Goal: Task Accomplishment & Management: Complete application form

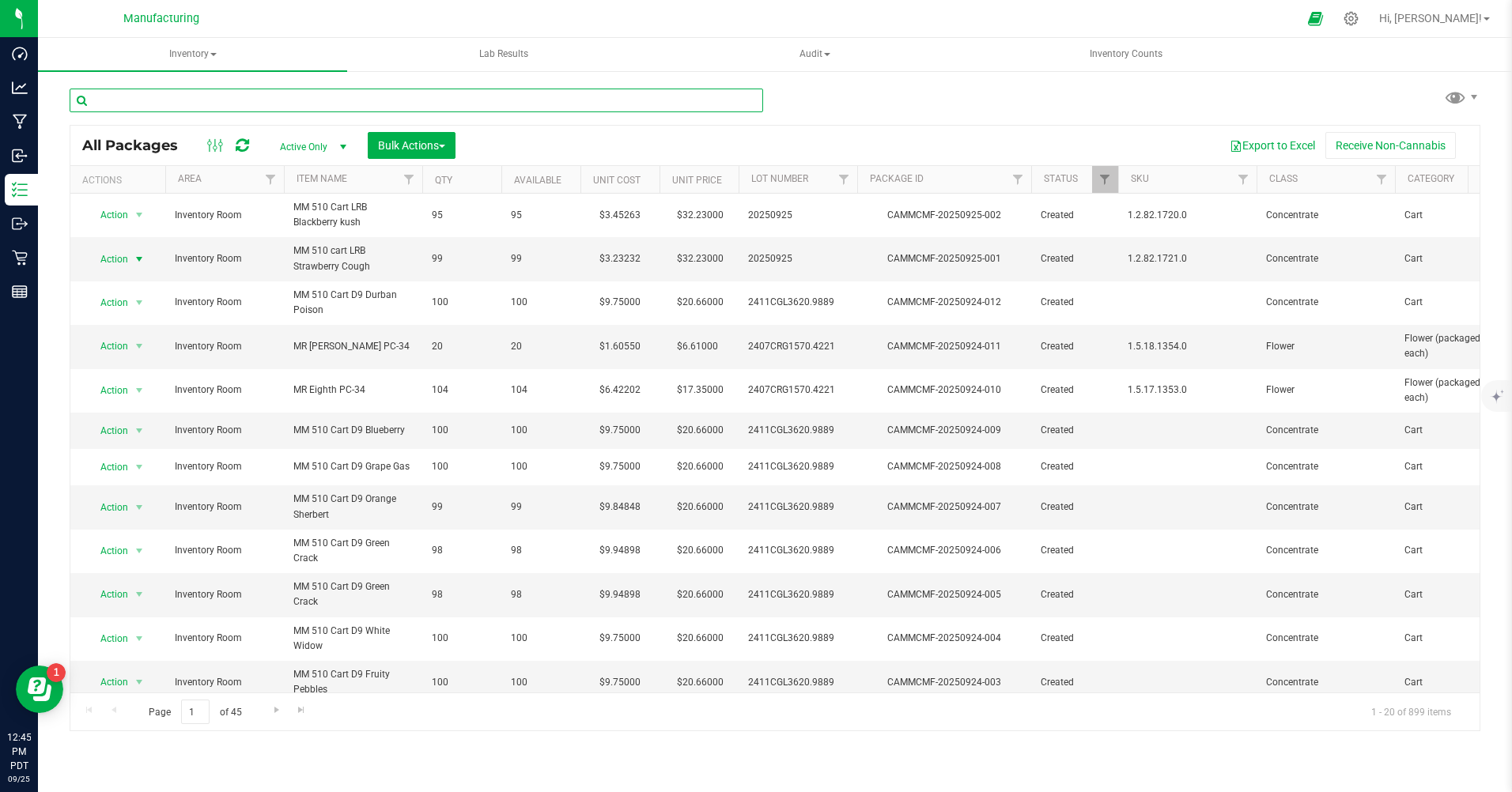
click at [177, 108] on input "text" at bounding box center [416, 100] width 693 height 24
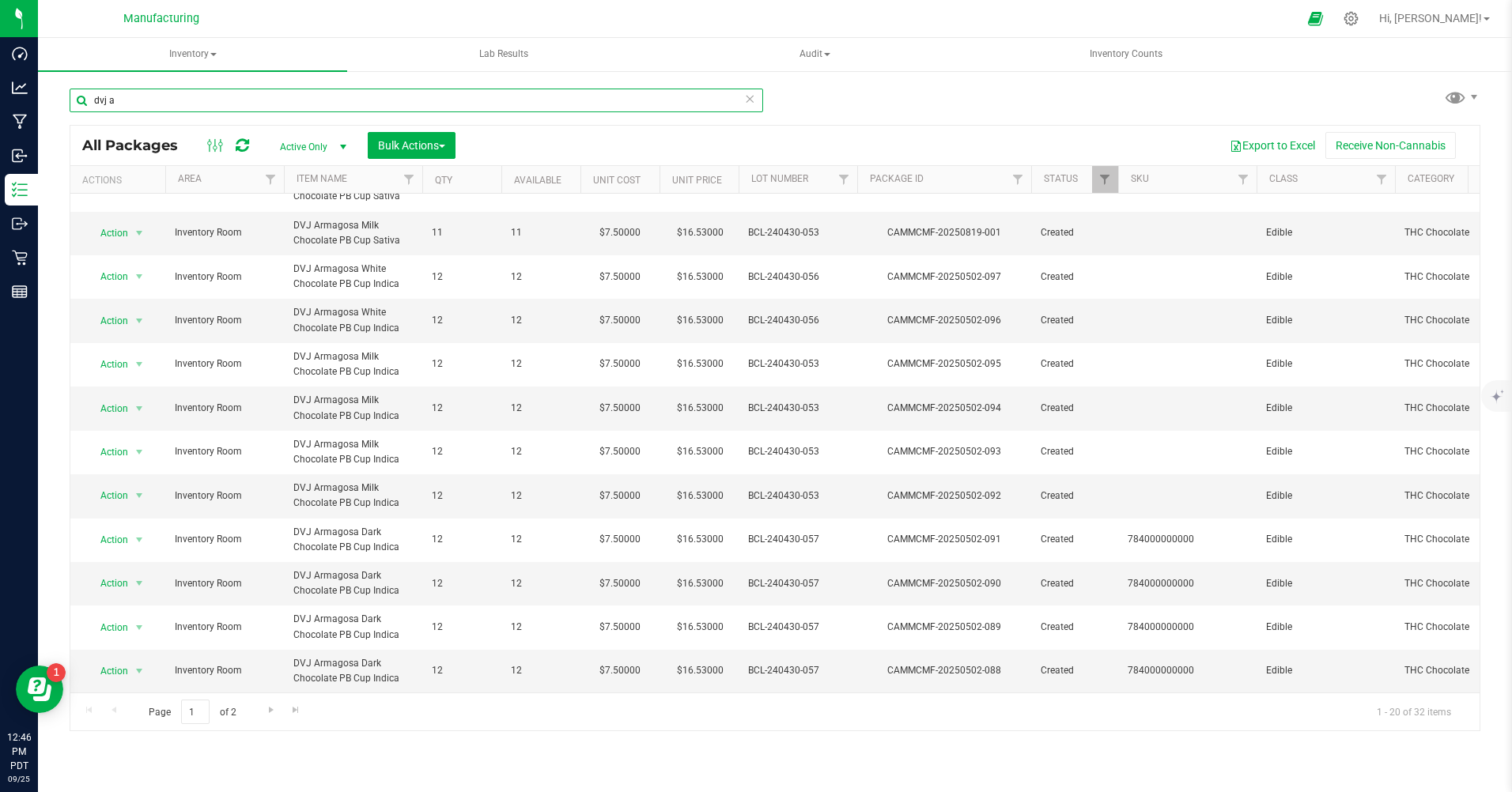
scroll to position [387, 0]
type input "dvj a"
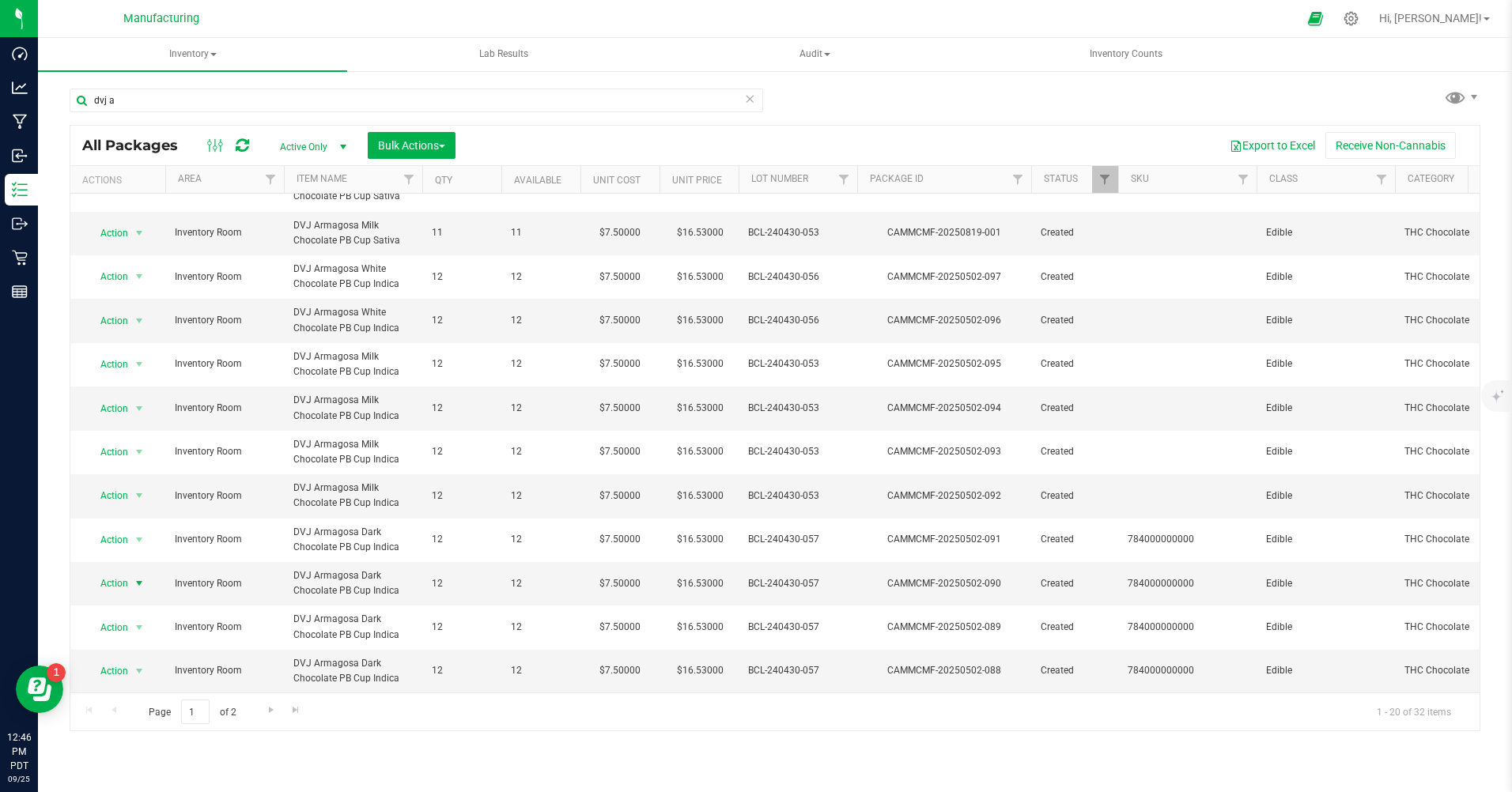
click at [113, 573] on span "Action" at bounding box center [107, 583] width 43 height 22
click at [116, 455] on li "Print package label" at bounding box center [137, 450] width 101 height 24
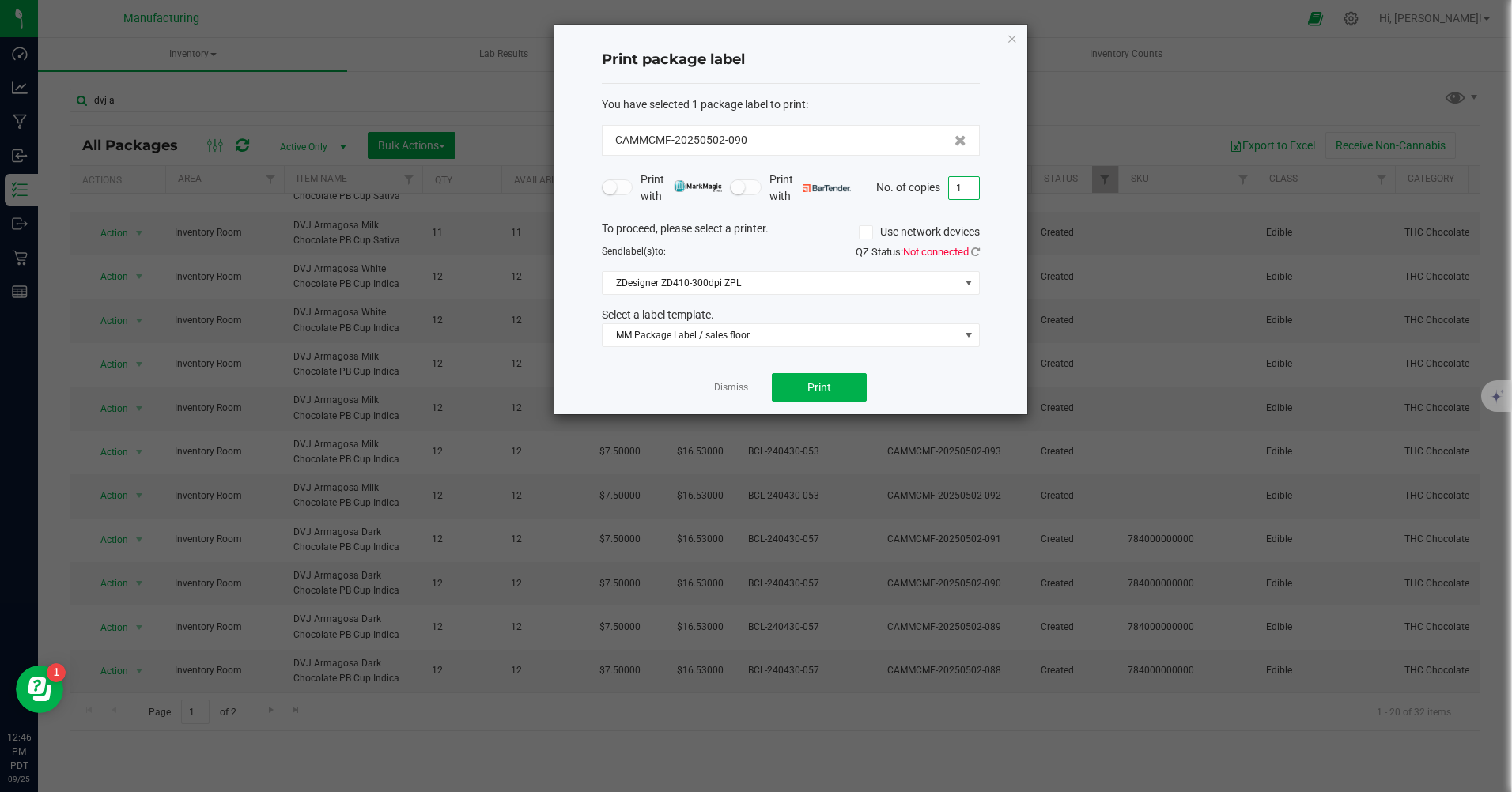
click at [965, 189] on input "1" at bounding box center [964, 187] width 30 height 22
type input "12"
click at [821, 395] on button "Print" at bounding box center [819, 387] width 95 height 28
click at [1015, 37] on icon "button" at bounding box center [1012, 38] width 11 height 19
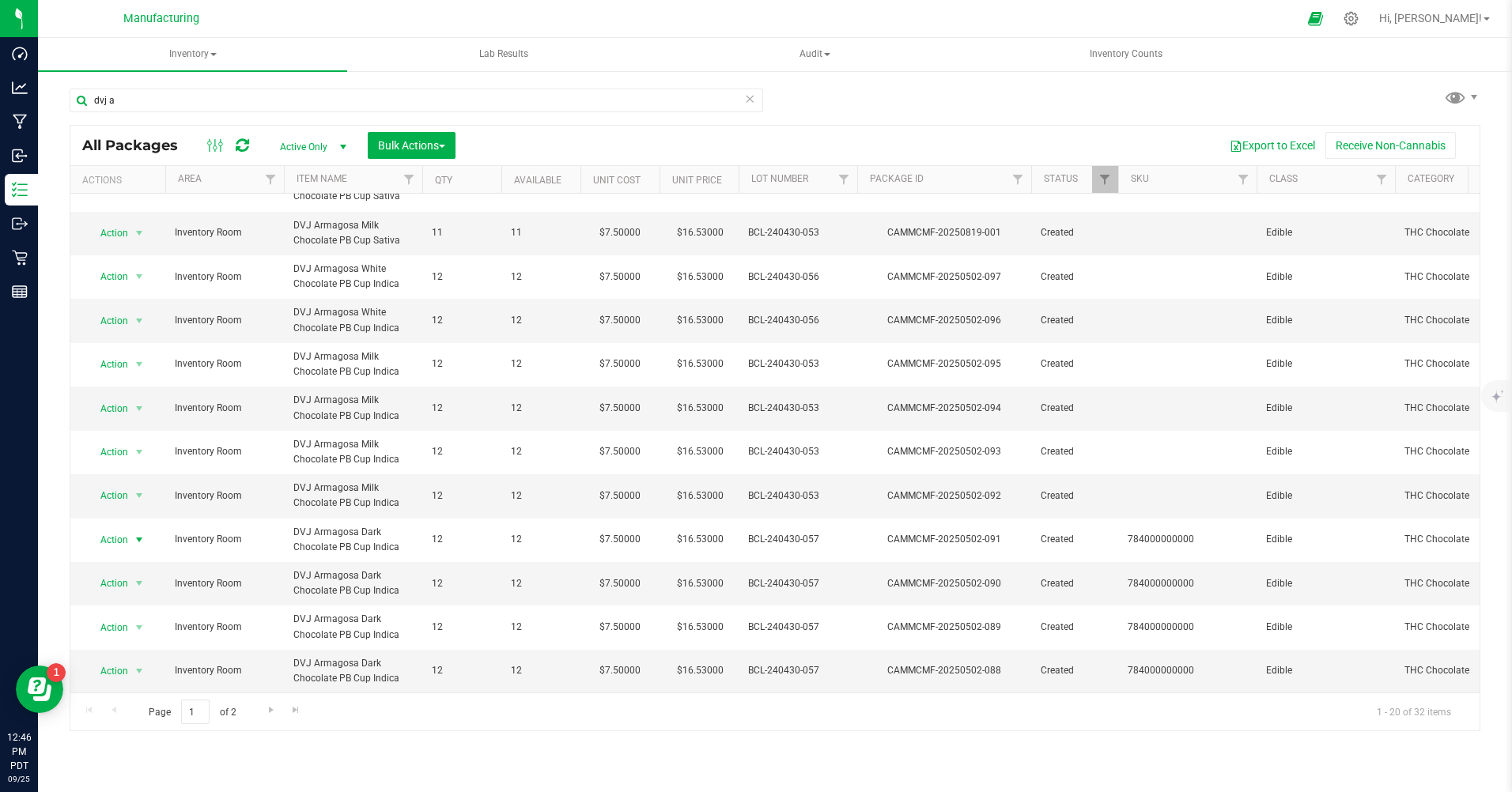
click at [122, 529] on span "Action" at bounding box center [107, 539] width 43 height 22
click at [133, 407] on li "Print package label" at bounding box center [137, 407] width 101 height 24
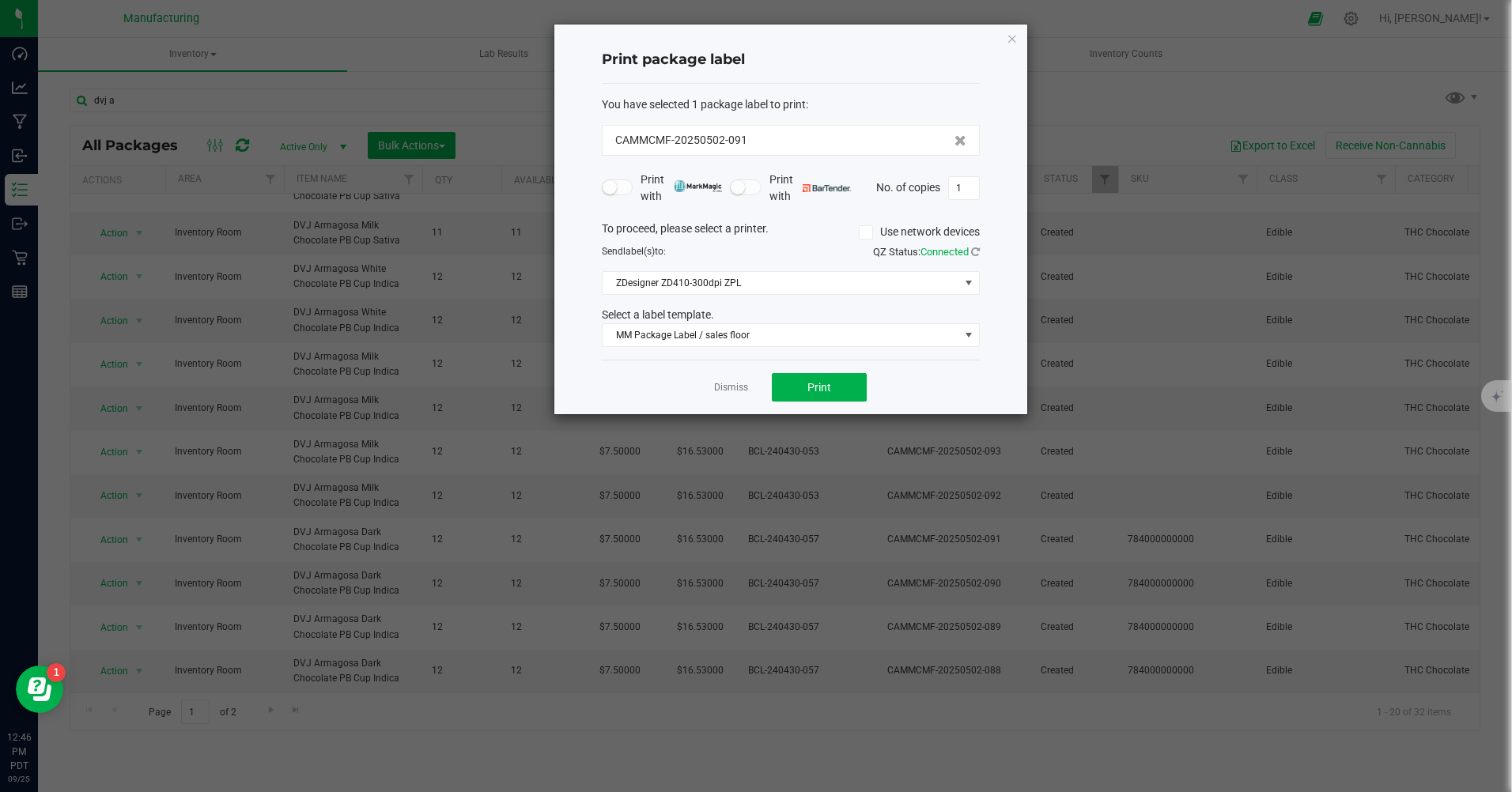
click at [963, 183] on input "1" at bounding box center [964, 187] width 30 height 22
type input "12"
click at [837, 383] on button "Print" at bounding box center [819, 387] width 95 height 28
click at [1011, 37] on icon "button" at bounding box center [1012, 38] width 11 height 19
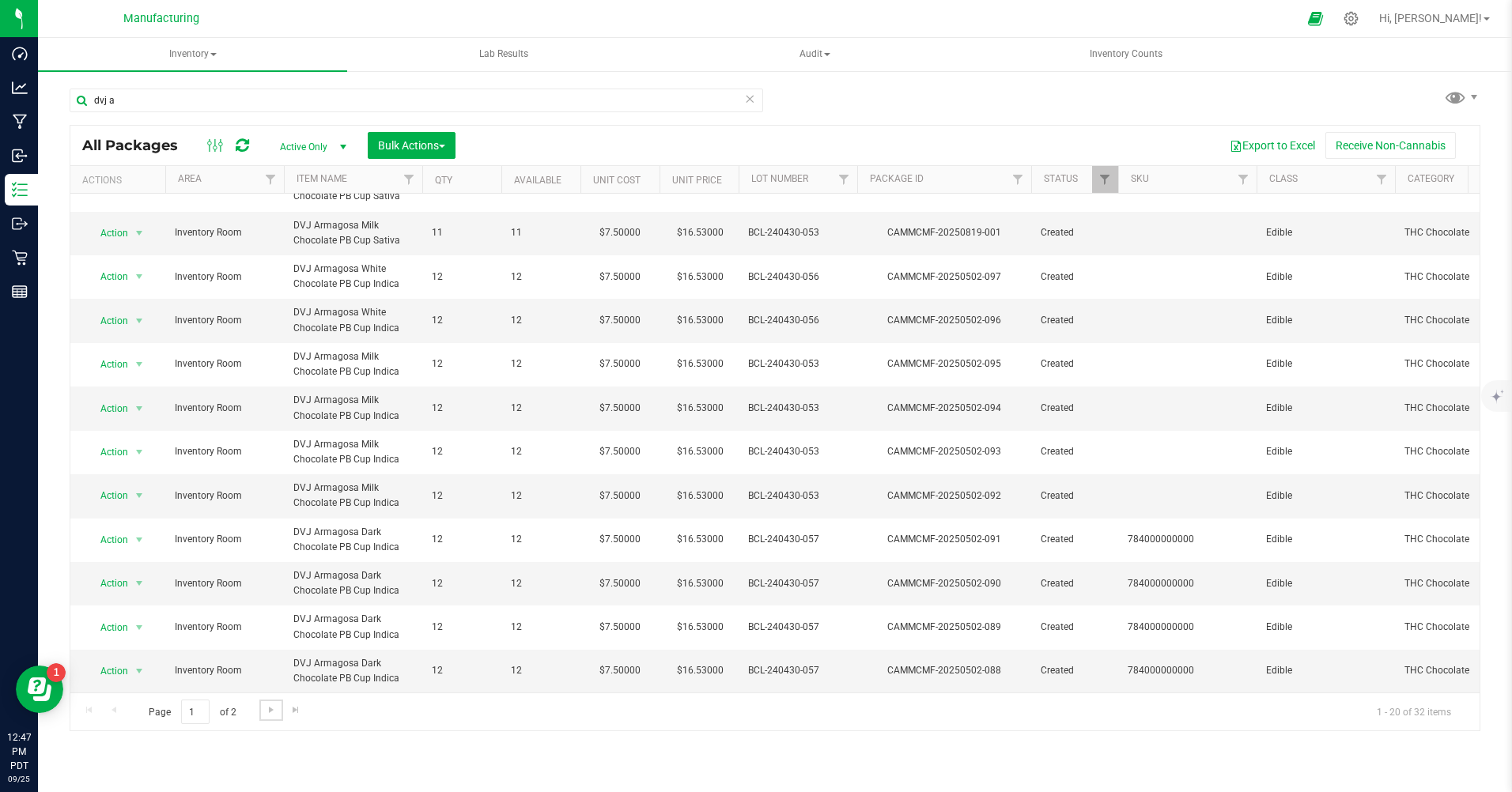
click at [268, 708] on span "Go to the next page" at bounding box center [271, 709] width 12 height 12
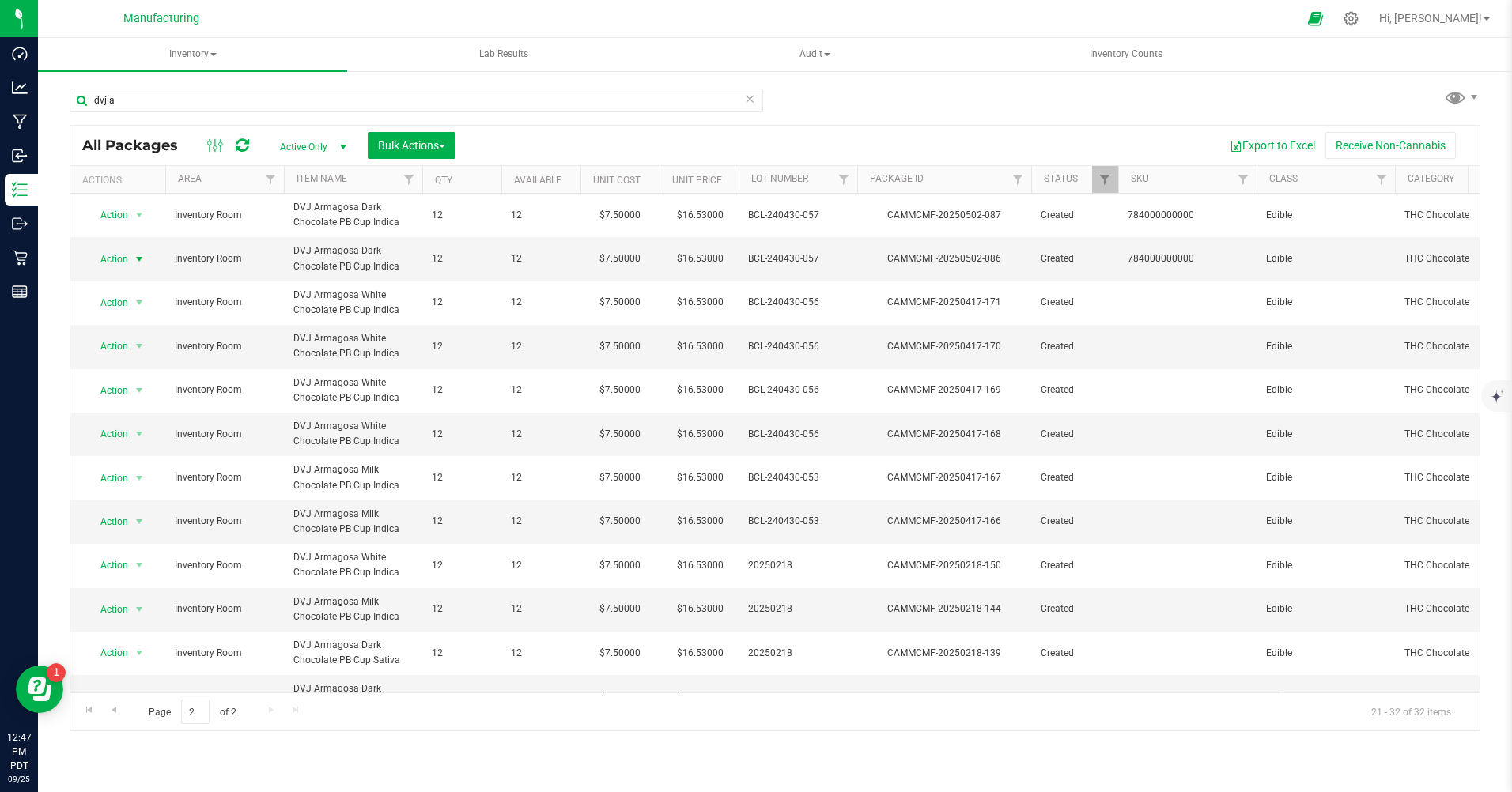
click at [126, 260] on span "Action" at bounding box center [107, 258] width 43 height 22
click at [107, 430] on li "Print package label" at bounding box center [137, 426] width 101 height 24
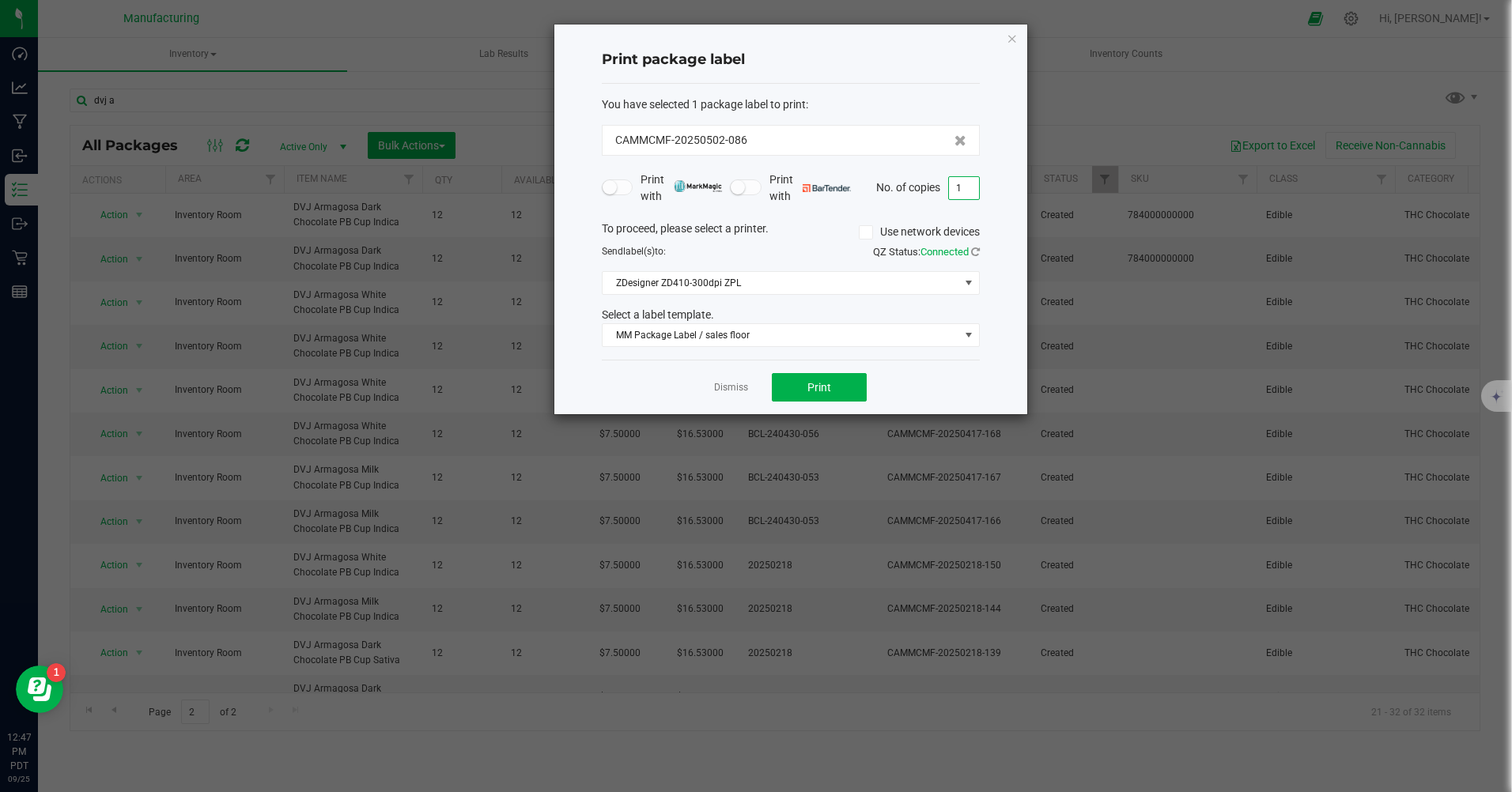
click at [960, 185] on input "1" at bounding box center [964, 187] width 30 height 22
type input "12"
click at [853, 392] on button "Print" at bounding box center [819, 387] width 95 height 28
click at [738, 386] on link "Dismiss" at bounding box center [731, 388] width 34 height 13
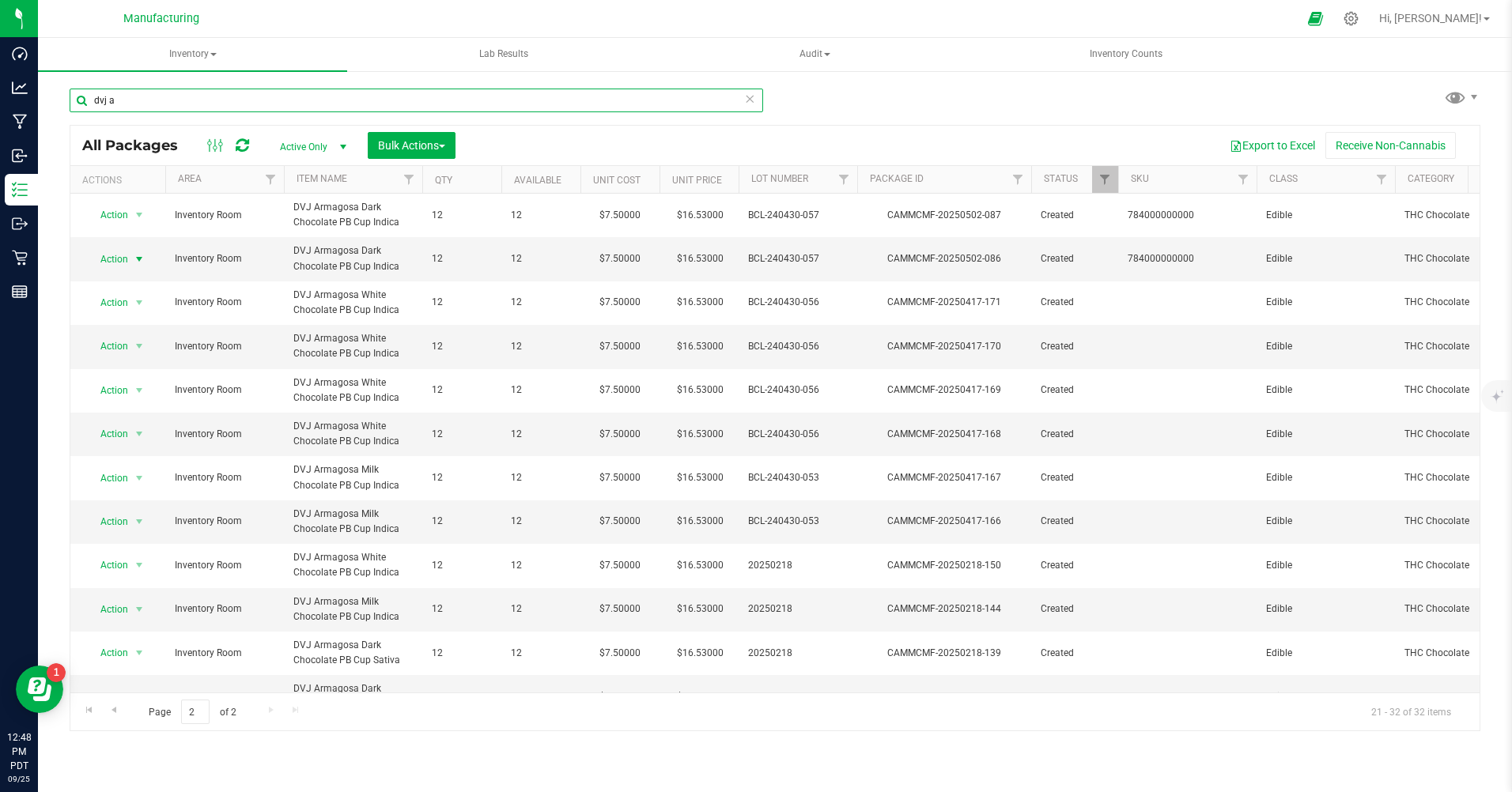
click at [103, 99] on input "dvj a" at bounding box center [416, 100] width 693 height 24
click at [149, 107] on input "dvj a" at bounding box center [416, 100] width 693 height 24
type input "d"
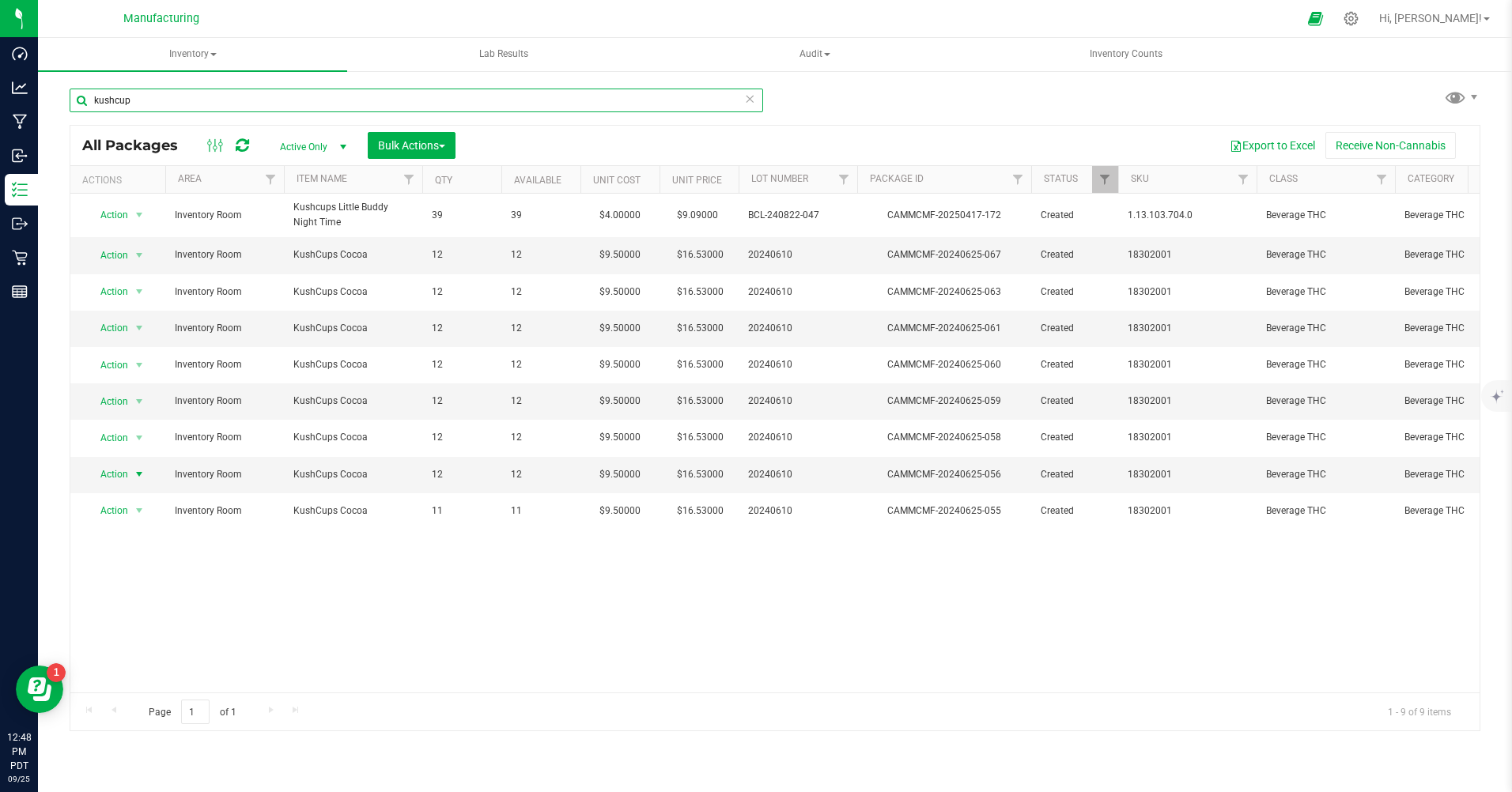
type input "kushcup"
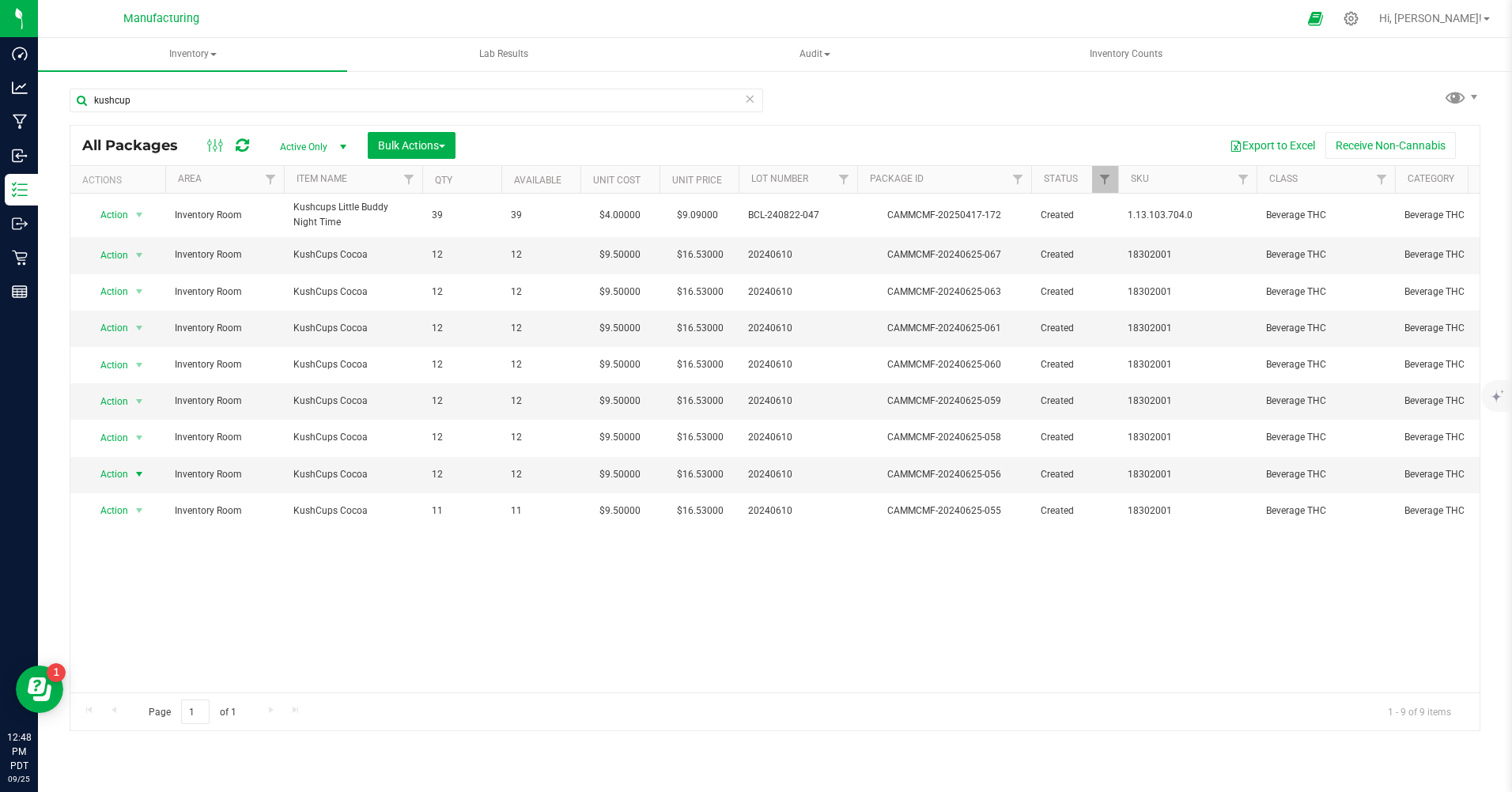
click at [113, 478] on span "Action" at bounding box center [107, 473] width 43 height 22
click at [121, 499] on li "Adjust qty" at bounding box center [137, 501] width 101 height 24
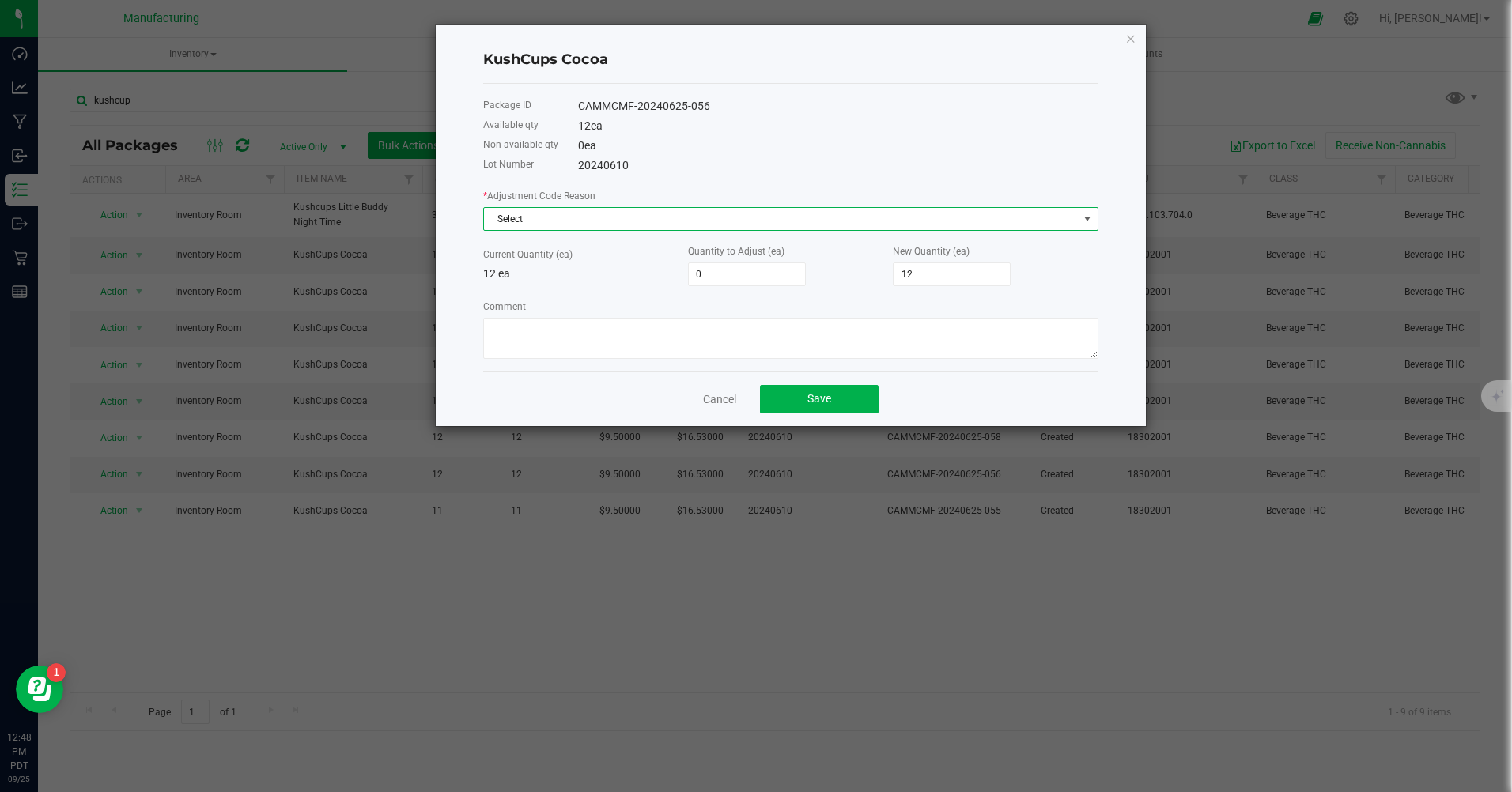
click at [594, 228] on span "Select" at bounding box center [780, 219] width 594 height 22
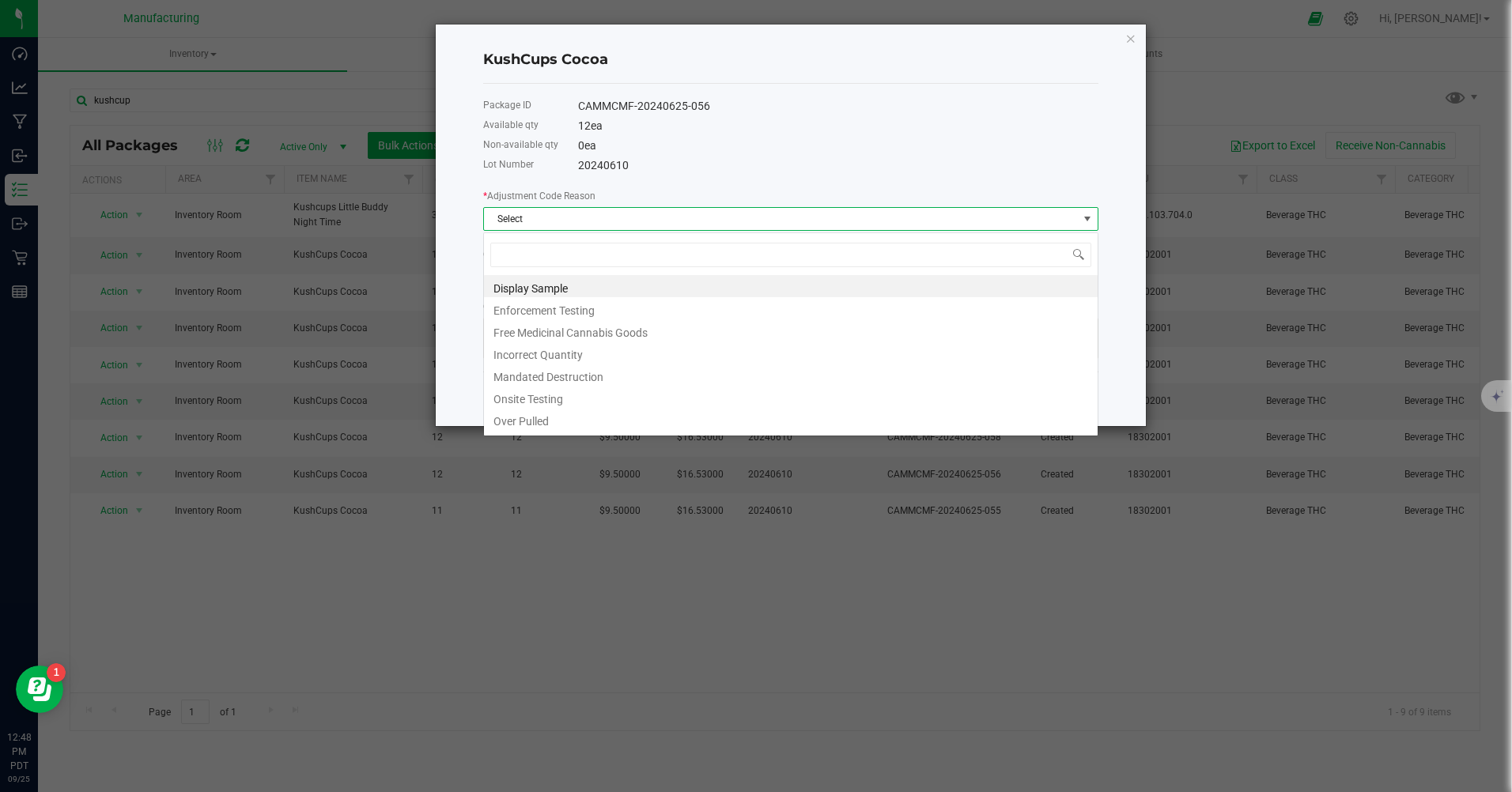
scroll to position [24, 615]
click at [525, 354] on li "Incorrect Quantity" at bounding box center [791, 352] width 614 height 22
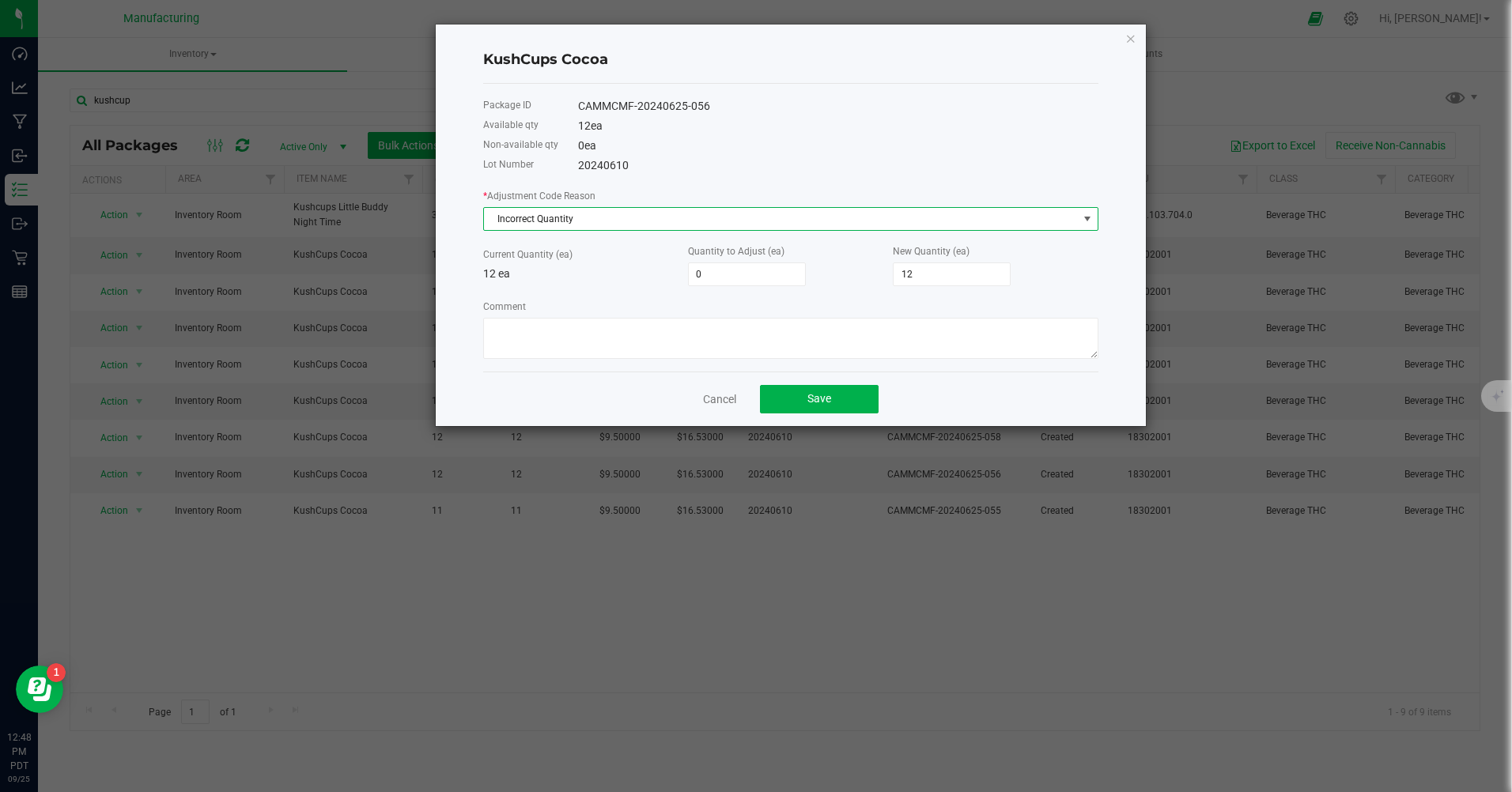
click at [934, 277] on input "12" at bounding box center [952, 273] width 116 height 22
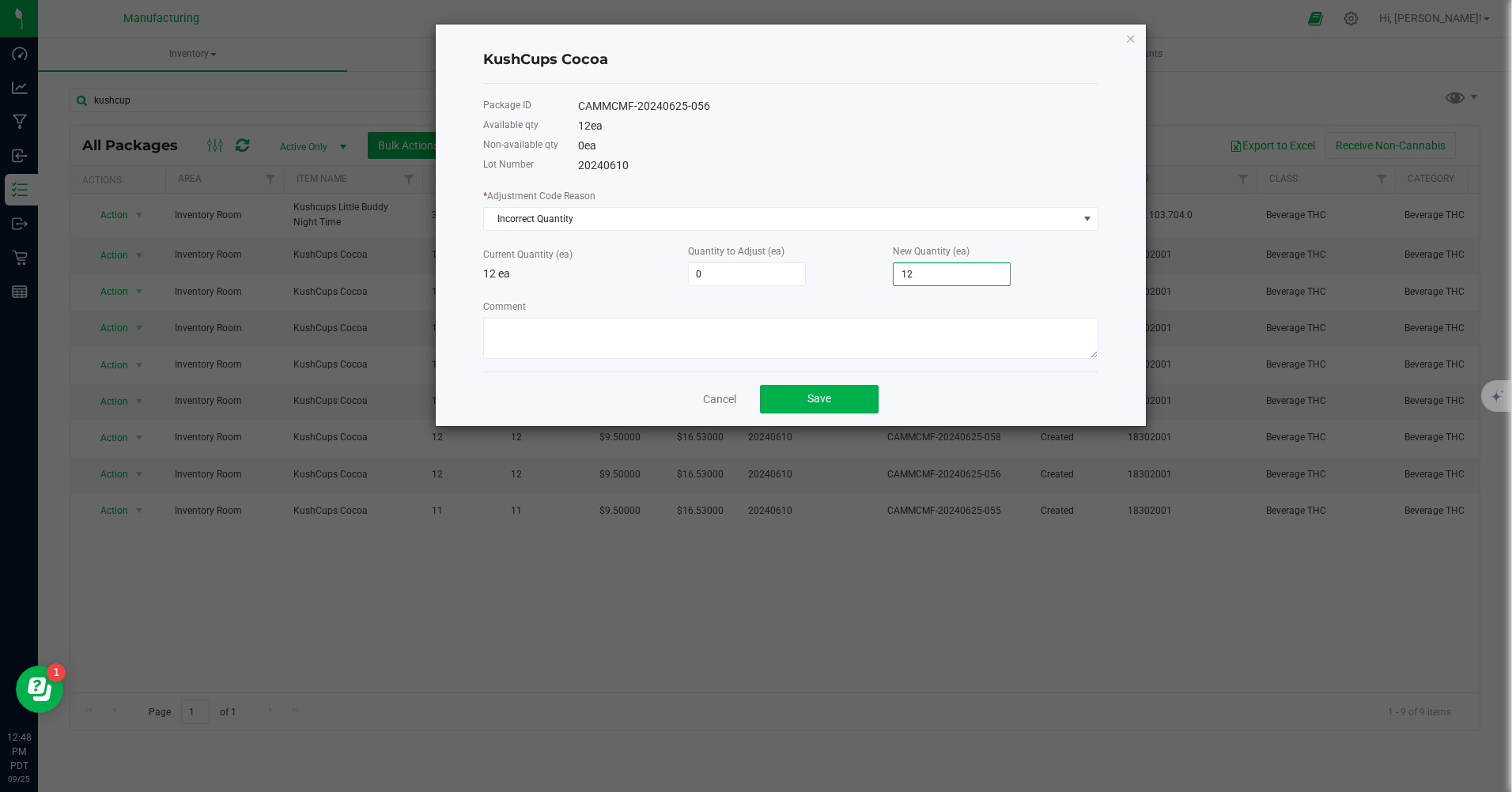
type input "-11"
type input "1"
type input "-1"
type input "11"
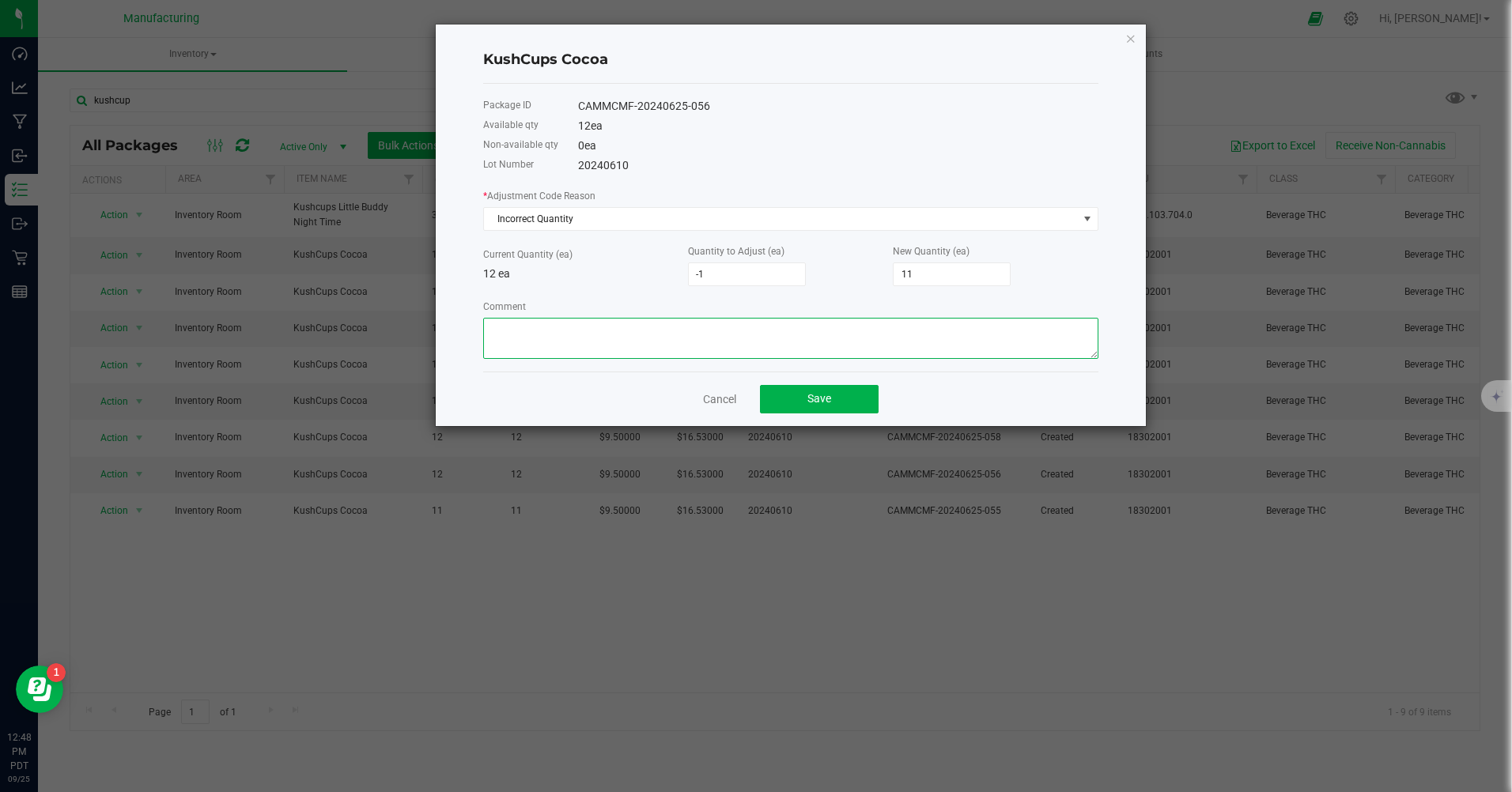
click at [499, 347] on textarea "Comment" at bounding box center [791, 338] width 615 height 41
type textarea "found open one"
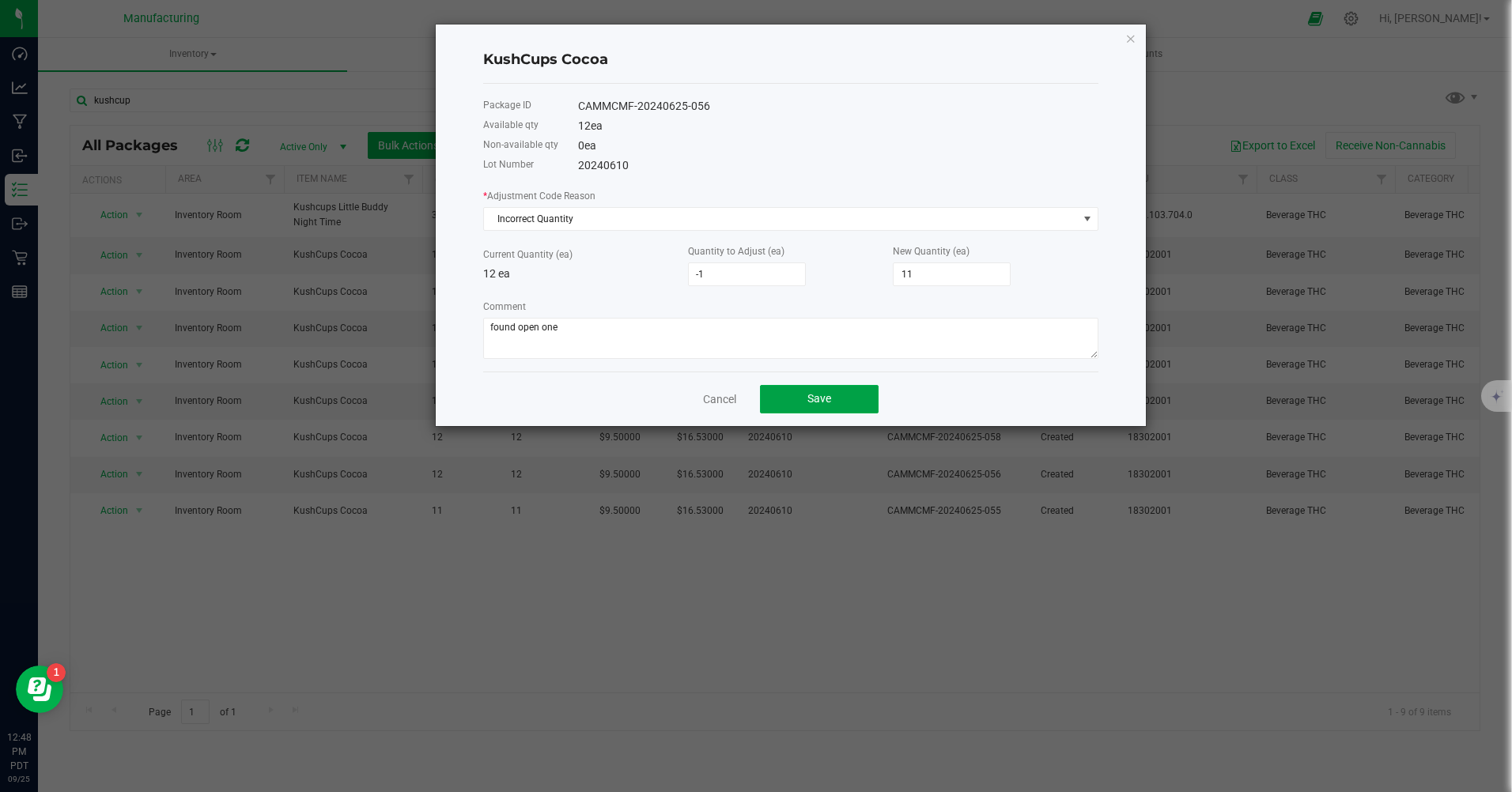
click at [863, 397] on button "Save" at bounding box center [819, 399] width 118 height 28
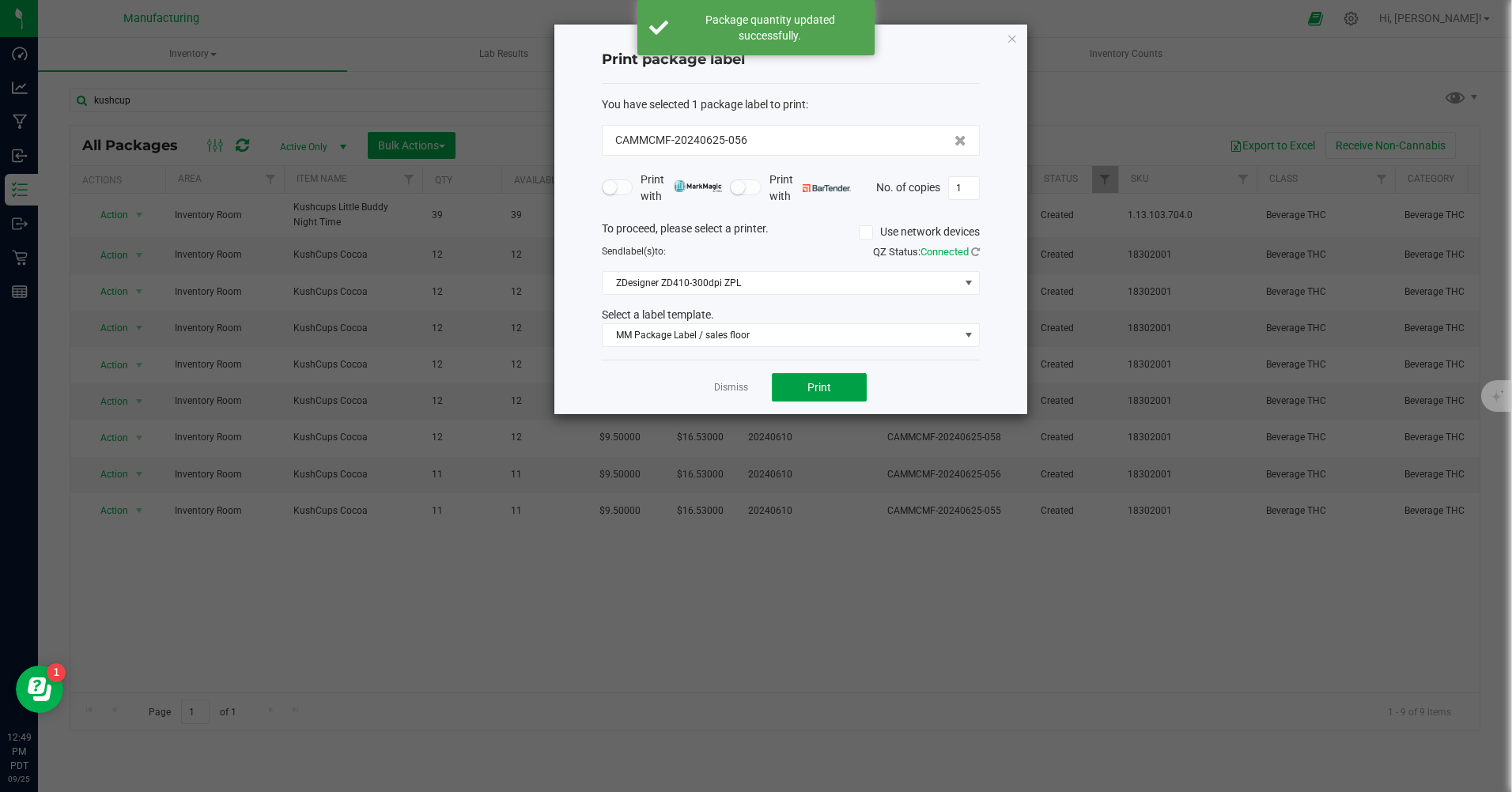
click at [823, 384] on span "Print" at bounding box center [819, 387] width 24 height 12
click at [971, 331] on span at bounding box center [968, 334] width 12 height 12
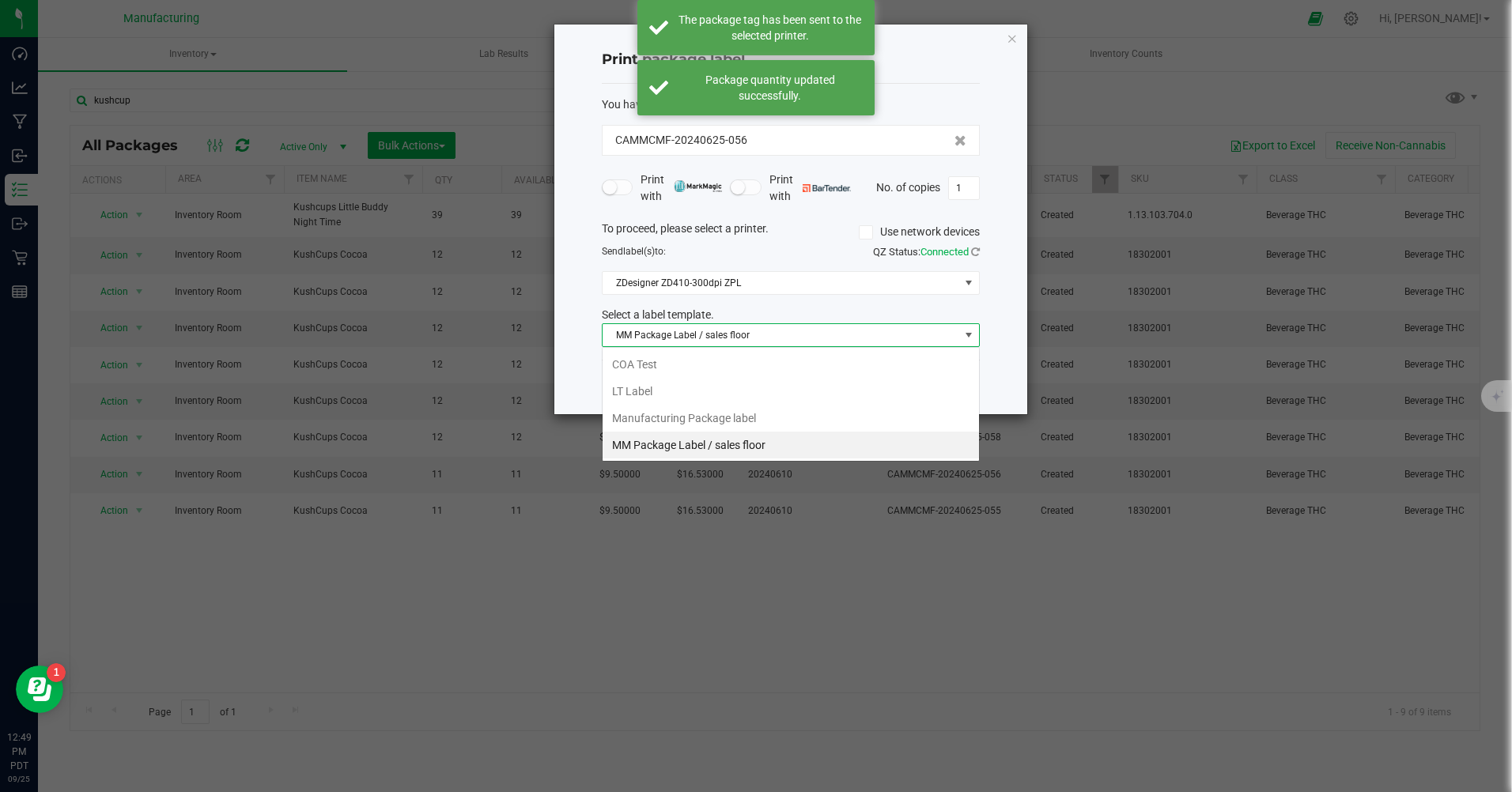
scroll to position [24, 378]
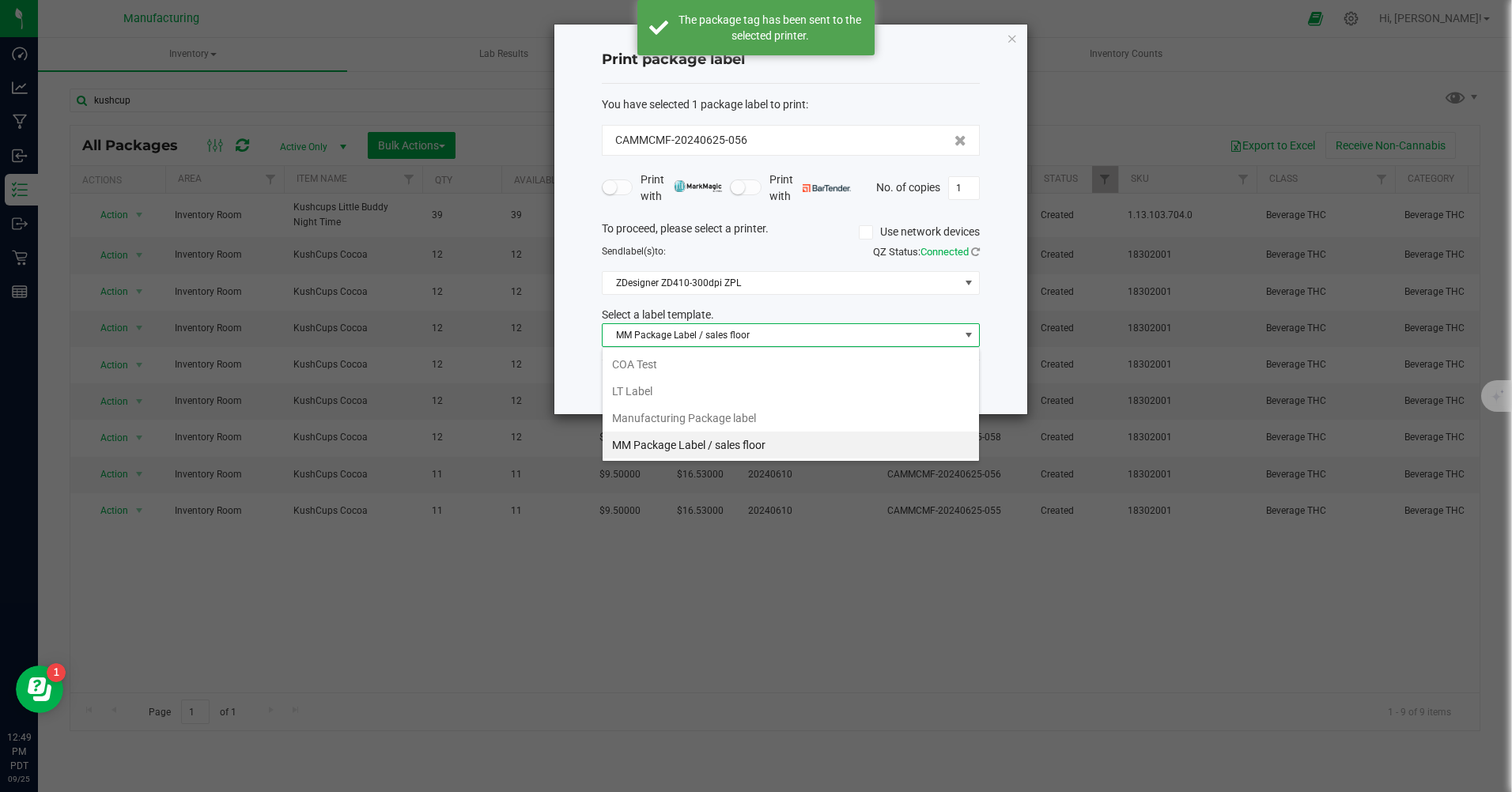
click at [746, 419] on li "Manufacturing Package label" at bounding box center [791, 418] width 377 height 26
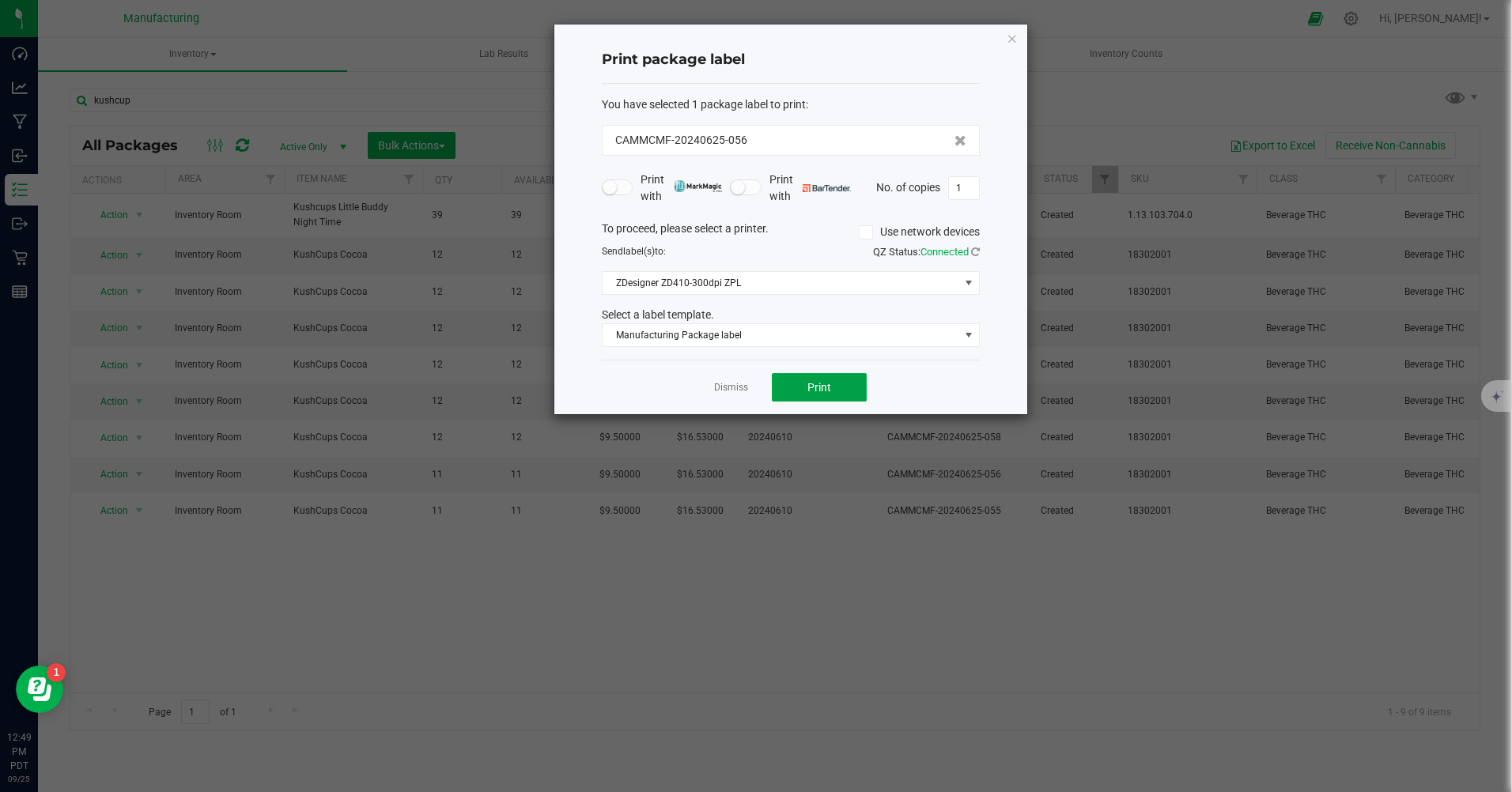
click at [797, 379] on button "Print" at bounding box center [819, 387] width 95 height 28
click at [1013, 42] on icon "button" at bounding box center [1012, 38] width 11 height 19
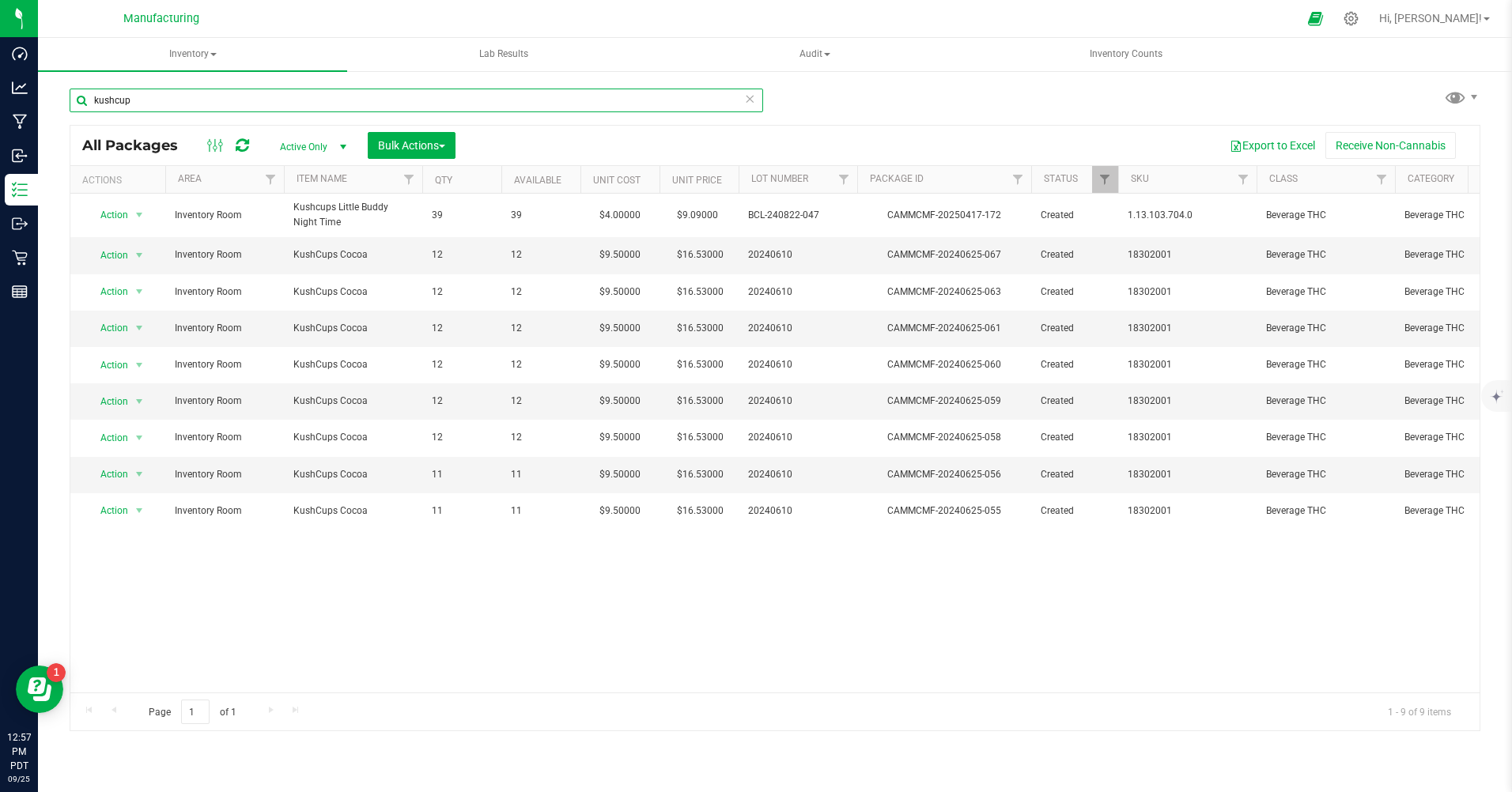
click at [145, 105] on input "kushcup" at bounding box center [416, 100] width 693 height 24
type input "k"
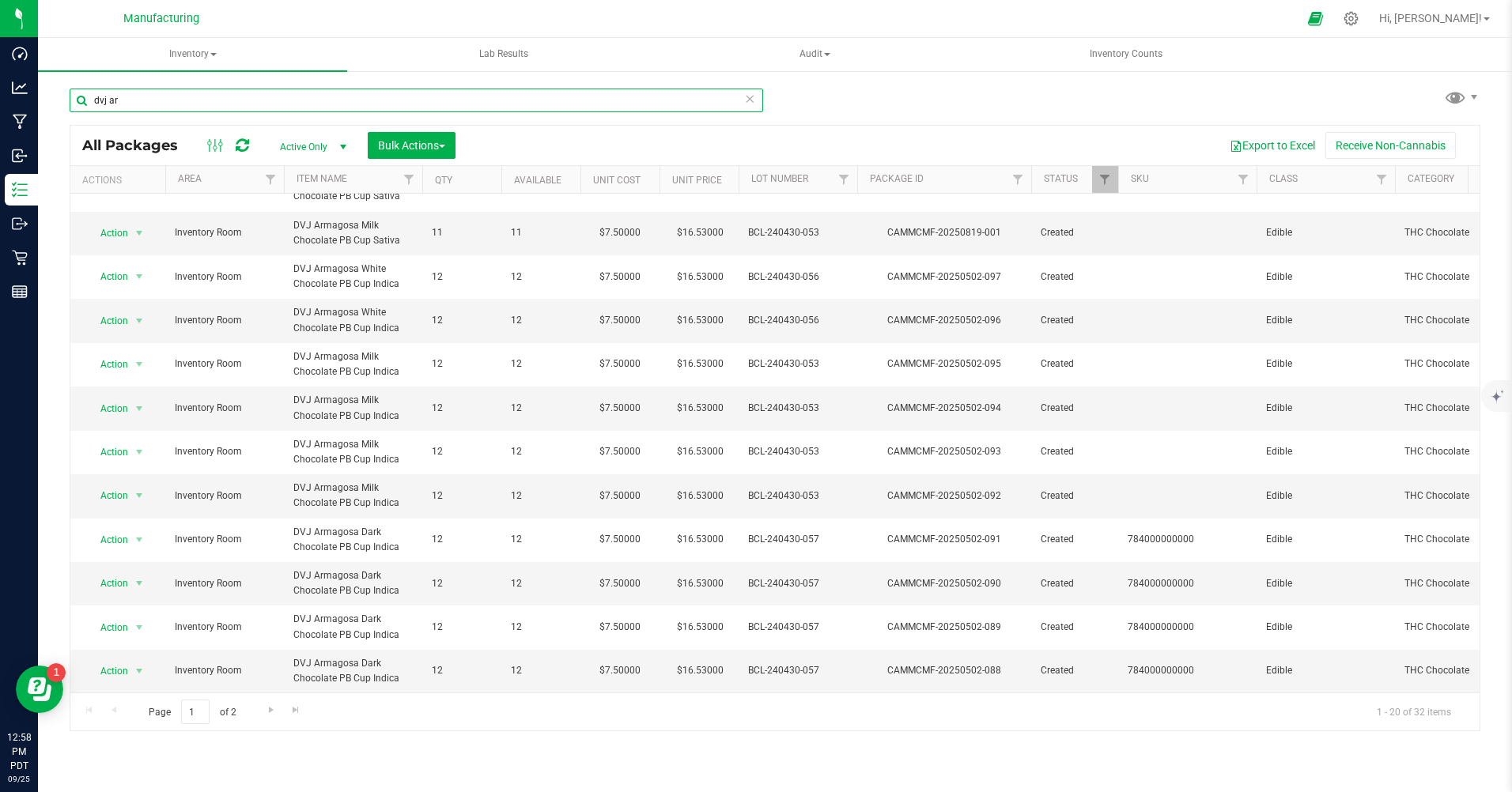
scroll to position [387, 0]
type input "dvj ar"
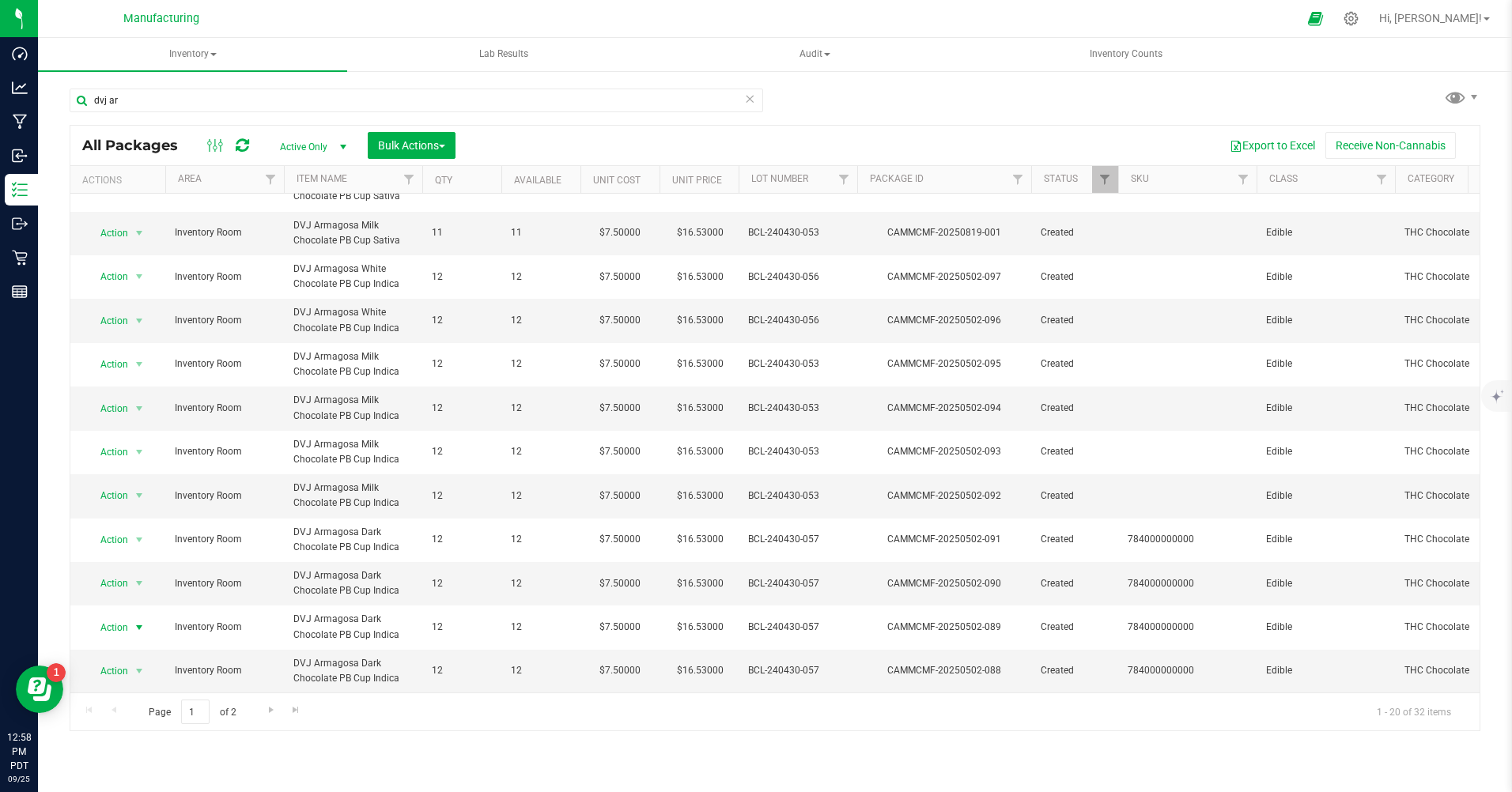
click at [115, 616] on span "Action" at bounding box center [107, 626] width 43 height 22
click at [131, 496] on li "Print package label" at bounding box center [137, 495] width 101 height 24
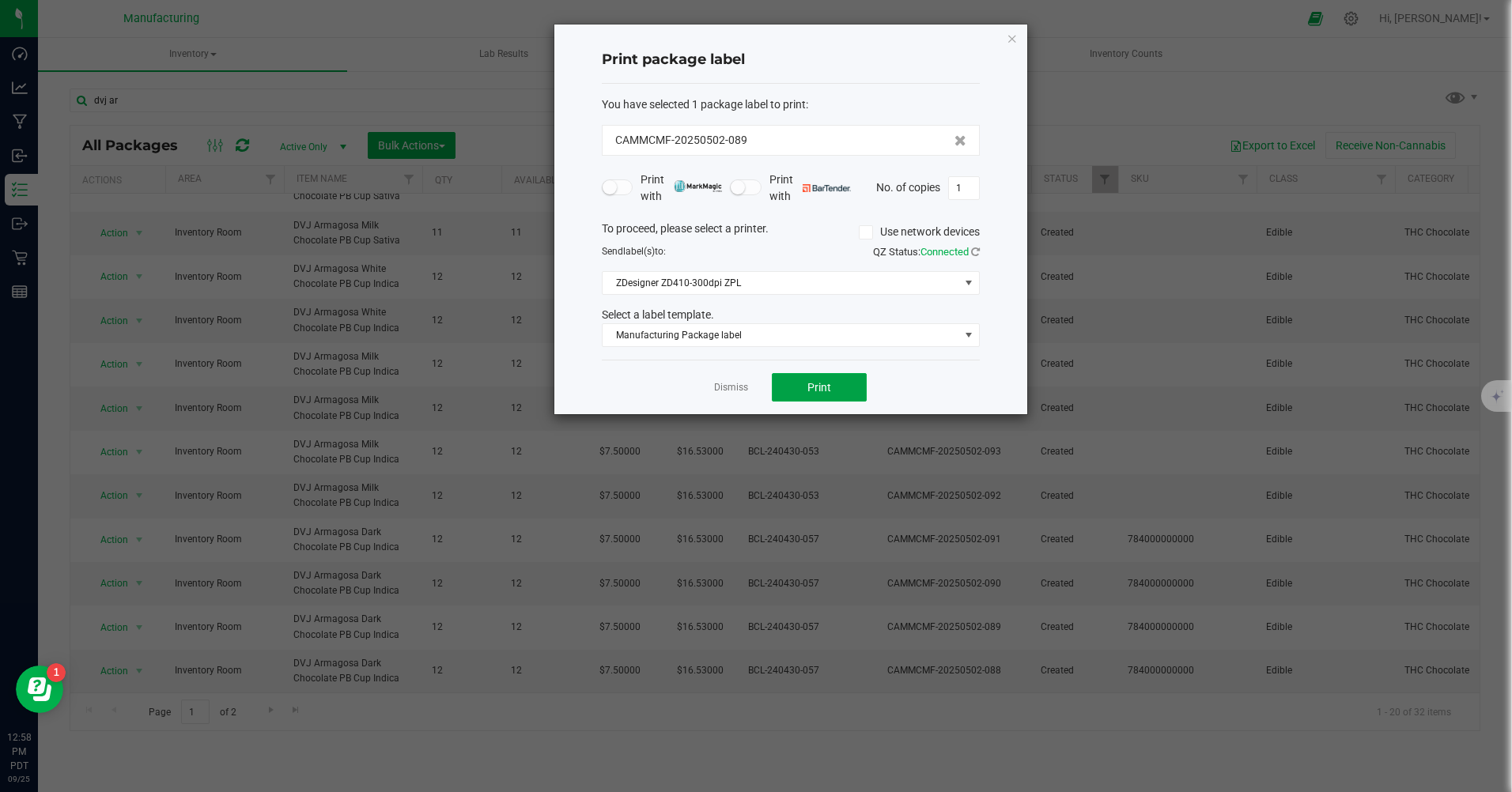
click at [789, 384] on button "Print" at bounding box center [819, 387] width 95 height 28
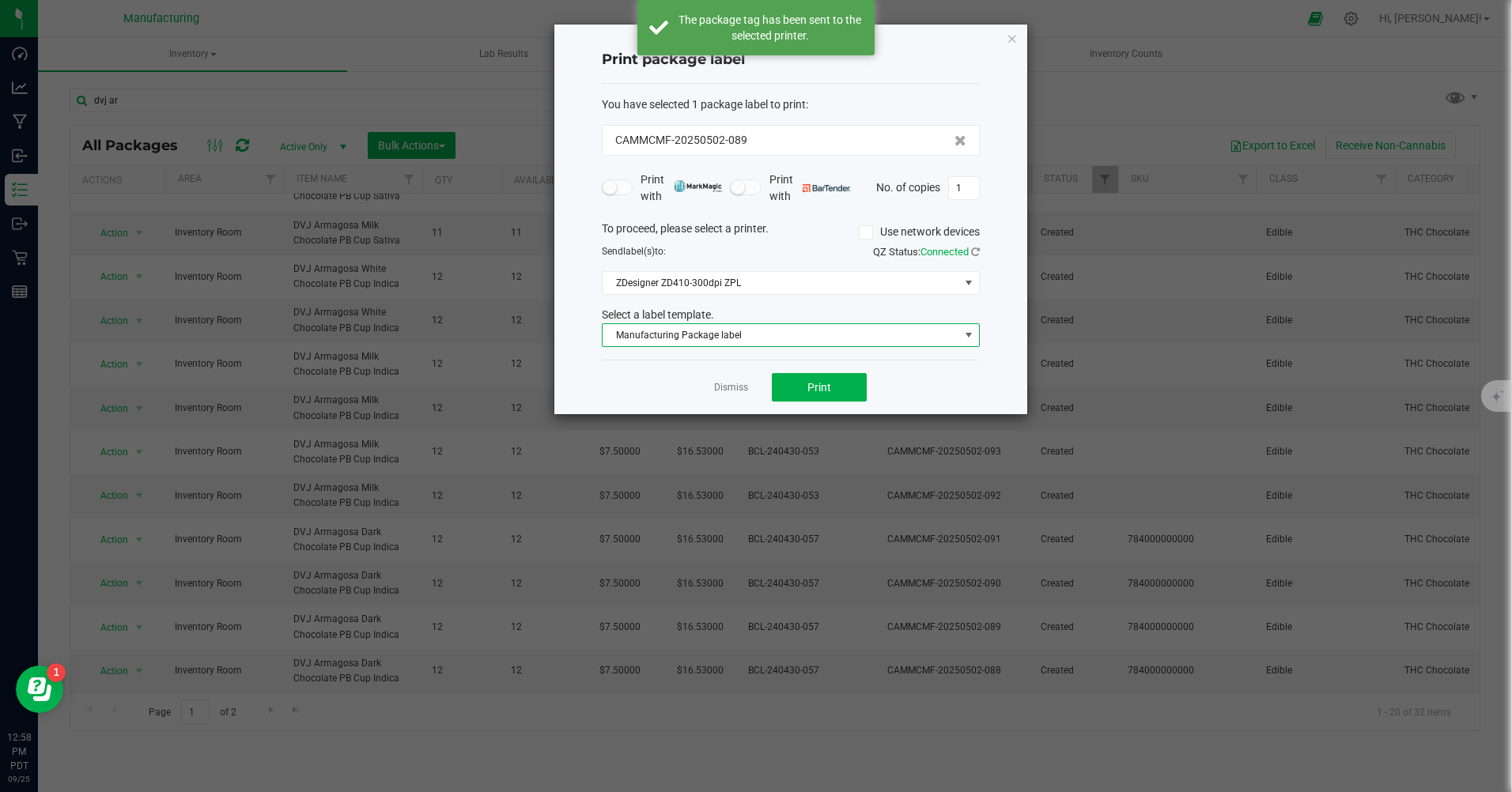
click at [738, 339] on span "Manufacturing Package label" at bounding box center [780, 334] width 357 height 22
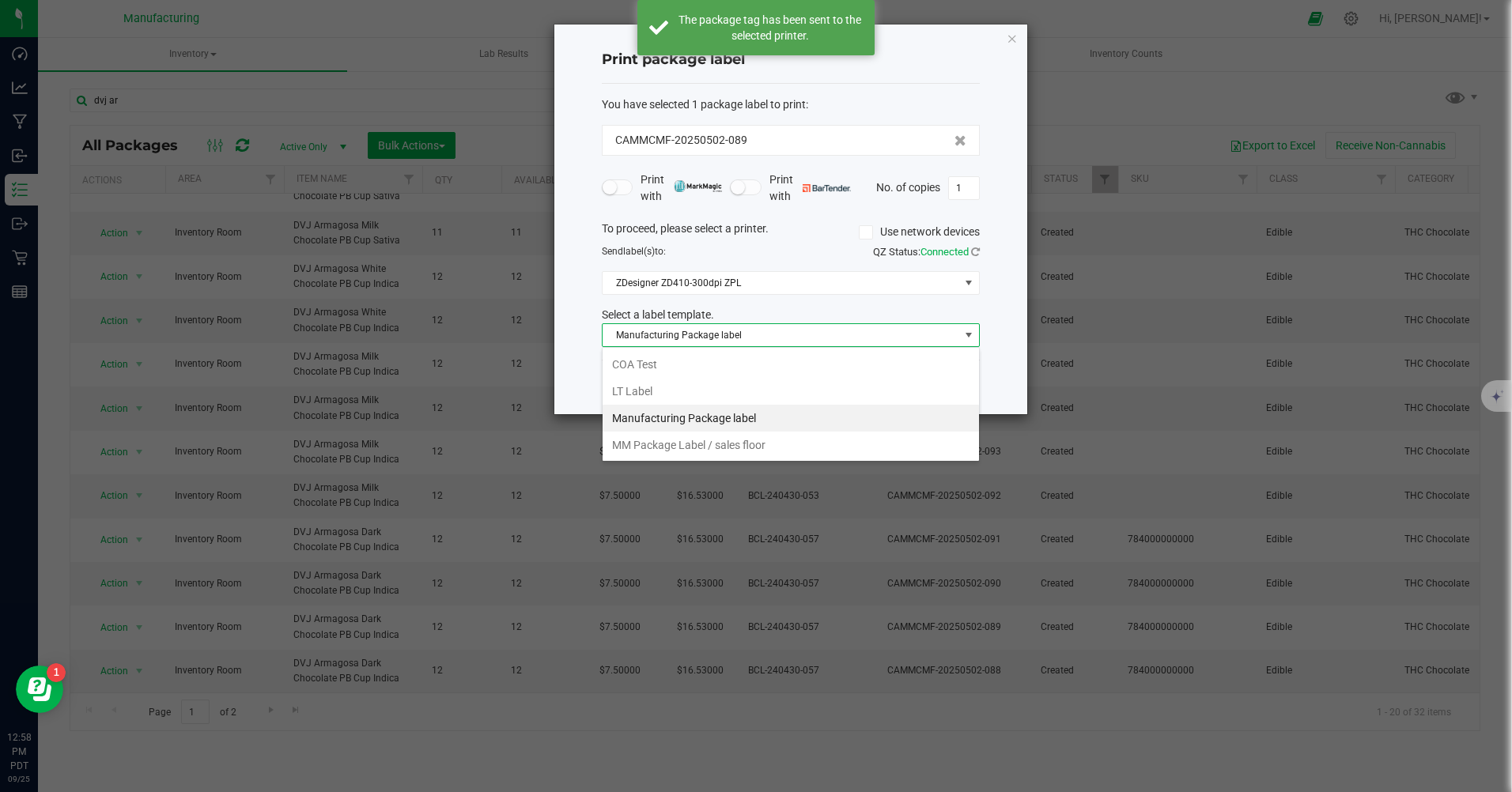
scroll to position [24, 378]
click at [743, 444] on li "MM Package Label / sales floor" at bounding box center [791, 445] width 377 height 26
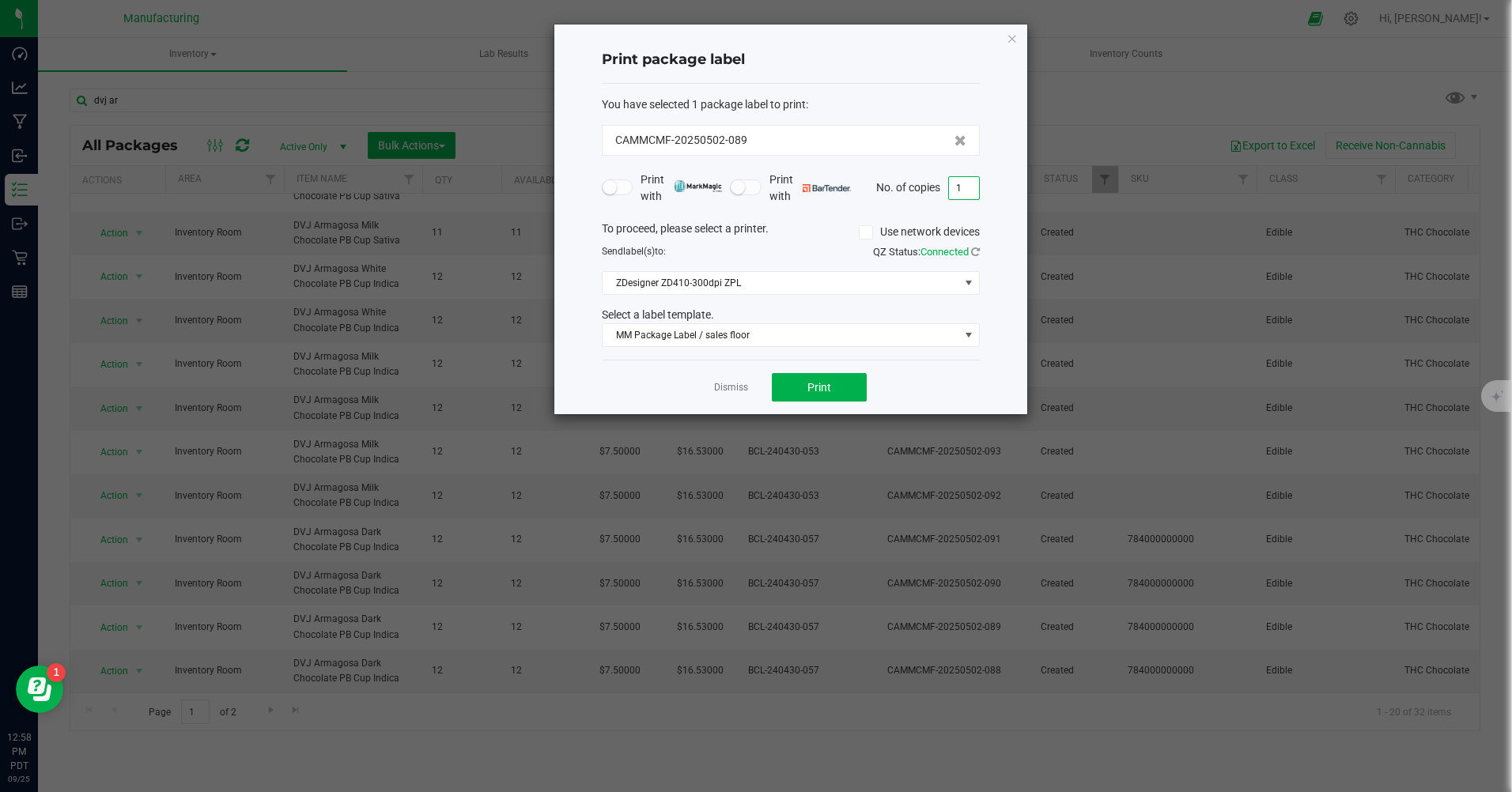
click at [969, 187] on input "1" at bounding box center [964, 187] width 30 height 22
type input "12"
click at [833, 393] on button "Print" at bounding box center [819, 387] width 95 height 28
click at [1007, 35] on icon "button" at bounding box center [1012, 38] width 11 height 19
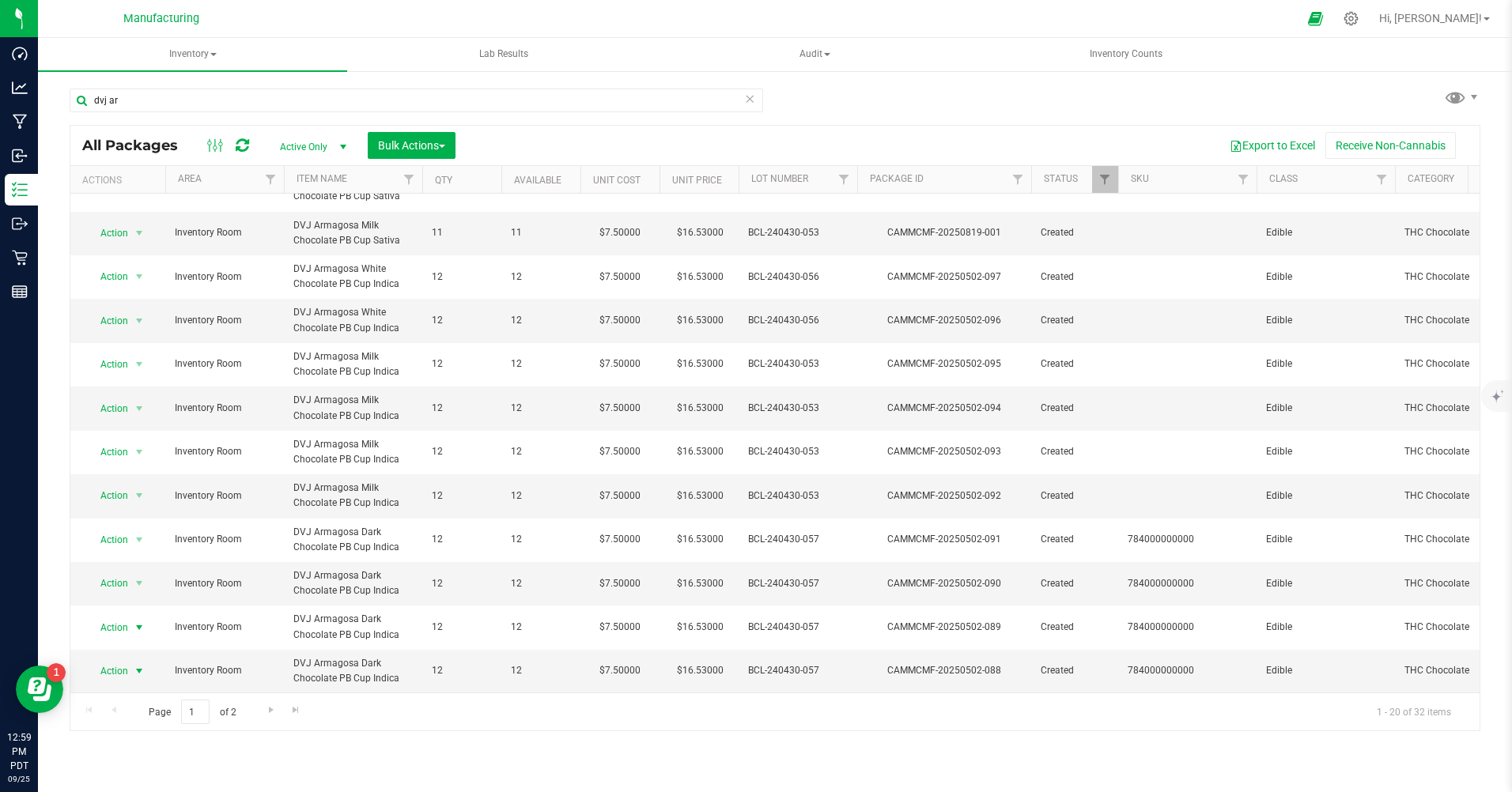
click at [116, 660] on span "Action" at bounding box center [107, 670] width 43 height 22
click at [122, 539] on li "Print package label" at bounding box center [137, 538] width 101 height 24
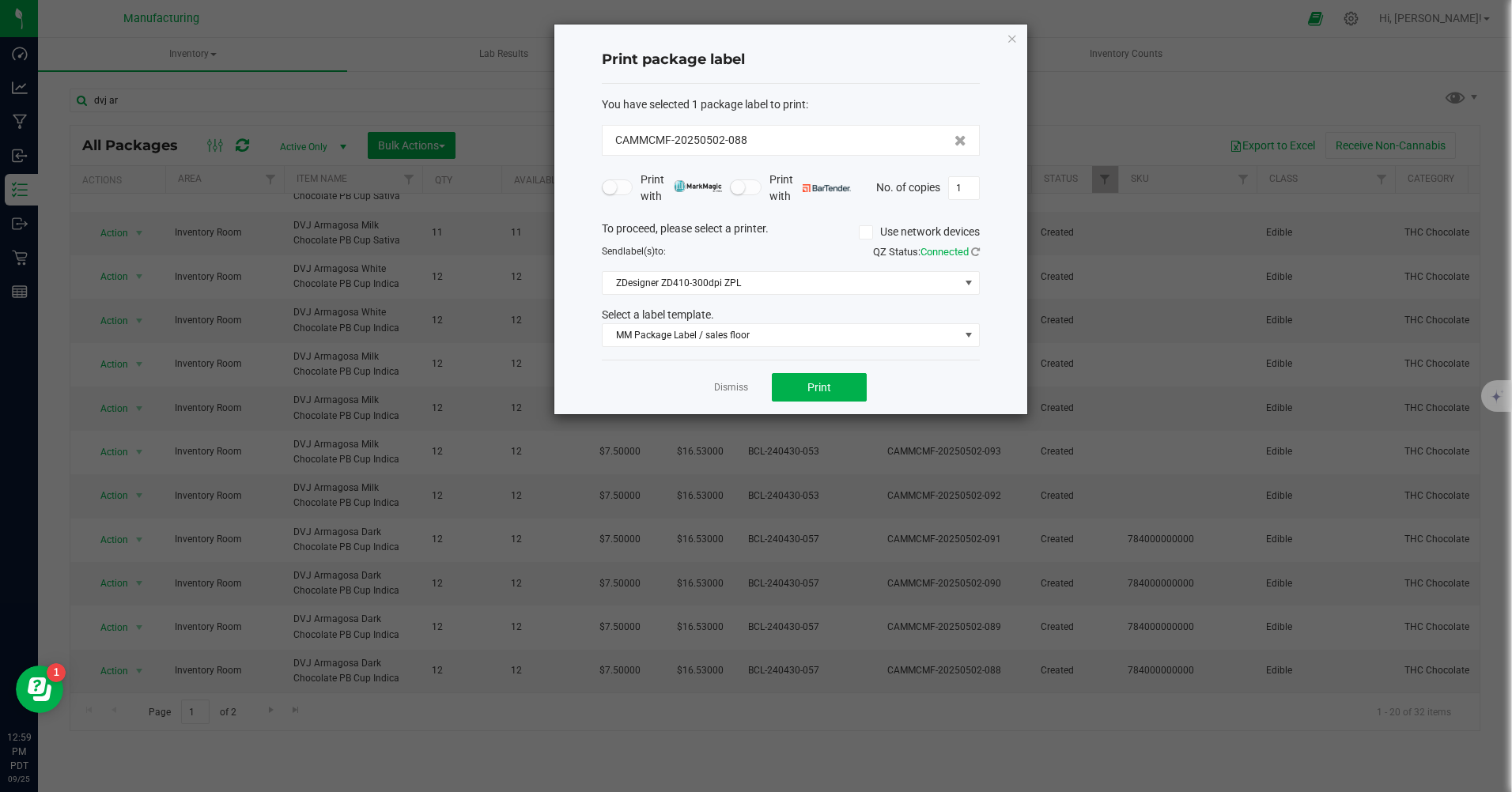
click at [962, 186] on input "1" at bounding box center [964, 187] width 30 height 22
type input "12"
click at [829, 386] on span "Print" at bounding box center [819, 387] width 24 height 12
click at [1010, 41] on icon "button" at bounding box center [1012, 38] width 11 height 19
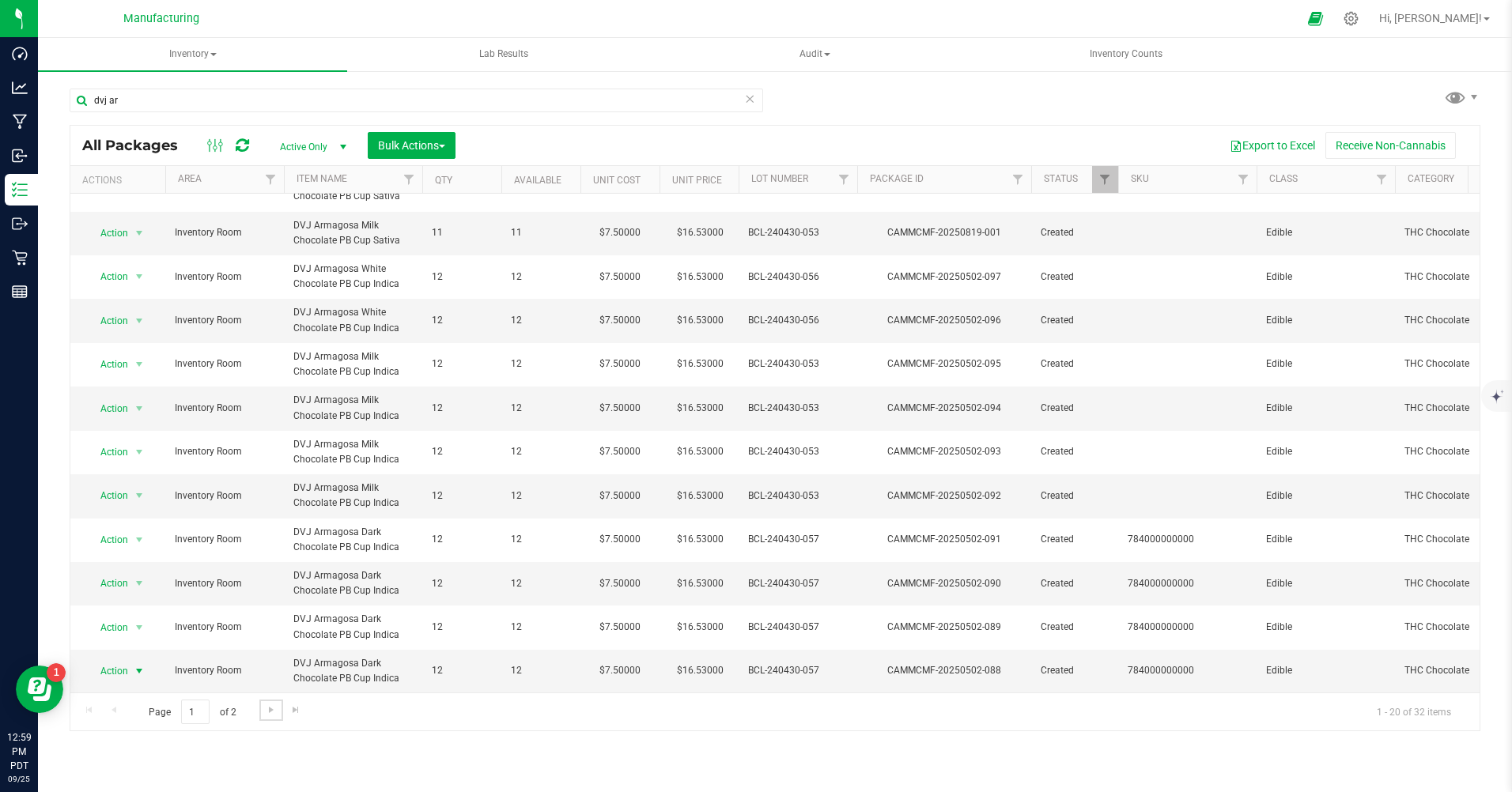
click at [269, 716] on link "Go to the next page" at bounding box center [271, 710] width 23 height 22
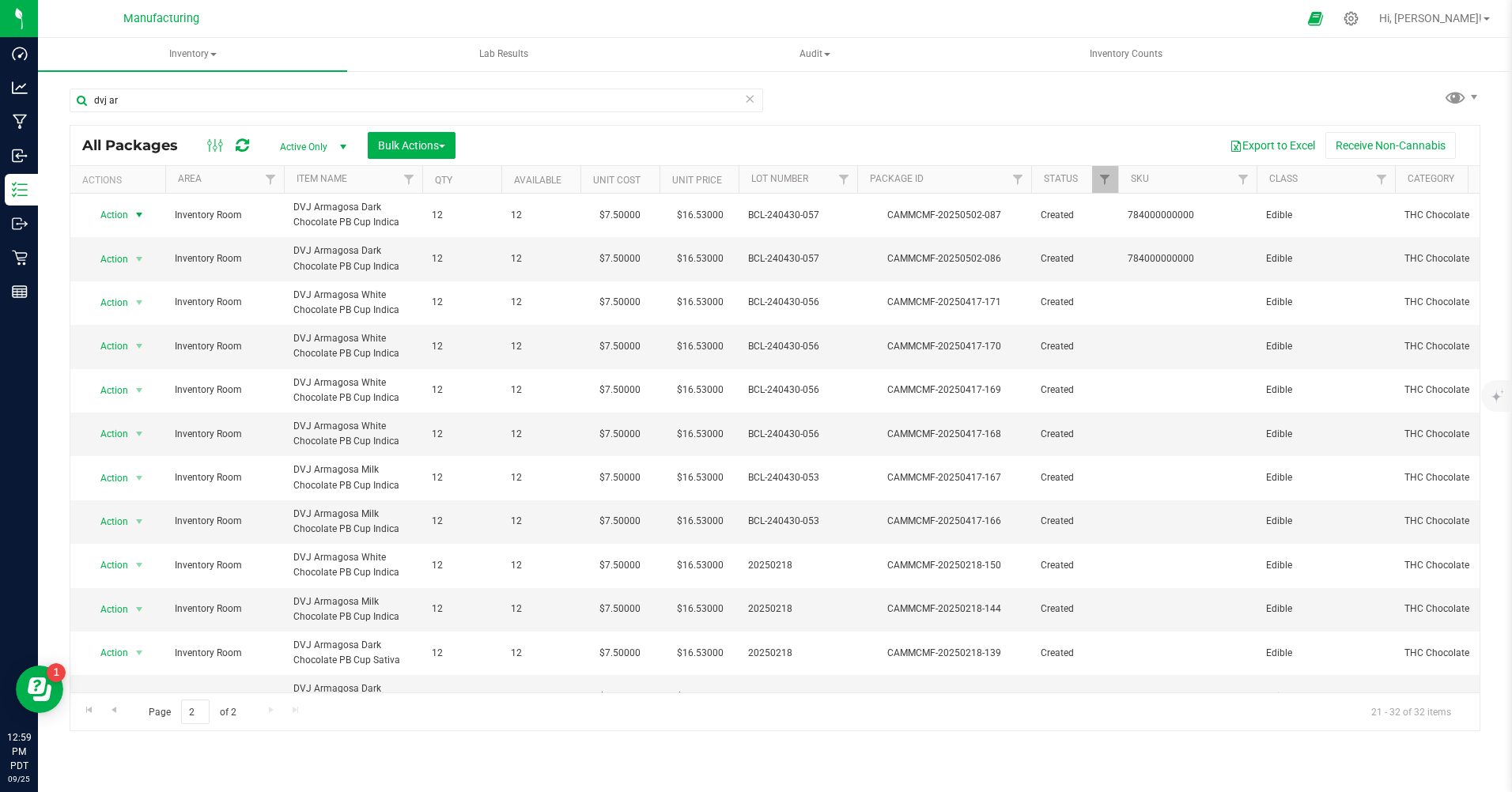
click at [127, 214] on span "Action" at bounding box center [107, 214] width 43 height 22
click at [115, 379] on li "Print package label" at bounding box center [137, 382] width 101 height 24
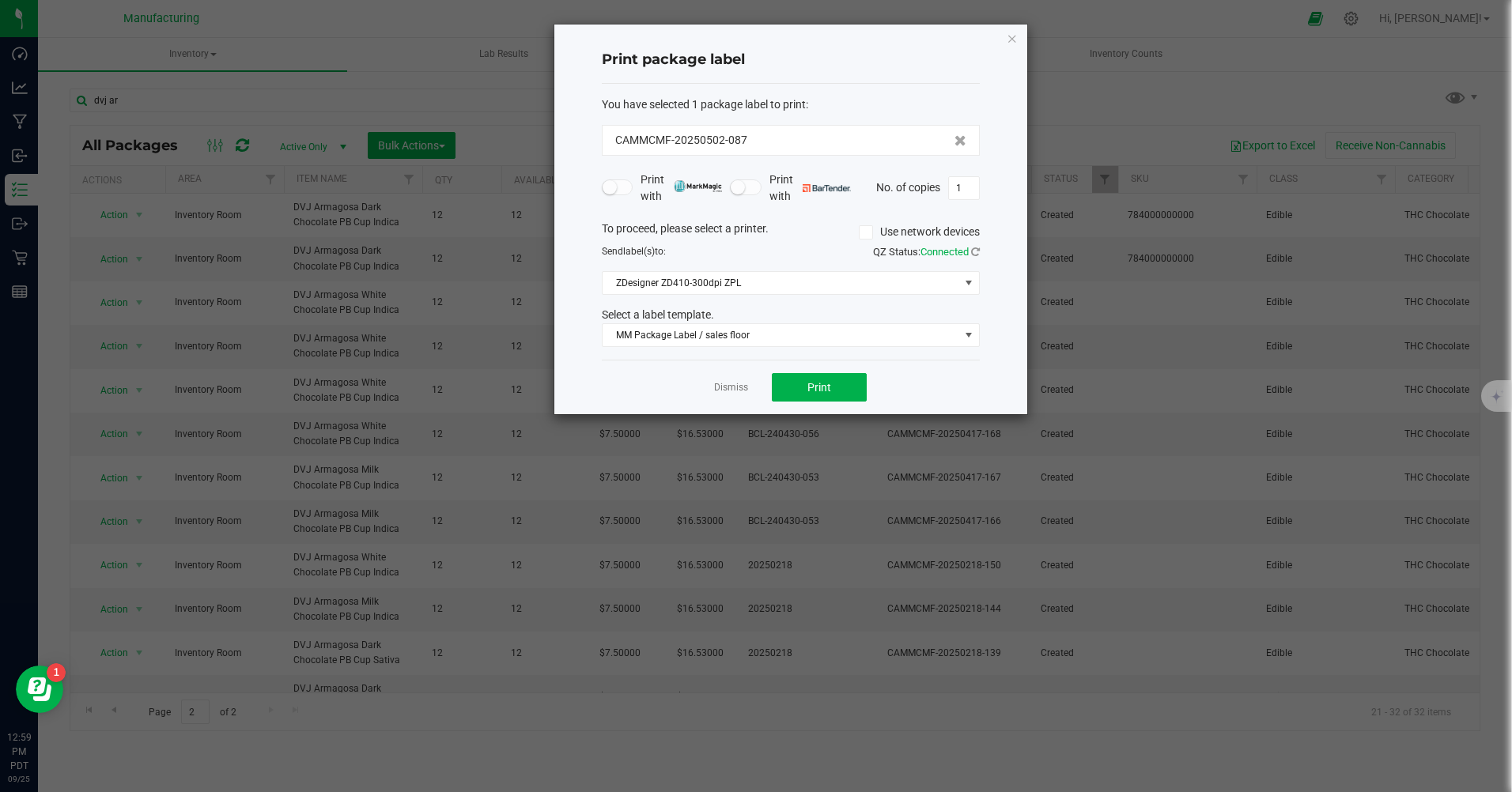
click at [967, 192] on input "1" at bounding box center [964, 187] width 30 height 22
type input "12"
click at [854, 390] on button "Print" at bounding box center [819, 387] width 95 height 28
click at [1010, 41] on icon "button" at bounding box center [1012, 38] width 11 height 19
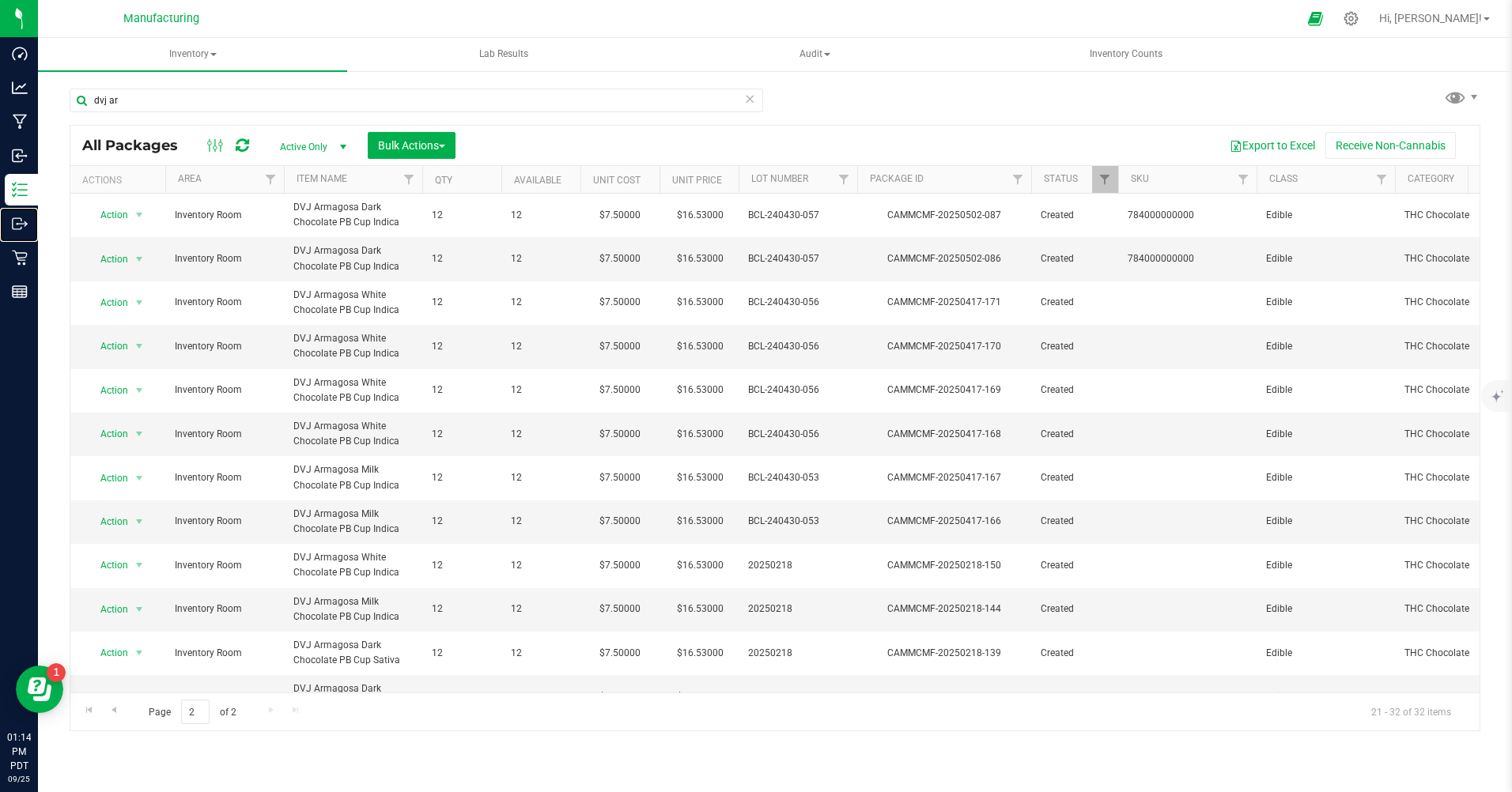
click at [0, 0] on p "Outbound" at bounding box center [0, 0] width 0 height 0
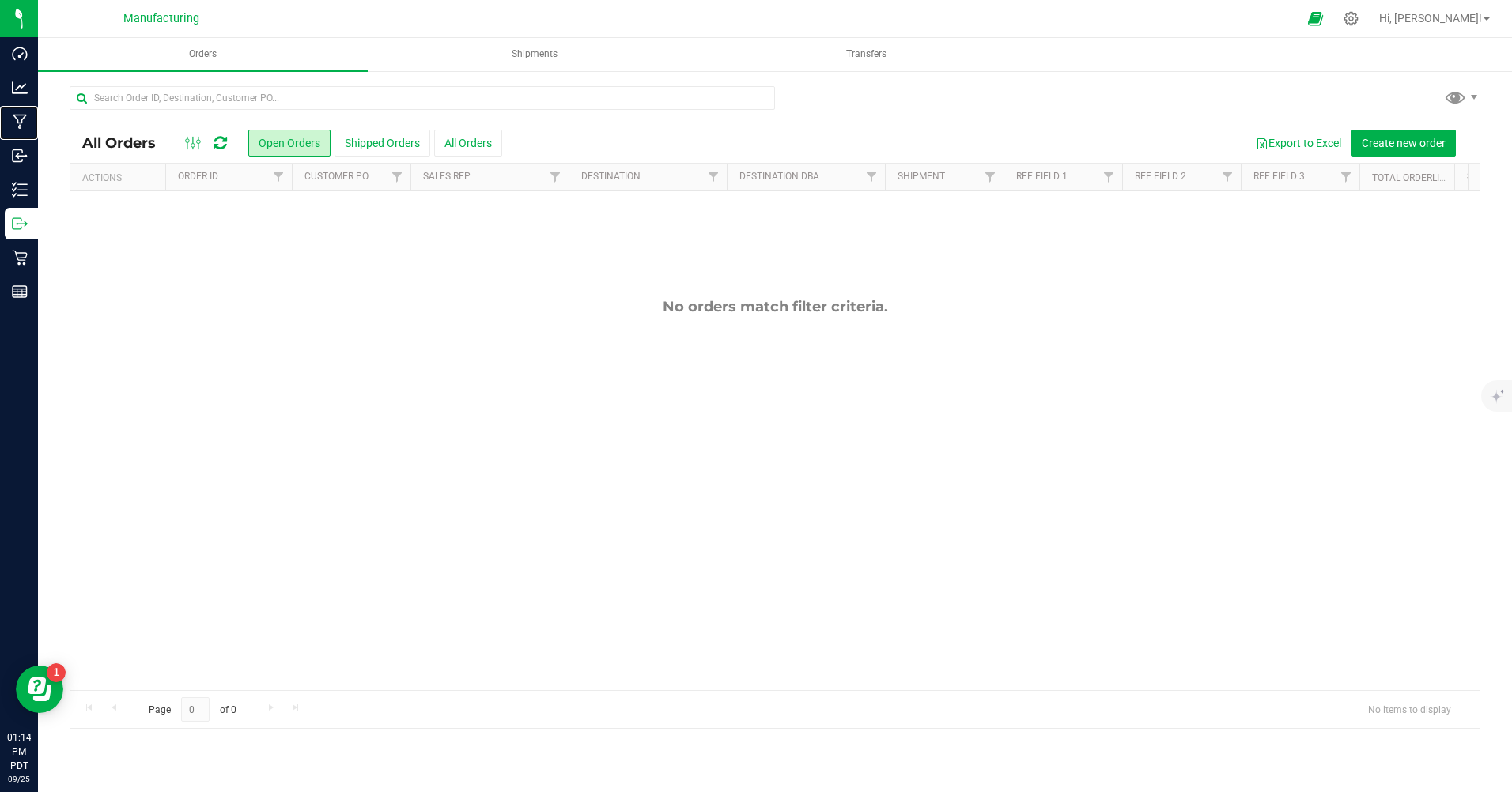
click at [0, 0] on p "Manufacturing" at bounding box center [0, 0] width 0 height 0
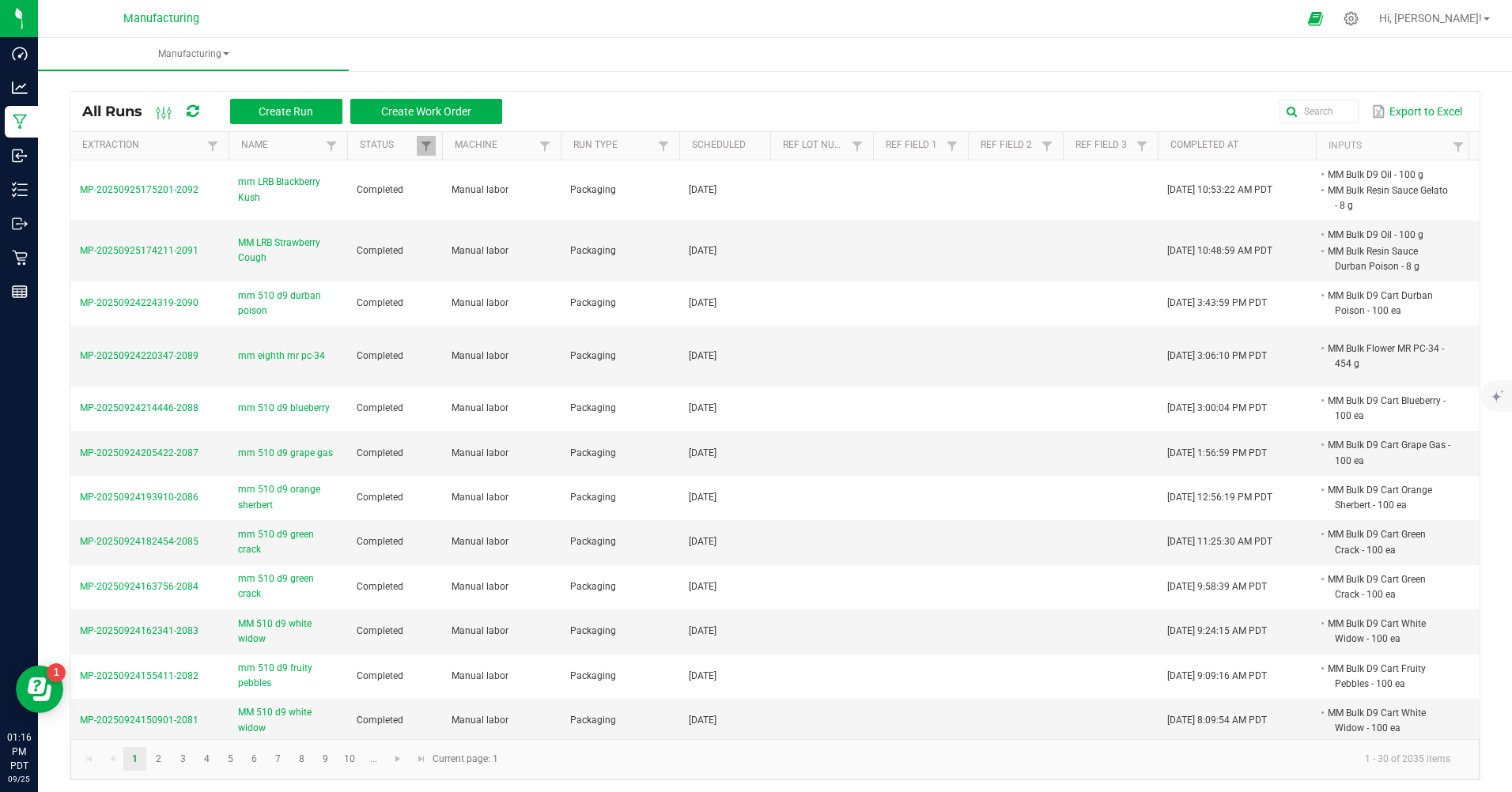
click at [324, 127] on div "All Runs Create Run Create Work Order Export to Excel" at bounding box center [774, 112] width 1409 height 40
click at [314, 117] on button "Create Run" at bounding box center [286, 111] width 113 height 26
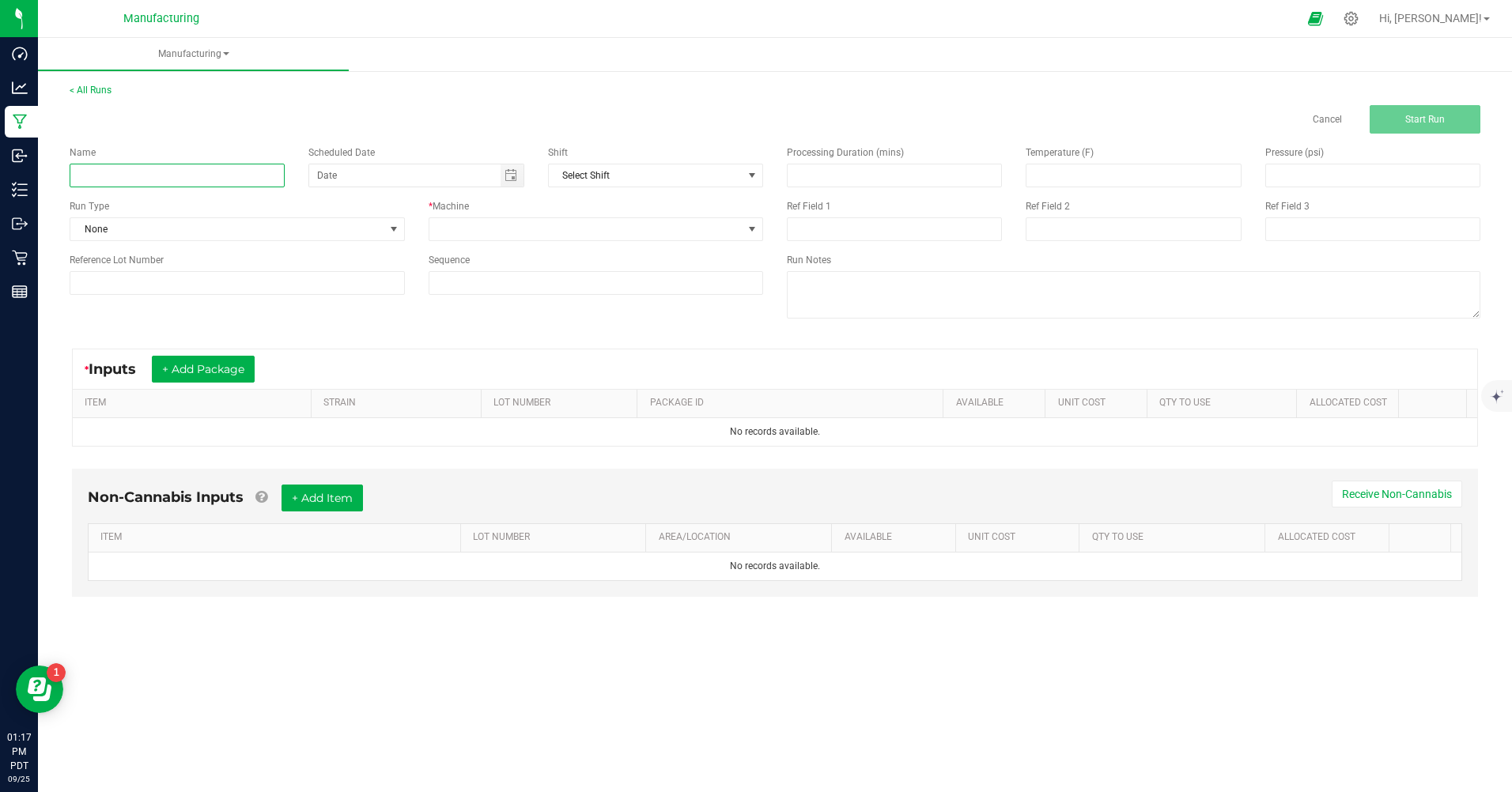
click at [276, 172] on input at bounding box center [176, 175] width 215 height 24
click at [507, 172] on span "Toggle calendar" at bounding box center [510, 175] width 12 height 12
type input "mm 510 d9 bubba gum"
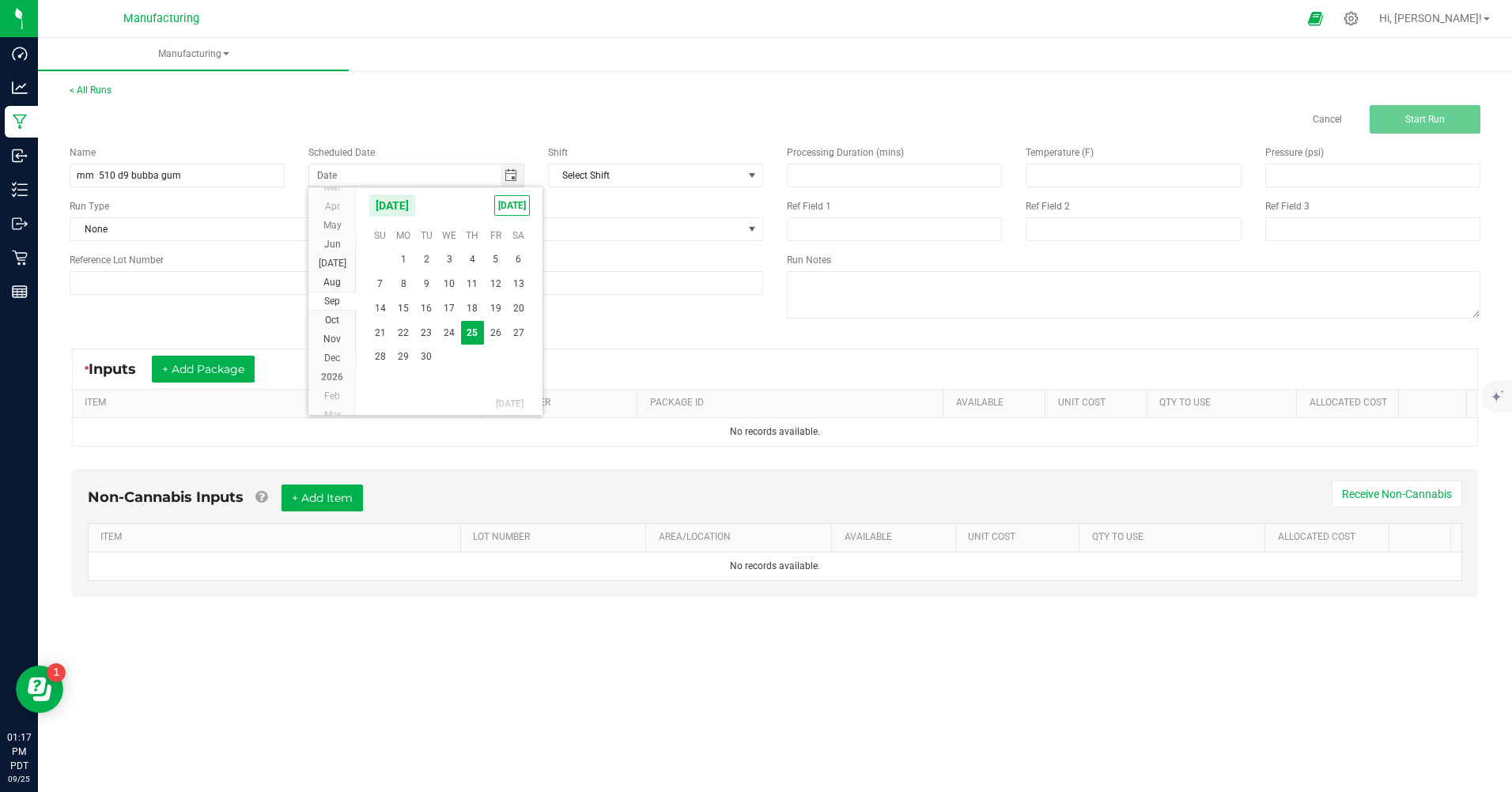
click at [515, 211] on span "[DATE]" at bounding box center [512, 205] width 36 height 21
type input "[DATE]"
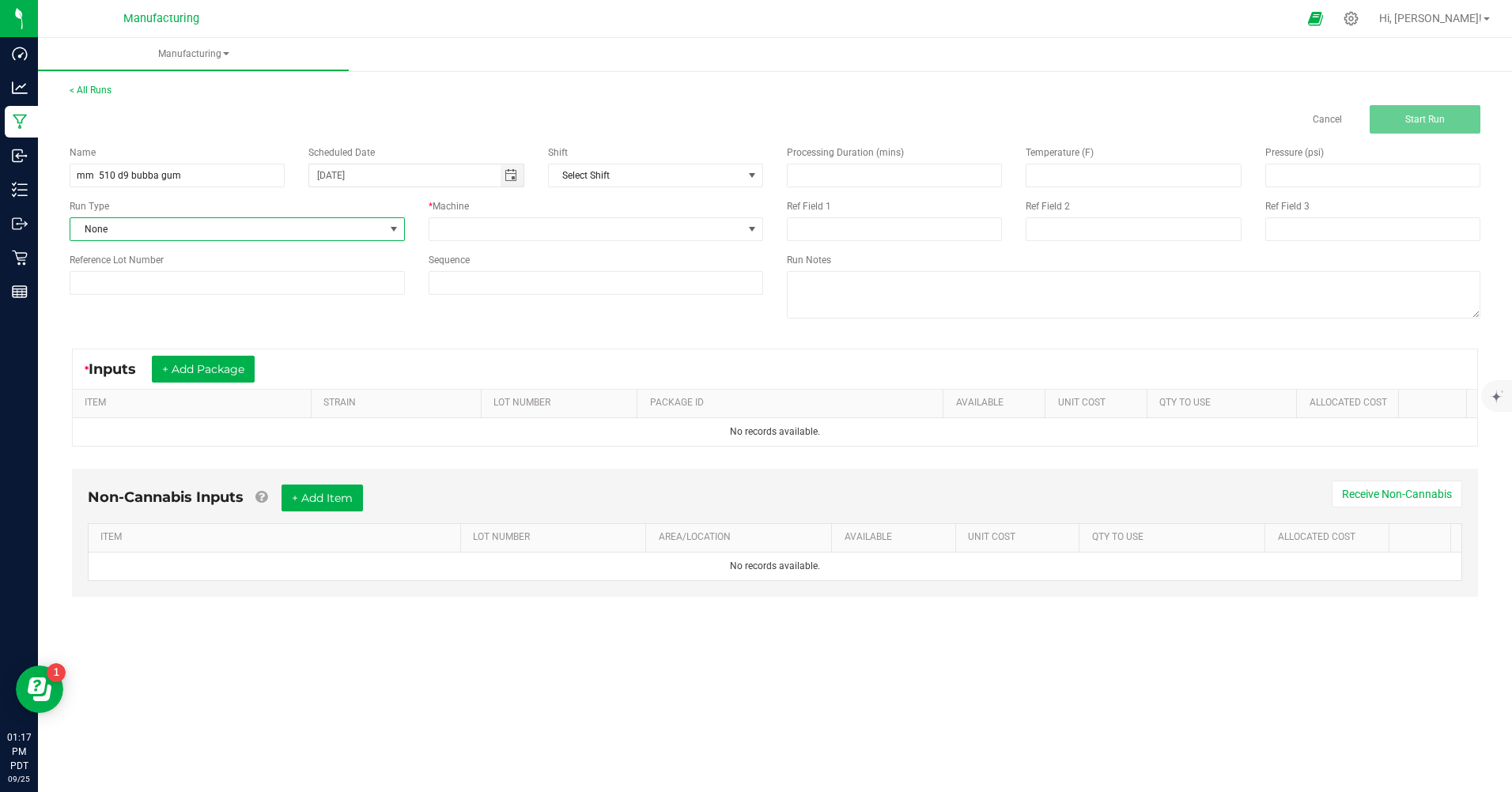
click at [400, 233] on span at bounding box center [393, 229] width 12 height 12
click at [109, 363] on span "Packaging" at bounding box center [102, 366] width 45 height 16
click at [747, 223] on span at bounding box center [752, 229] width 12 height 12
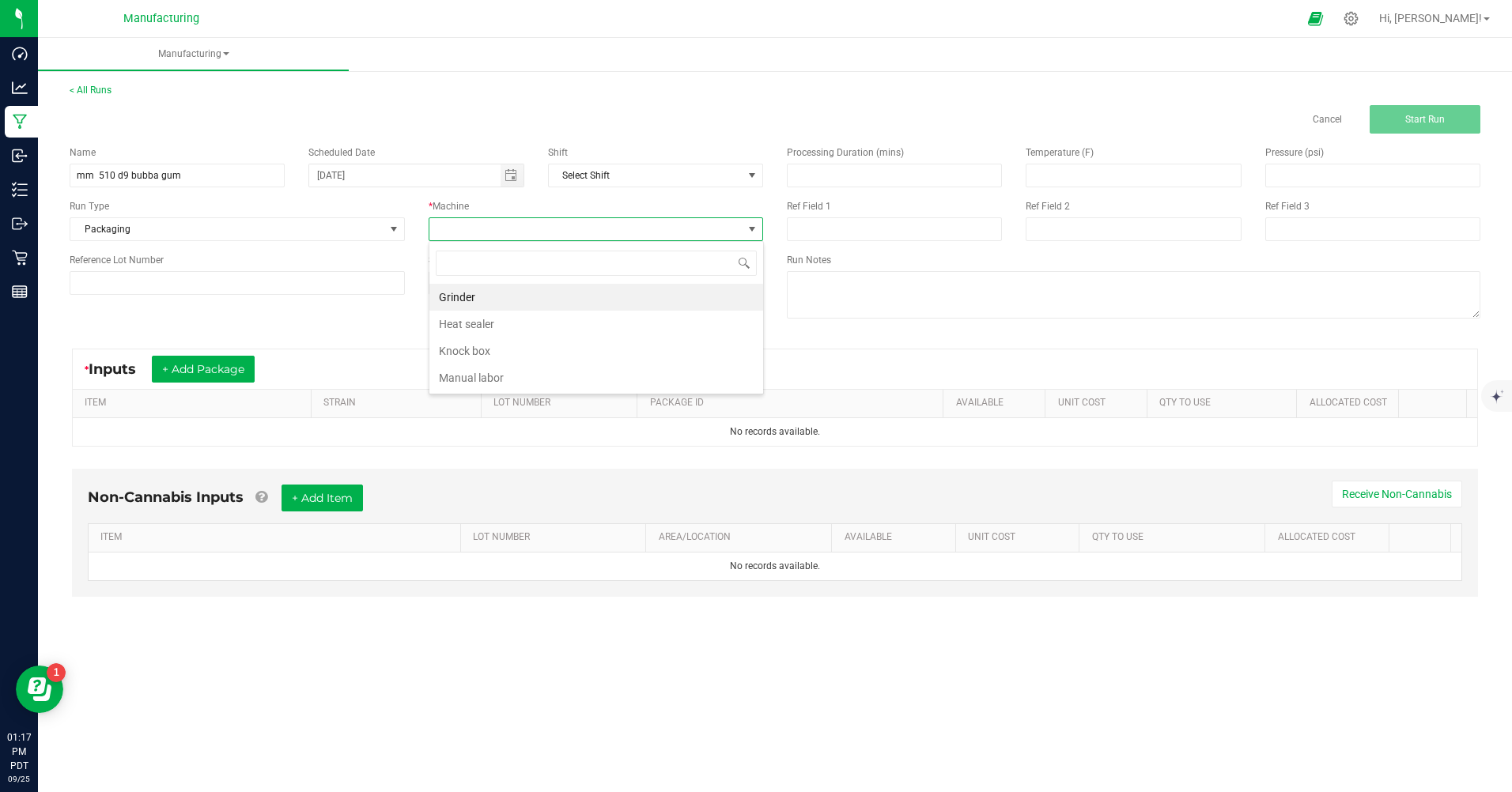
click at [468, 386] on li "Manual labor" at bounding box center [596, 378] width 333 height 26
click at [204, 370] on button "+ Add Package" at bounding box center [203, 369] width 103 height 26
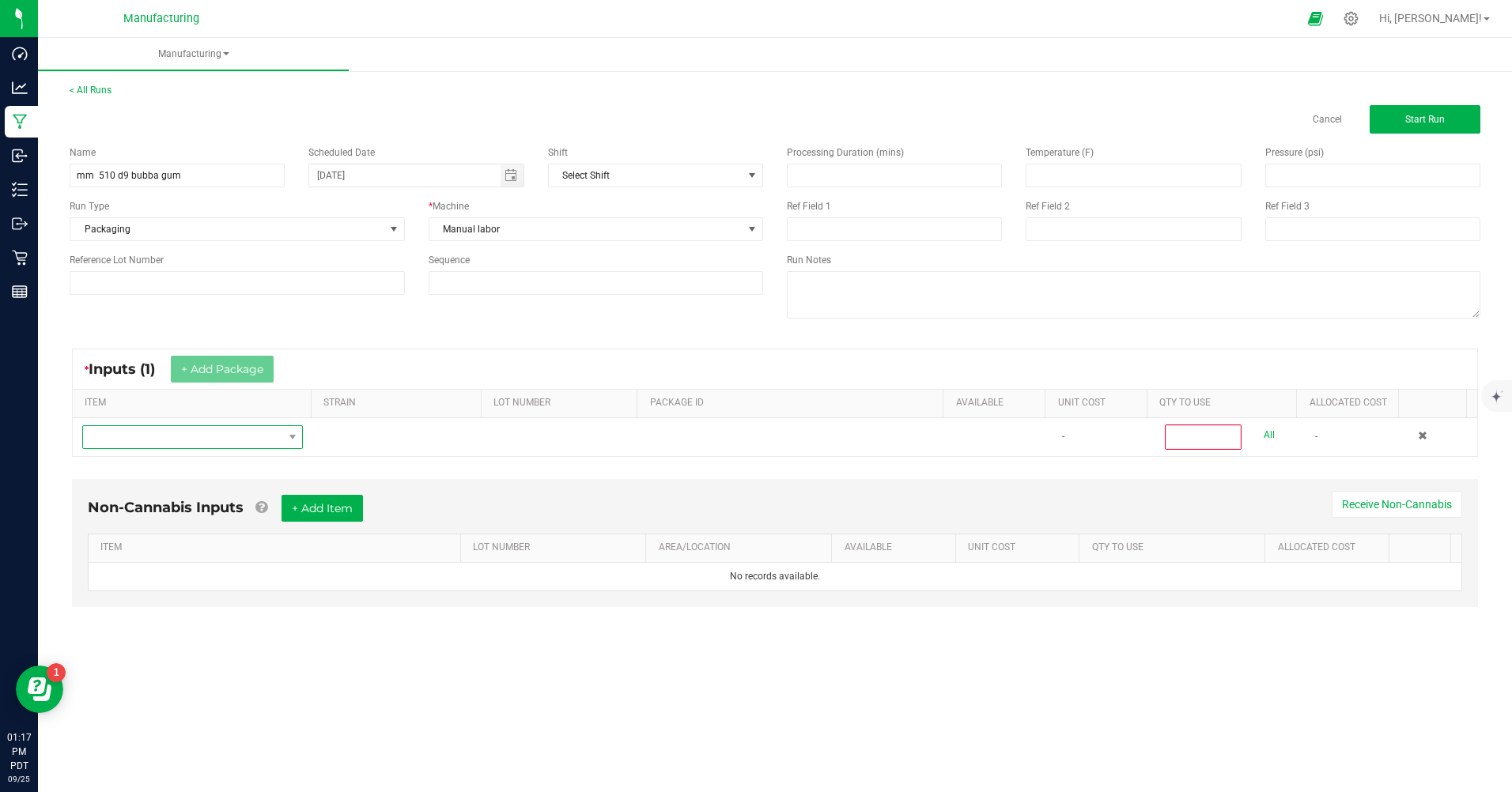
click at [209, 444] on span "NO DATA FOUND" at bounding box center [183, 436] width 199 height 22
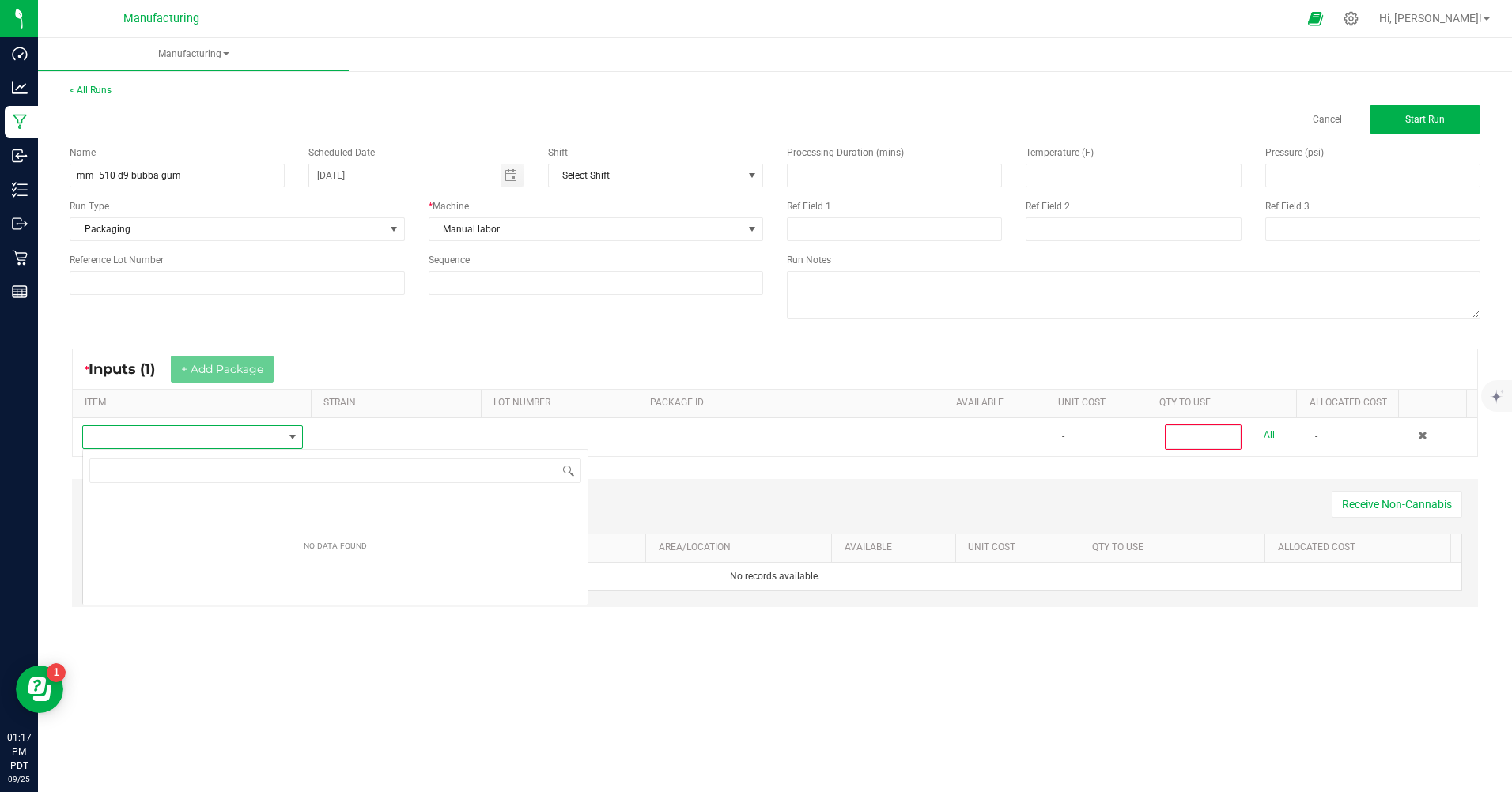
scroll to position [24, 219]
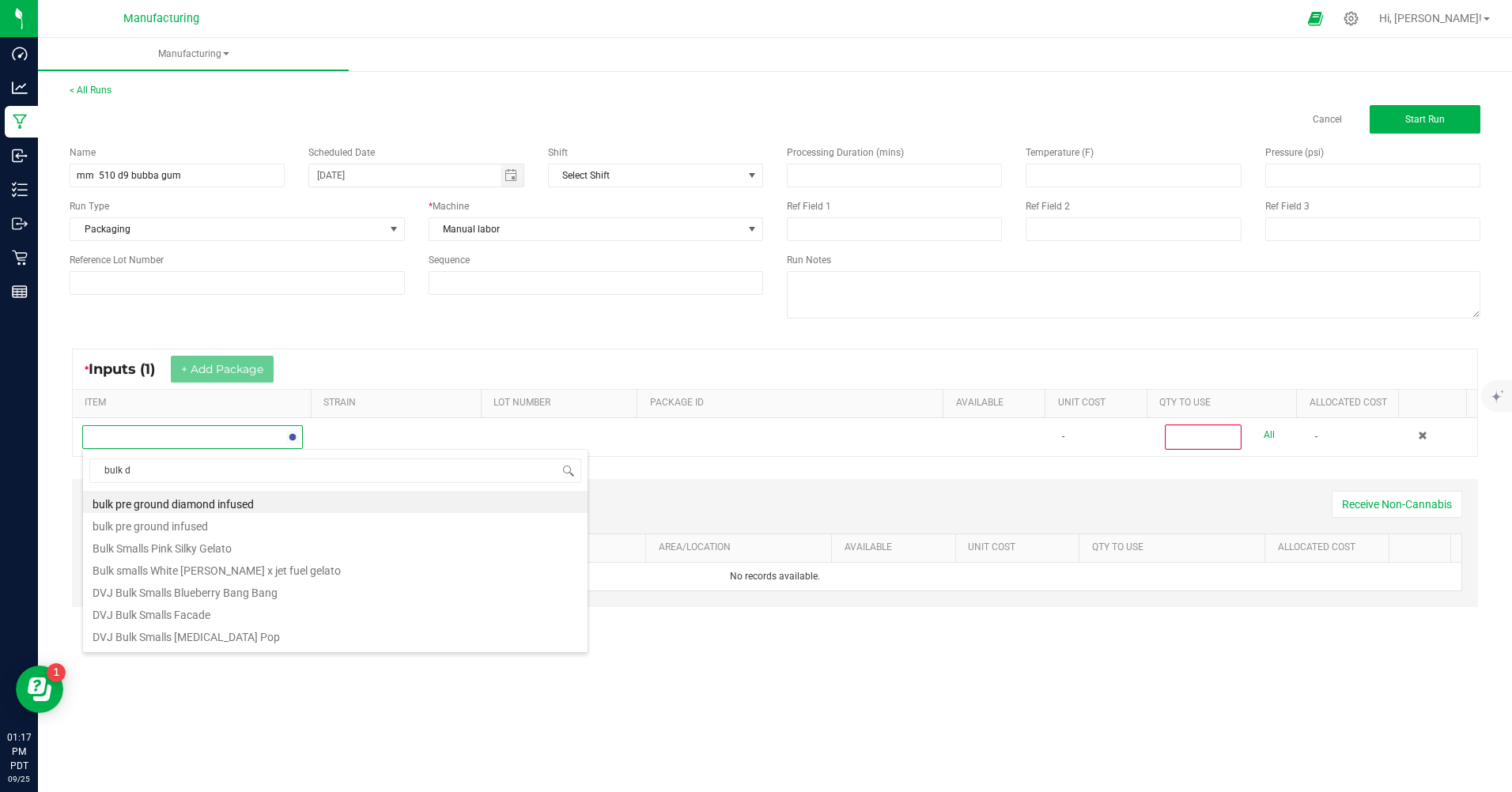
type input "bulk d9"
click at [228, 524] on li "MM Bulk D9 Cart Bubblegum" at bounding box center [335, 523] width 505 height 22
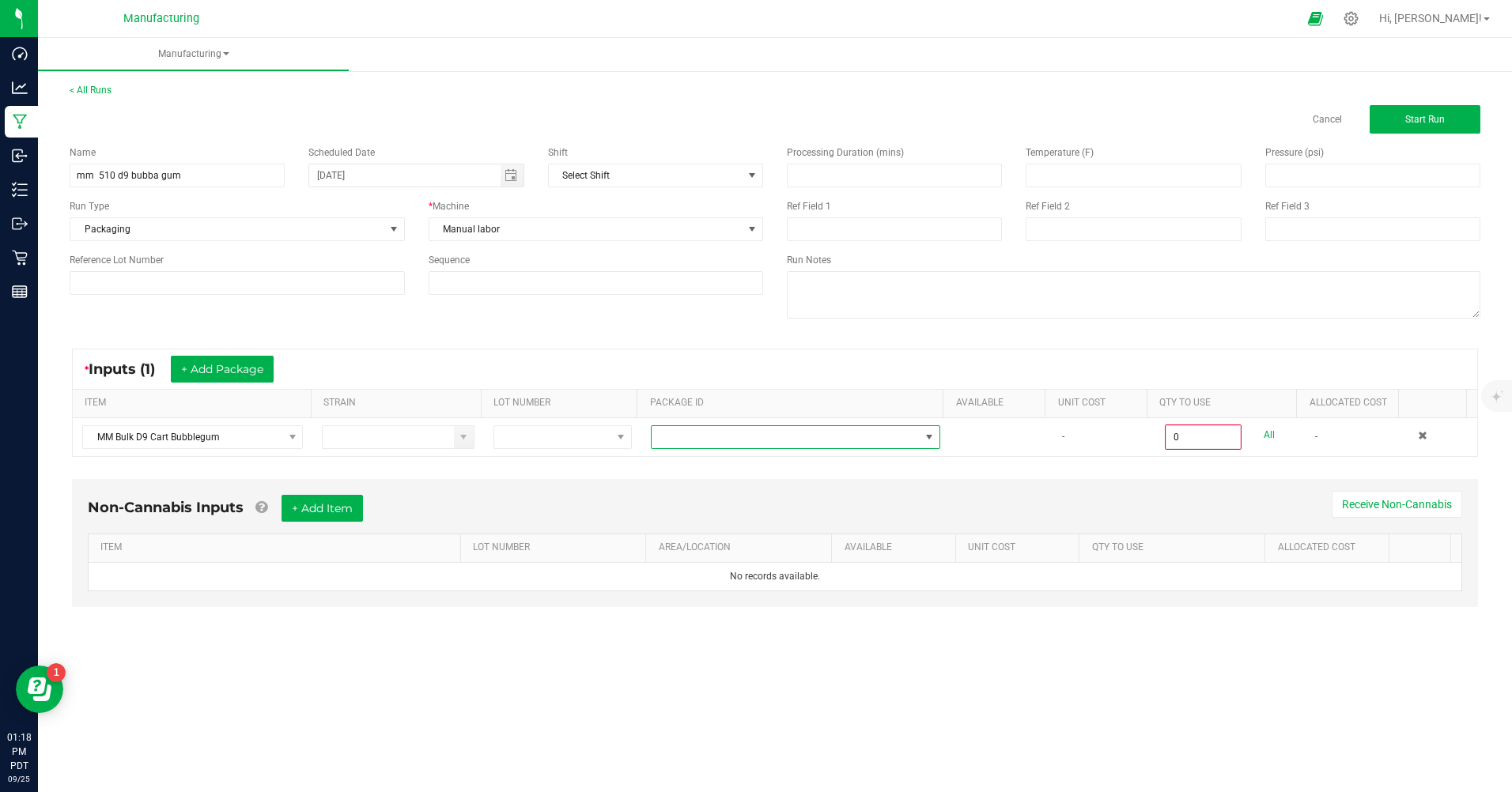
click at [807, 445] on span at bounding box center [785, 436] width 268 height 22
click at [753, 592] on li "CAMMCMF-20250822-142" at bounding box center [790, 585] width 286 height 26
click at [1264, 439] on link "All" at bounding box center [1270, 434] width 11 height 22
type input "100 ea"
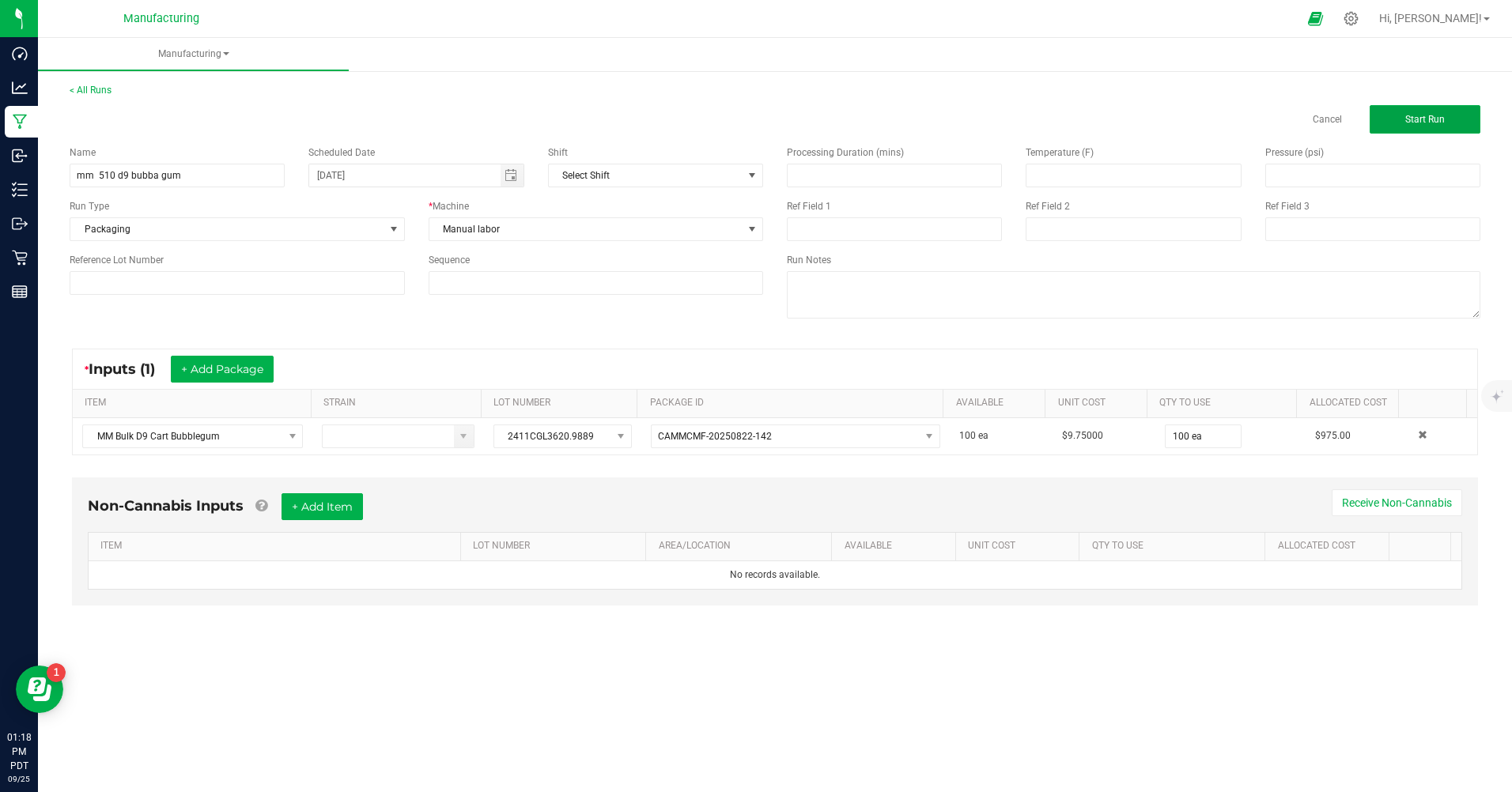
click at [1418, 126] on button "Start Run" at bounding box center [1425, 119] width 111 height 28
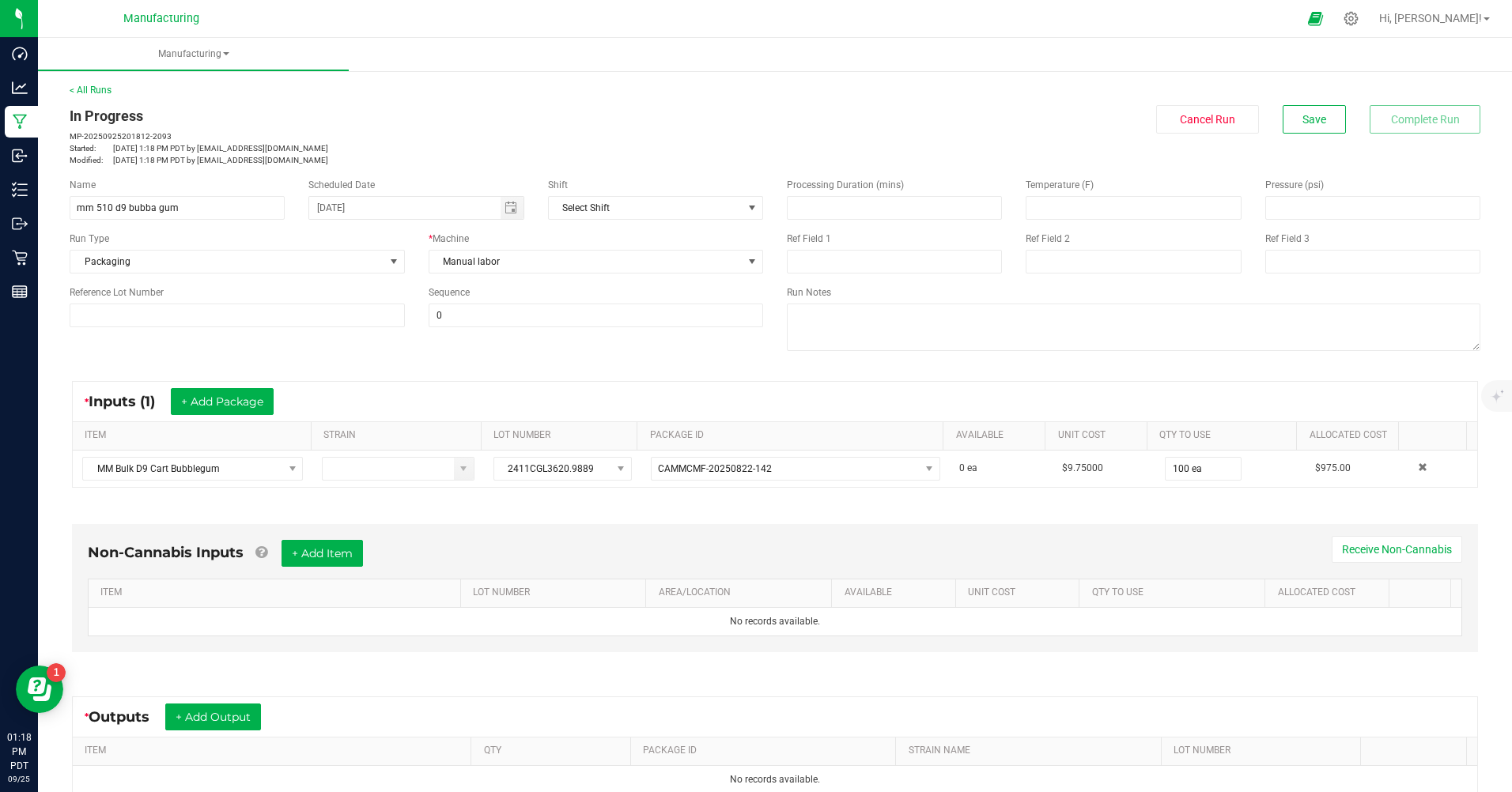
scroll to position [183, 0]
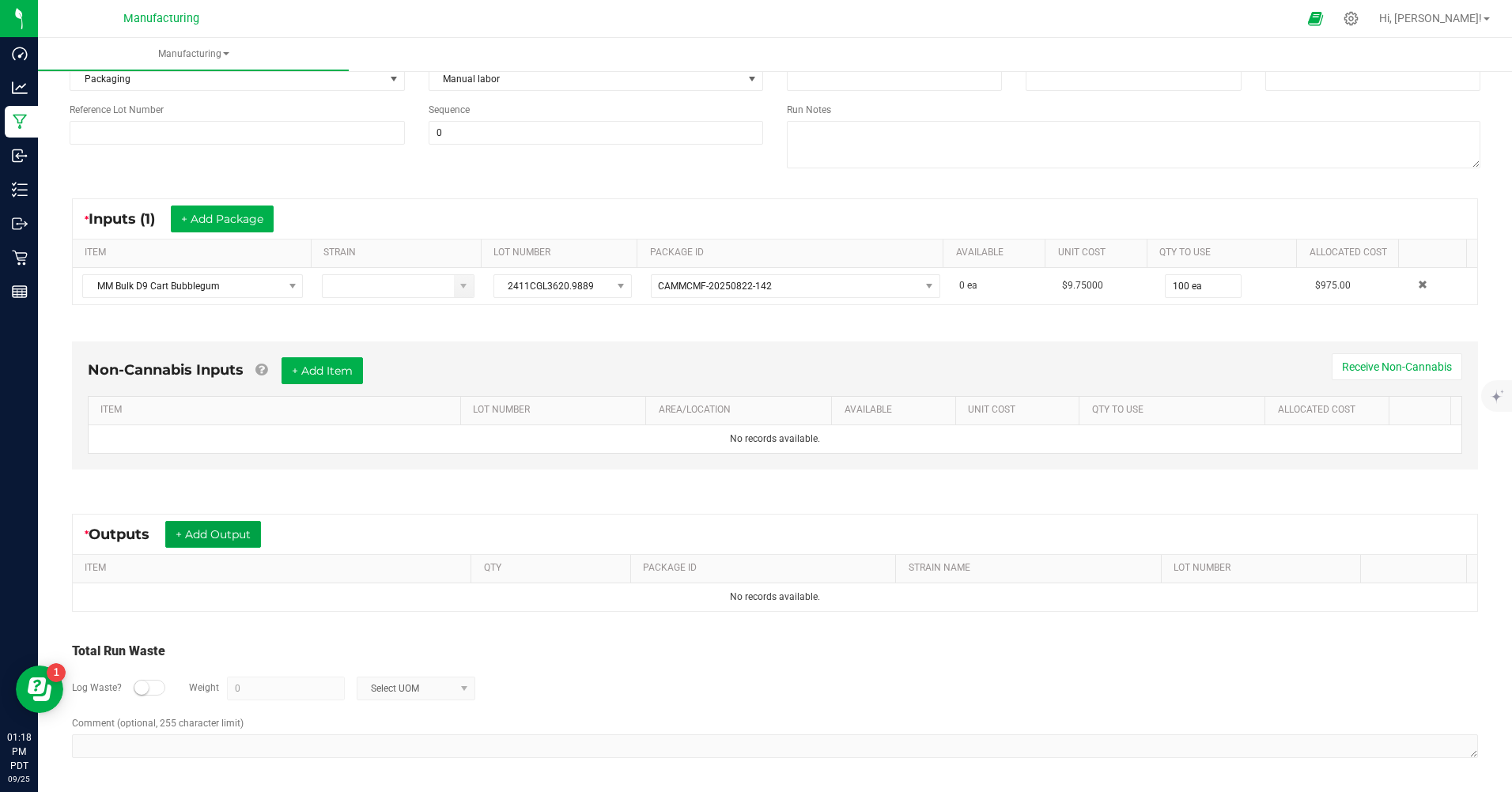
click at [250, 541] on button "+ Add Output" at bounding box center [213, 534] width 96 height 26
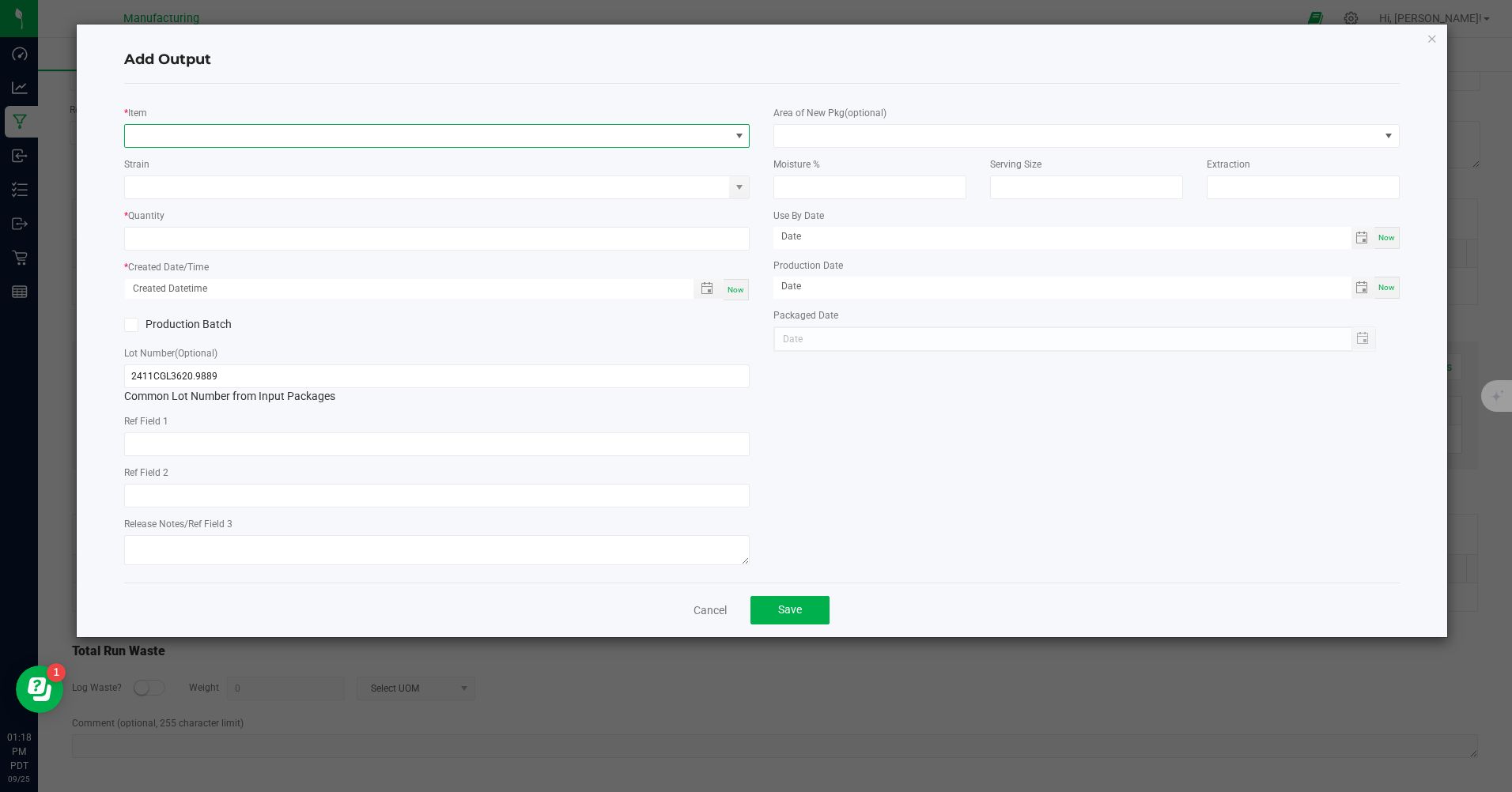
click at [525, 131] on span "NO DATA FOUND" at bounding box center [427, 135] width 604 height 22
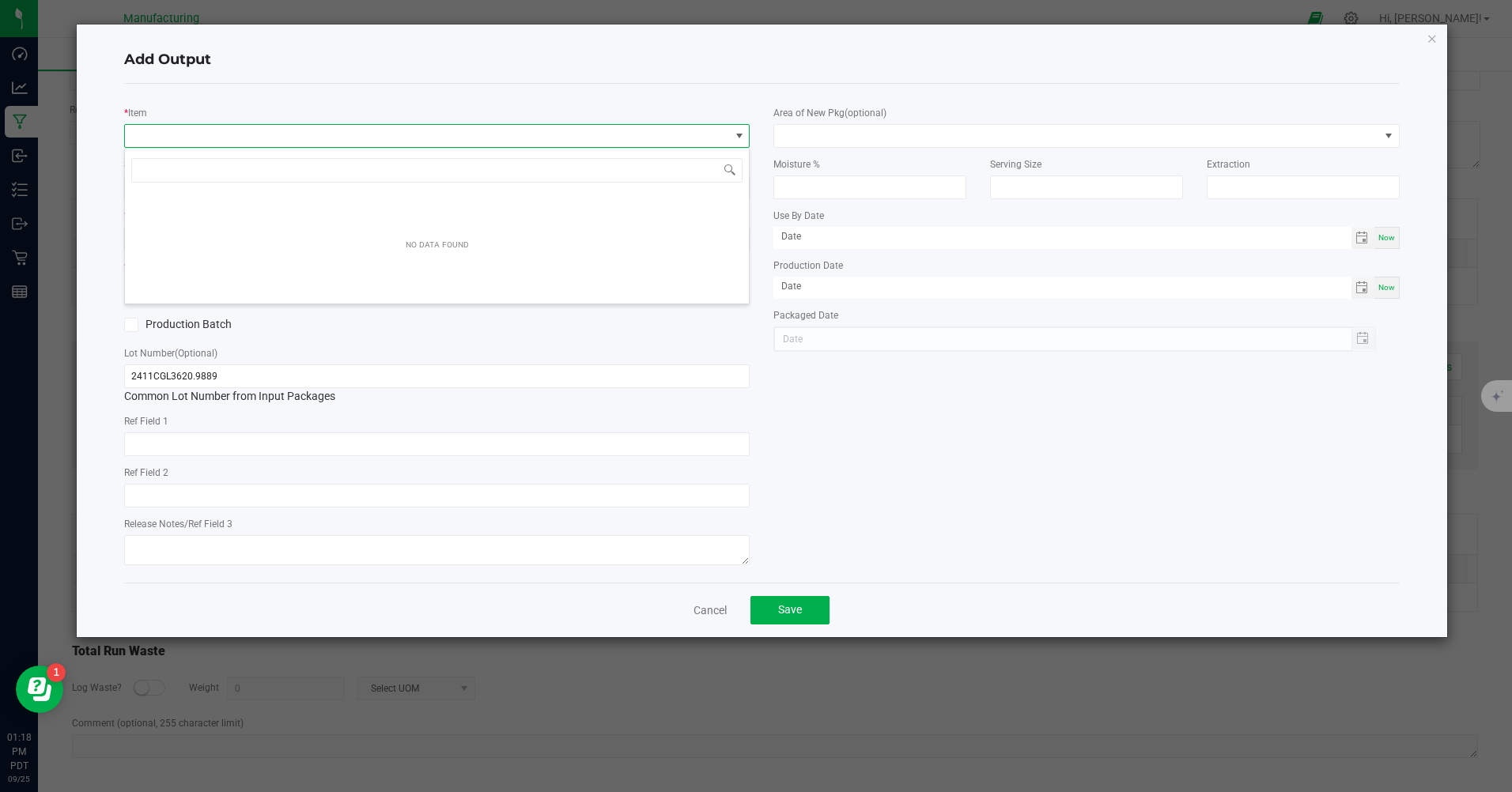
scroll to position [24, 626]
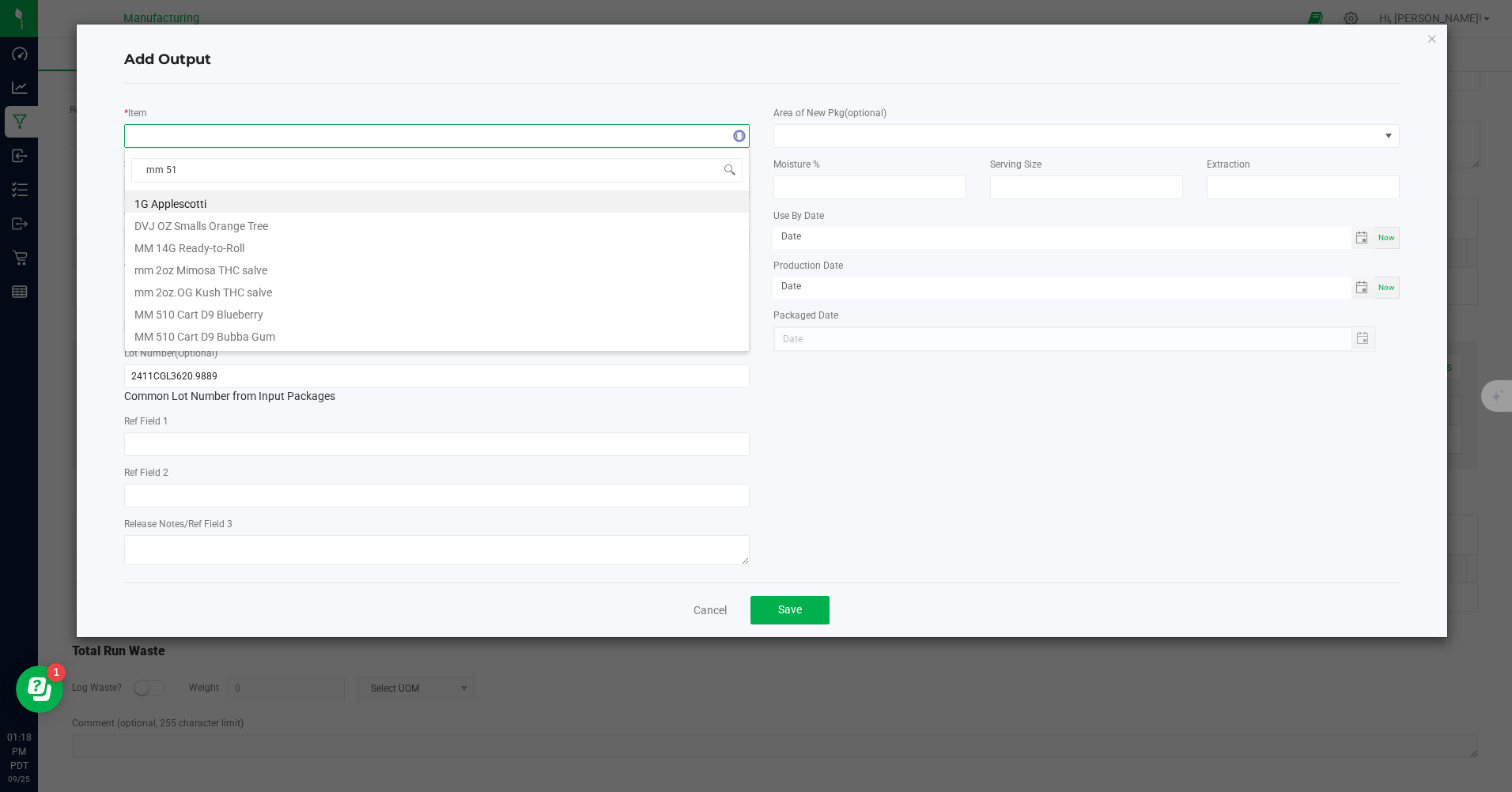
type input "mm 510"
click at [286, 224] on li "MM 510 Cart D9 Bubba Gum" at bounding box center [436, 223] width 624 height 22
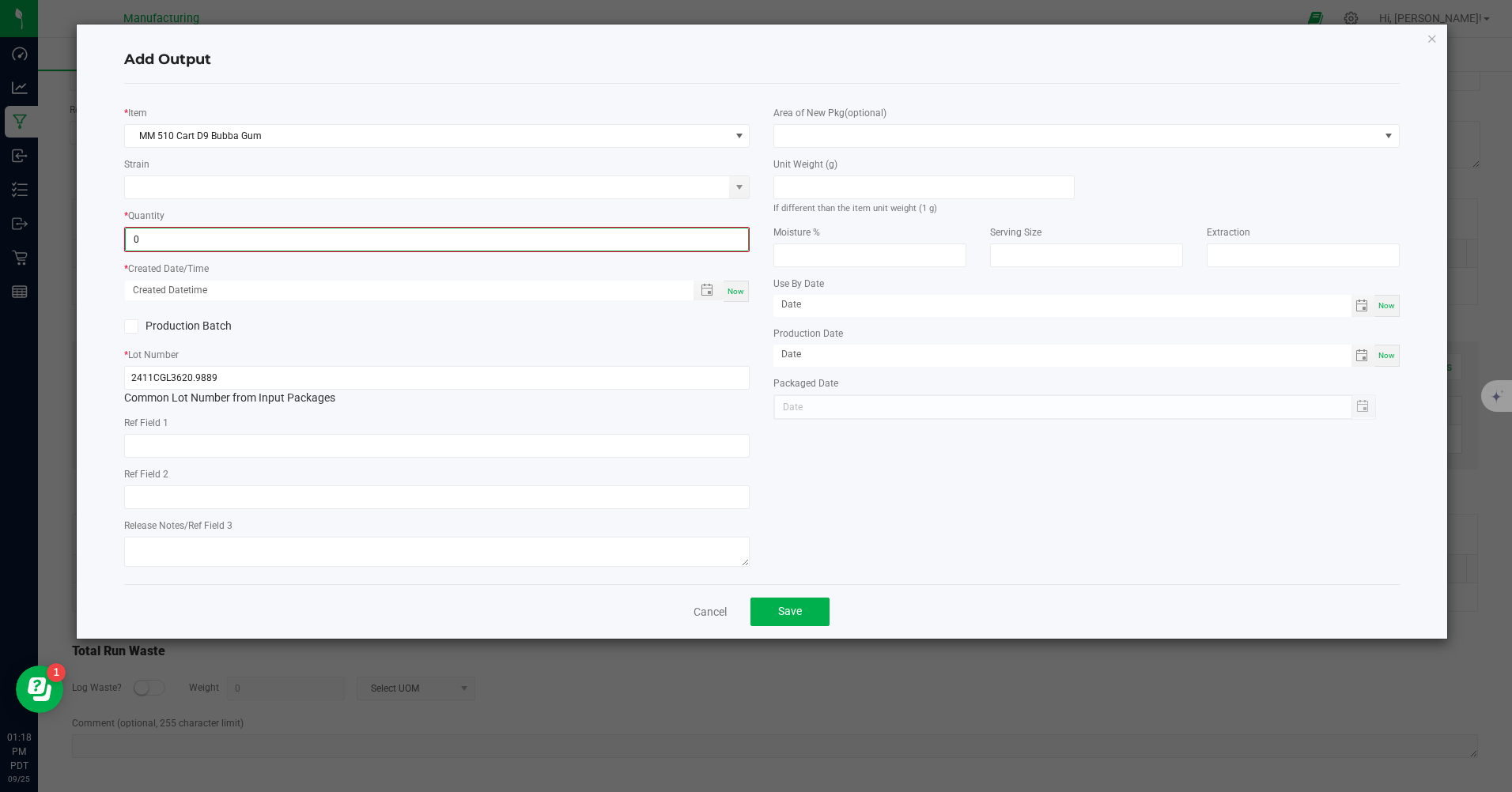
click at [283, 241] on input "0" at bounding box center [436, 238] width 622 height 22
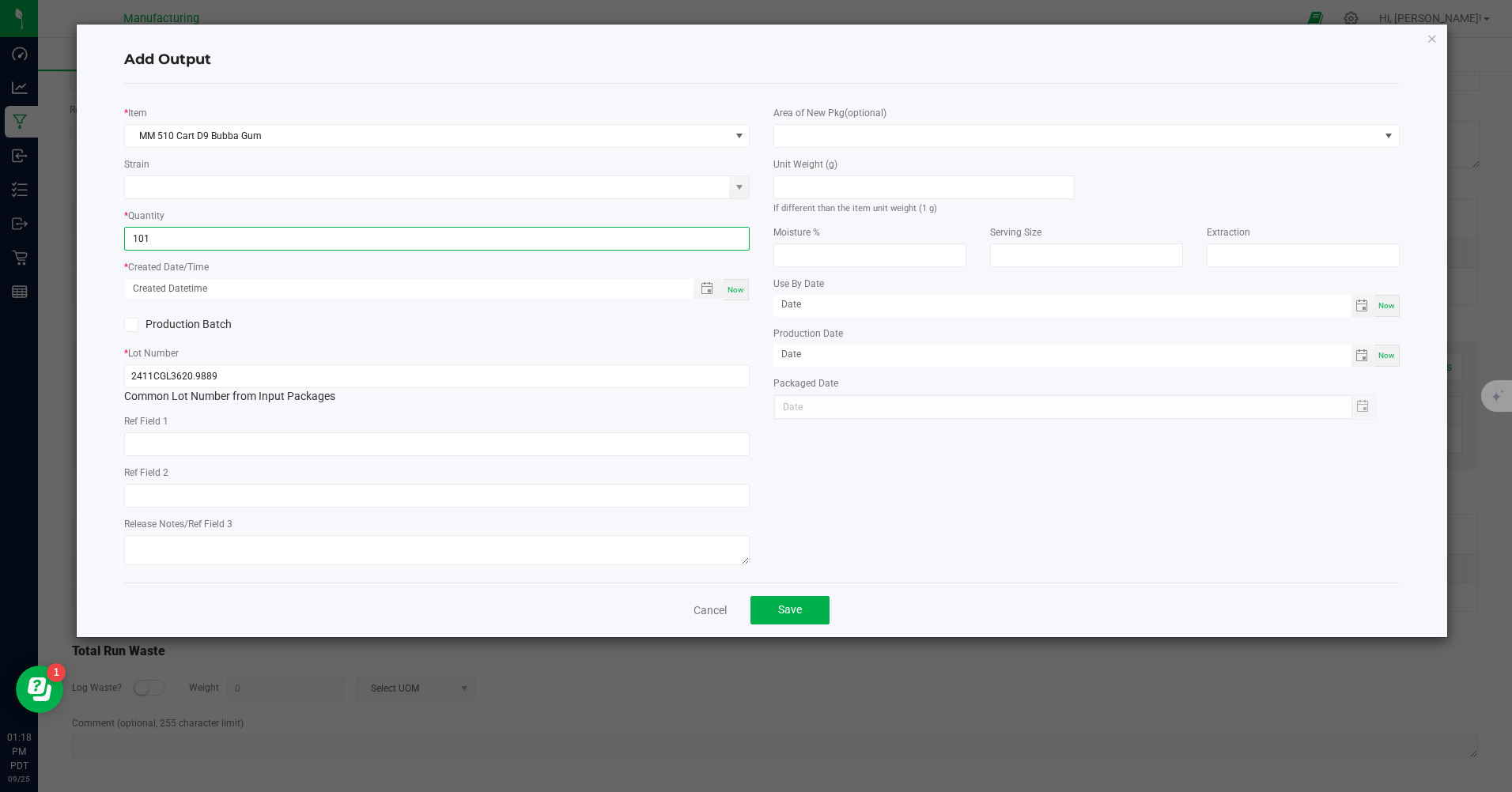
type input "101 ea"
click at [730, 290] on span "Now" at bounding box center [736, 290] width 17 height 9
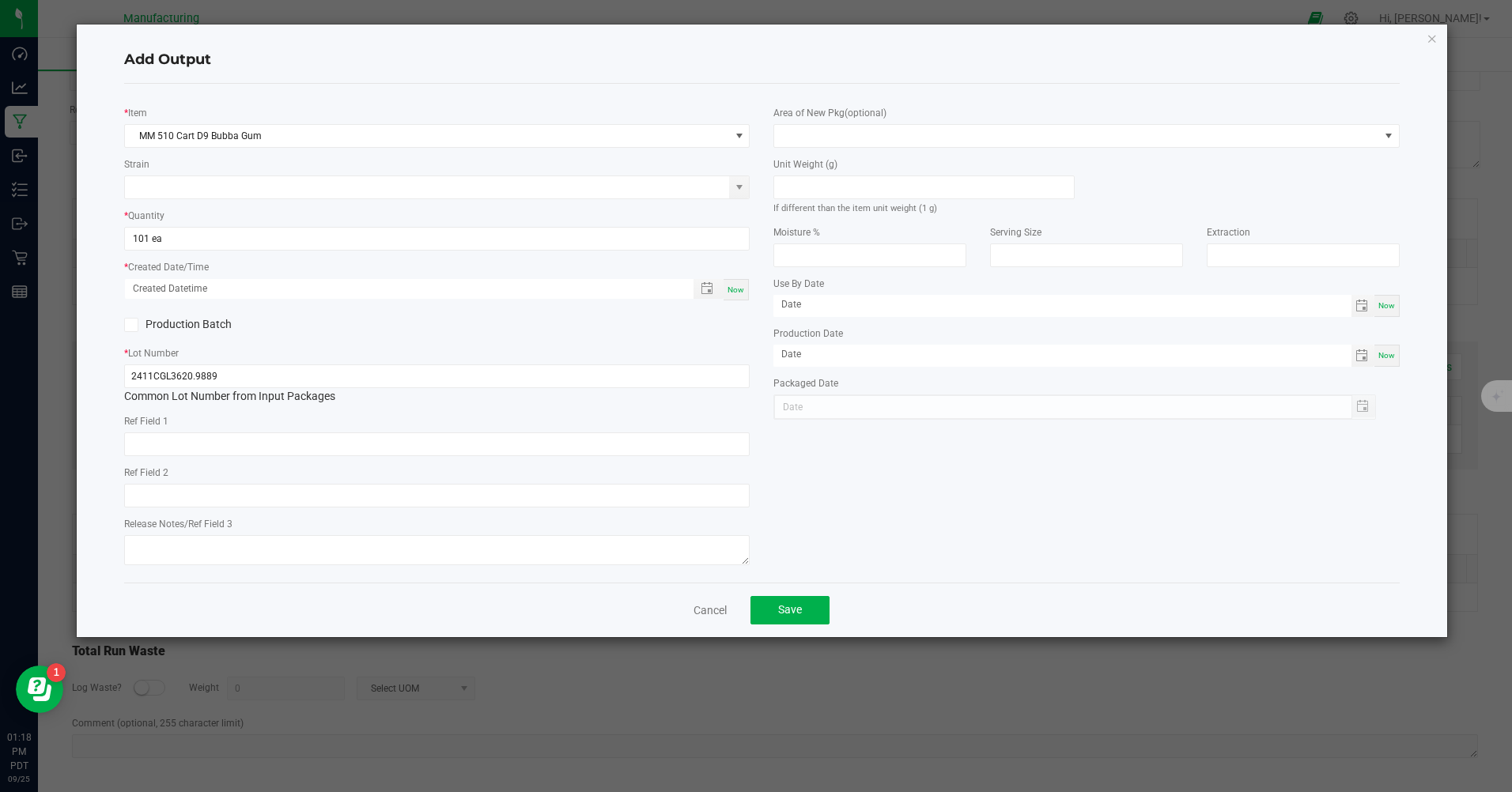
type input "[DATE] 1:18 PM"
type input "[DATE]"
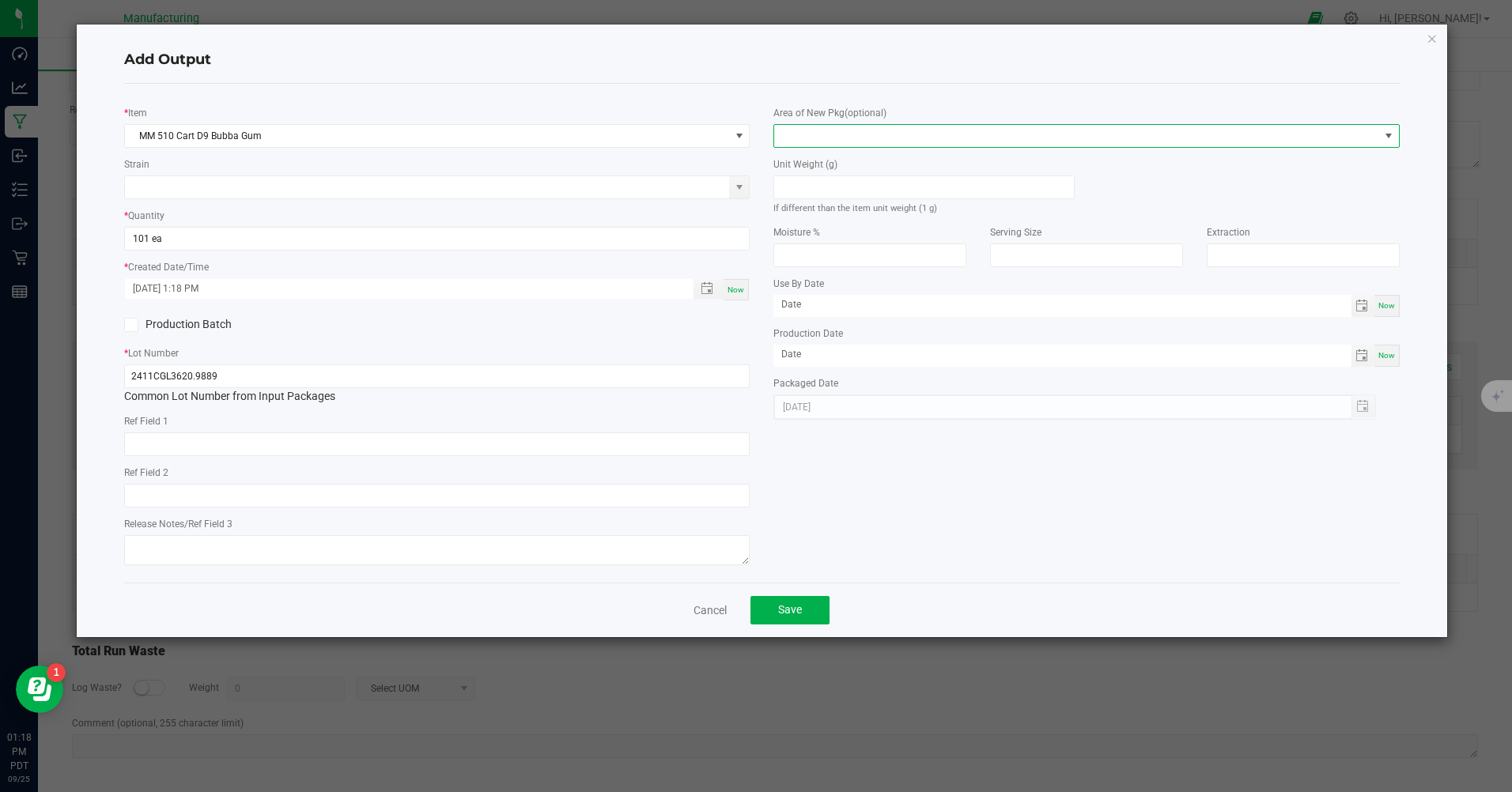
click at [927, 136] on span at bounding box center [1076, 135] width 604 height 22
click at [856, 329] on li "Inventory Room" at bounding box center [1086, 338] width 624 height 26
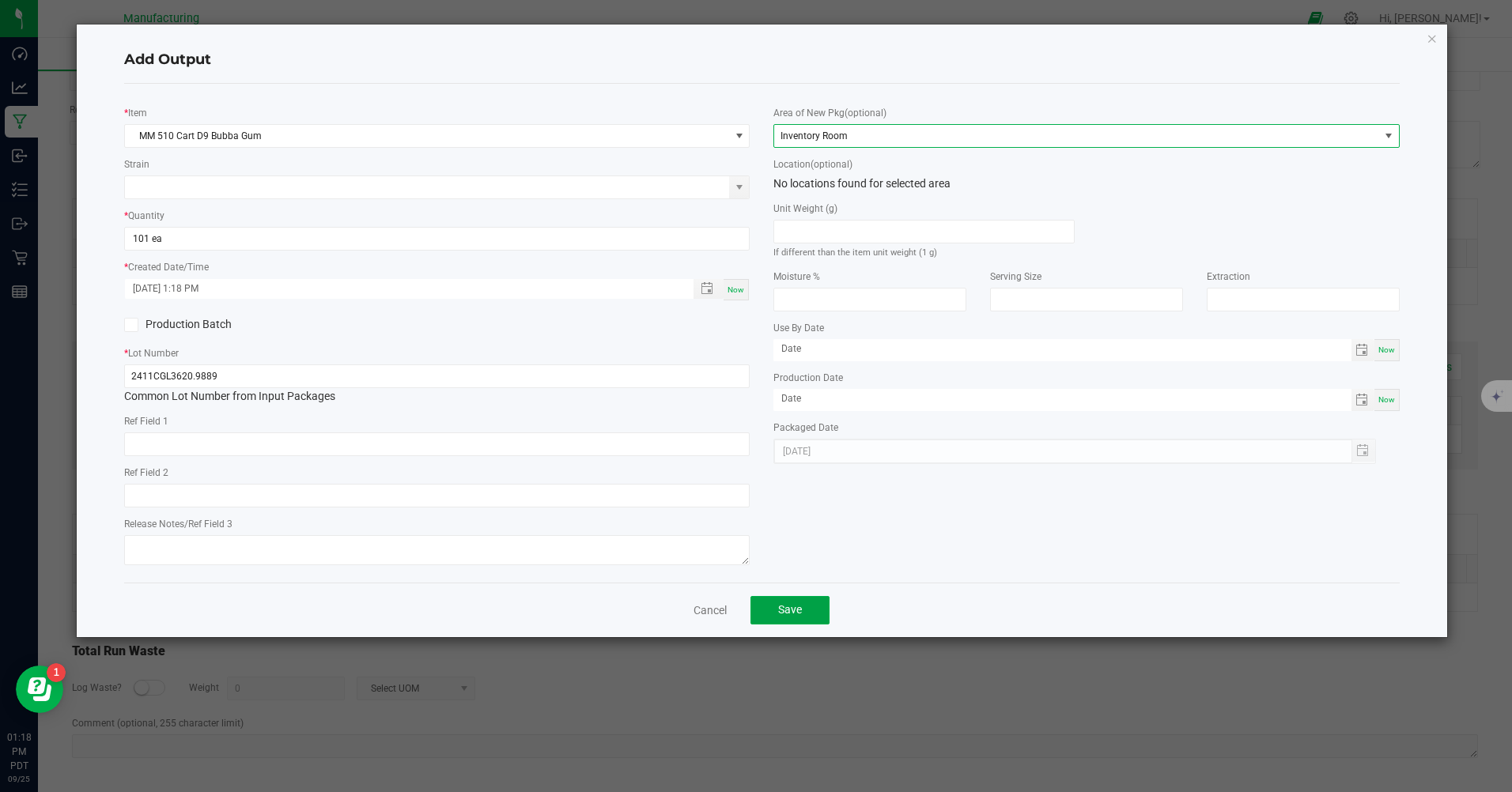
click at [788, 607] on span "Save" at bounding box center [790, 608] width 24 height 12
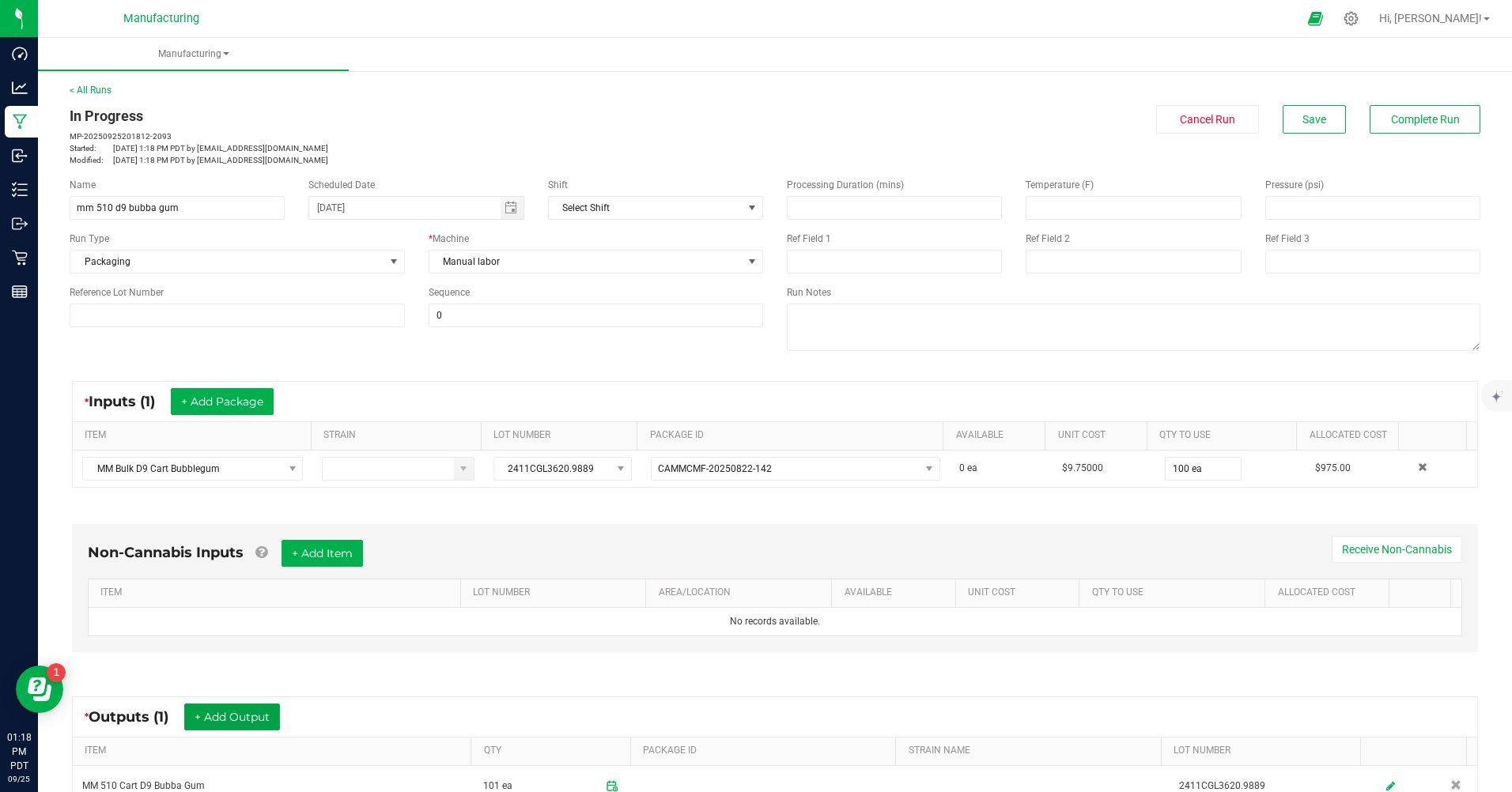
scroll to position [0, 0]
click at [1414, 131] on button "Complete Run" at bounding box center [1425, 119] width 111 height 28
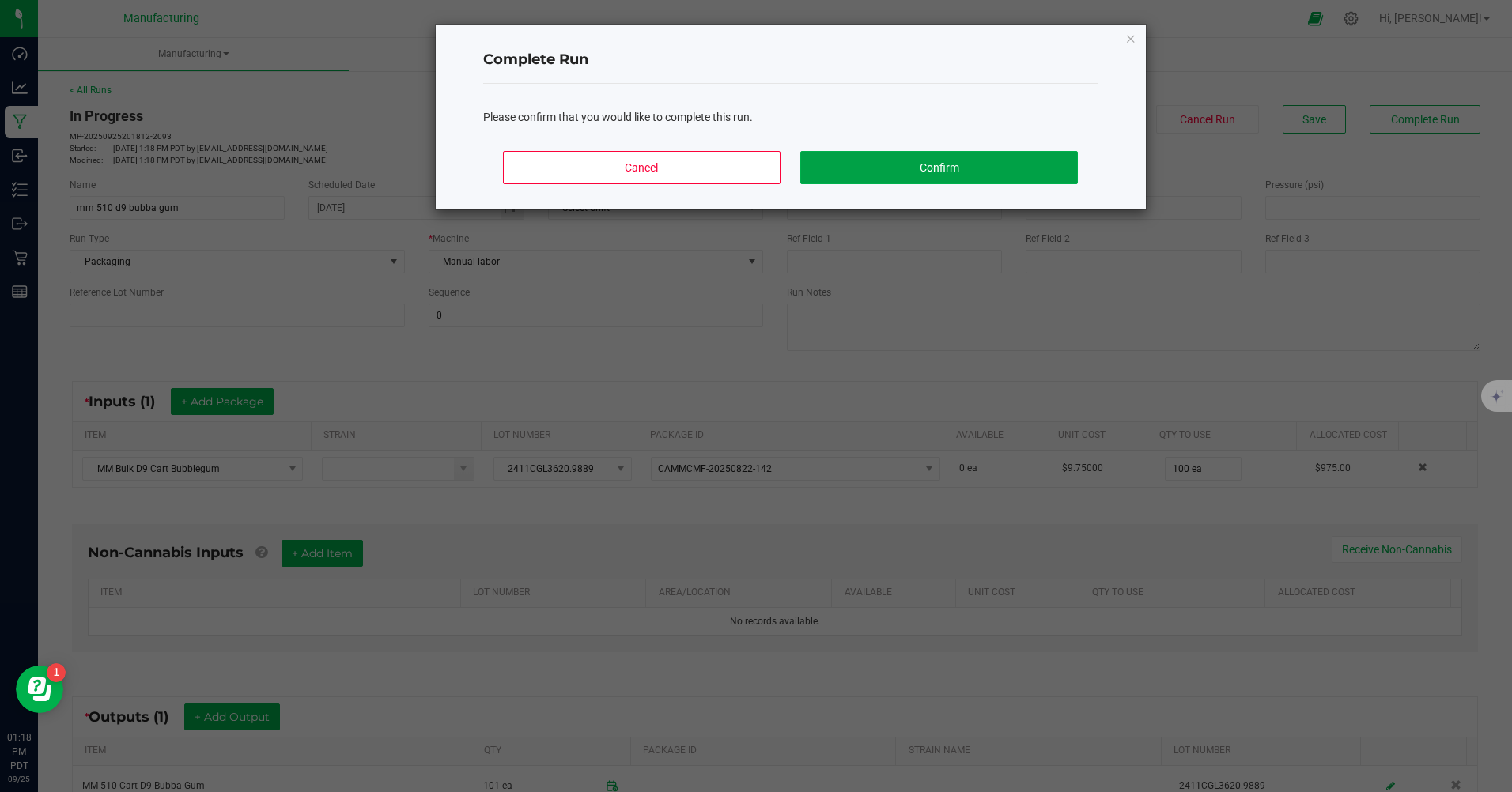
click at [925, 156] on button "Confirm" at bounding box center [938, 167] width 276 height 33
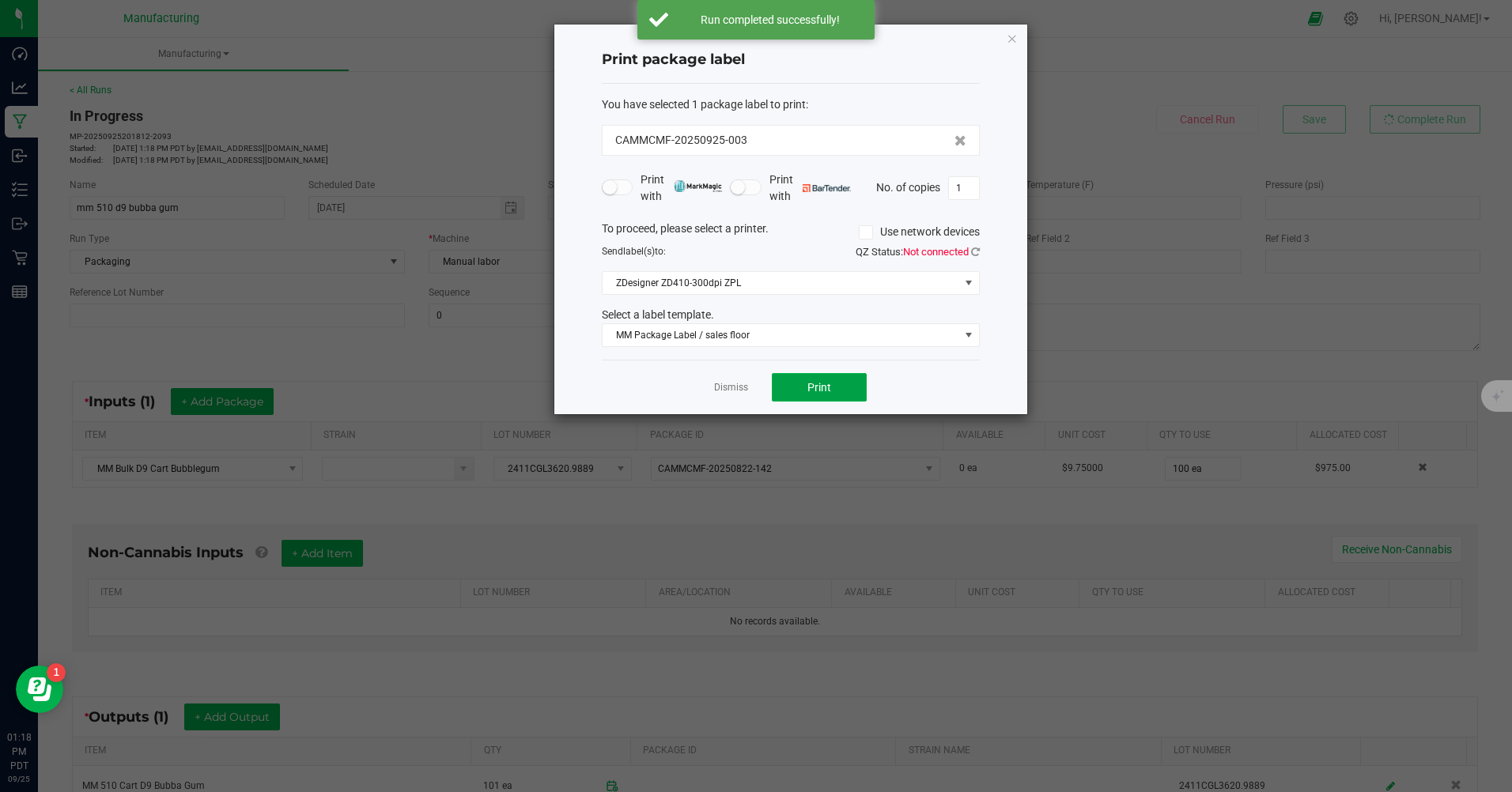
click at [828, 388] on span "Print" at bounding box center [819, 387] width 24 height 12
click at [969, 182] on input "1" at bounding box center [964, 187] width 30 height 22
click at [903, 367] on div "Dismiss Print" at bounding box center [791, 387] width 378 height 55
click at [829, 400] on button "Print" at bounding box center [819, 387] width 95 height 28
click at [971, 195] on input "99" at bounding box center [964, 187] width 30 height 22
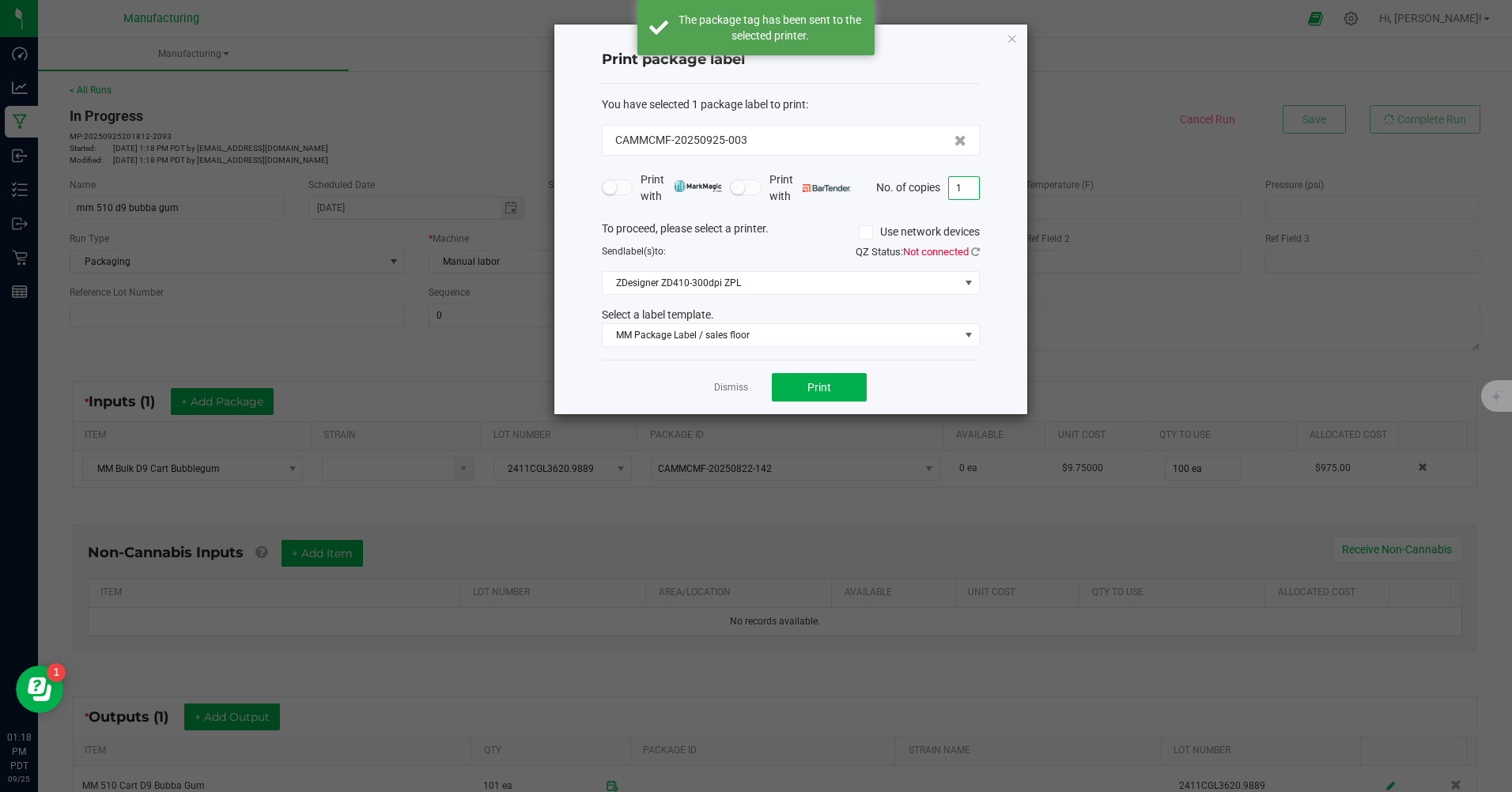
type input "1"
click at [967, 375] on div "Dismiss Print" at bounding box center [791, 387] width 378 height 55
click at [972, 342] on span at bounding box center [968, 334] width 20 height 22
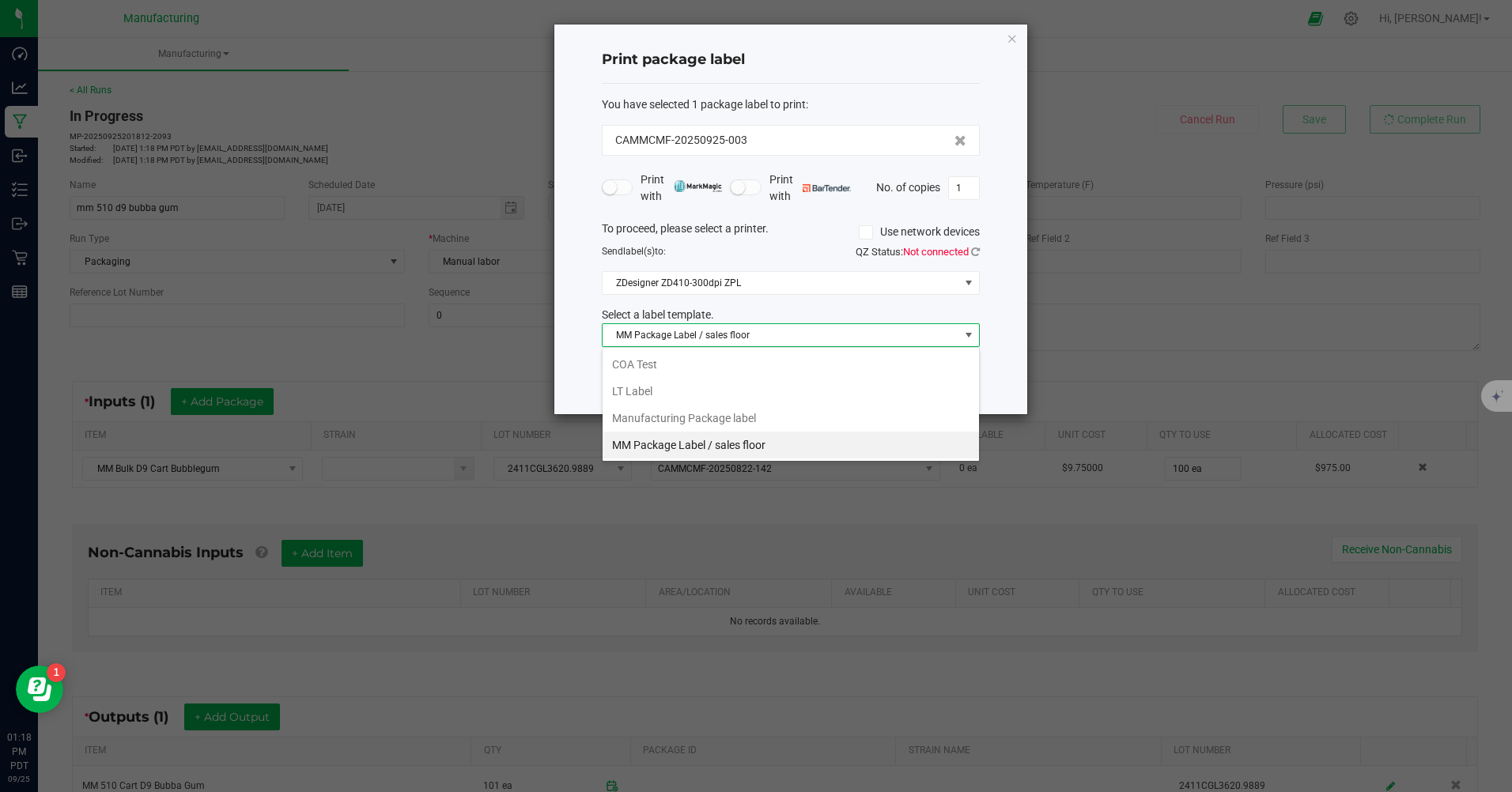
scroll to position [24, 378]
click at [733, 413] on li "Manufacturing Package label" at bounding box center [791, 418] width 377 height 26
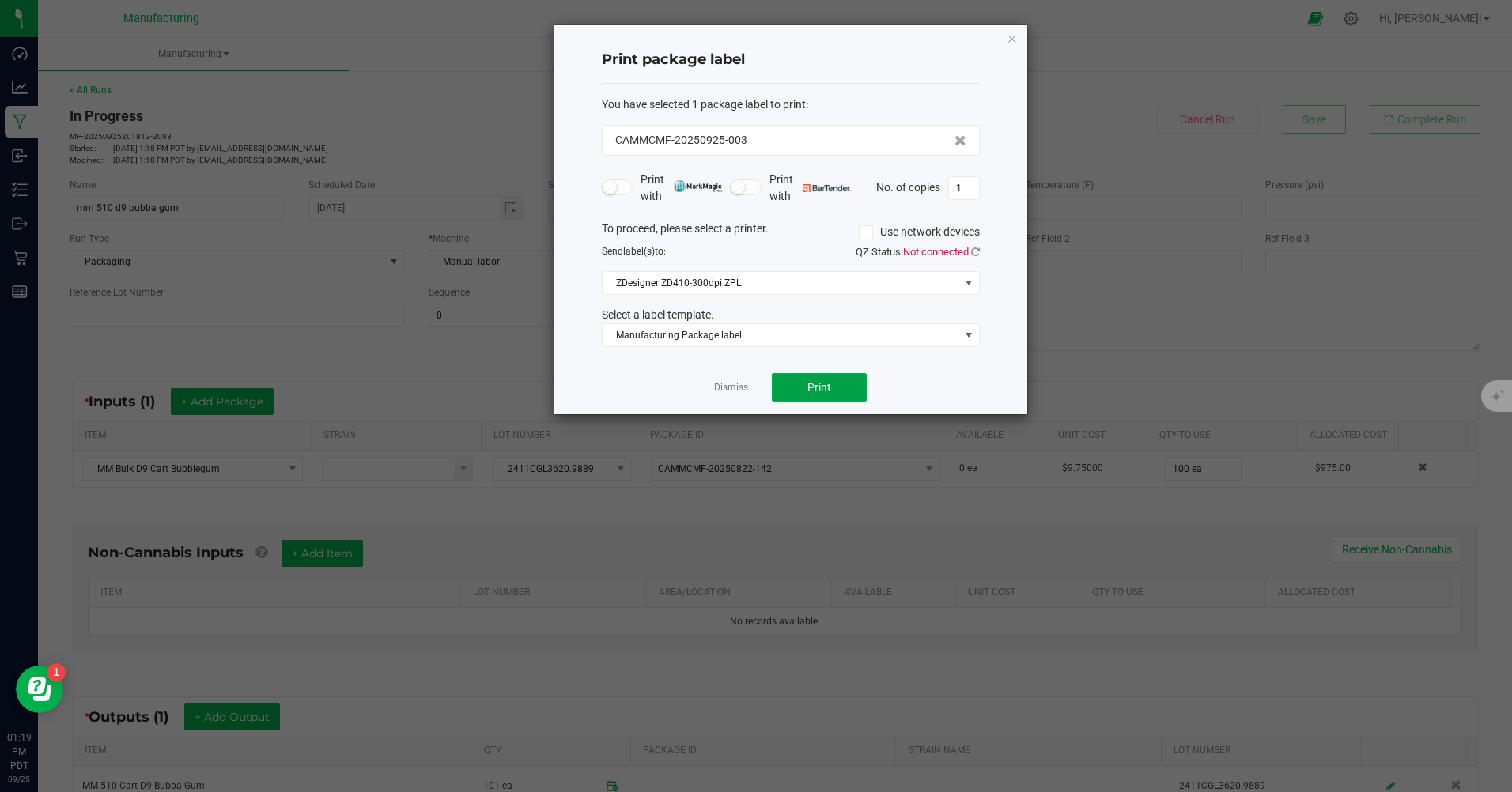
click at [847, 391] on button "Print" at bounding box center [819, 387] width 95 height 28
click at [1011, 36] on icon "button" at bounding box center [1012, 38] width 11 height 19
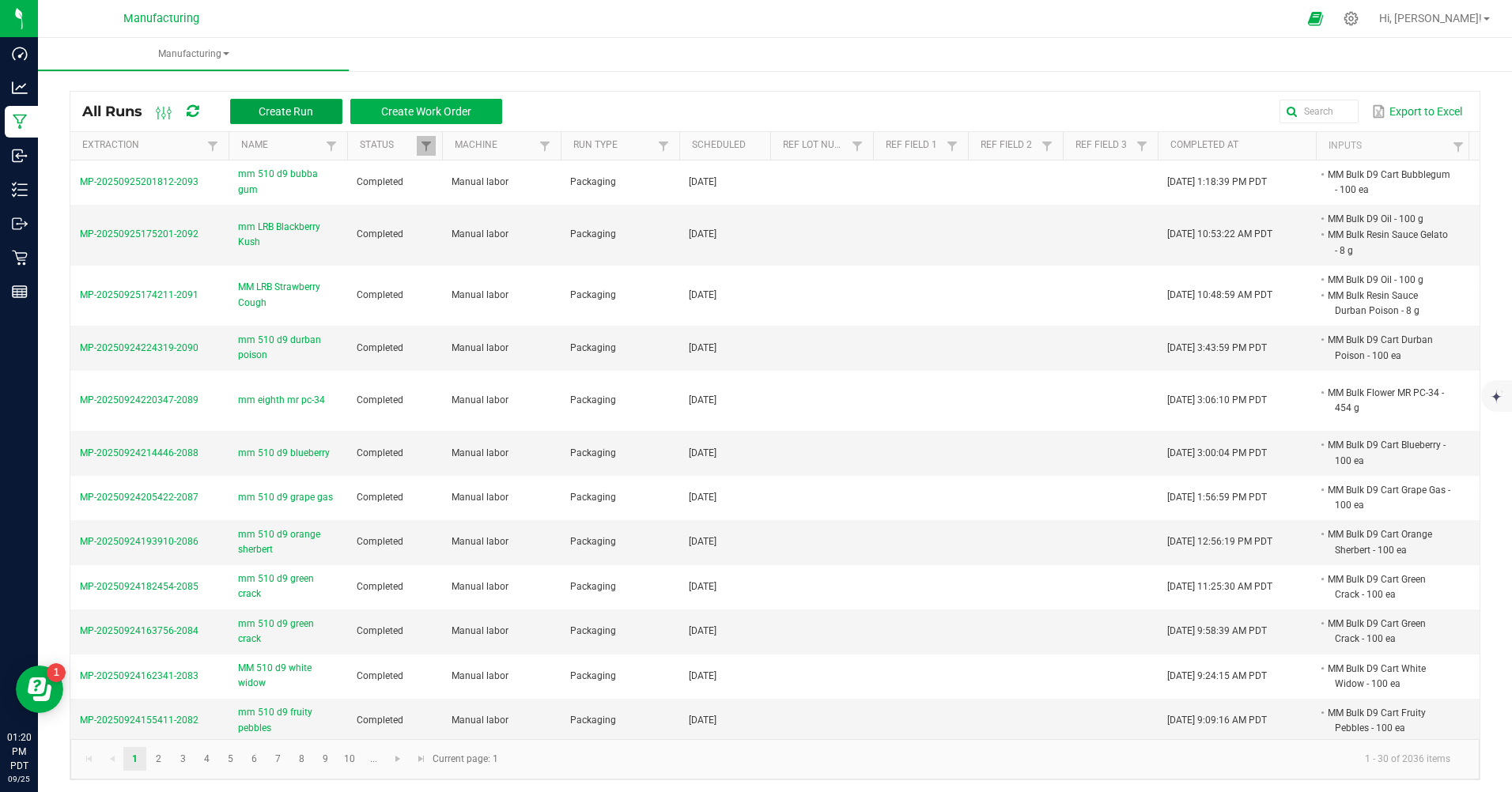
click at [297, 114] on span "Create Run" at bounding box center [286, 111] width 55 height 12
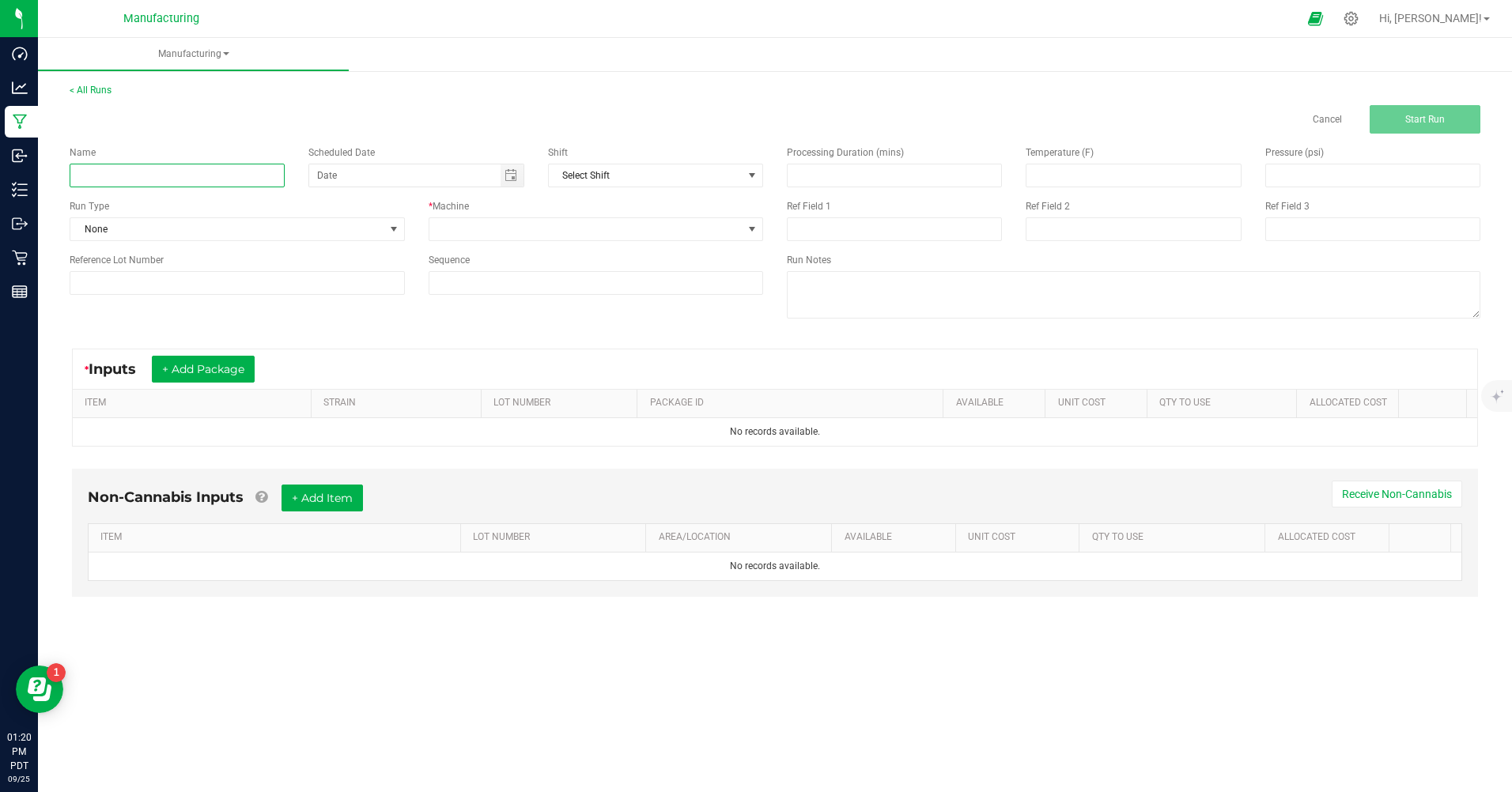
click at [208, 174] on input at bounding box center [176, 175] width 215 height 24
type input "mm 510 d9 limoncello"
click at [180, 231] on span "None" at bounding box center [227, 229] width 314 height 22
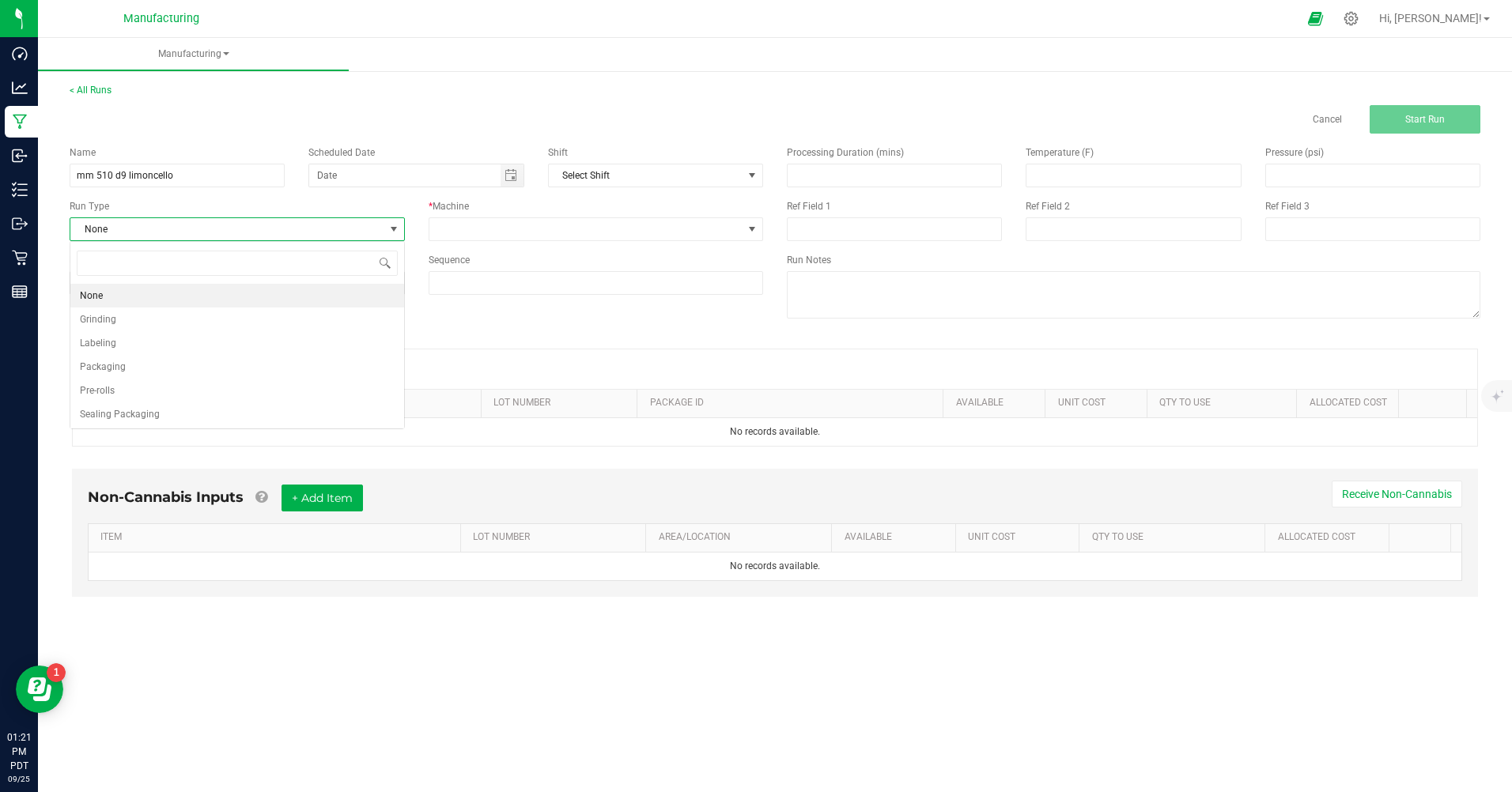
scroll to position [24, 334]
click at [136, 363] on li "Packaging" at bounding box center [237, 366] width 333 height 24
click at [509, 179] on span "Toggle calendar" at bounding box center [510, 175] width 12 height 12
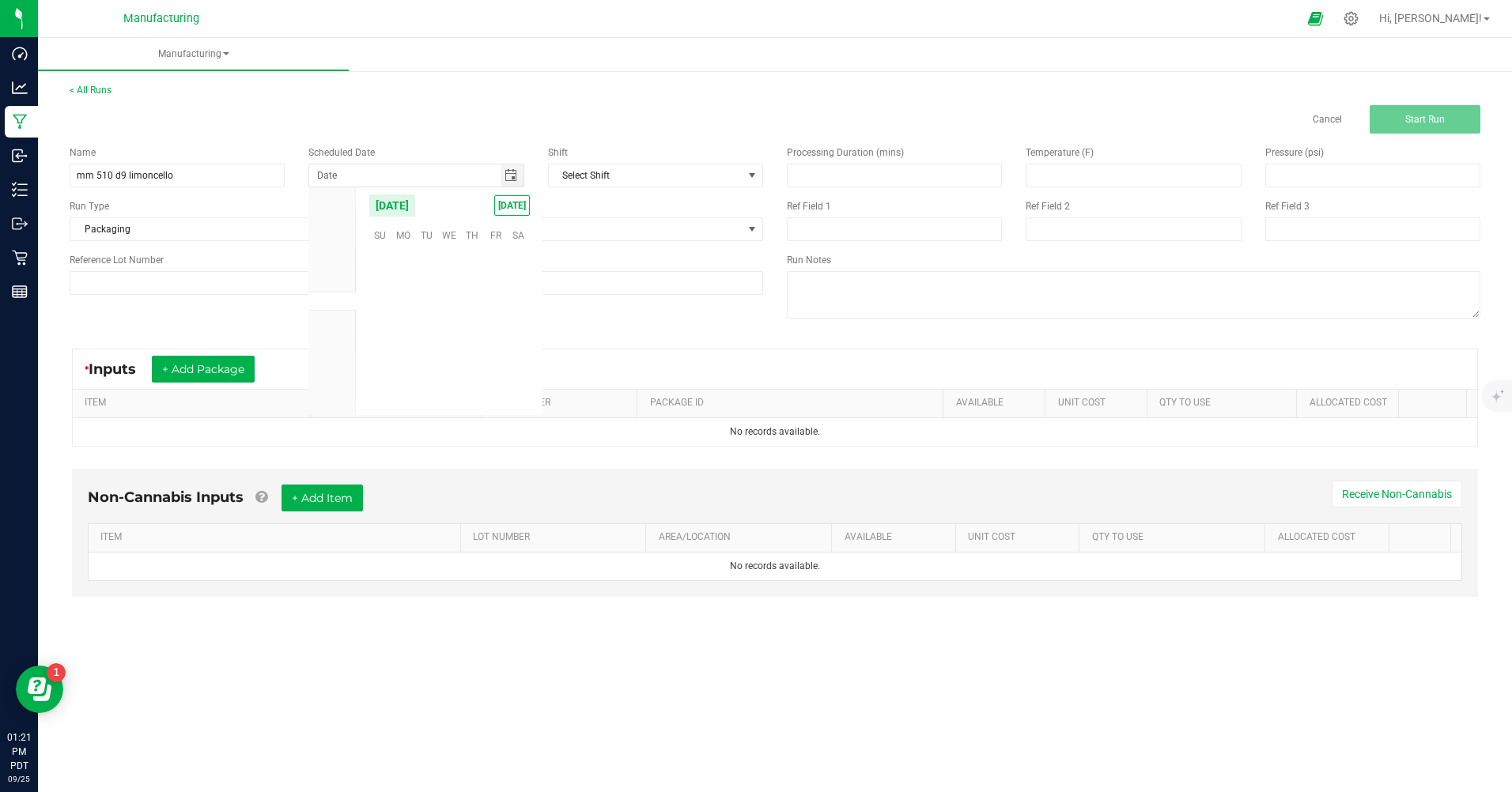
scroll to position [256355, 0]
click at [500, 202] on span "[DATE]" at bounding box center [512, 205] width 36 height 21
type input "[DATE]"
click at [494, 234] on span at bounding box center [587, 229] width 314 height 22
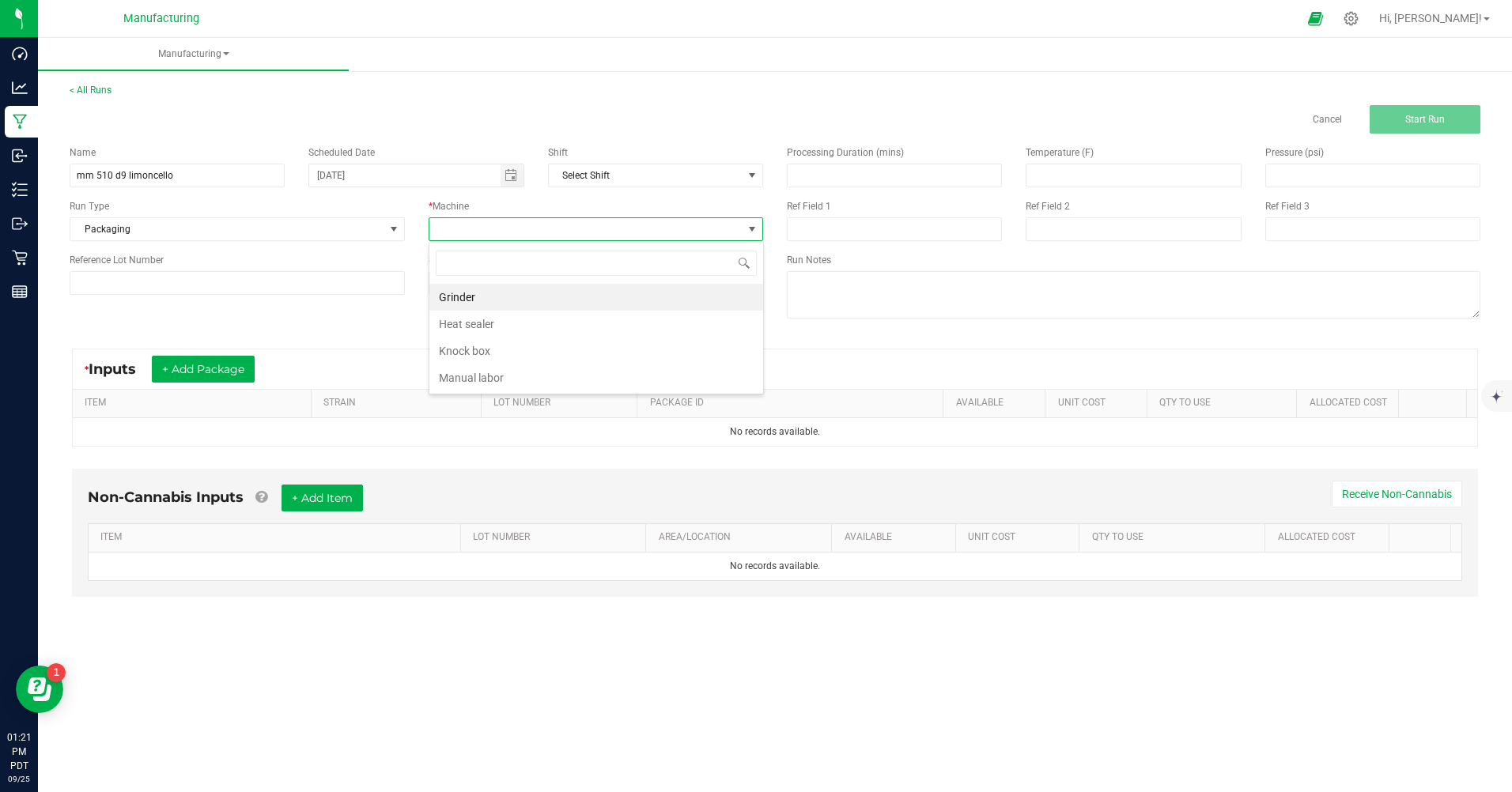
scroll to position [24, 334]
click at [480, 374] on li "Manual labor" at bounding box center [596, 378] width 333 height 26
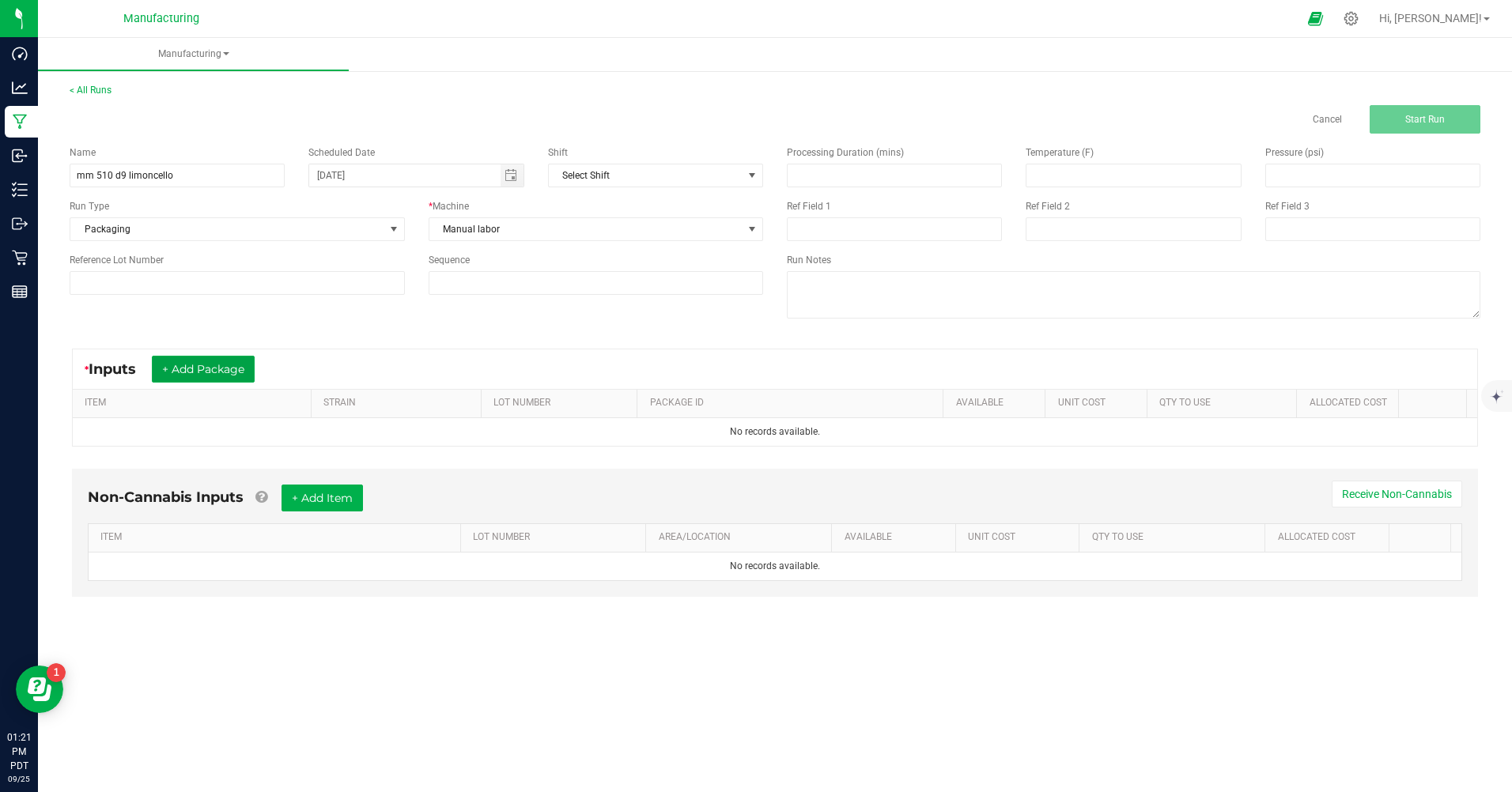
click at [255, 362] on button "+ Add Package" at bounding box center [203, 369] width 103 height 26
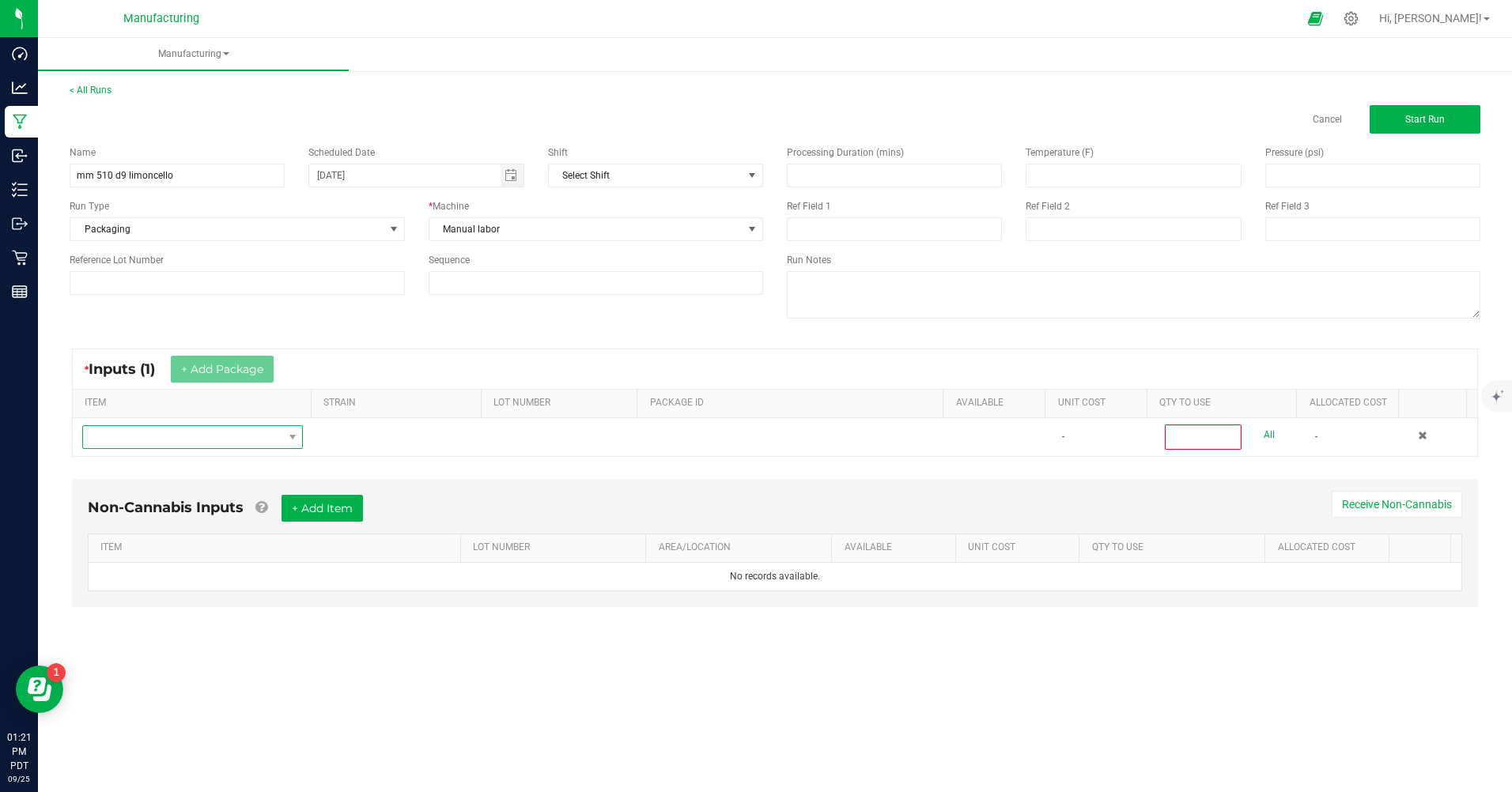
click at [204, 431] on span "NO DATA FOUND" at bounding box center [183, 436] width 199 height 22
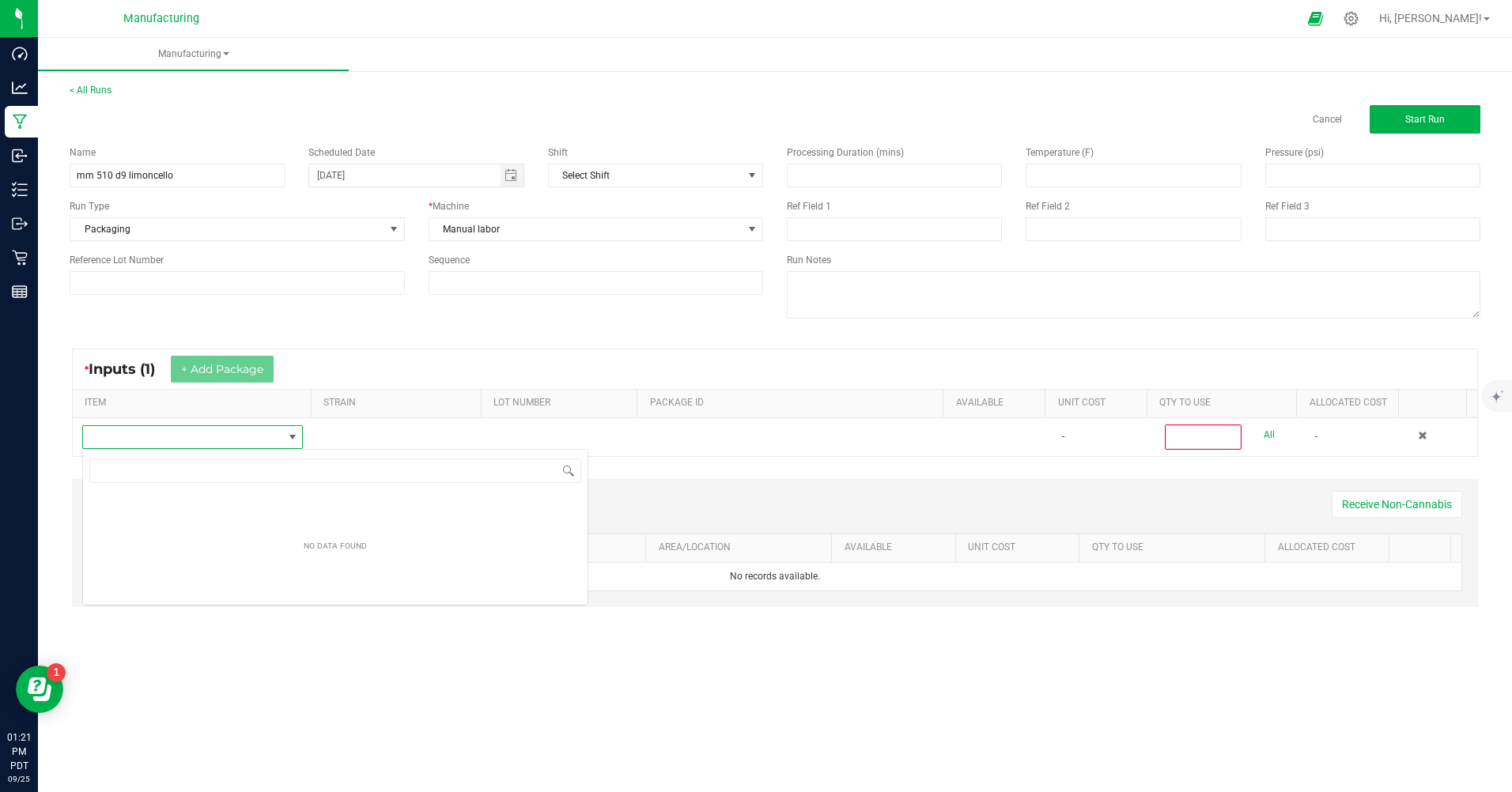
scroll to position [24, 219]
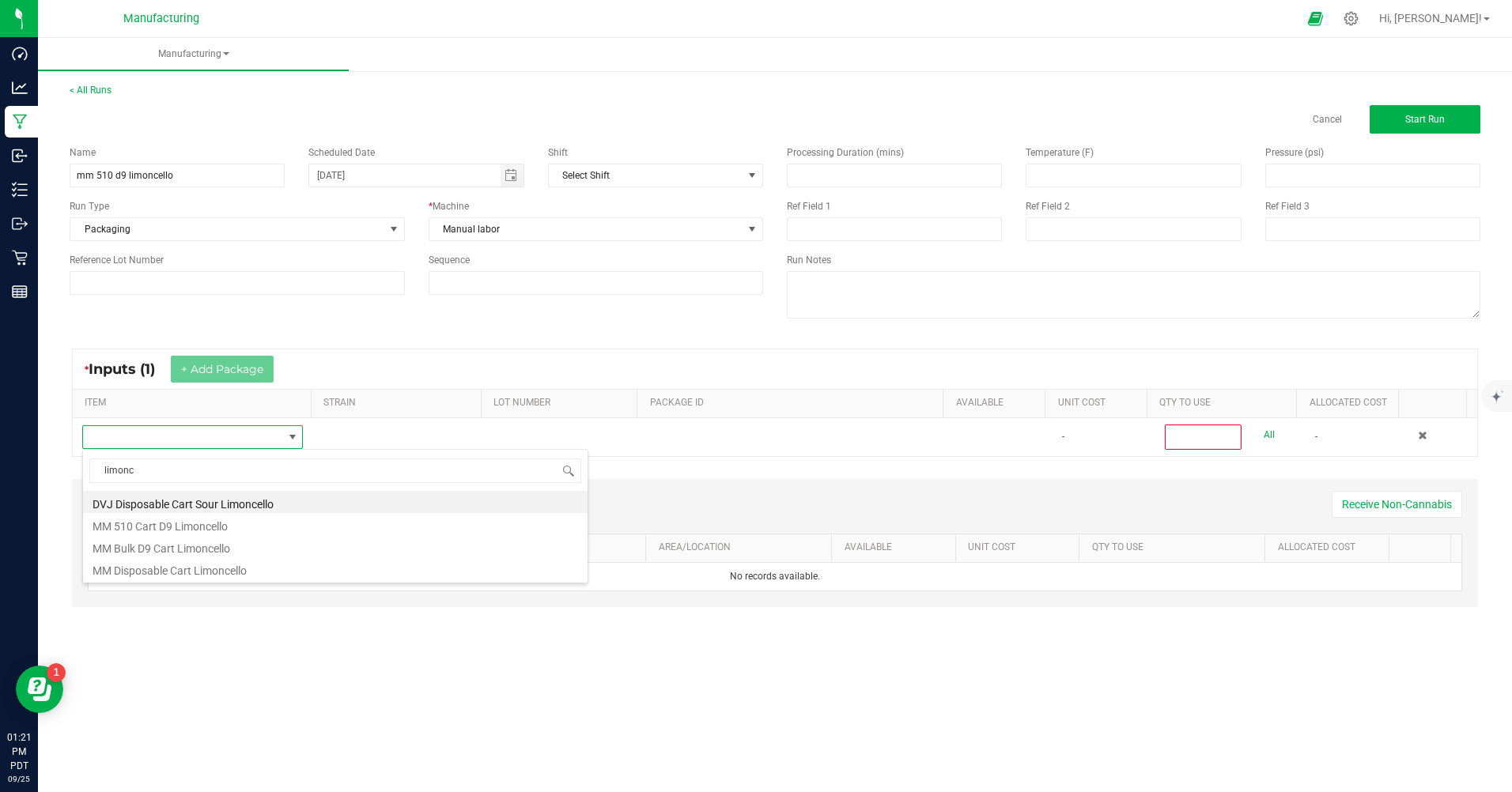
type input "limonce"
click at [175, 554] on li "MM Bulk D9 Cart Limoncello" at bounding box center [335, 545] width 505 height 22
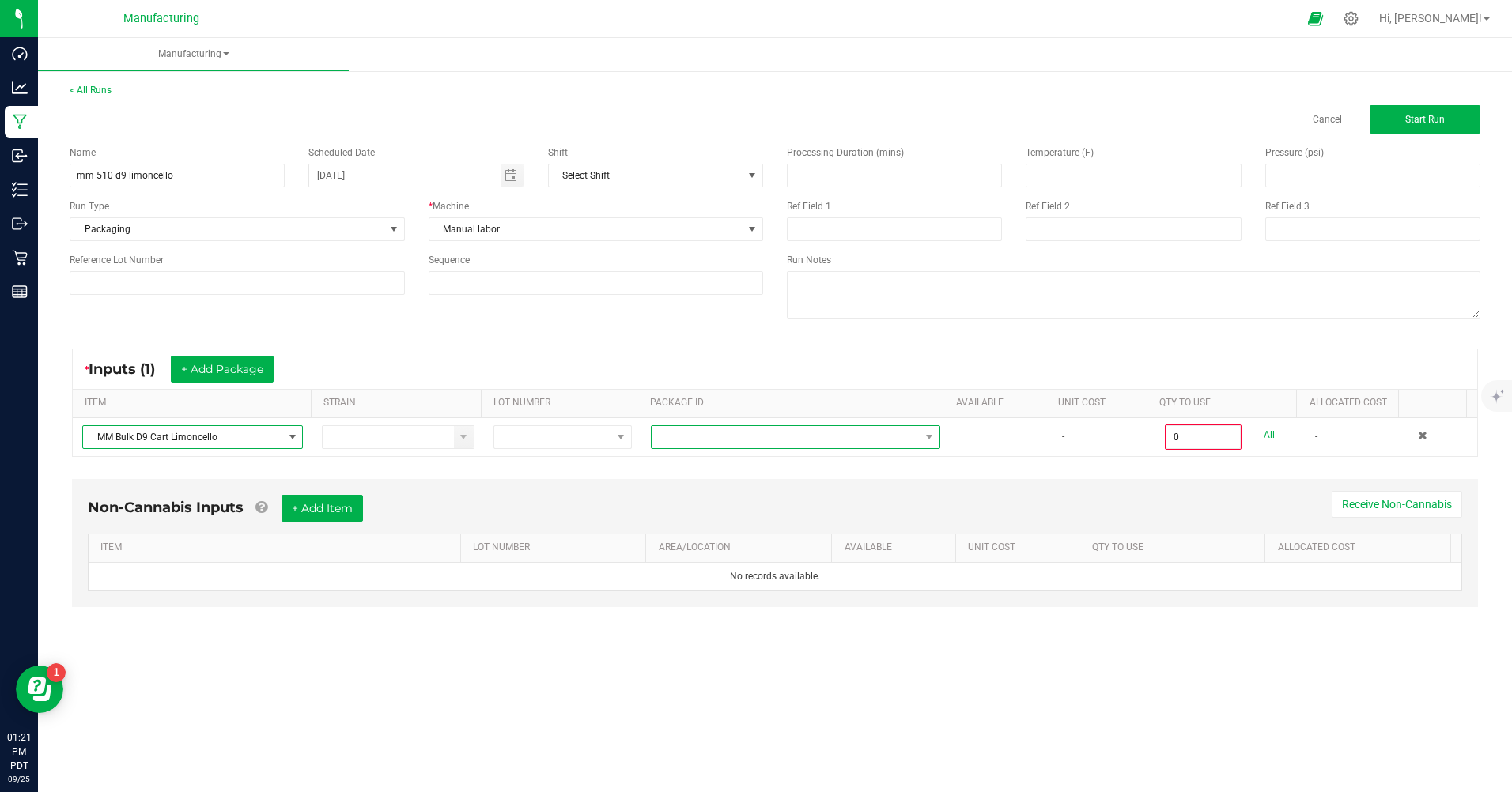
click at [737, 444] on span at bounding box center [785, 436] width 268 height 22
click at [734, 560] on li "CAMMCMF-20250822-171" at bounding box center [790, 557] width 286 height 26
click at [1264, 432] on link "All" at bounding box center [1270, 434] width 11 height 22
type input "100 ea"
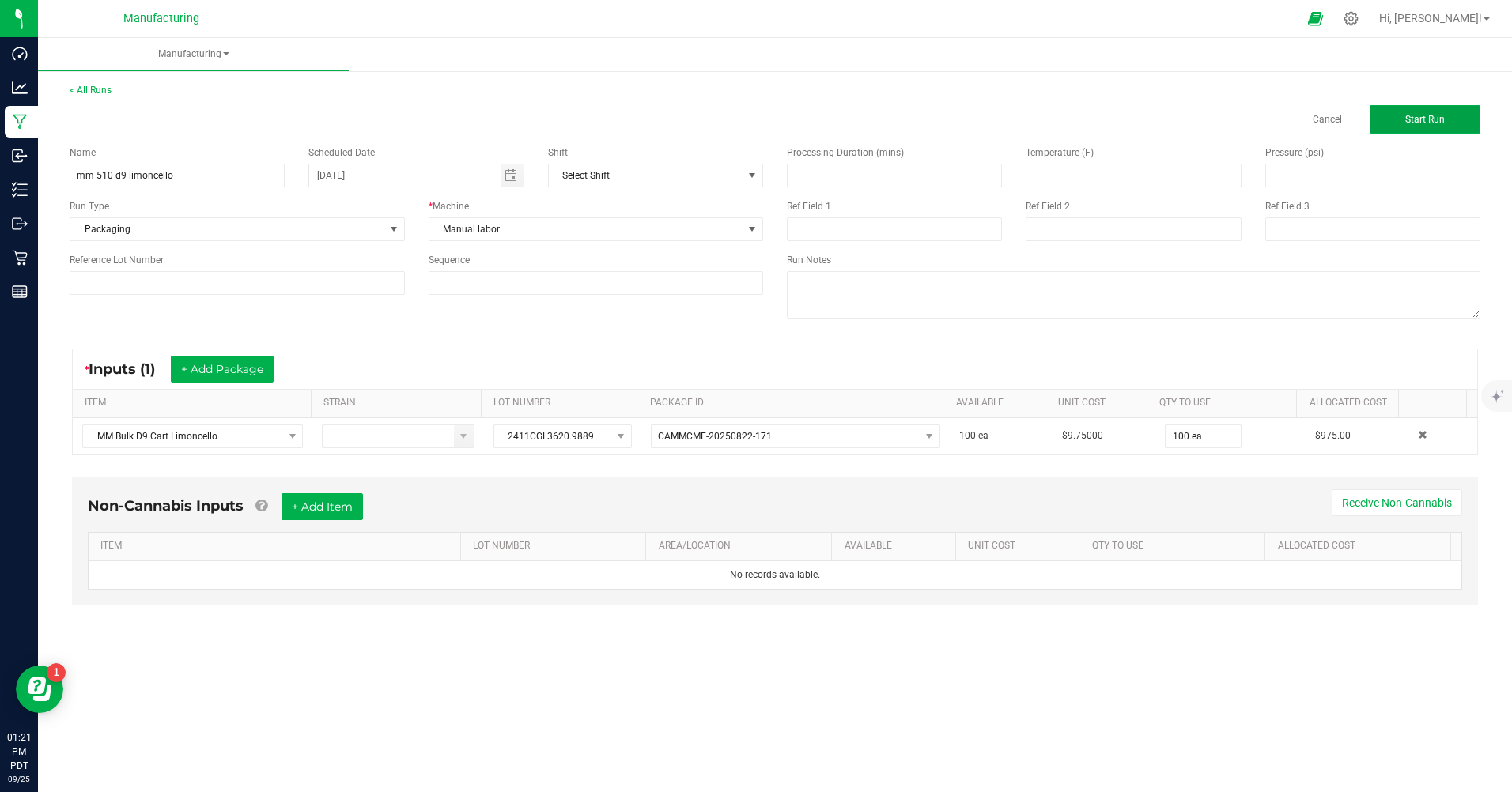
click at [1412, 128] on button "Start Run" at bounding box center [1425, 119] width 111 height 28
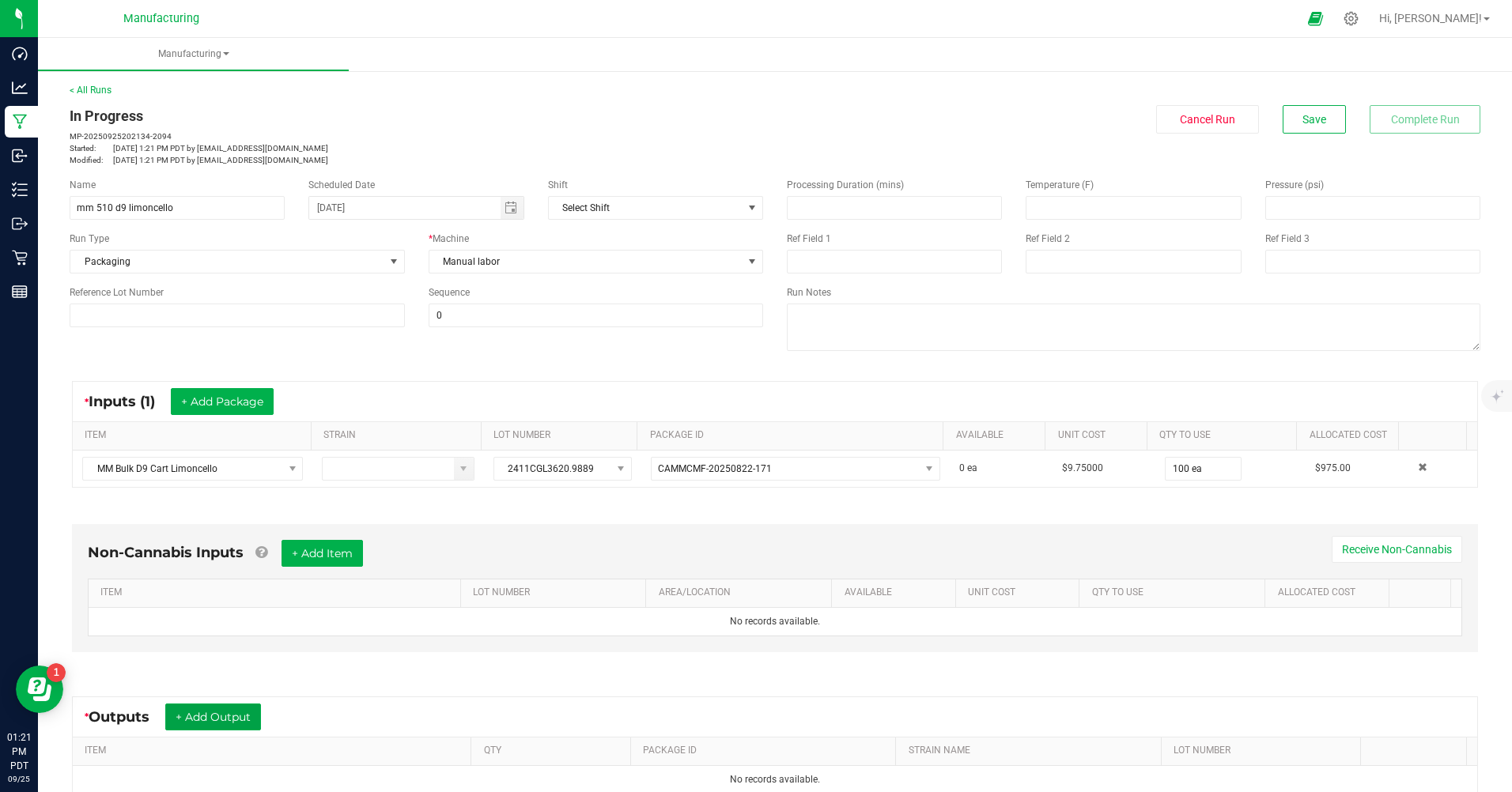
click at [217, 716] on button "+ Add Output" at bounding box center [213, 716] width 96 height 26
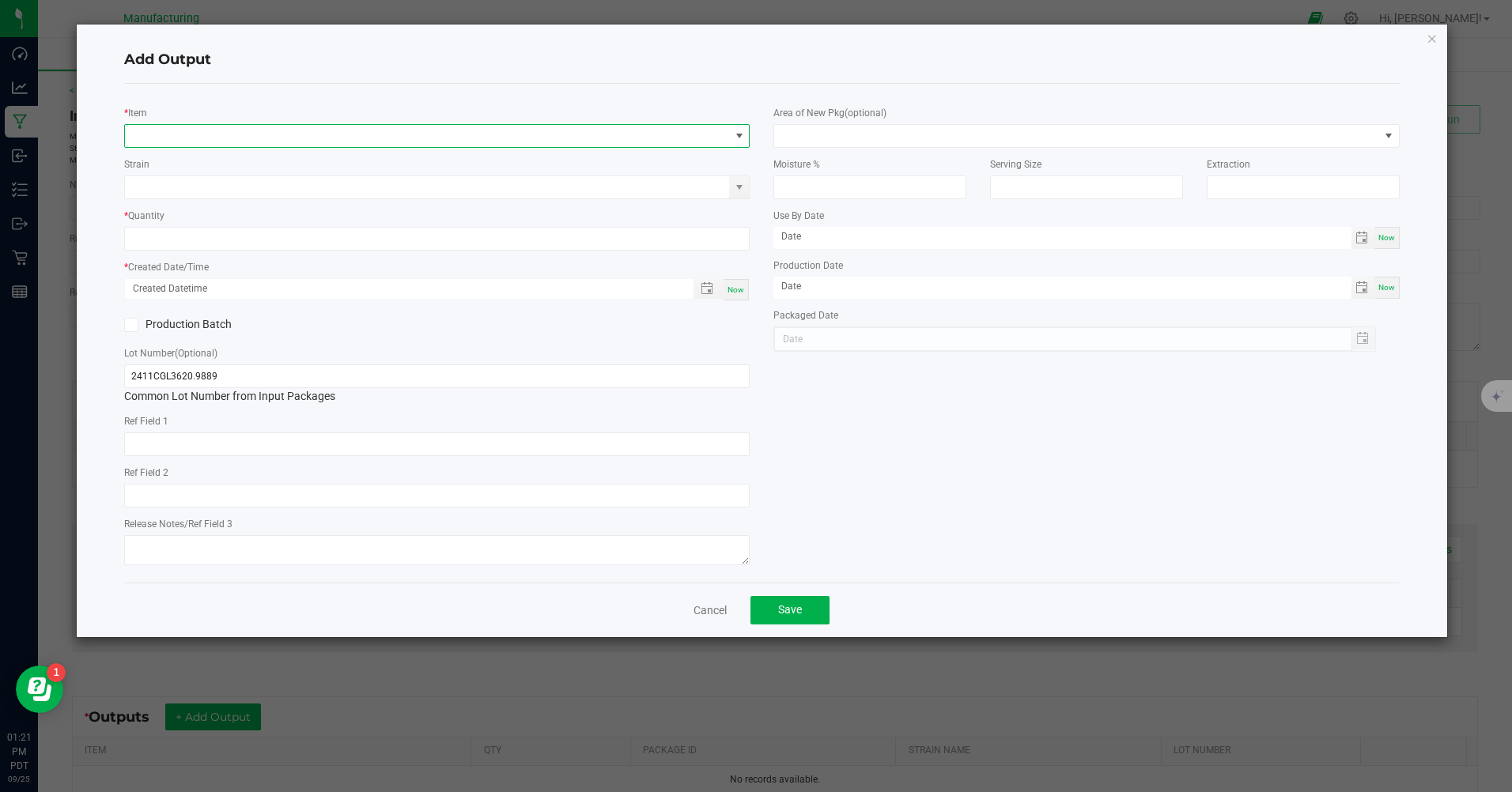
click at [199, 135] on span "NO DATA FOUND" at bounding box center [427, 135] width 604 height 22
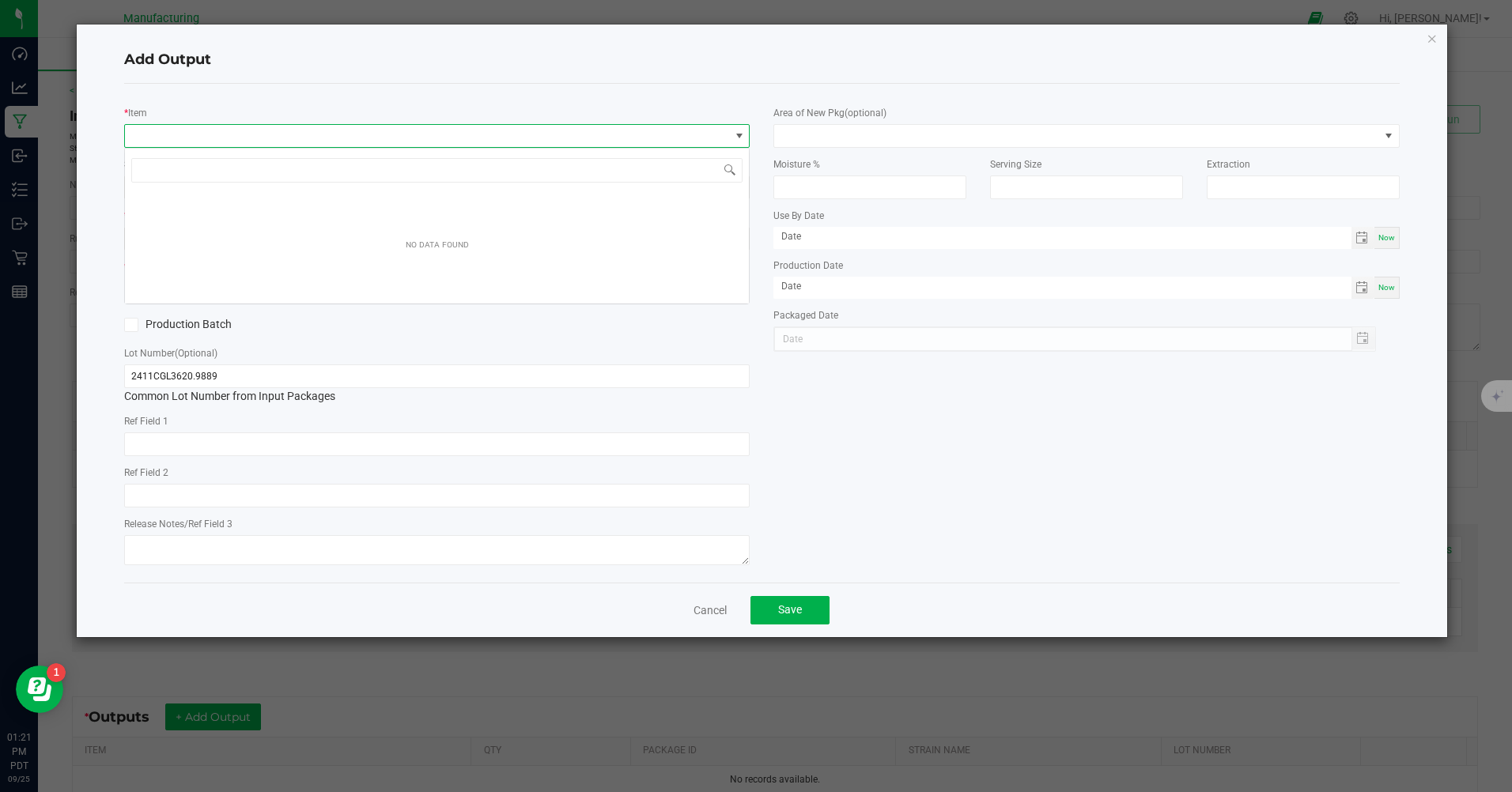
scroll to position [24, 626]
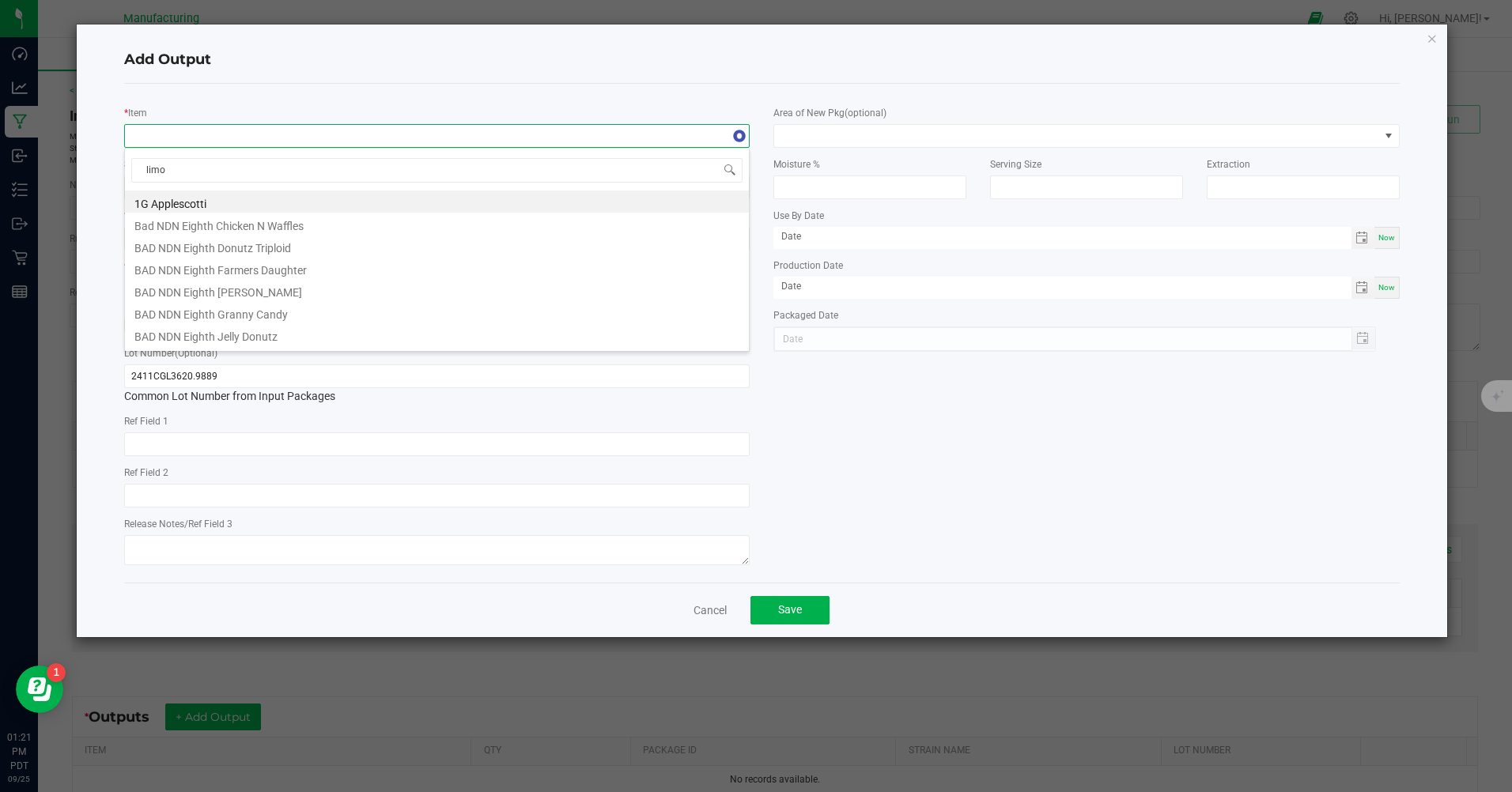
type input "[PERSON_NAME]"
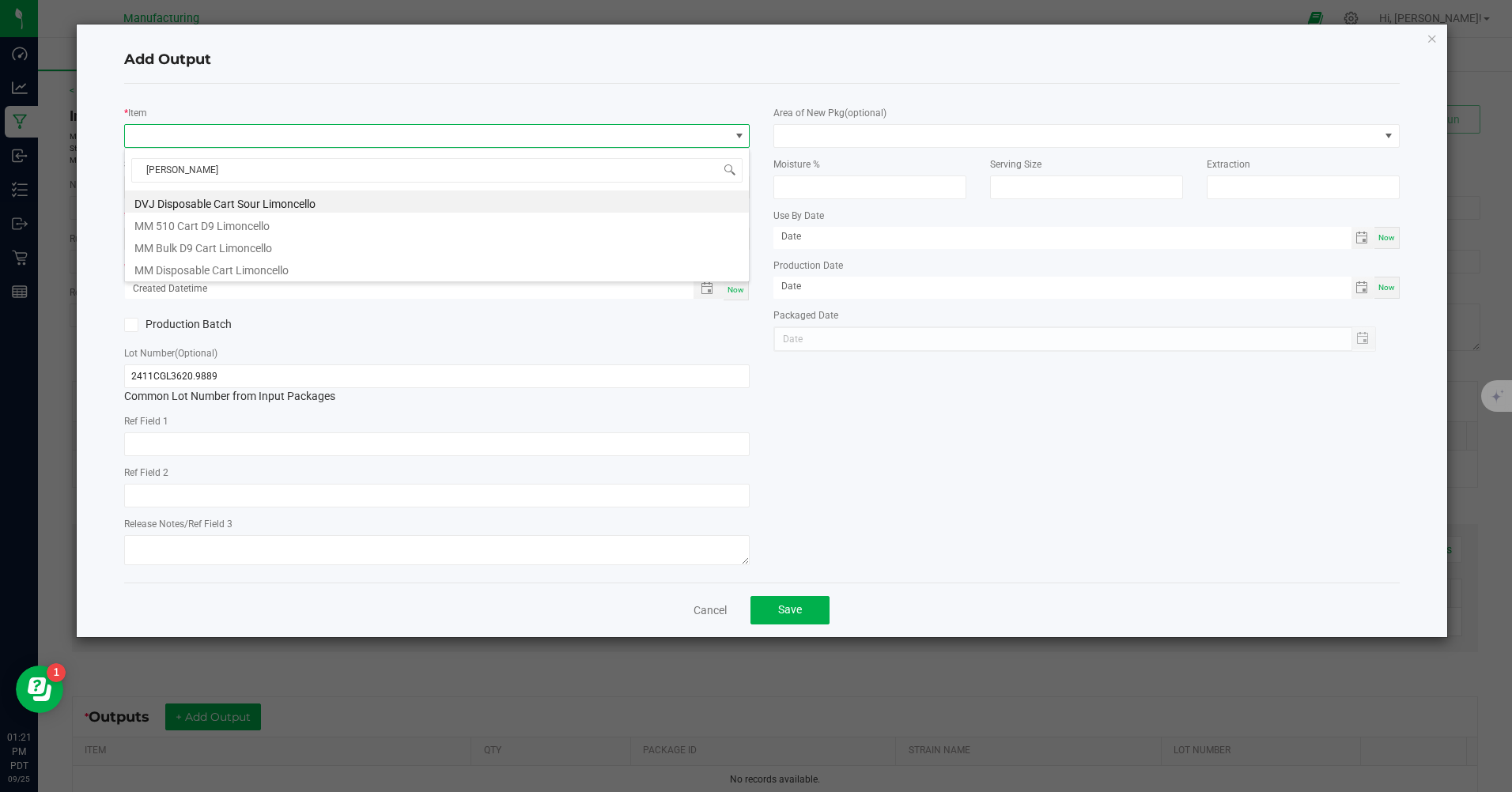
click at [218, 222] on li "MM 510 Cart D9 Limoncello" at bounding box center [436, 223] width 624 height 22
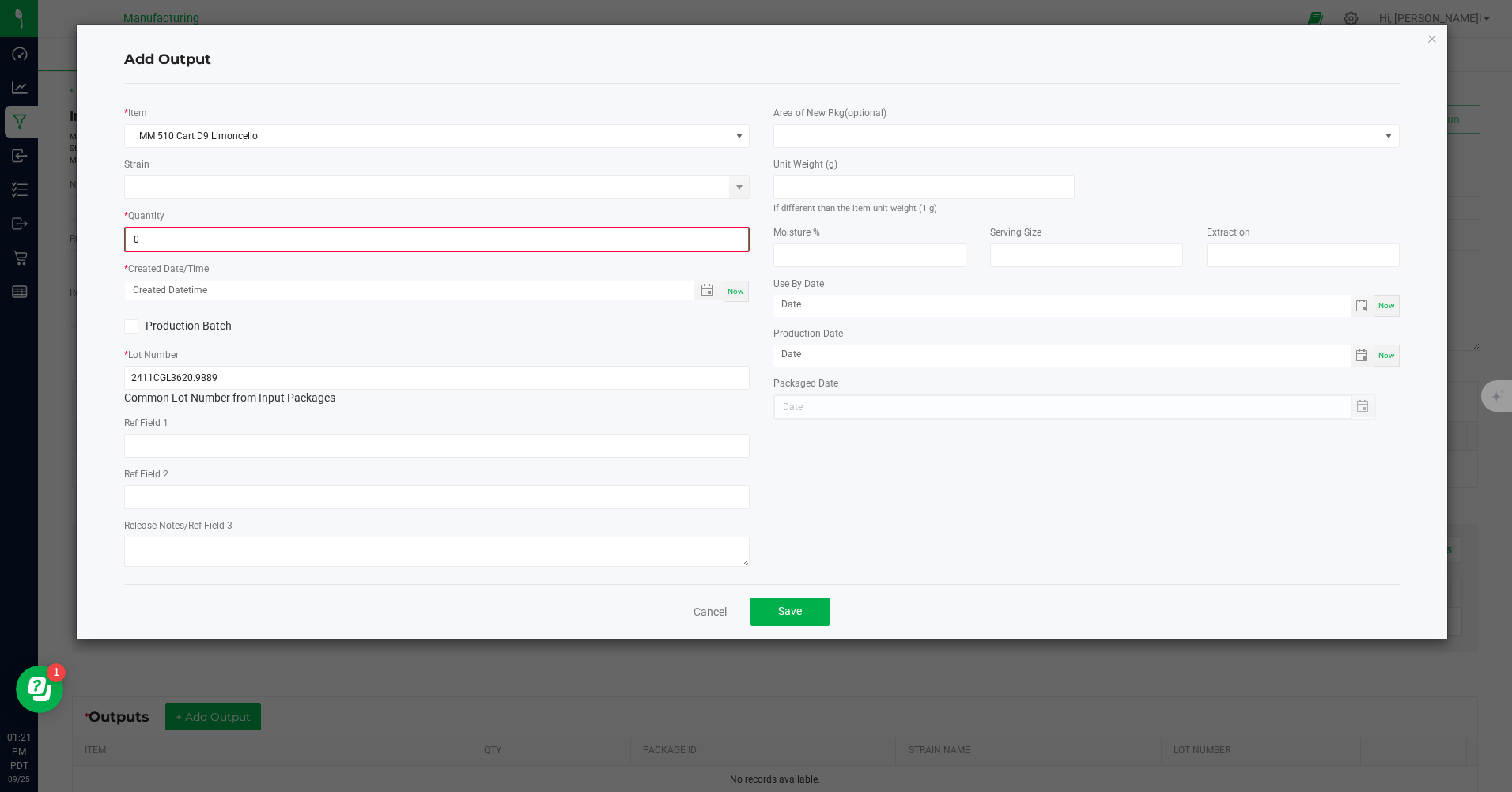
click at [204, 236] on input "0" at bounding box center [436, 238] width 622 height 22
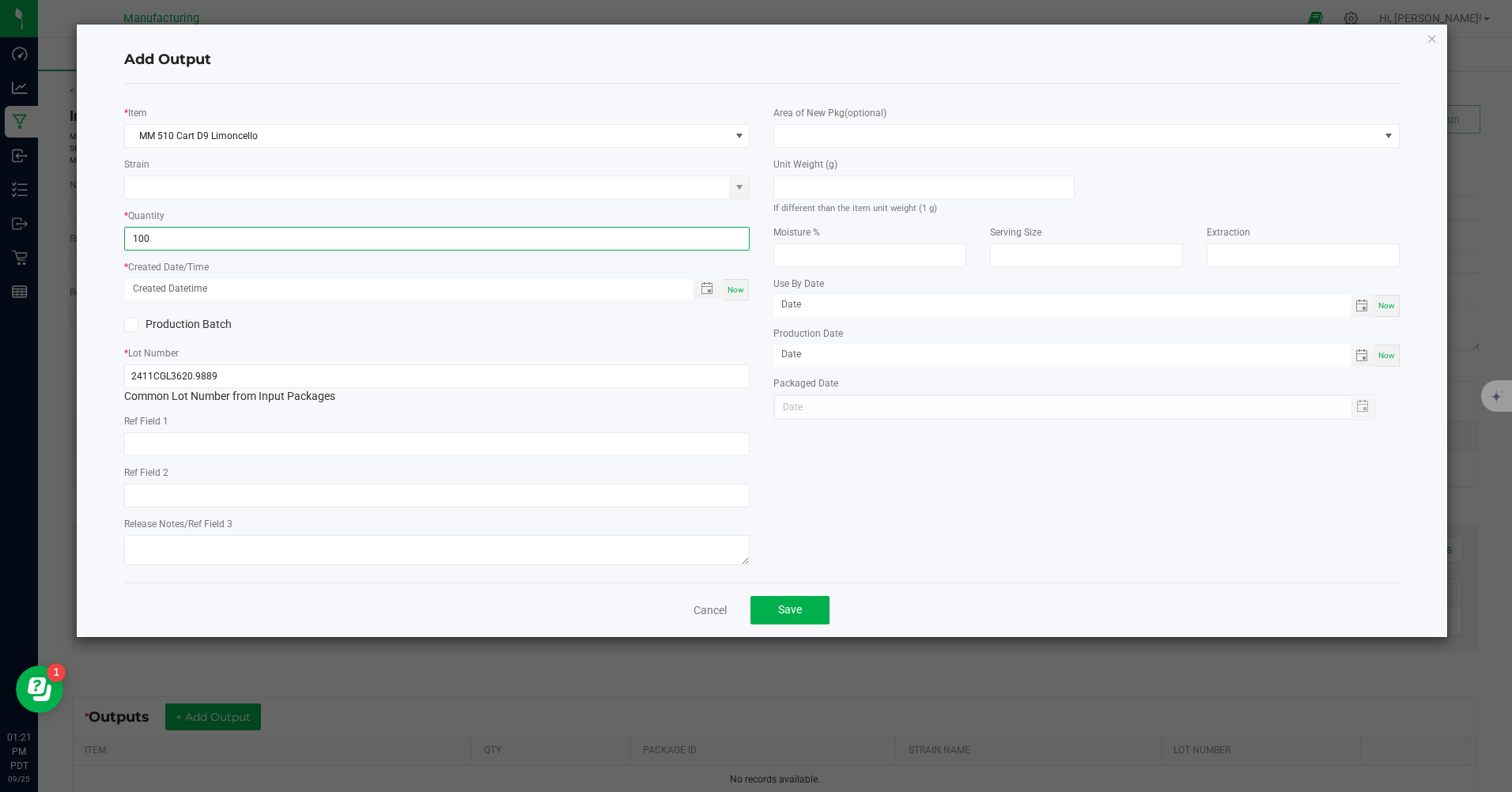
type input "100 ea"
click at [748, 286] on div "Now" at bounding box center [736, 290] width 26 height 22
type input "[DATE] 1:21 PM"
type input "[DATE]"
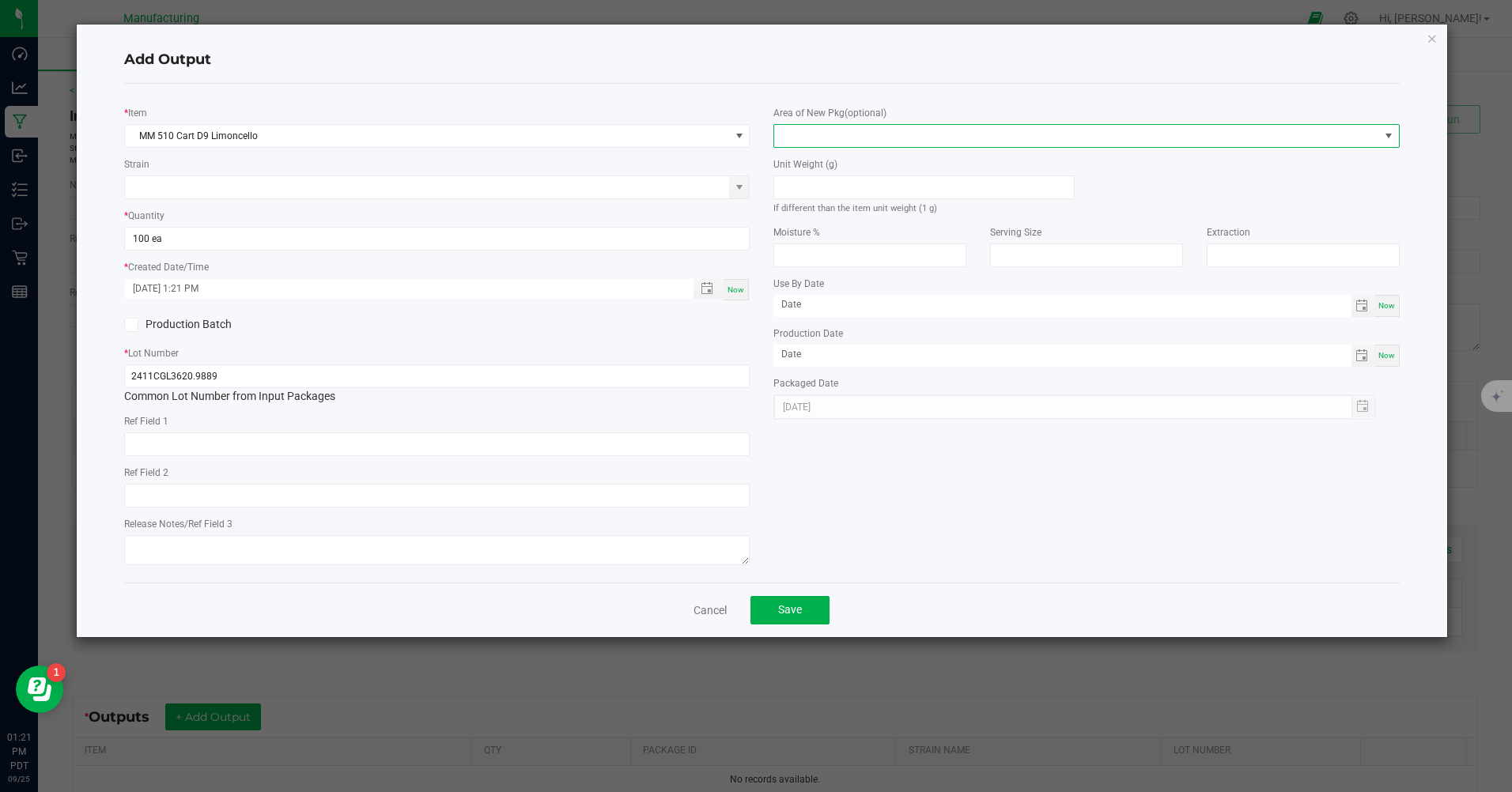
click at [830, 133] on span at bounding box center [1076, 135] width 604 height 22
click at [832, 342] on li "Inventory Room" at bounding box center [1086, 338] width 624 height 26
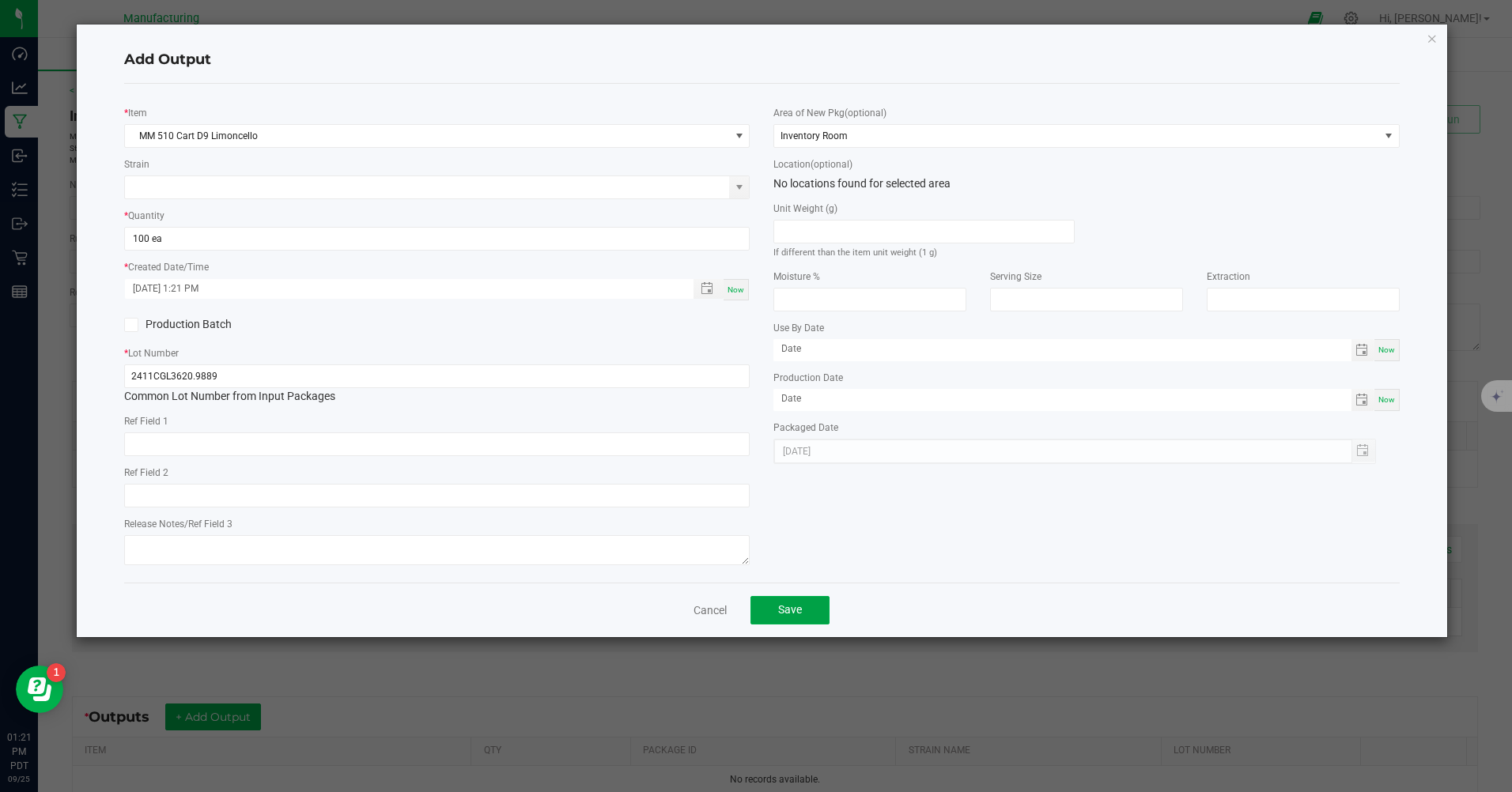
click at [794, 616] on span "Save" at bounding box center [790, 608] width 24 height 12
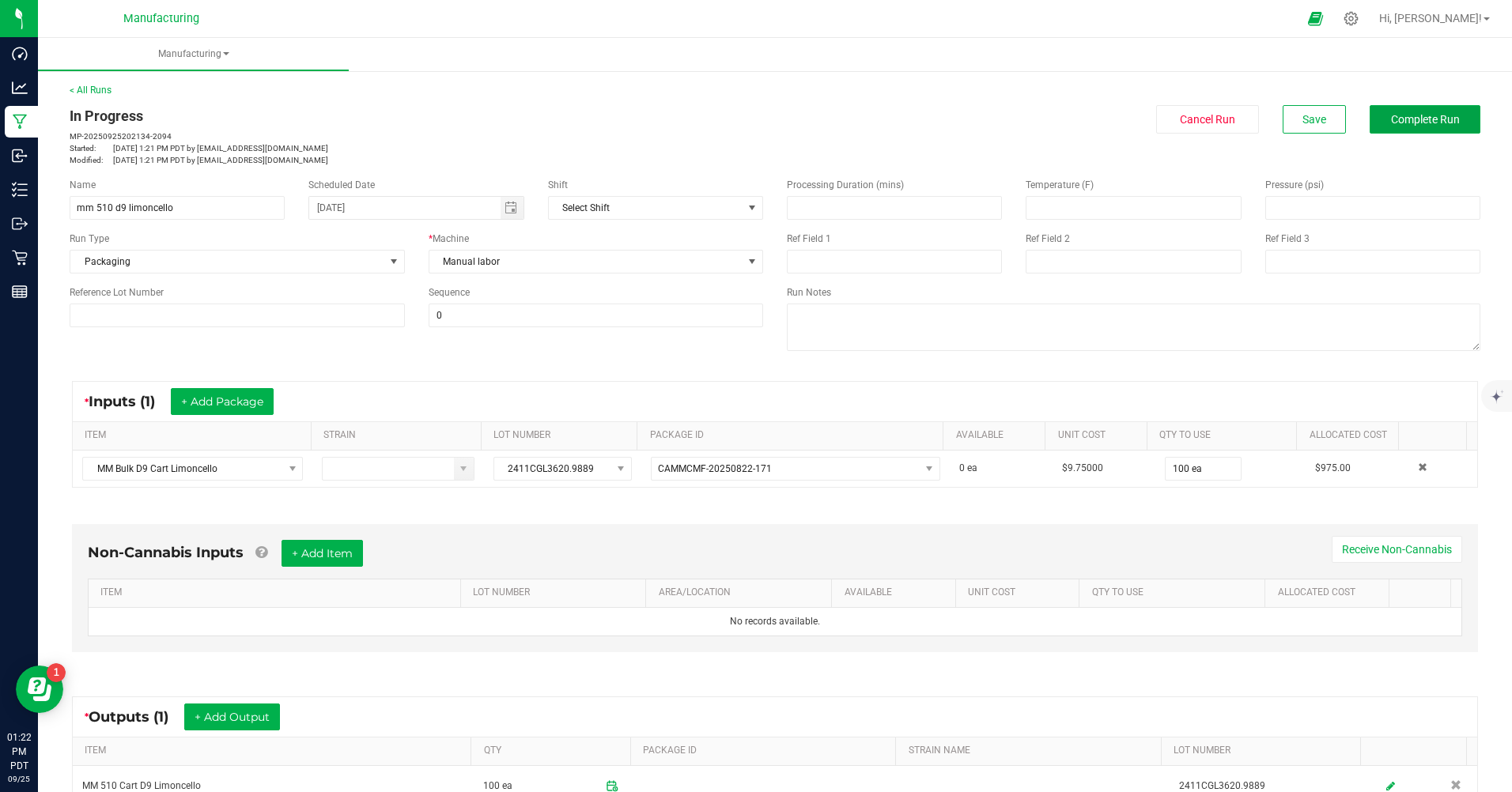
click at [1394, 125] on span "Complete Run" at bounding box center [1425, 118] width 69 height 12
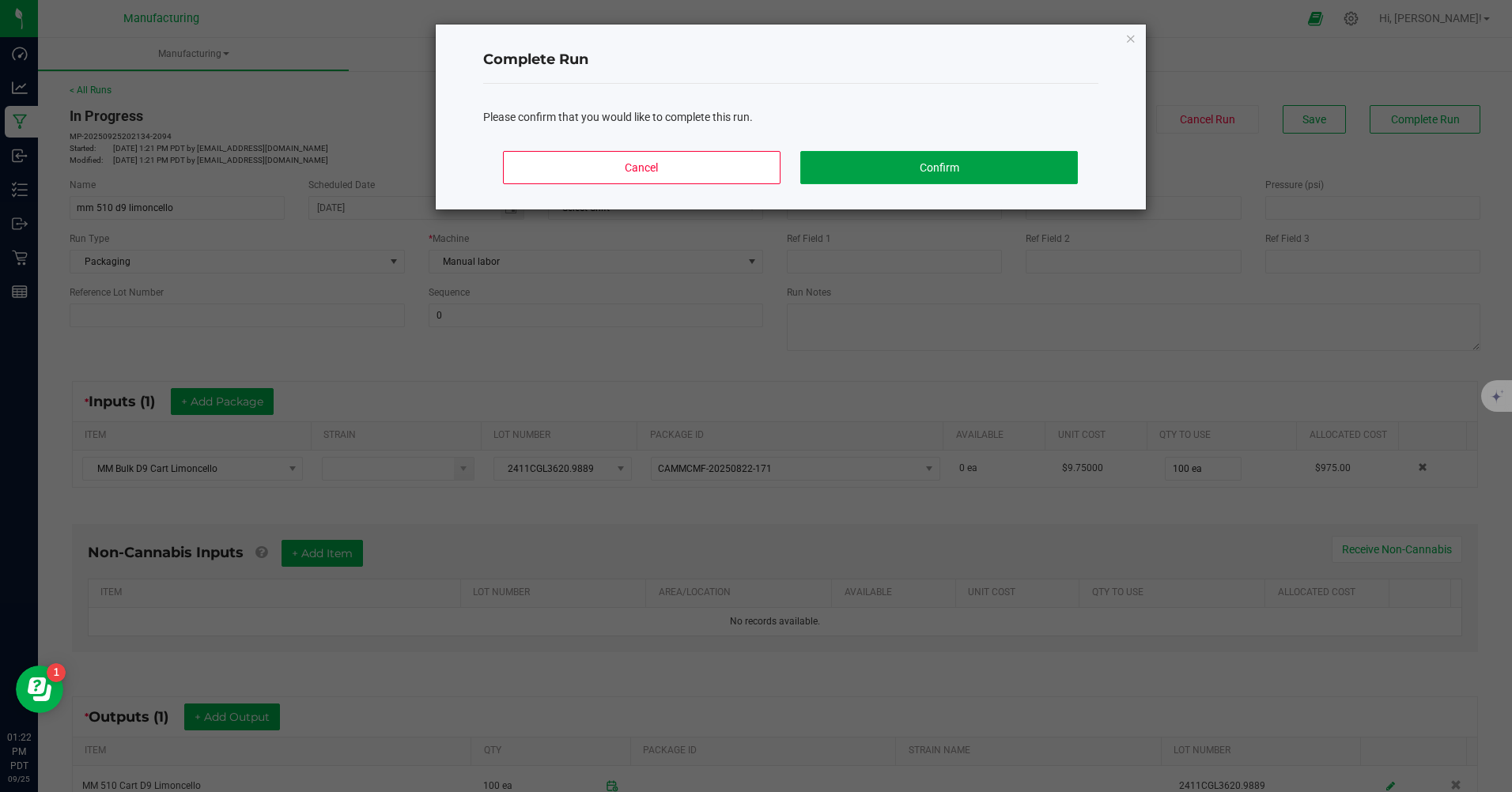
click at [927, 167] on button "Confirm" at bounding box center [938, 167] width 276 height 33
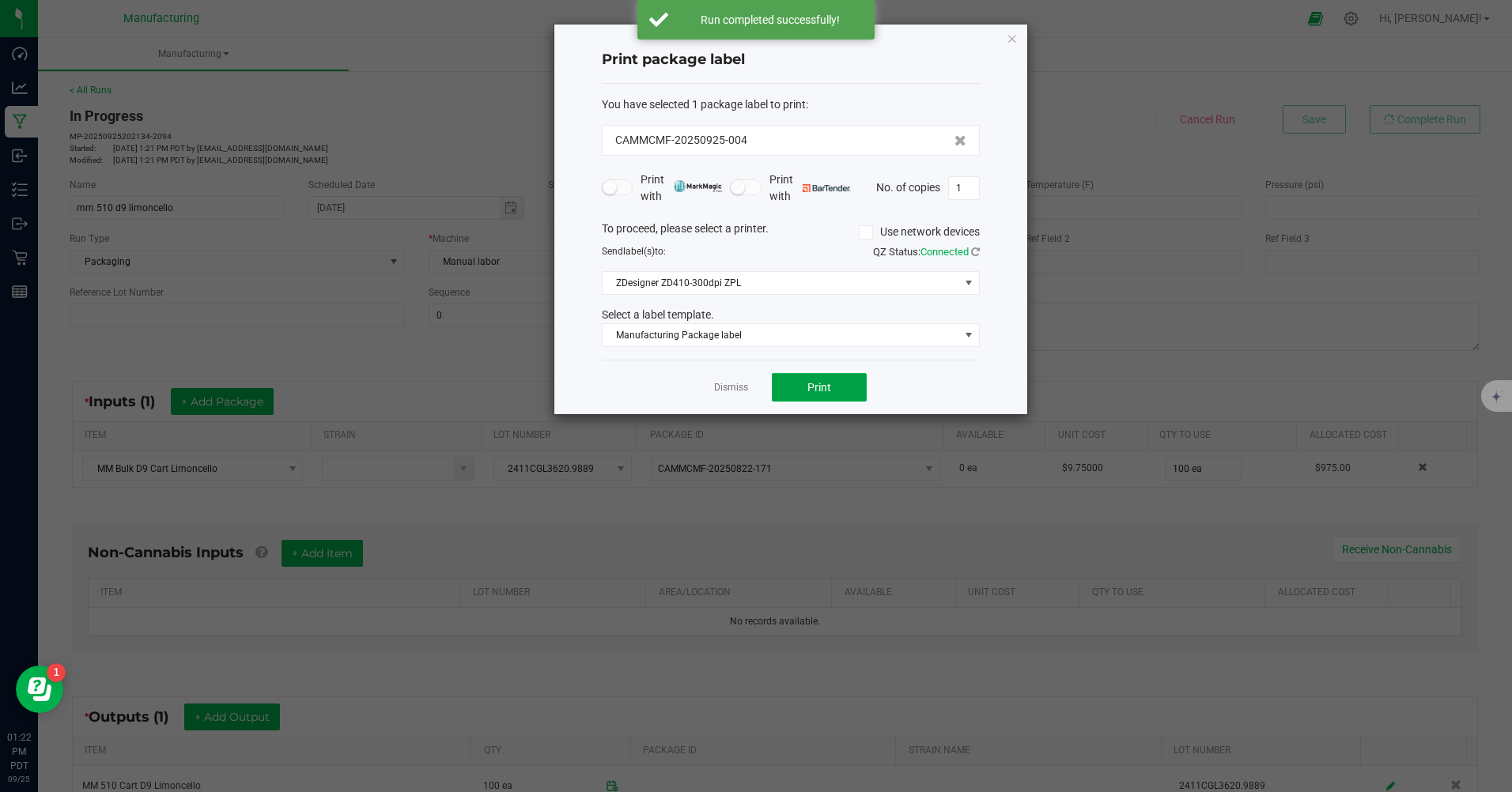
click at [841, 385] on button "Print" at bounding box center [819, 387] width 95 height 28
click at [813, 394] on span "Print" at bounding box center [819, 387] width 24 height 12
click at [967, 178] on input "1" at bounding box center [964, 187] width 30 height 22
type input "100"
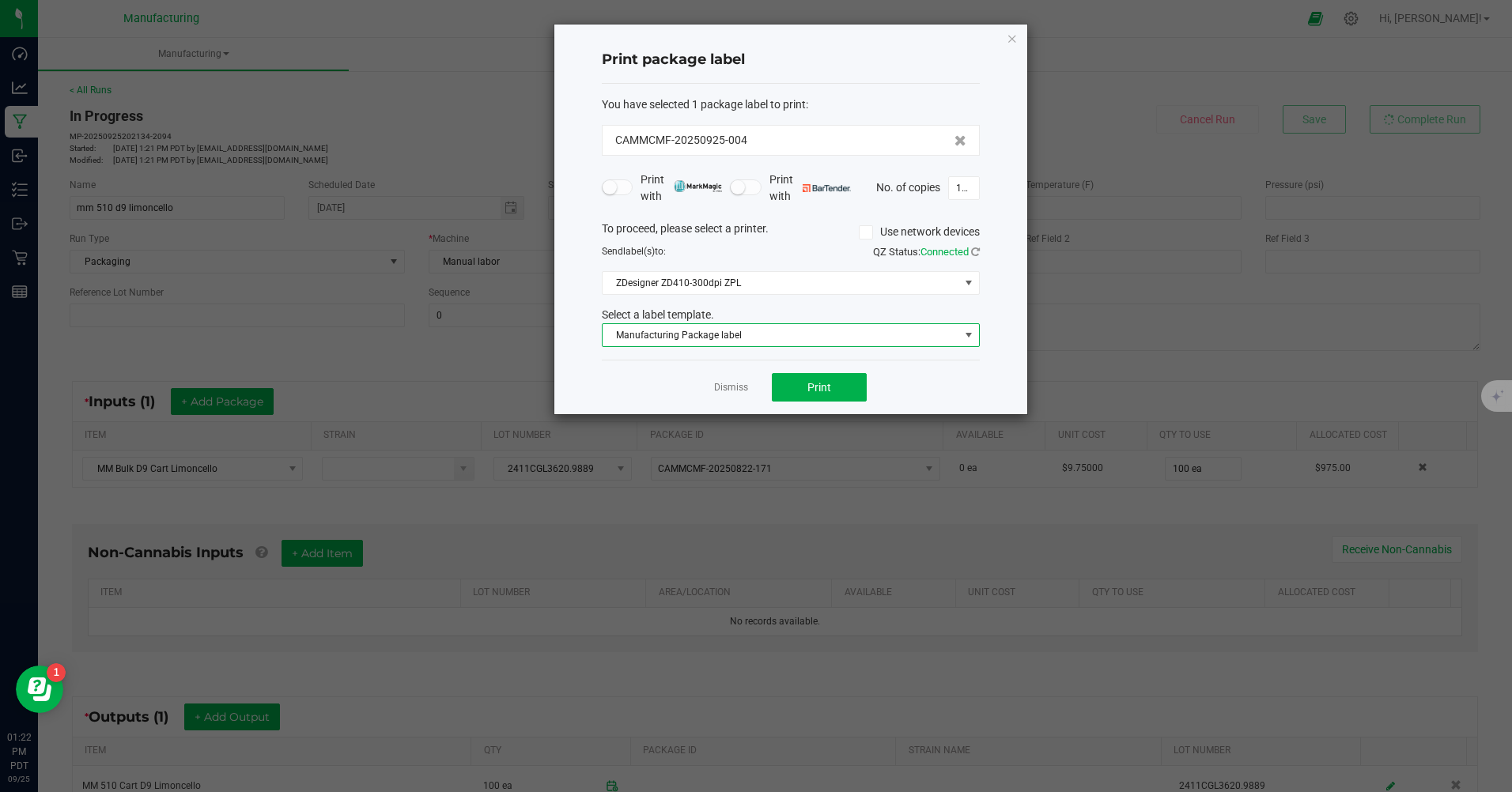
click at [756, 337] on span "Manufacturing Package label" at bounding box center [780, 334] width 357 height 22
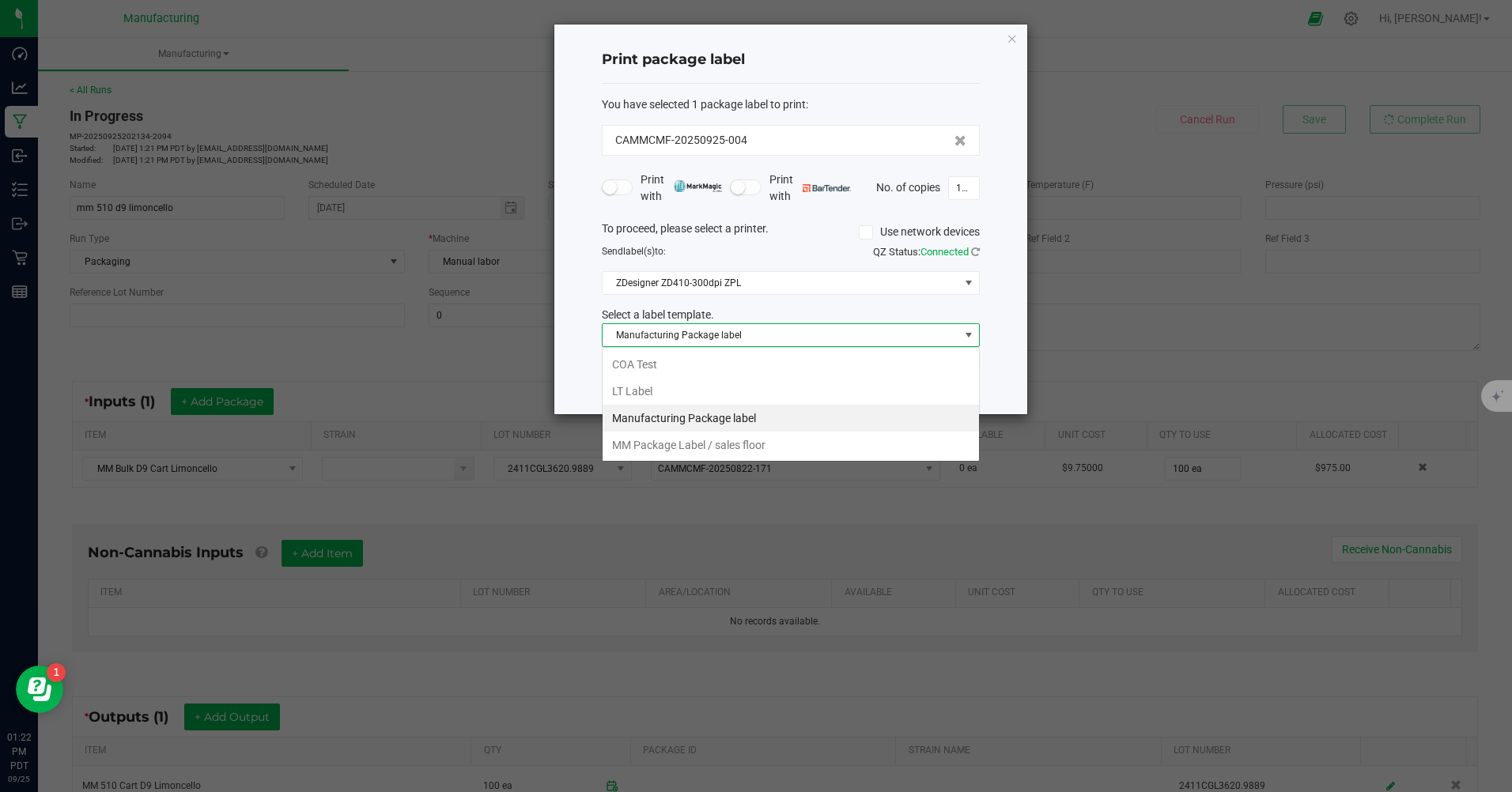
scroll to position [24, 378]
click at [733, 445] on li "MM Package Label / sales floor" at bounding box center [791, 445] width 377 height 26
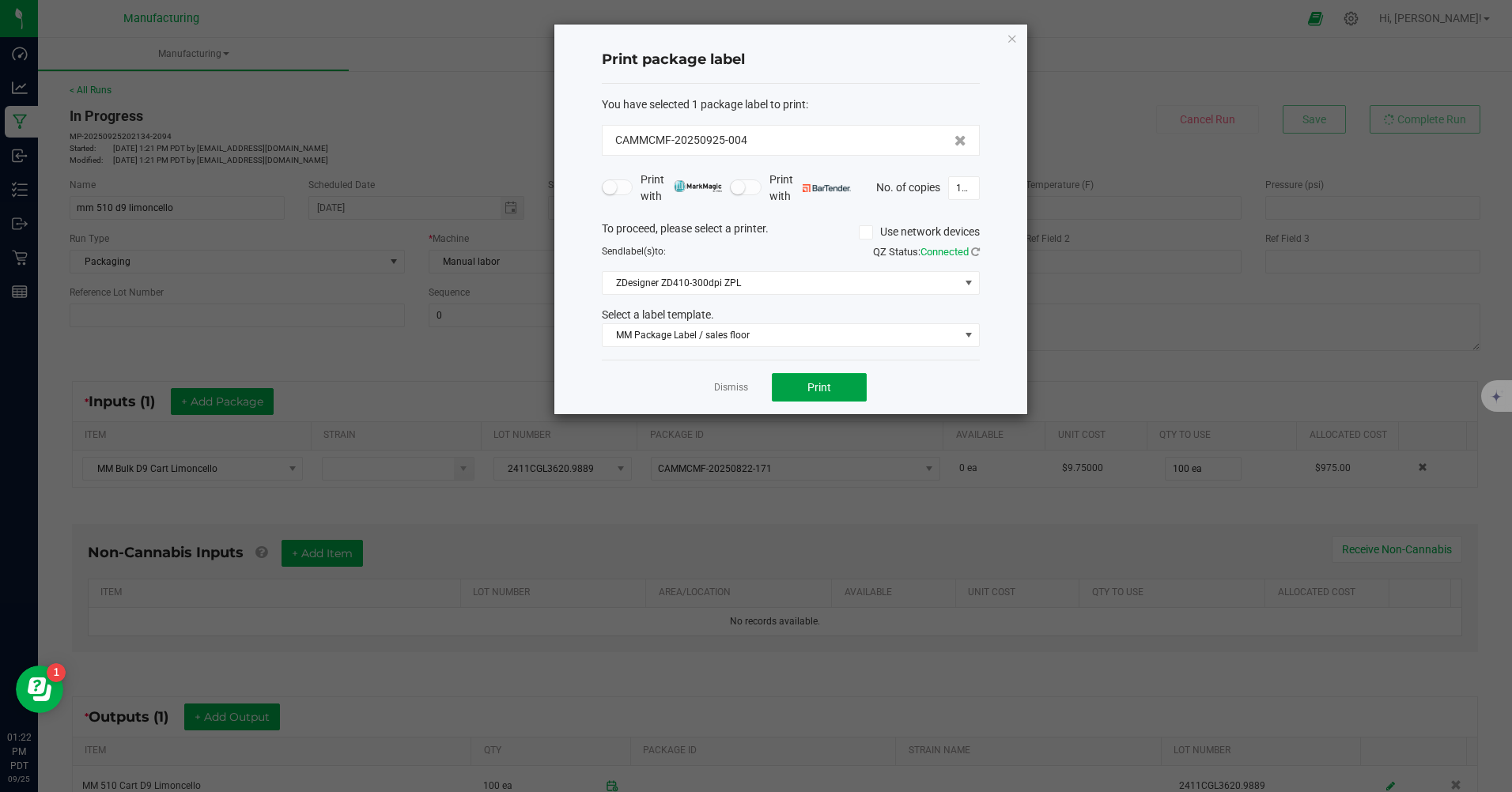
click at [822, 383] on span "Print" at bounding box center [819, 387] width 24 height 12
click at [732, 393] on link "Dismiss" at bounding box center [731, 388] width 34 height 13
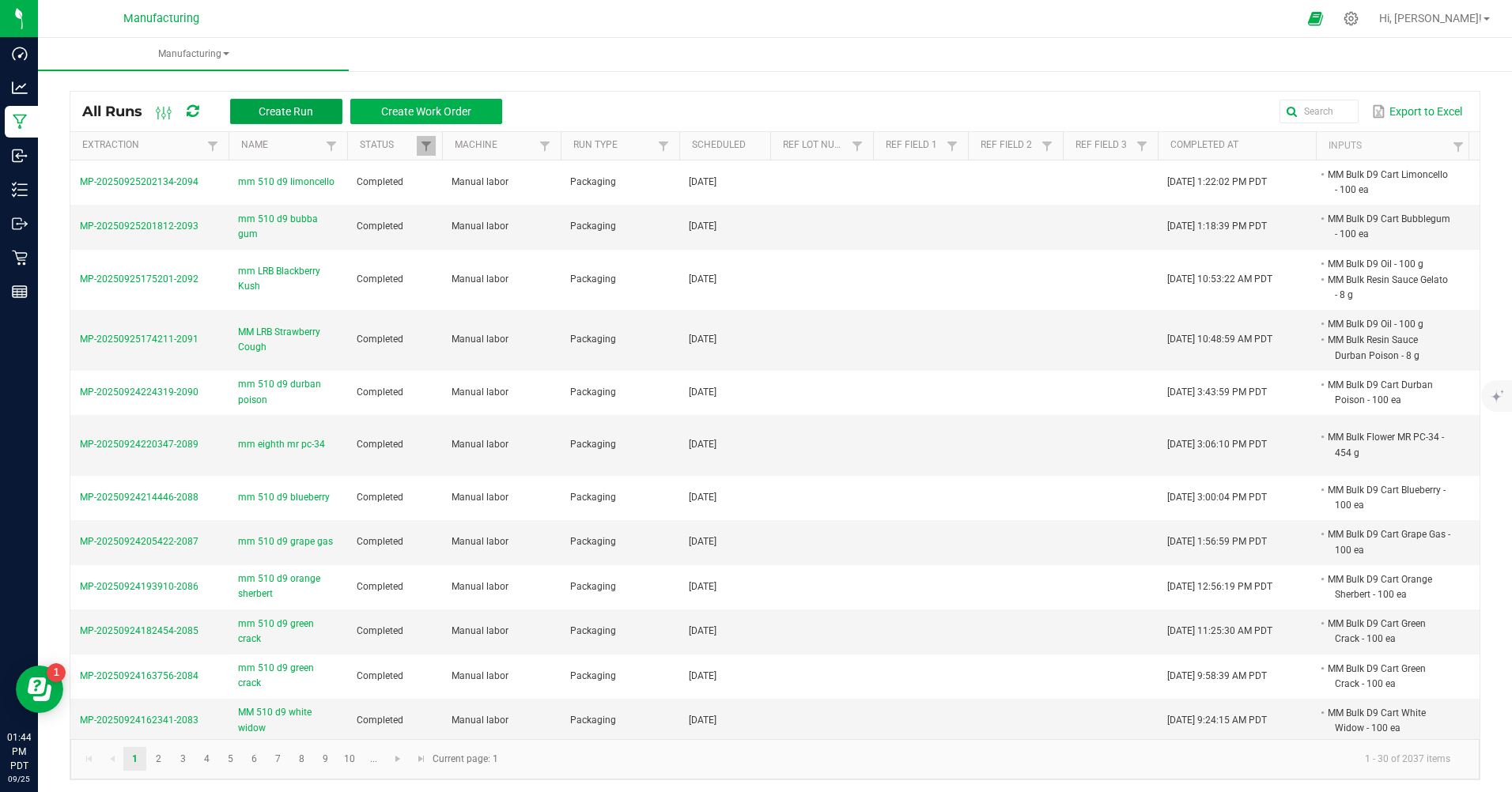
click at [317, 104] on button "Create Run" at bounding box center [286, 111] width 113 height 26
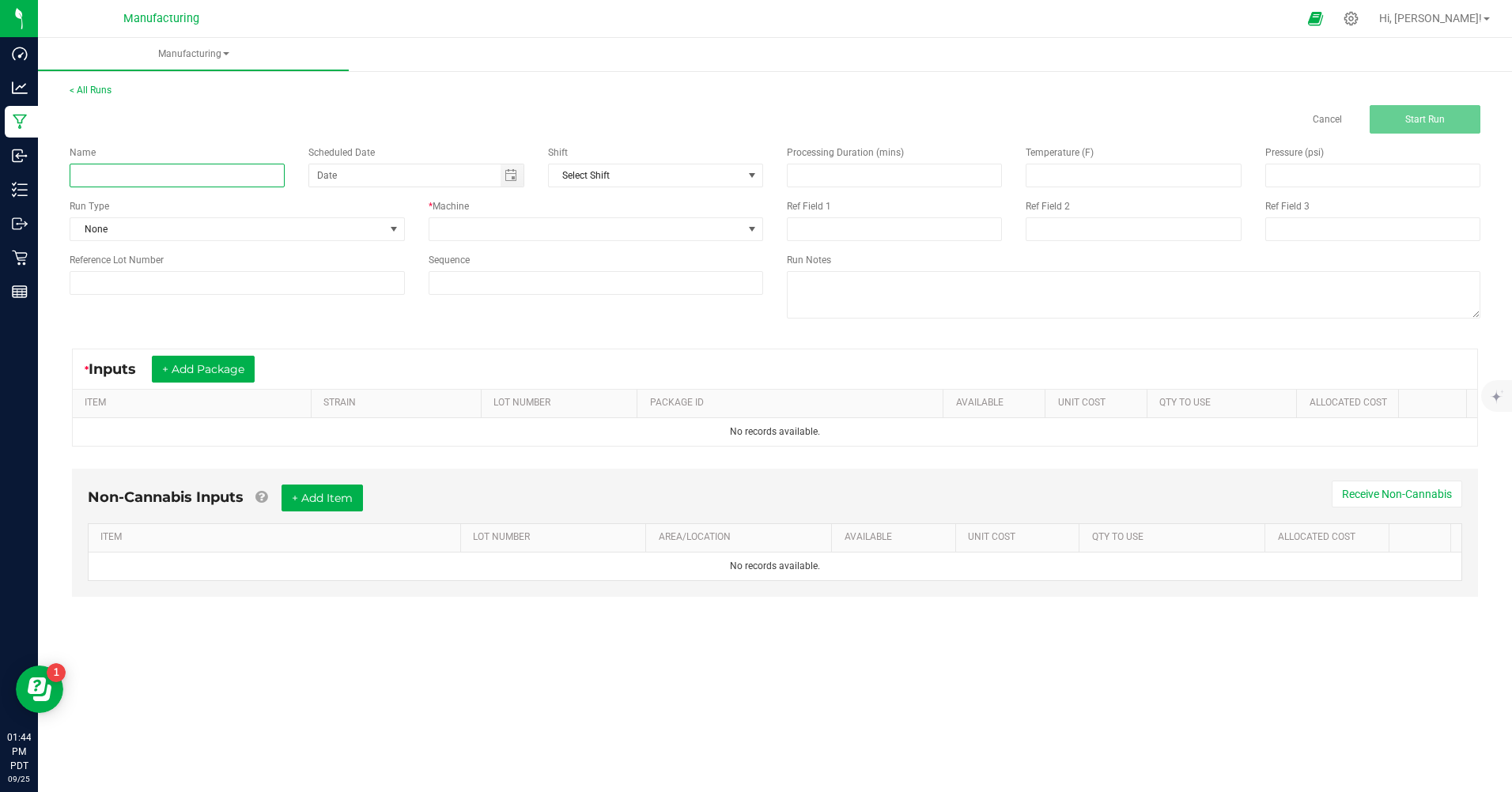
click at [252, 169] on input at bounding box center [176, 175] width 215 height 24
click at [516, 172] on span "Toggle calendar" at bounding box center [510, 175] width 12 height 12
type input "mm 510 d9 blueberry"
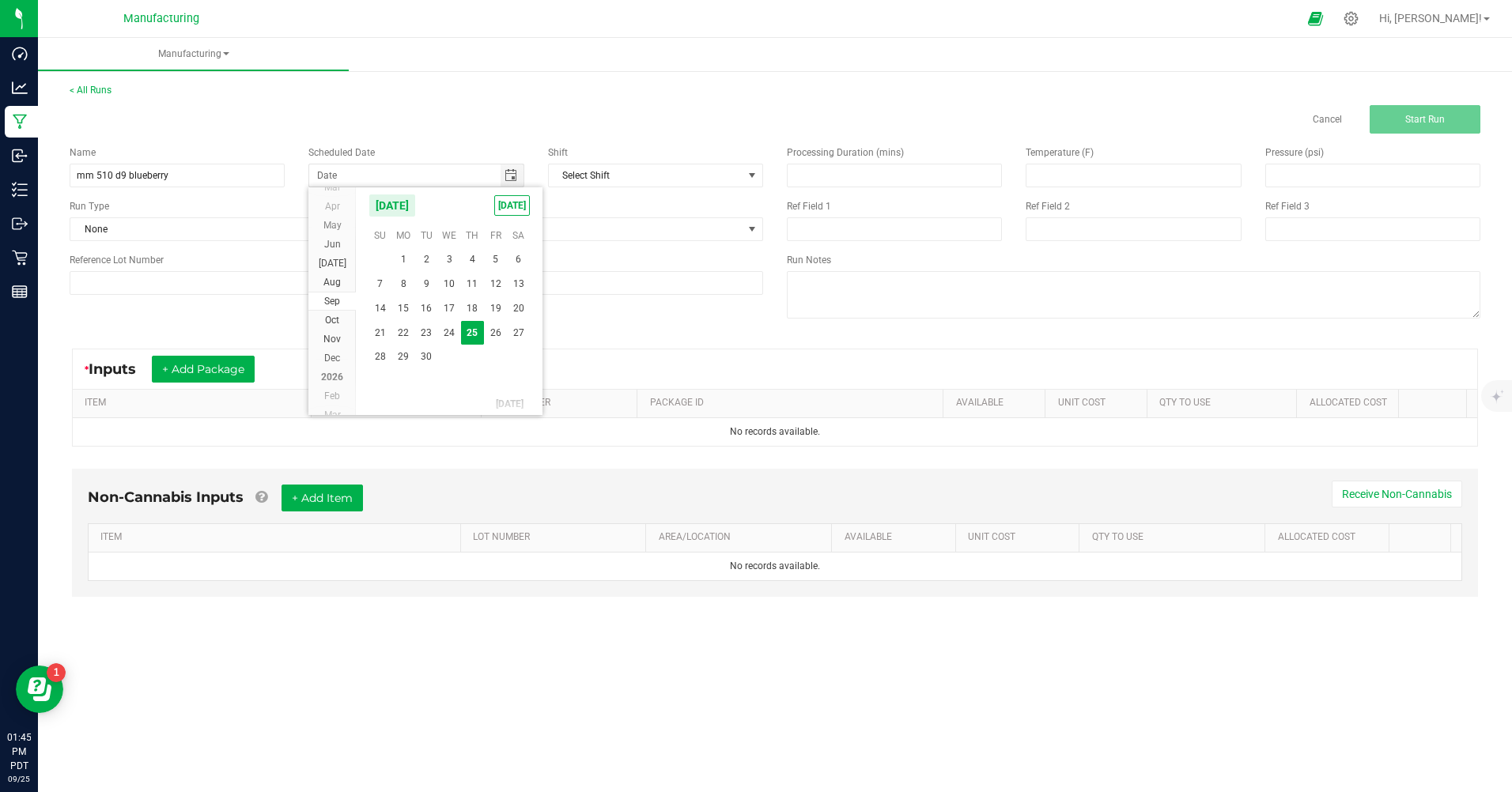
click at [514, 196] on kendo-calendar-header "[DATE] [DATE]" at bounding box center [449, 205] width 187 height 36
click at [512, 198] on span "[DATE]" at bounding box center [512, 205] width 36 height 21
type input "[DATE]"
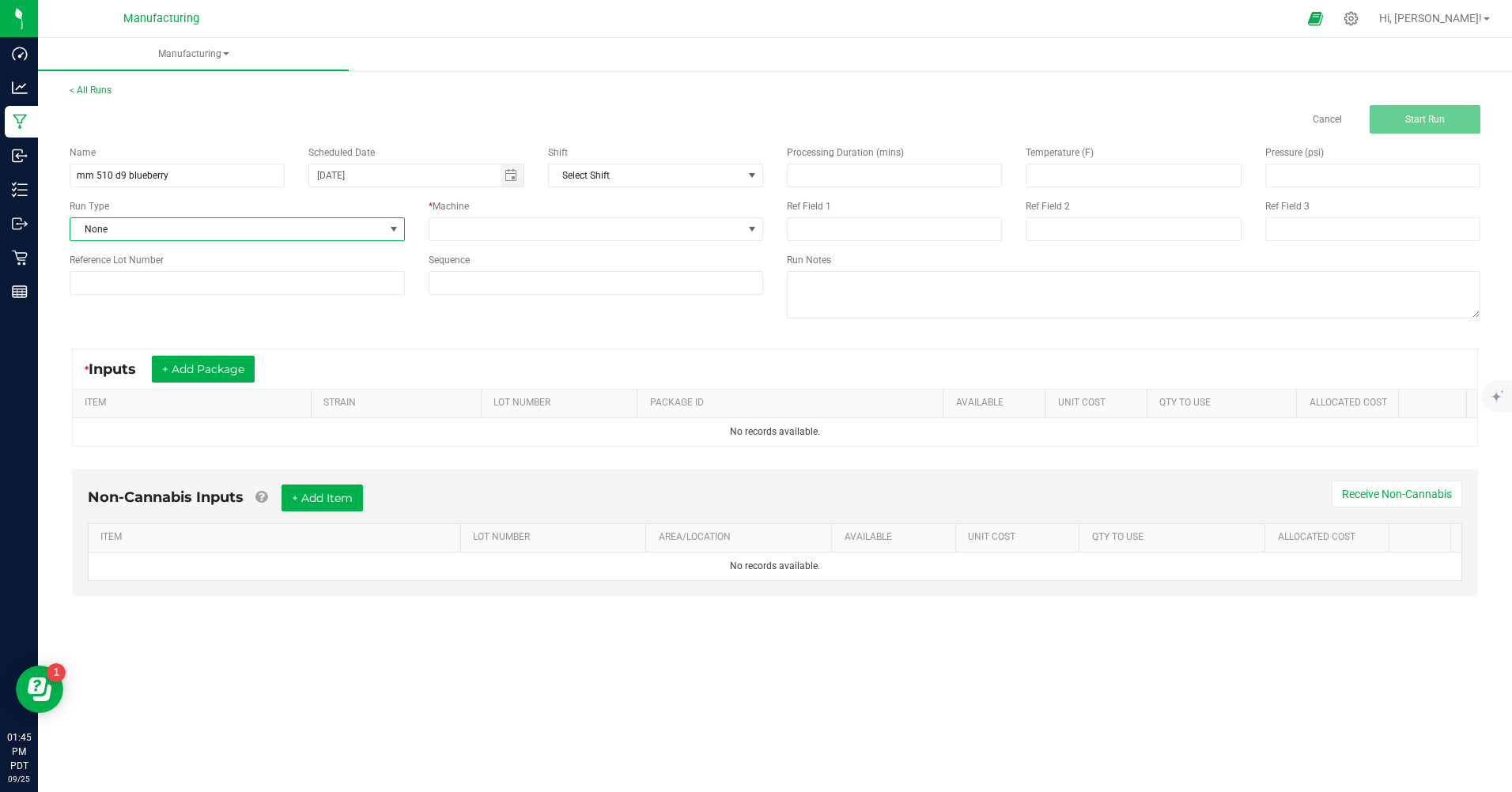
click at [393, 228] on span at bounding box center [393, 229] width 12 height 12
click at [132, 363] on li "Packaging" at bounding box center [237, 366] width 333 height 24
click at [752, 231] on span at bounding box center [752, 229] width 12 height 12
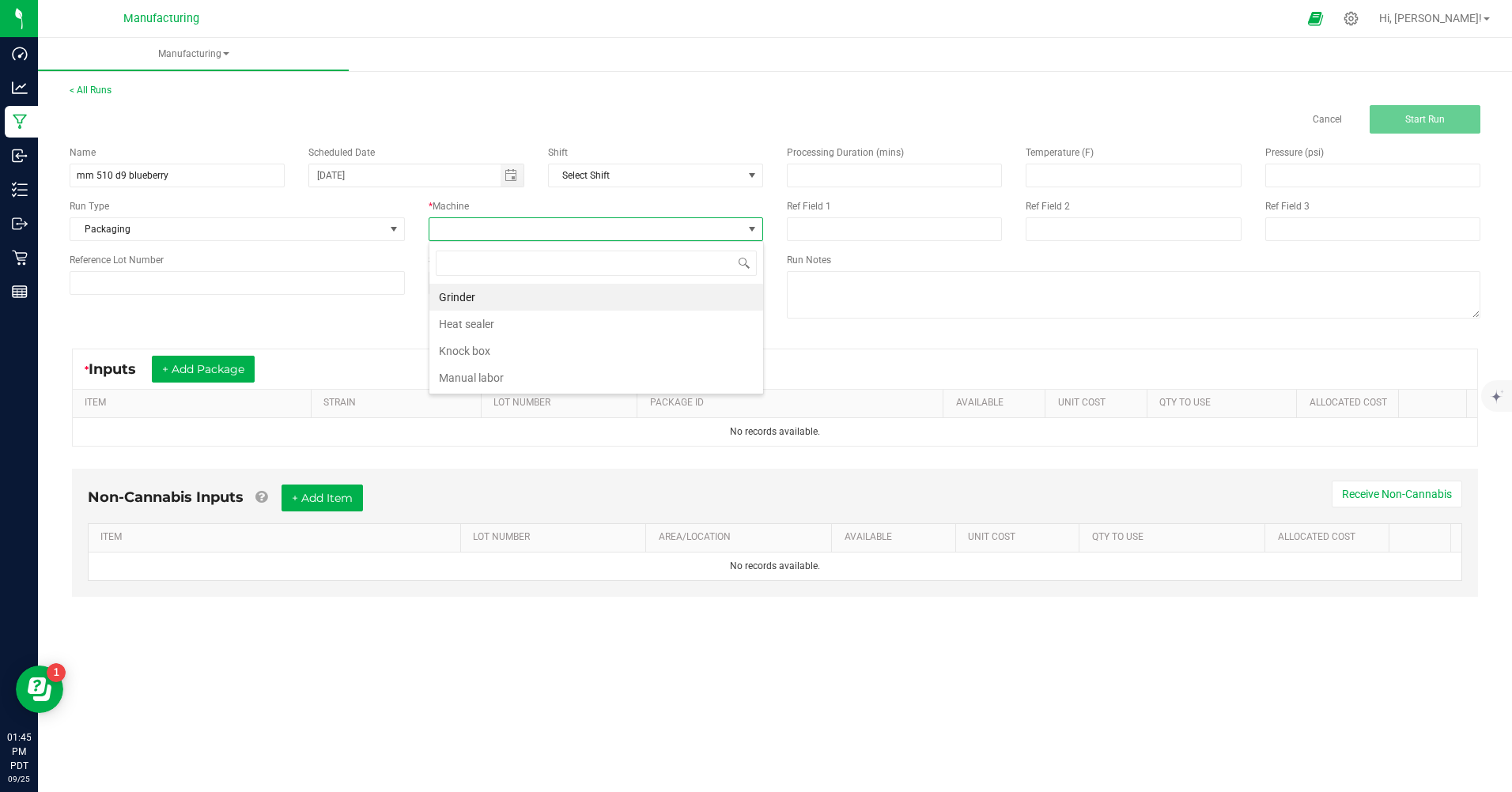
click at [482, 387] on li "Manual labor" at bounding box center [596, 378] width 333 height 26
click at [238, 375] on button "+ Add Package" at bounding box center [203, 369] width 103 height 26
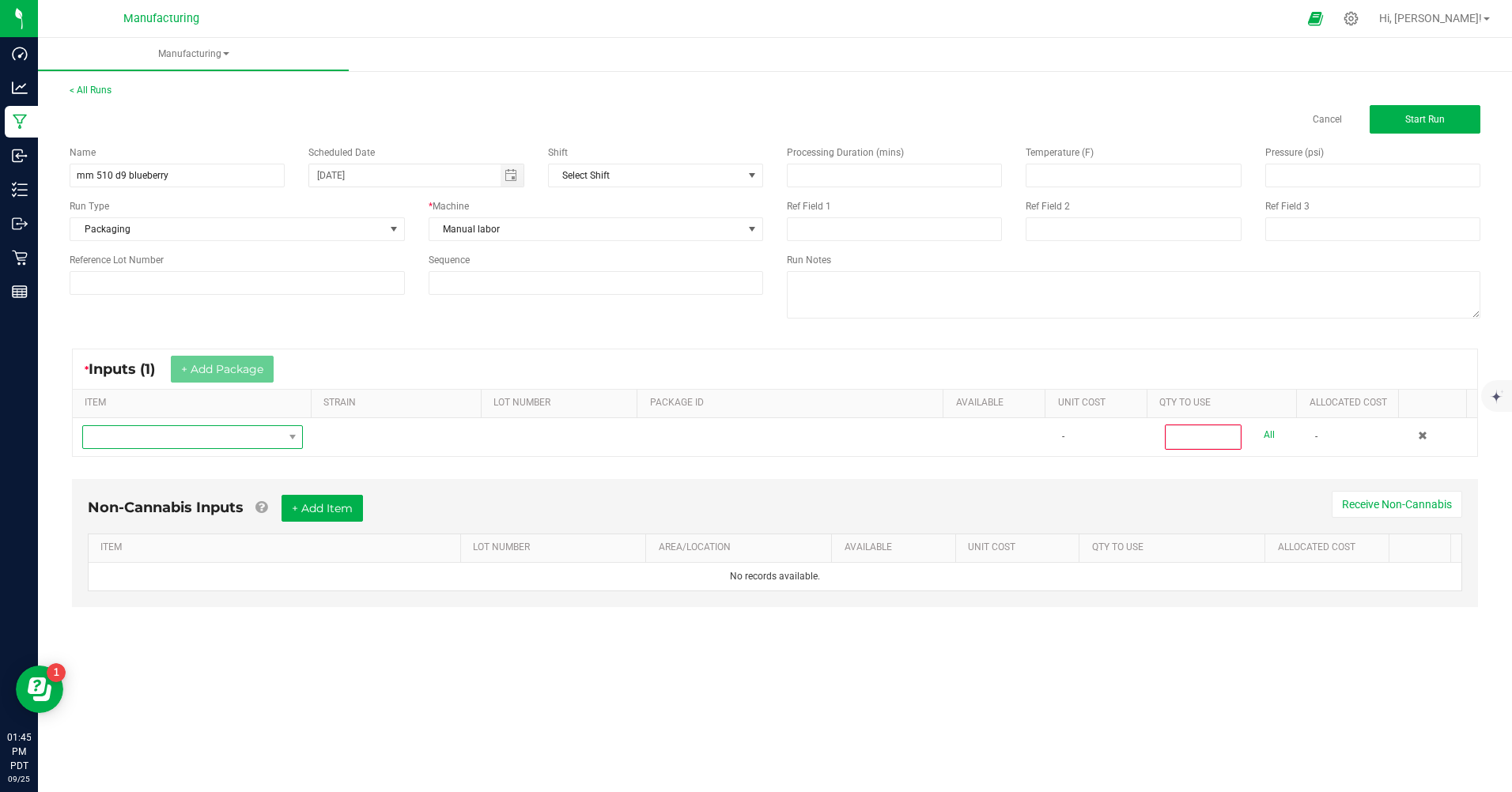
click at [189, 442] on span "NO DATA FOUND" at bounding box center [183, 436] width 199 height 22
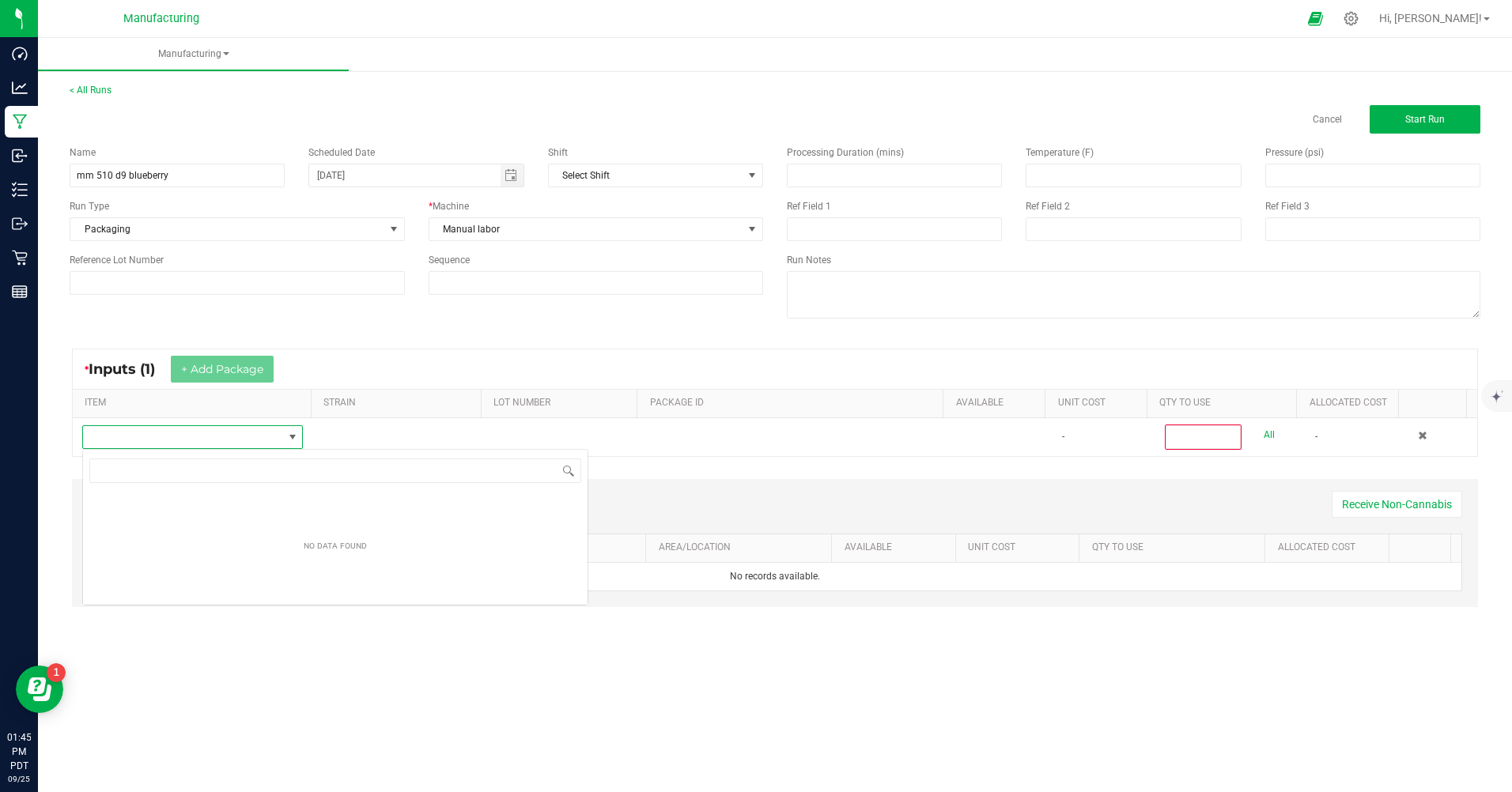
scroll to position [24, 219]
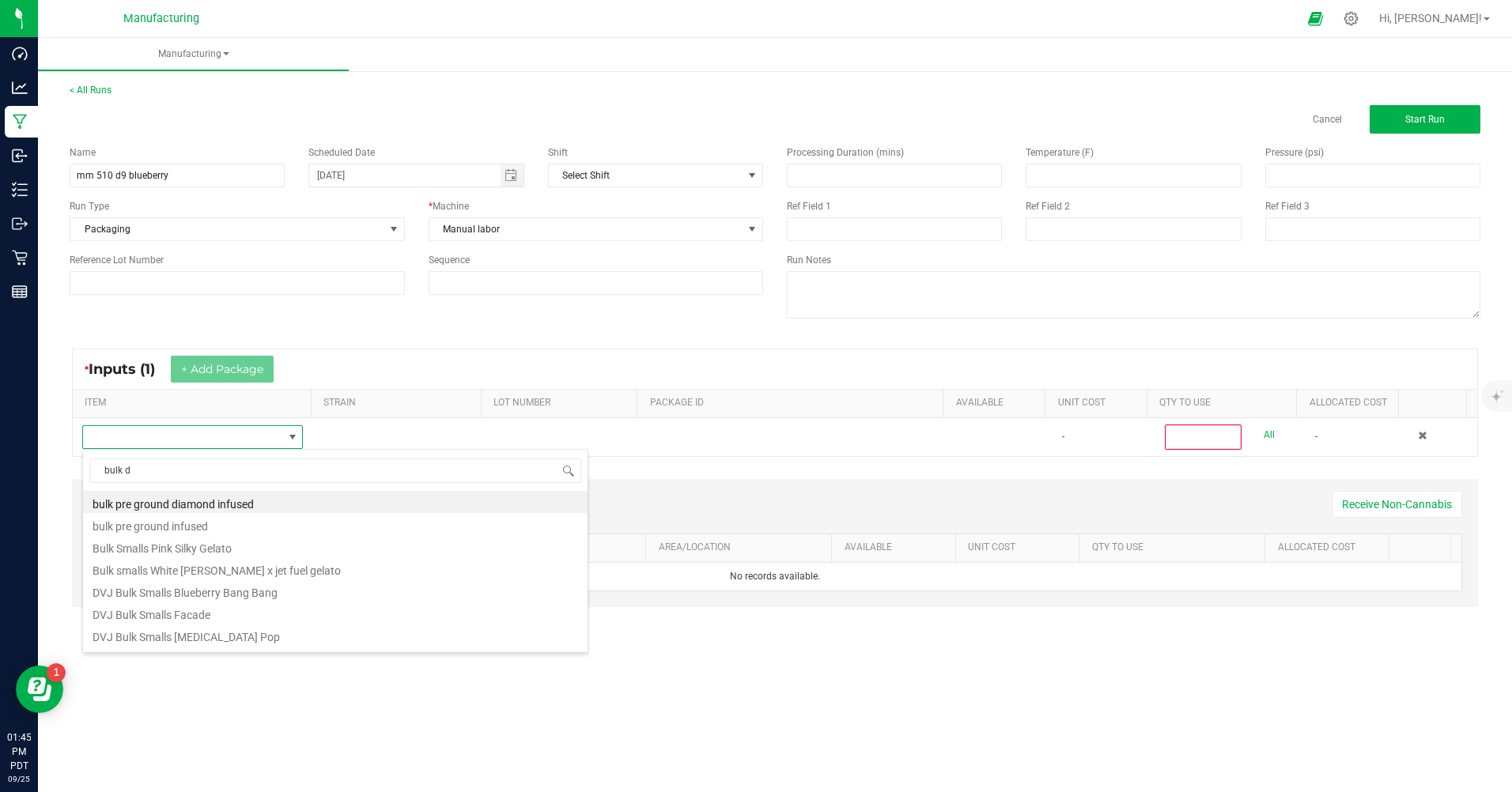
type input "bulk d9"
click at [216, 510] on li "MM Bulk D9 Cart Blueberry" at bounding box center [335, 502] width 505 height 22
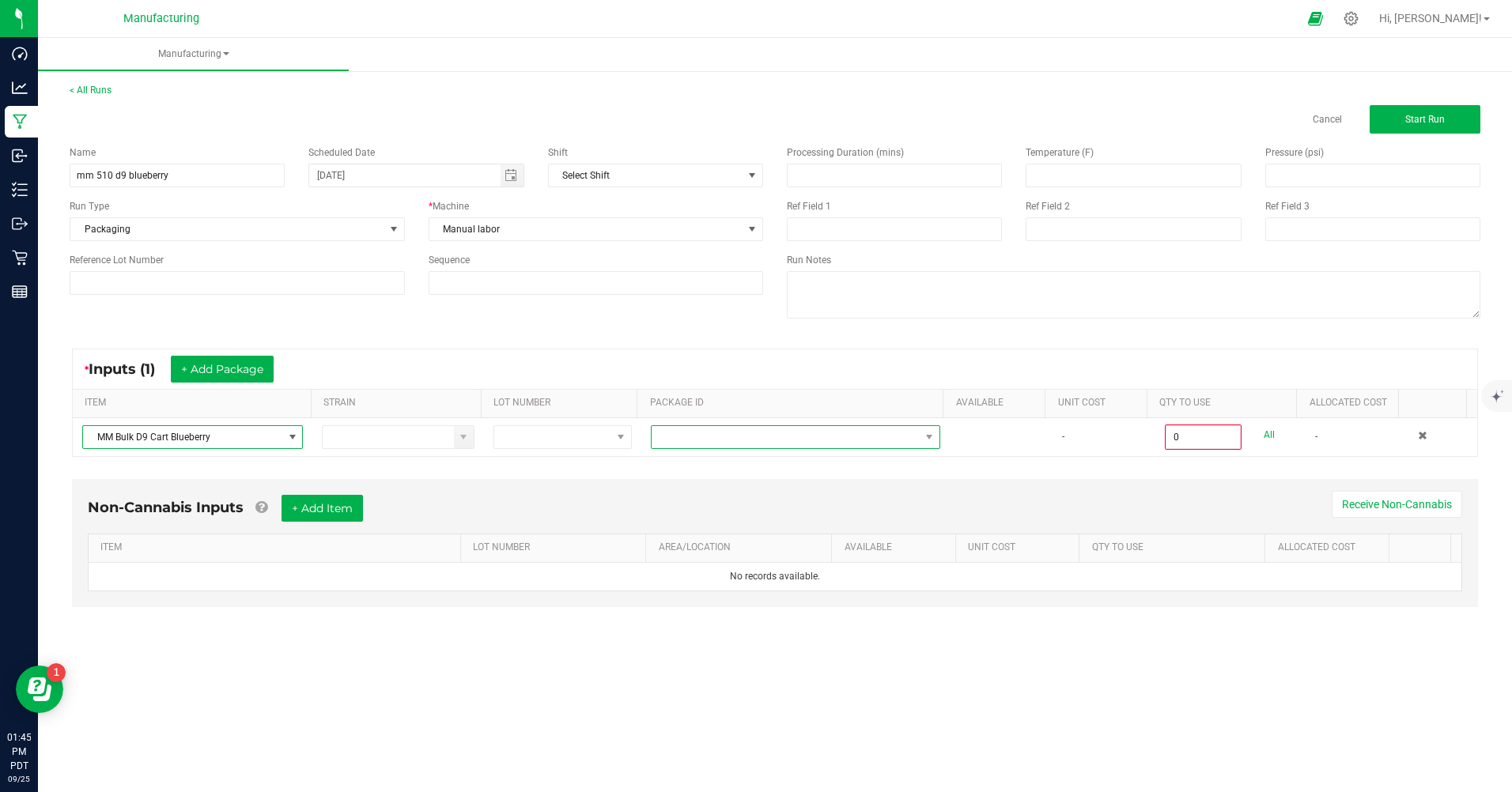
click at [711, 439] on span at bounding box center [785, 436] width 268 height 22
click at [738, 529] on li "CAMMCMF-20250822-136" at bounding box center [790, 531] width 286 height 26
click at [1264, 434] on link "All" at bounding box center [1270, 434] width 11 height 22
type input "100 ea"
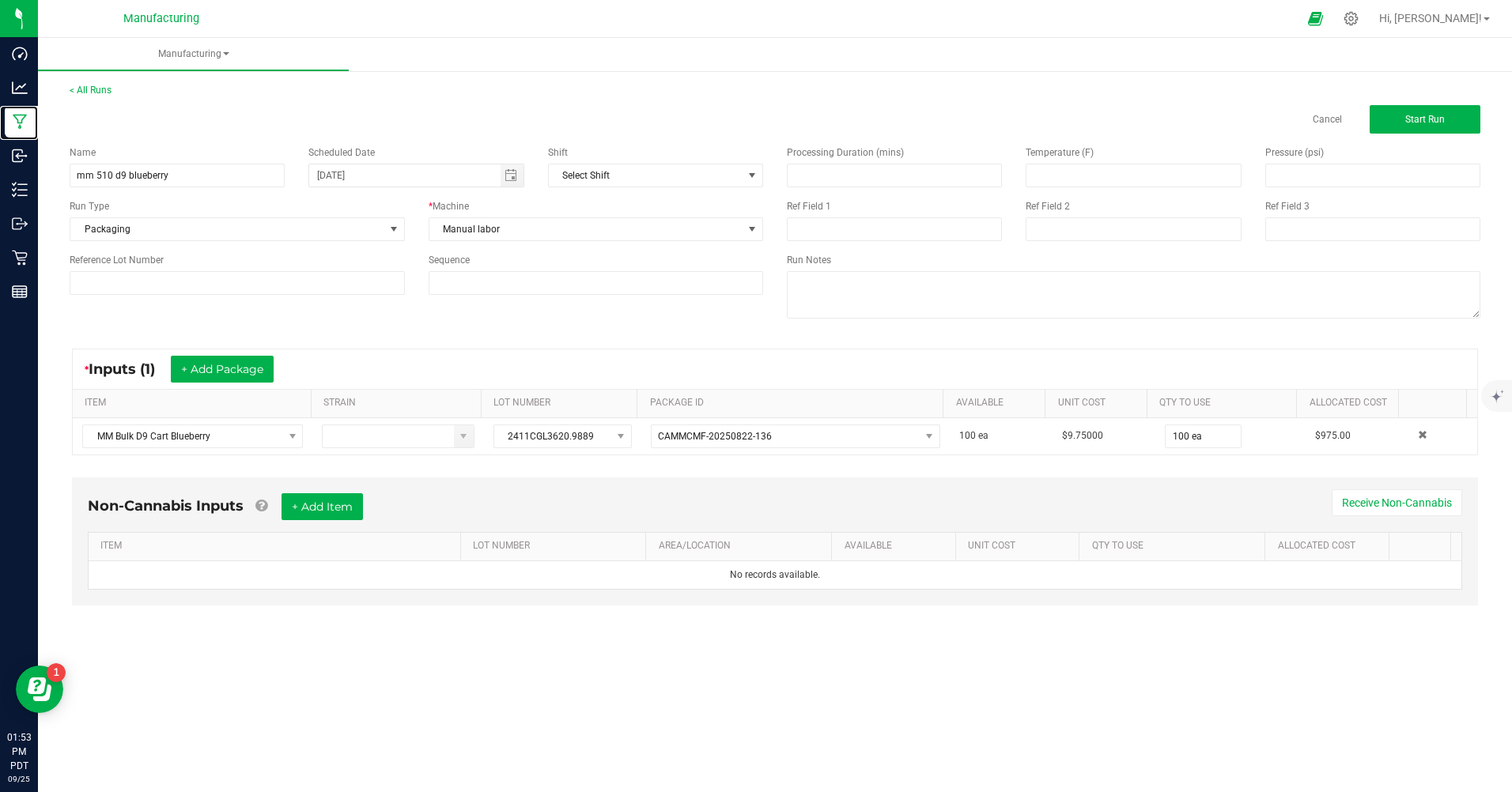
click at [0, 0] on p "Manufacturing" at bounding box center [0, 0] width 0 height 0
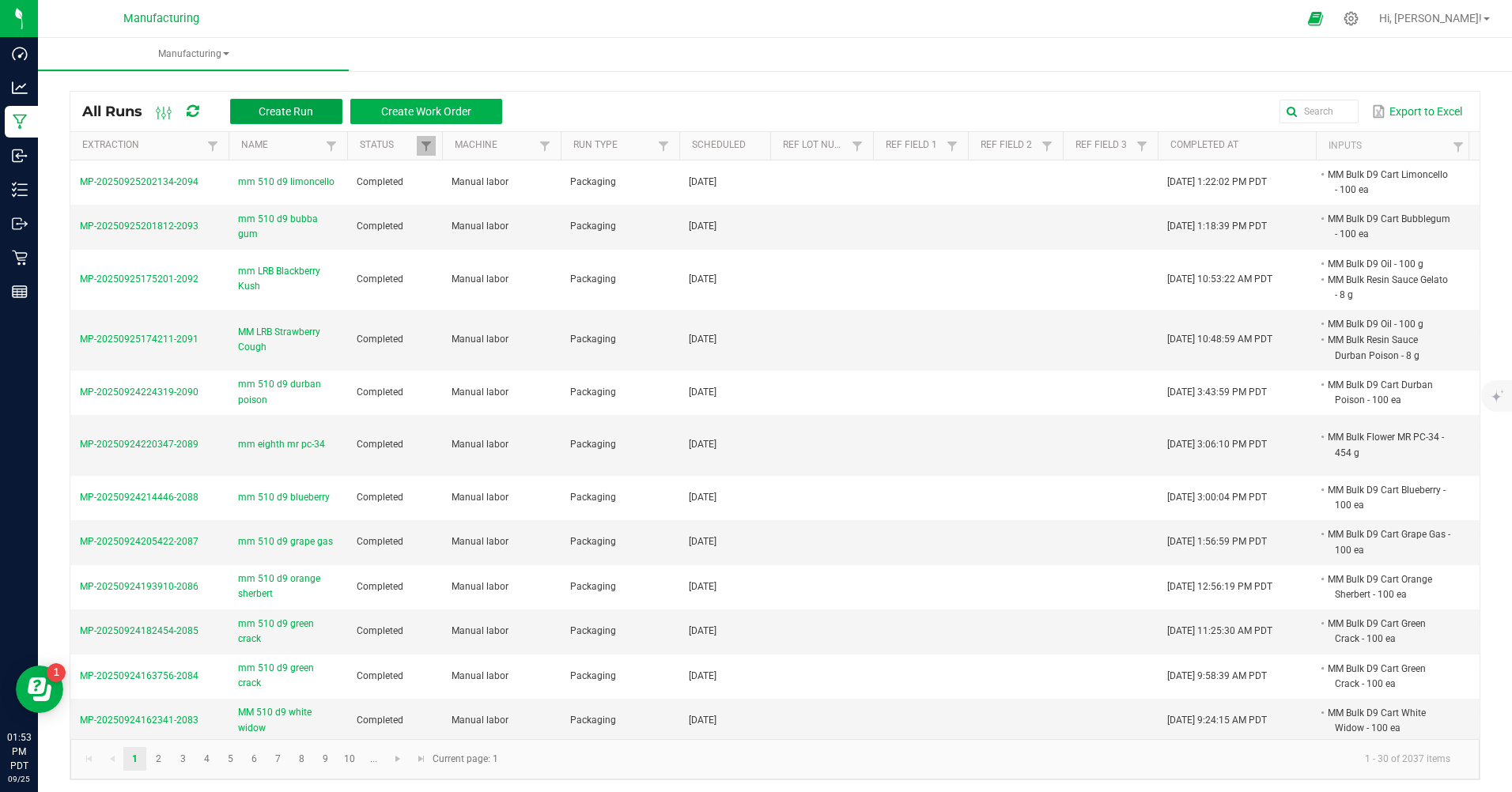
click at [257, 112] on button "Create Run" at bounding box center [286, 111] width 113 height 26
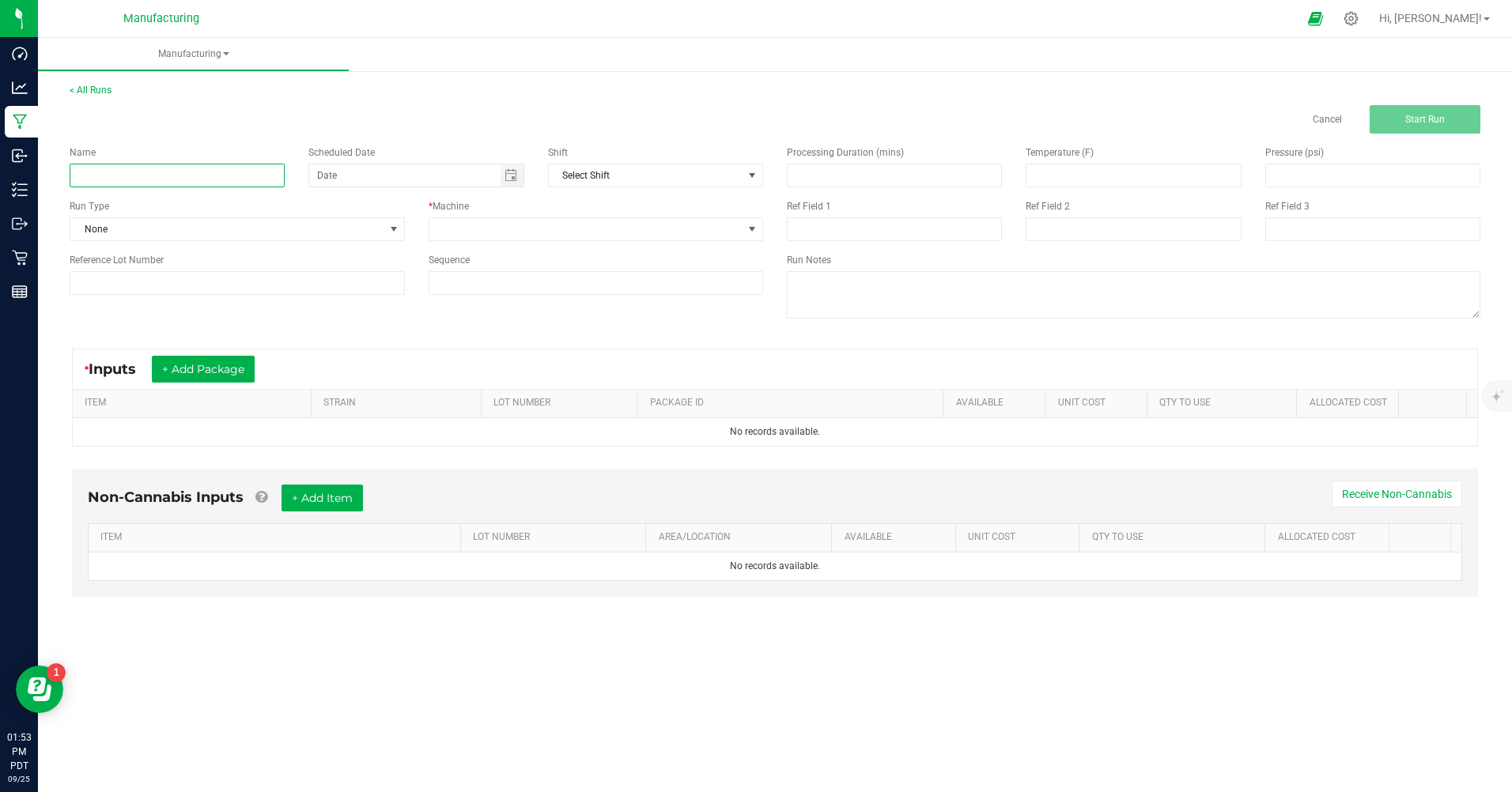
click at [161, 181] on input at bounding box center [176, 175] width 215 height 24
type input "mm 510 d9 limoncello"
click at [189, 233] on span "None" at bounding box center [227, 229] width 314 height 22
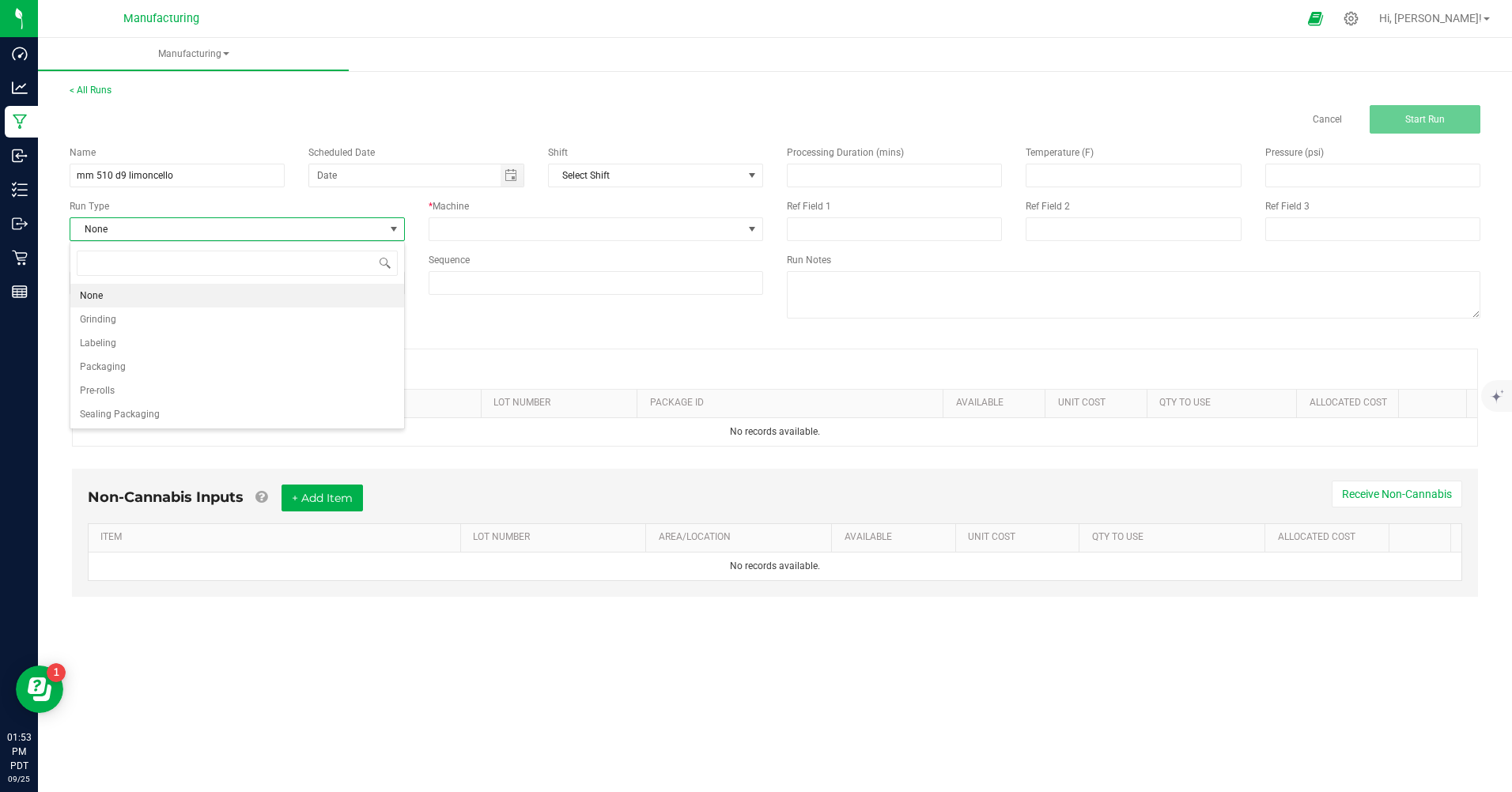
scroll to position [24, 334]
click at [132, 362] on li "Packaging" at bounding box center [237, 366] width 333 height 24
click at [508, 175] on span "Toggle calendar" at bounding box center [510, 175] width 12 height 12
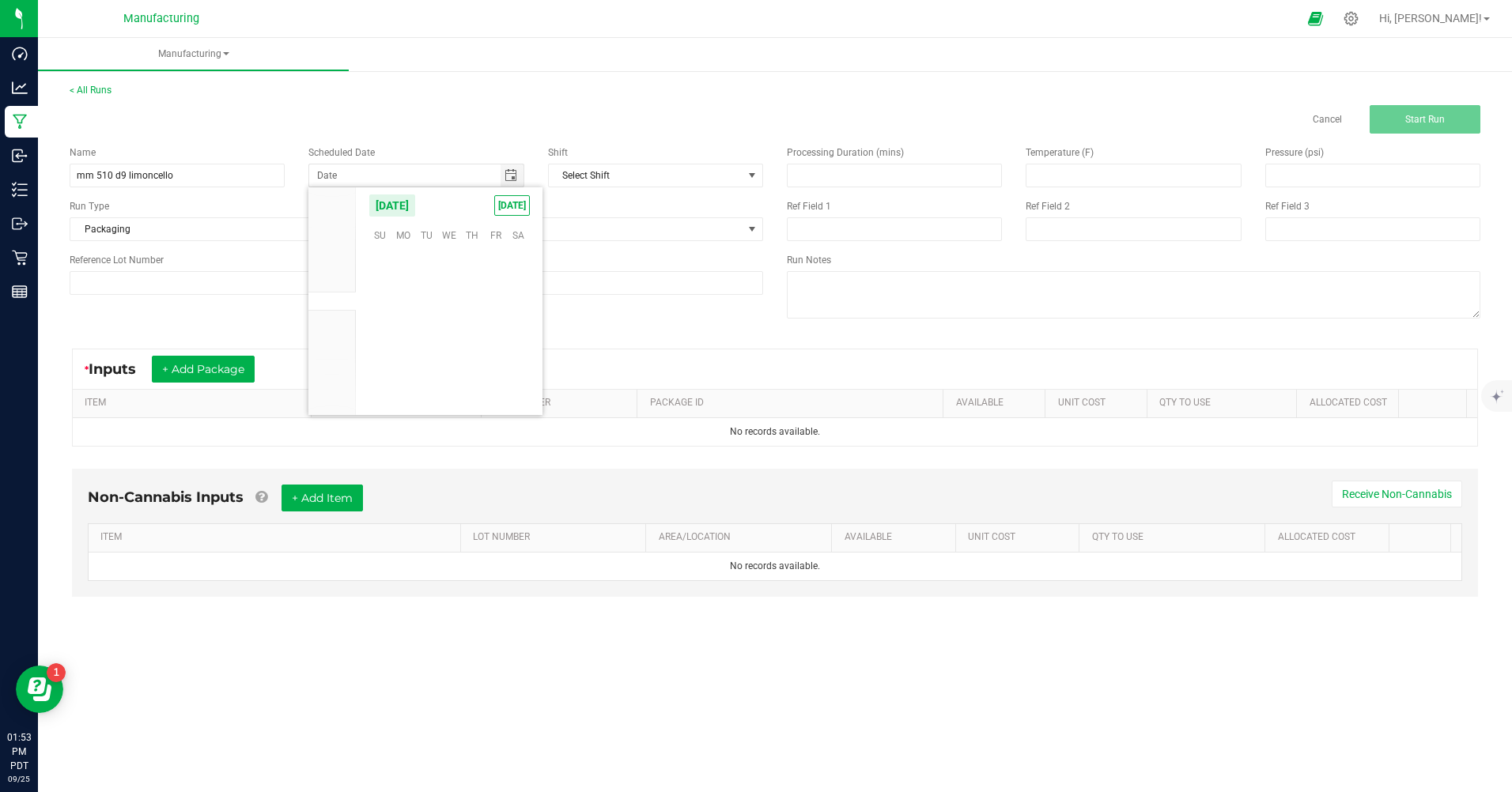
scroll to position [256355, 0]
click at [508, 207] on span "[DATE]" at bounding box center [512, 205] width 36 height 21
type input "[DATE]"
click at [512, 224] on span at bounding box center [587, 229] width 314 height 22
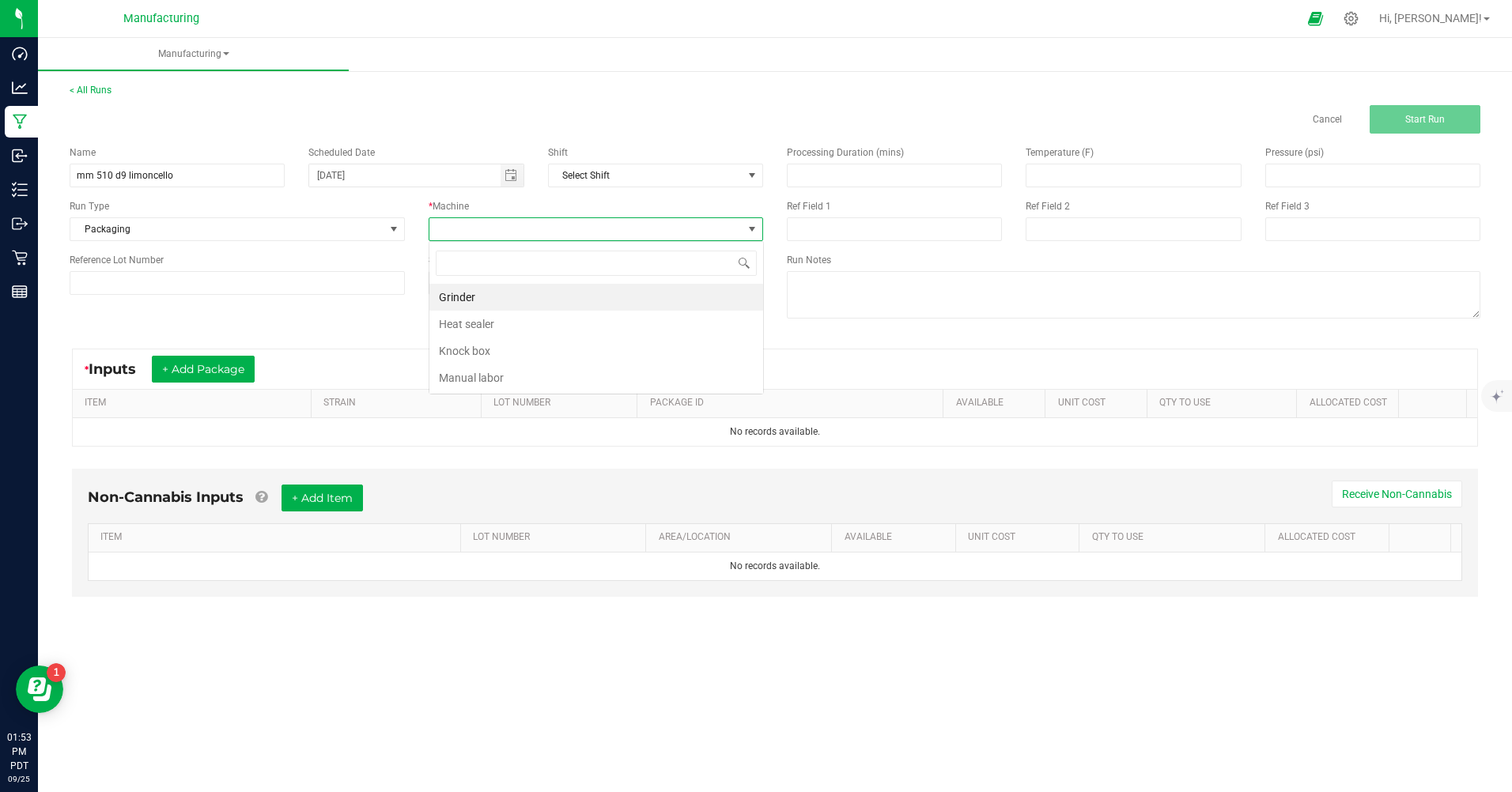
scroll to position [24, 334]
click at [495, 371] on li "Manual labor" at bounding box center [596, 378] width 333 height 26
click at [238, 357] on button "+ Add Package" at bounding box center [203, 369] width 103 height 26
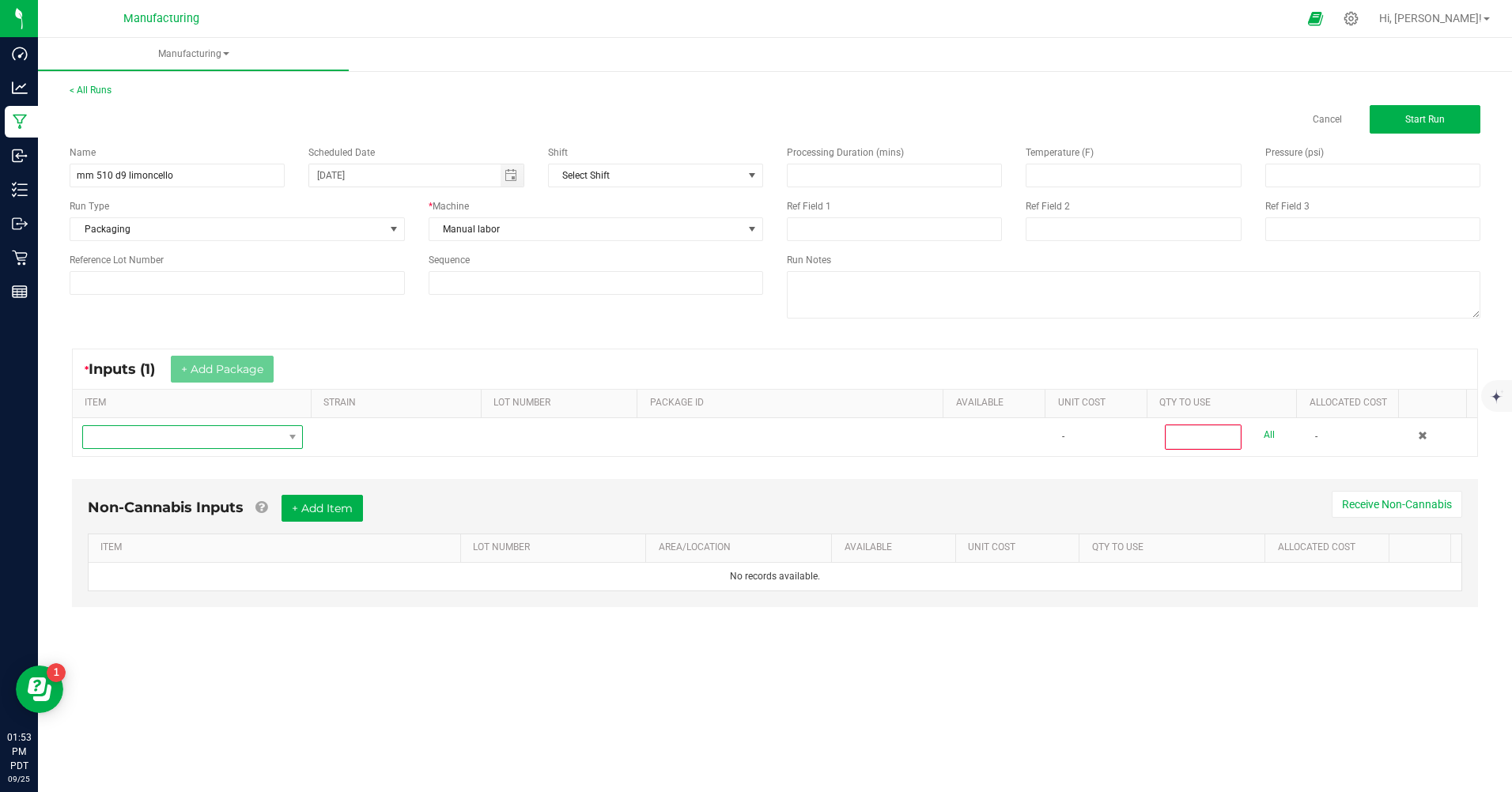
click at [173, 435] on span "NO DATA FOUND" at bounding box center [183, 436] width 199 height 22
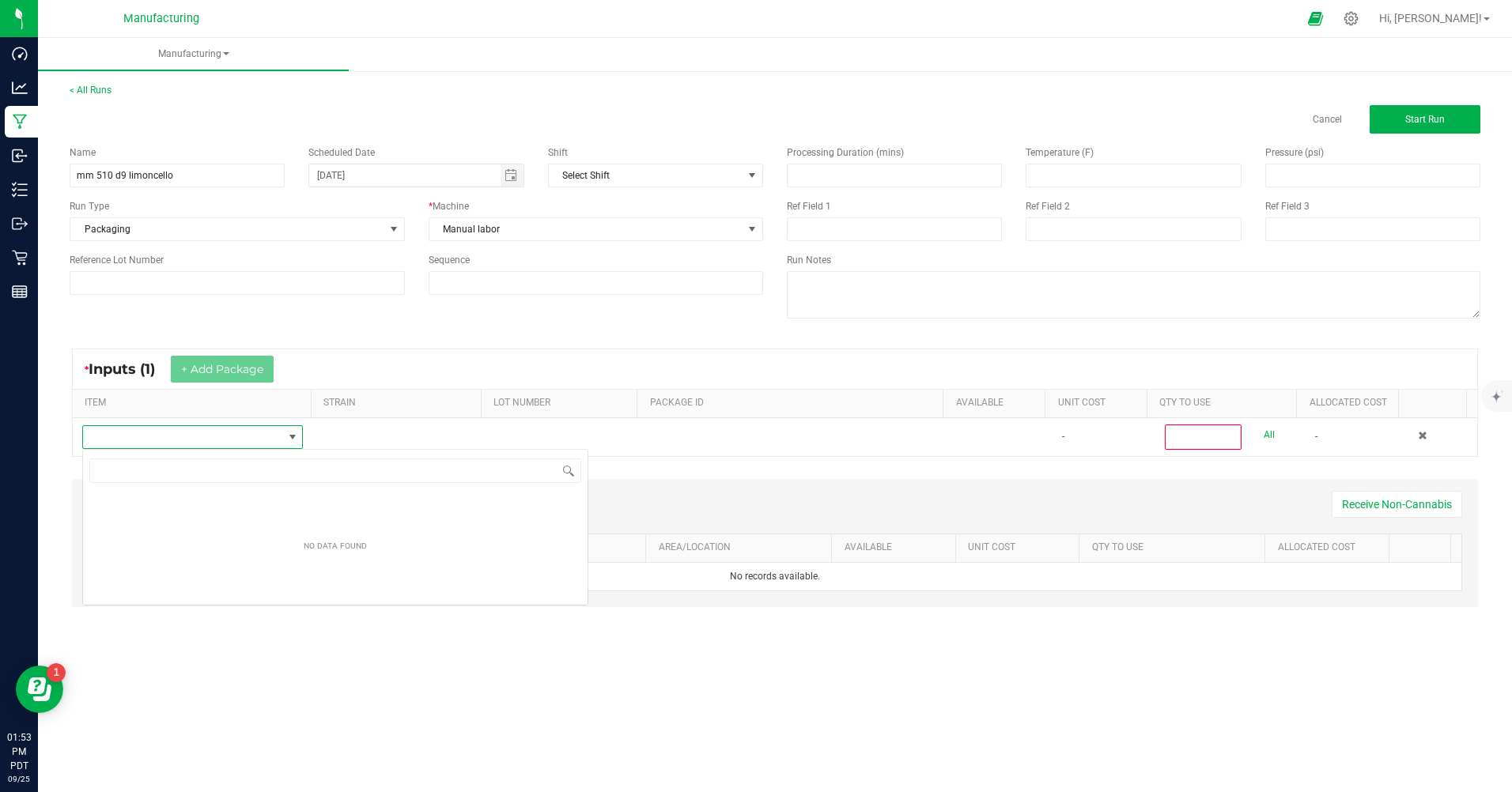
scroll to position [24, 219]
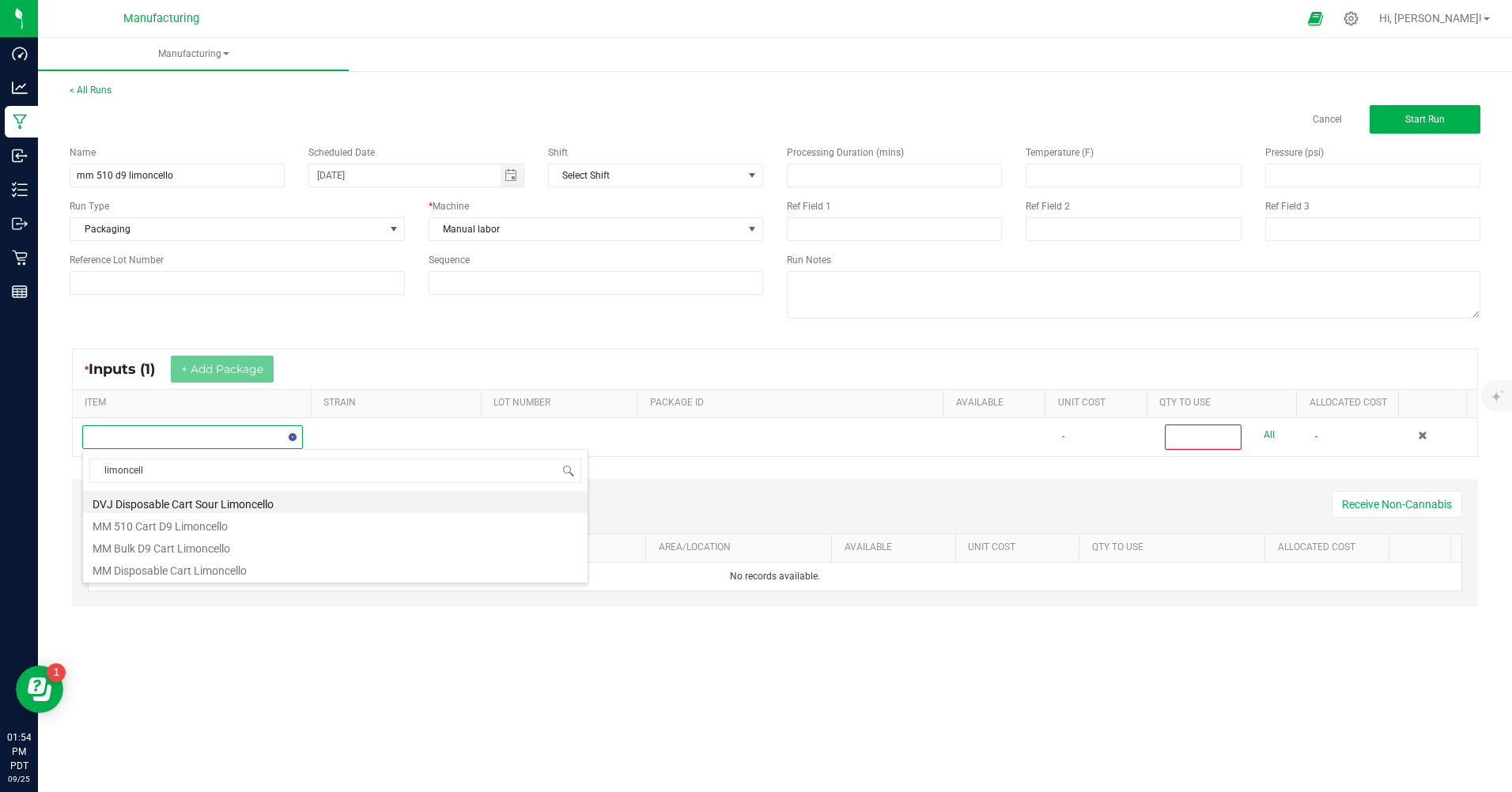
type input "limoncello"
click at [167, 550] on li "MM Bulk D9 Cart Limoncello" at bounding box center [335, 545] width 505 height 22
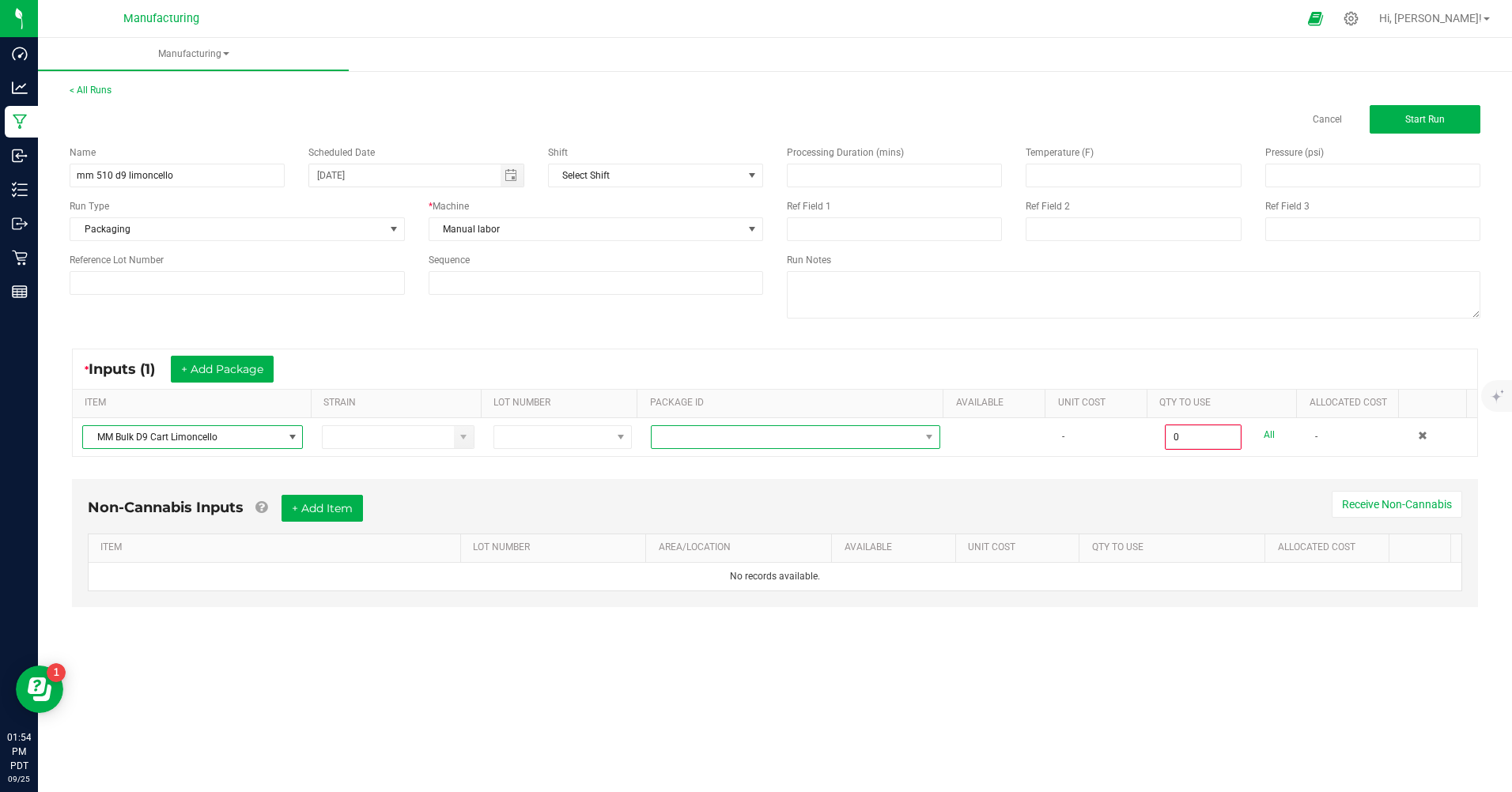
click at [691, 440] on span at bounding box center [785, 436] width 268 height 22
click at [732, 556] on li "CAMMCMF-20250822-172" at bounding box center [790, 557] width 286 height 26
click at [1264, 433] on link "All" at bounding box center [1270, 434] width 11 height 22
type input "100 ea"
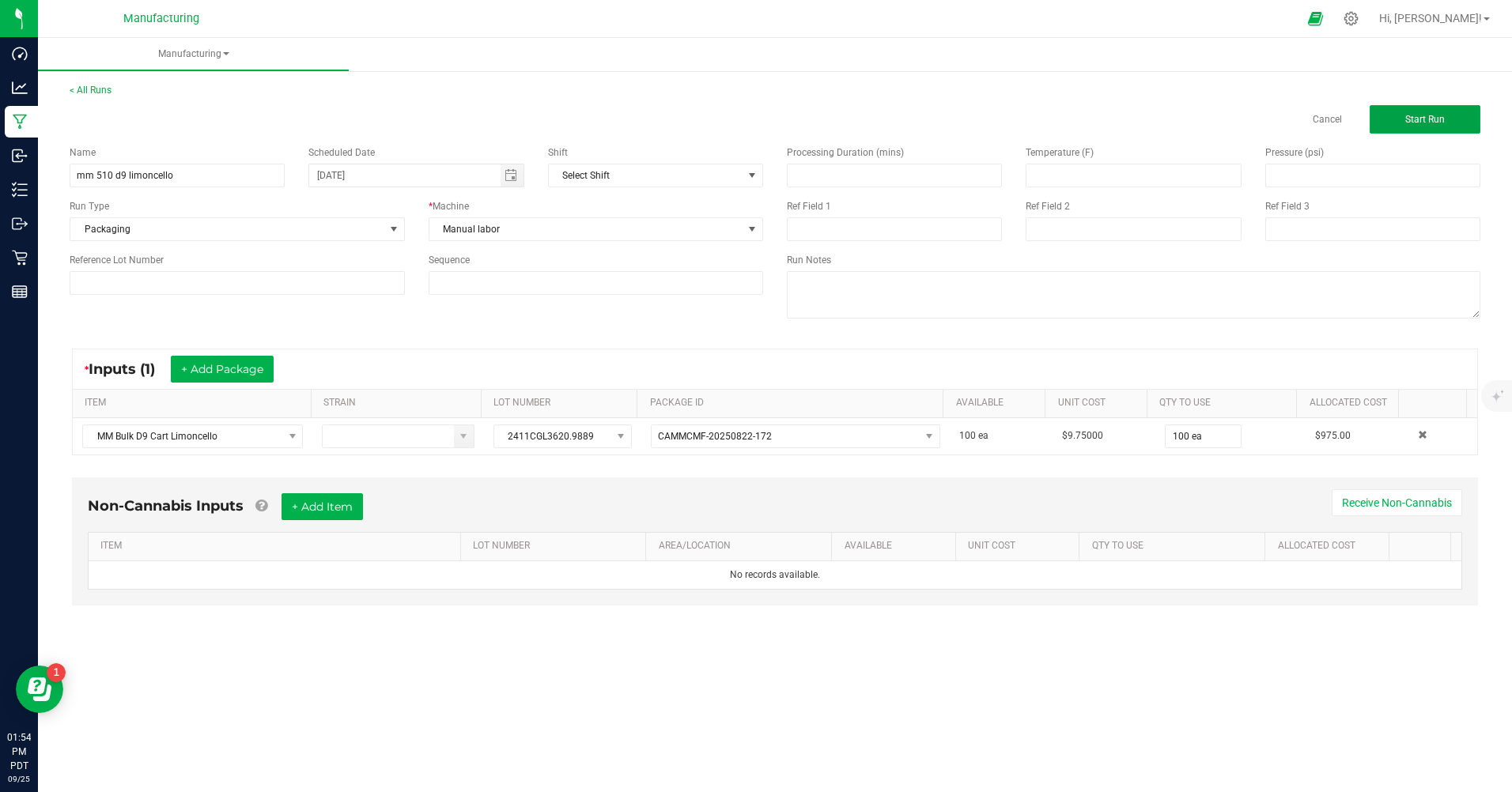
click at [1439, 122] on span "Start Run" at bounding box center [1425, 119] width 40 height 11
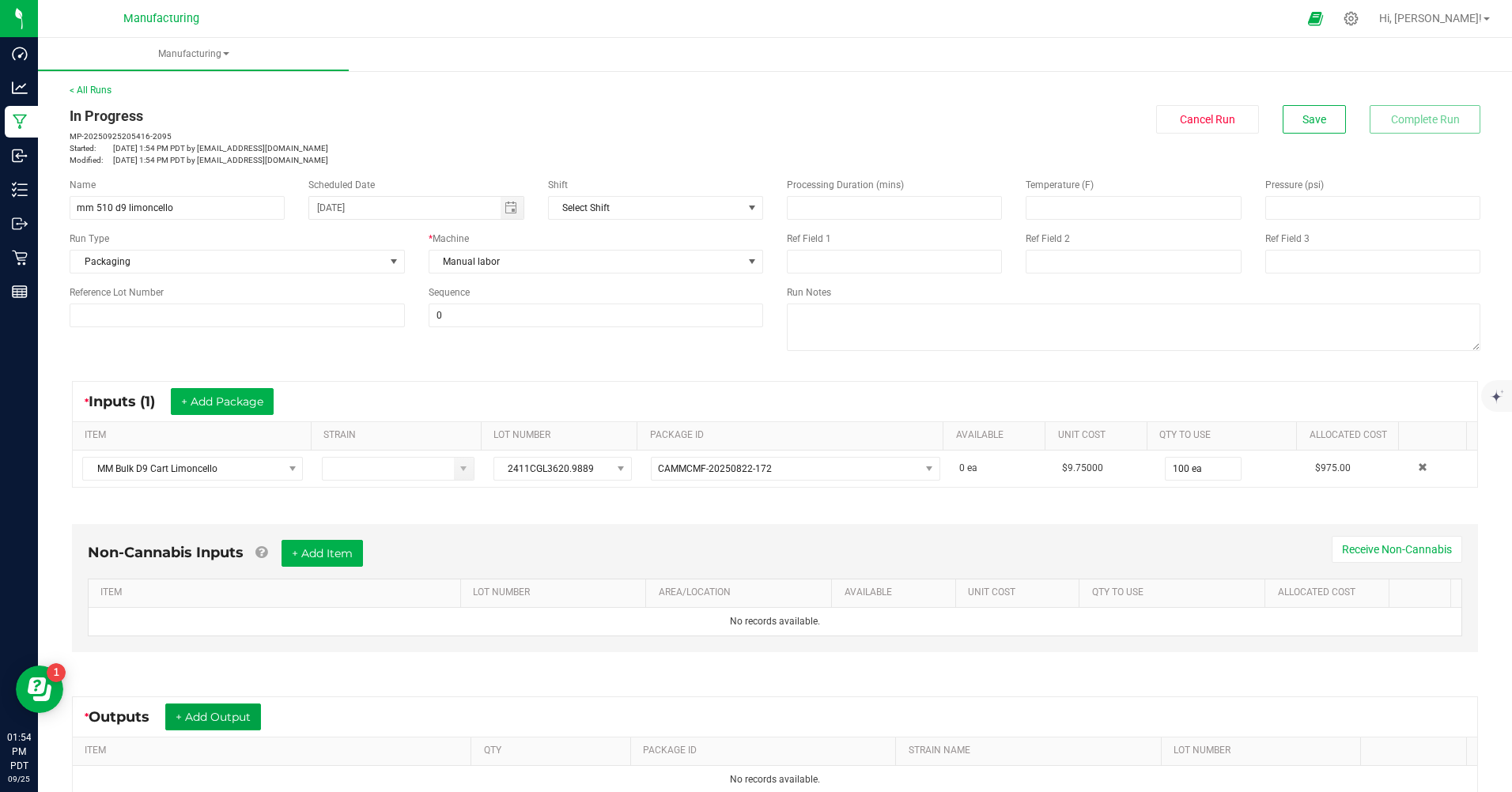
click at [200, 718] on button "+ Add Output" at bounding box center [213, 716] width 96 height 26
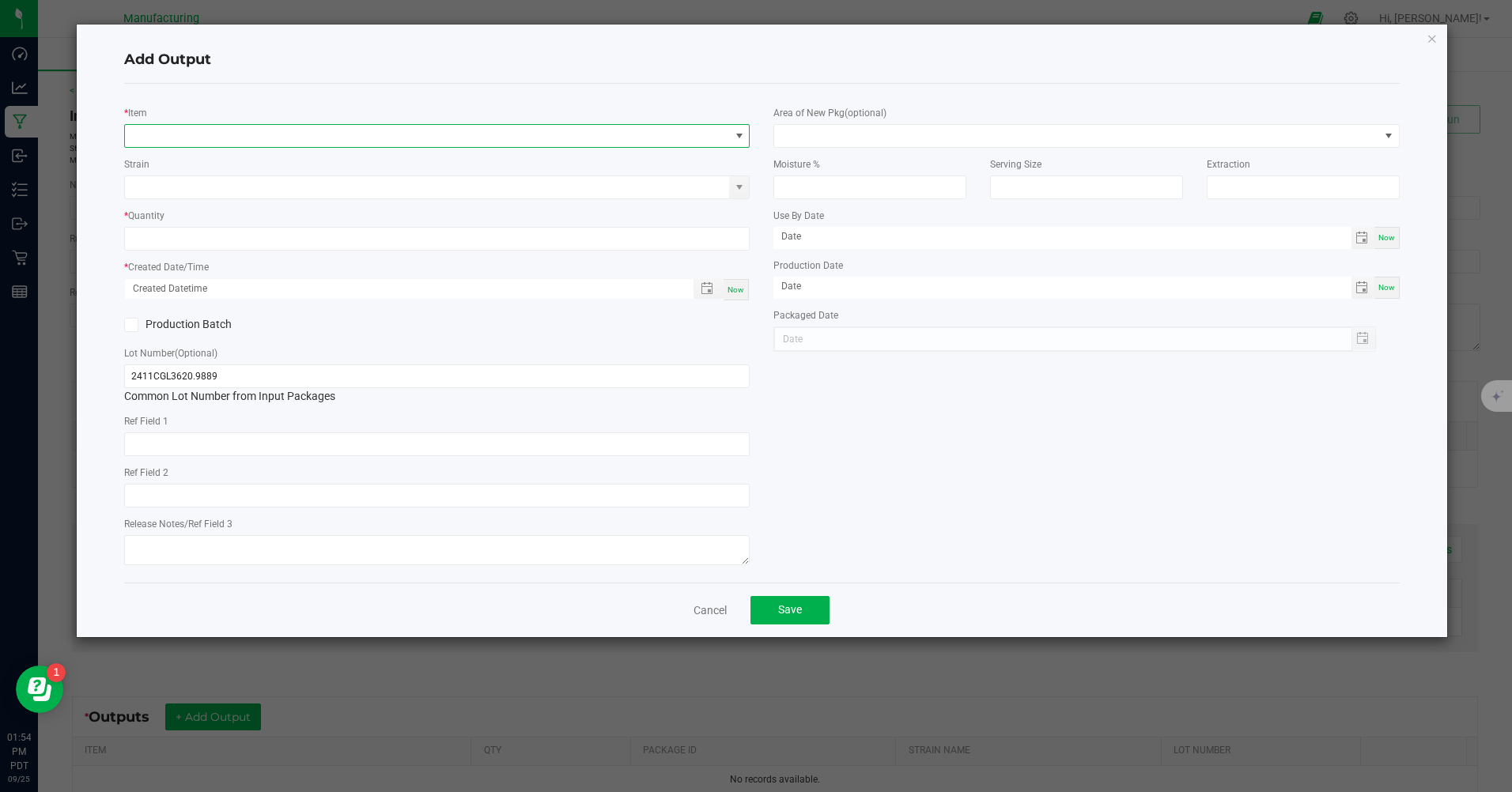
click at [185, 139] on span "NO DATA FOUND" at bounding box center [427, 135] width 604 height 22
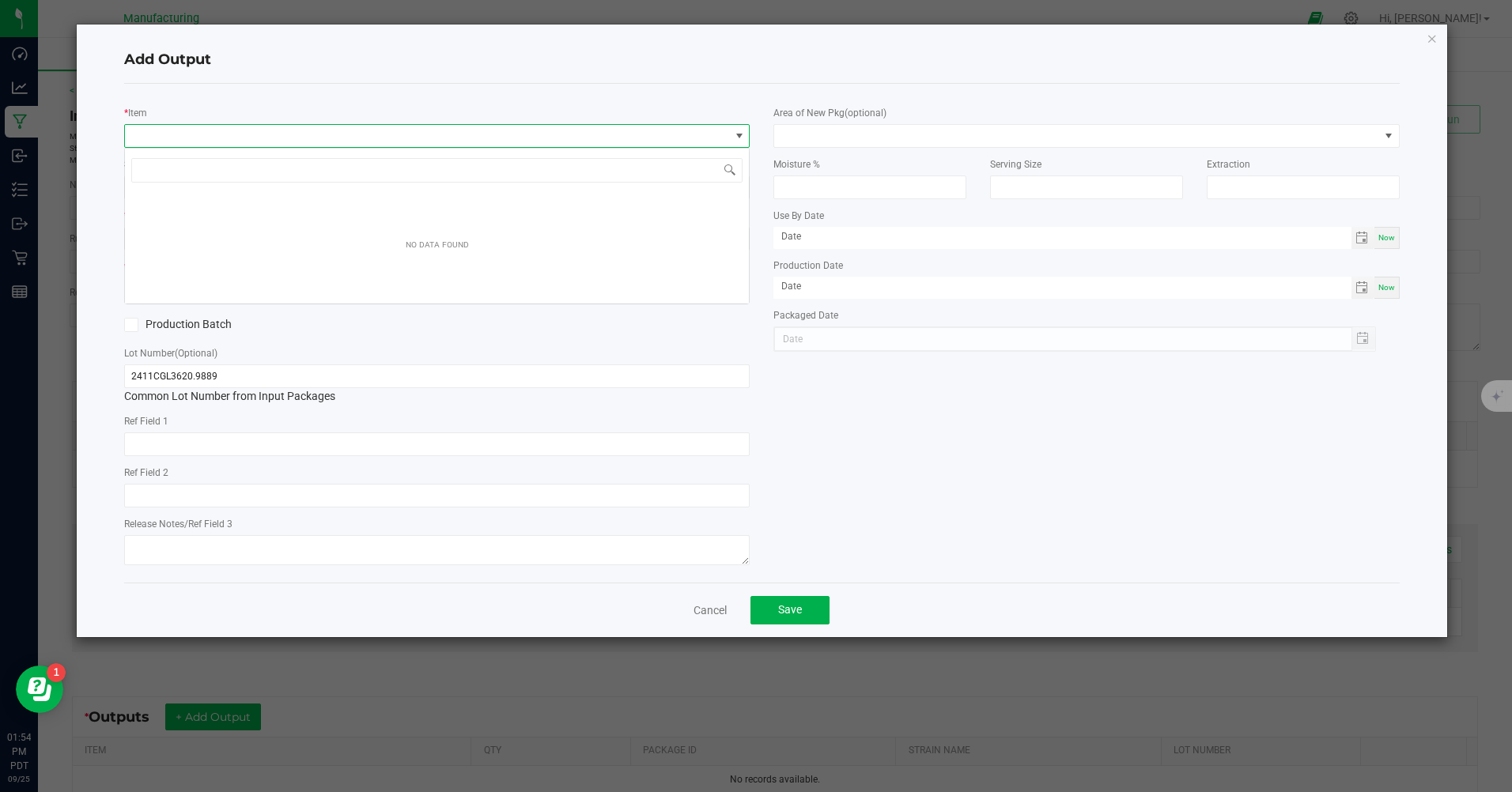
scroll to position [24, 626]
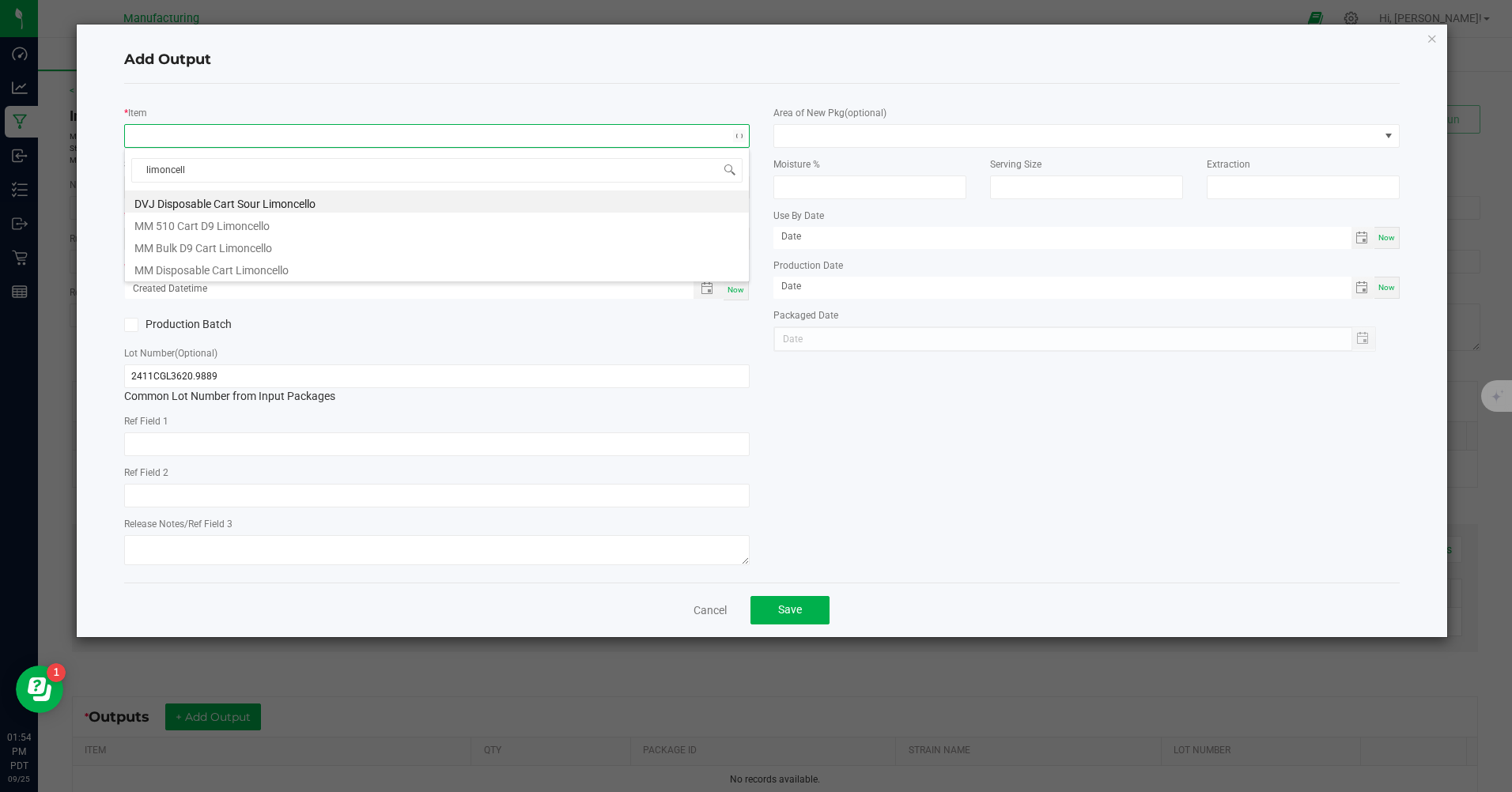
type input "limoncello"
click at [202, 220] on li "MM 510 Cart D9 Limoncello" at bounding box center [436, 223] width 624 height 22
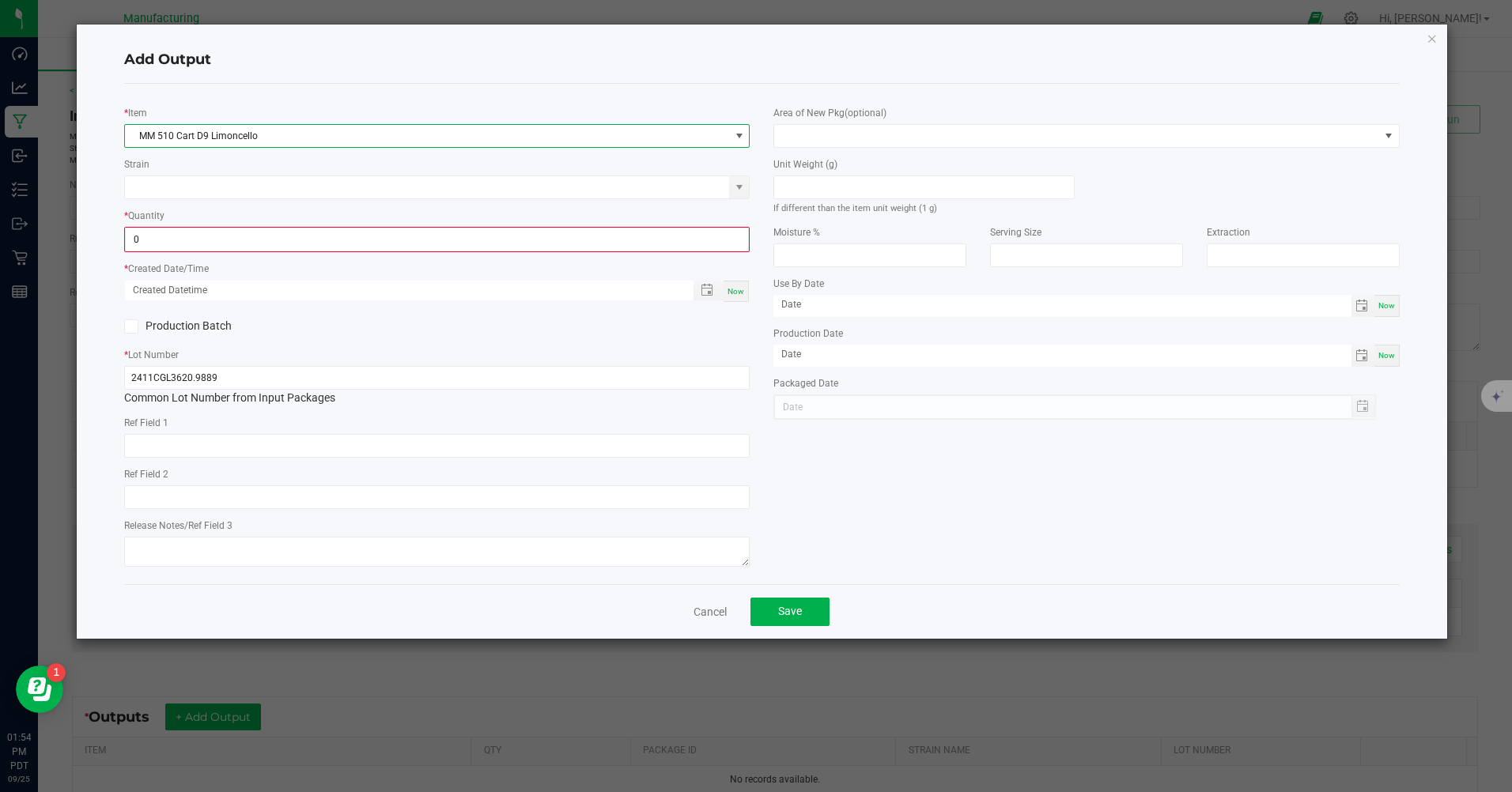
click at [185, 241] on input "0" at bounding box center [436, 238] width 622 height 22
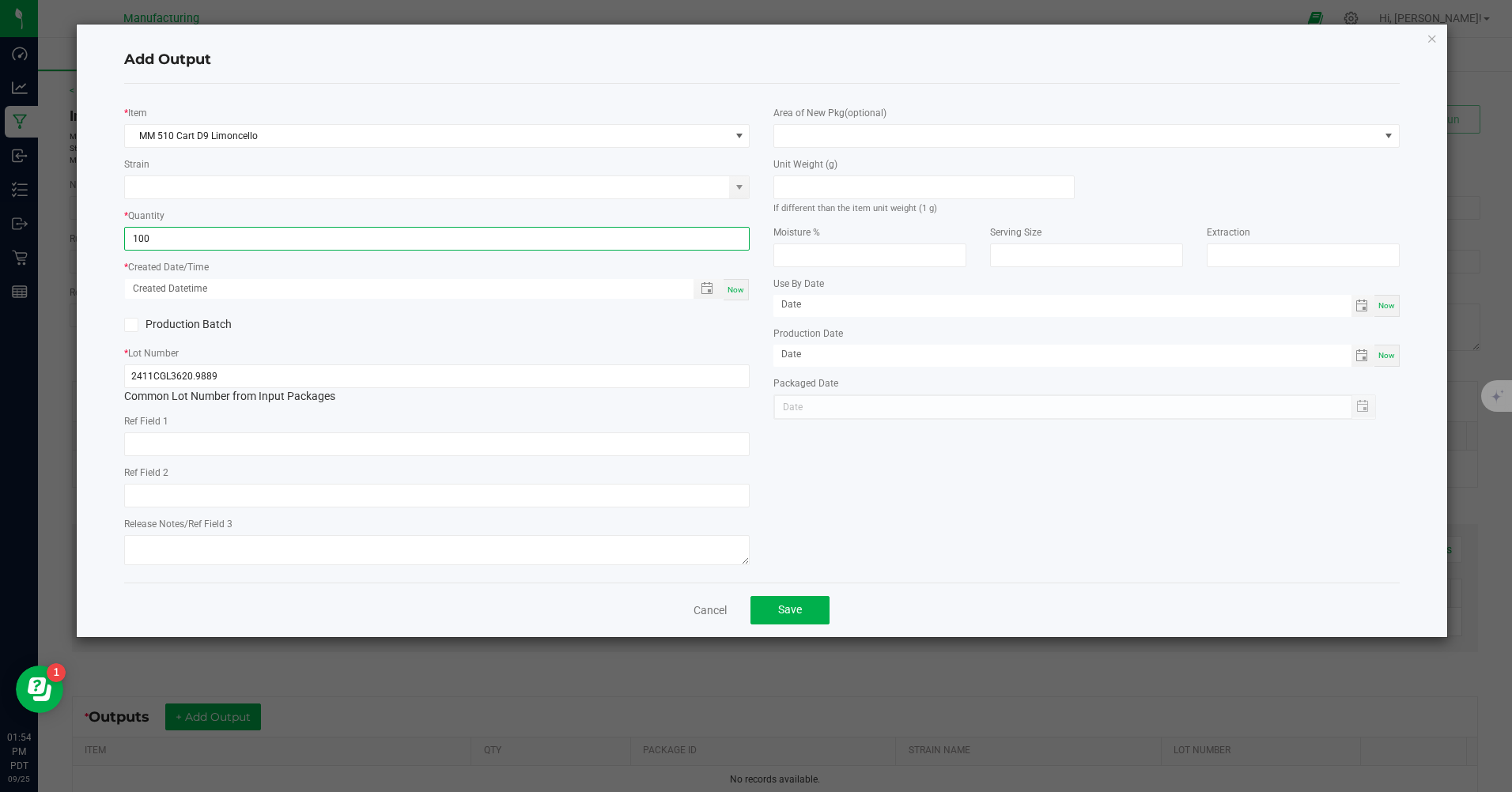
type input "100 ea"
click at [737, 293] on span "Now" at bounding box center [736, 290] width 17 height 9
type input "[DATE] 1:54 PM"
type input "[DATE]"
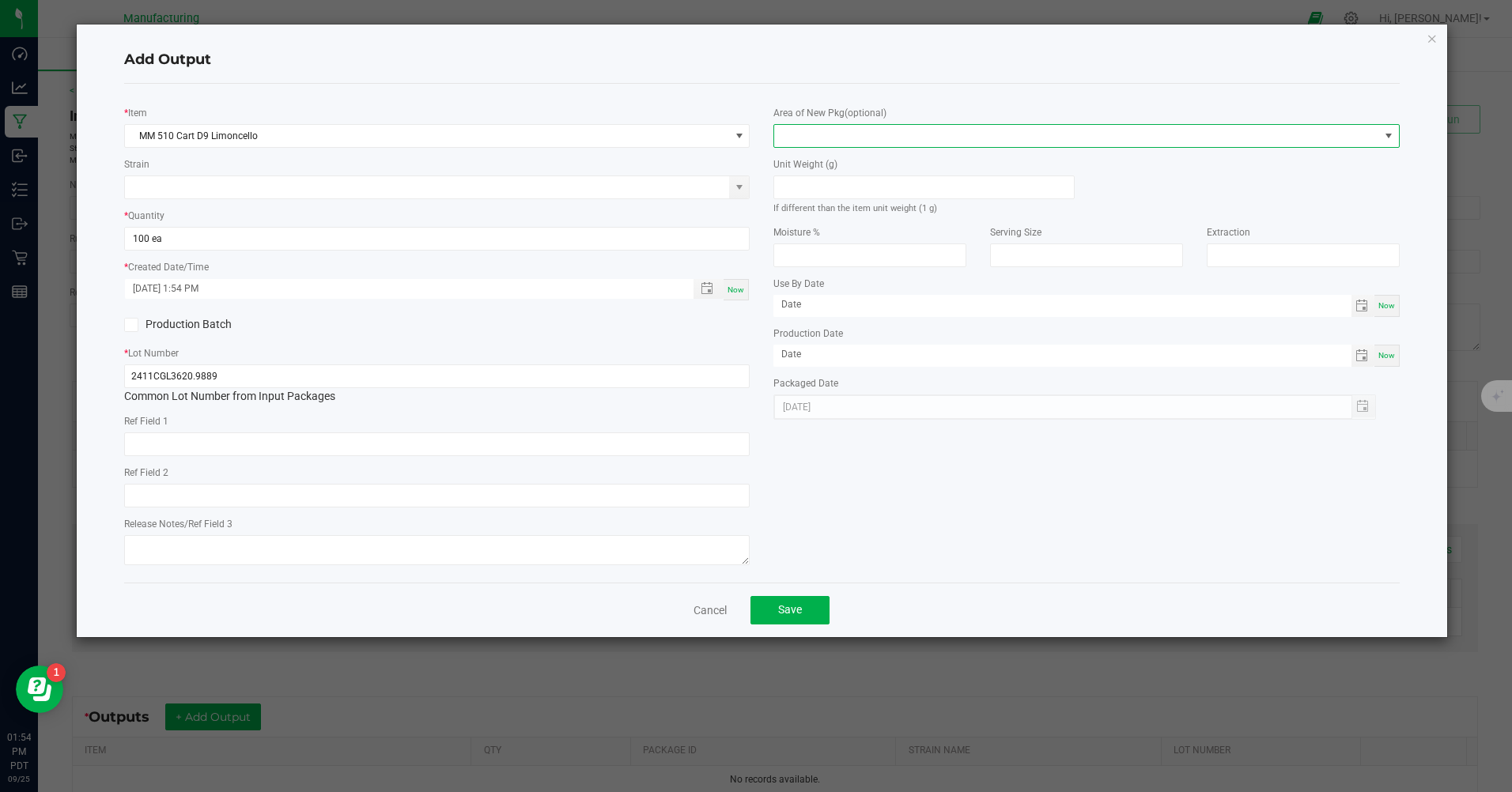
click at [823, 140] on span at bounding box center [1076, 135] width 604 height 22
click at [837, 335] on li "Inventory Room" at bounding box center [1086, 338] width 624 height 26
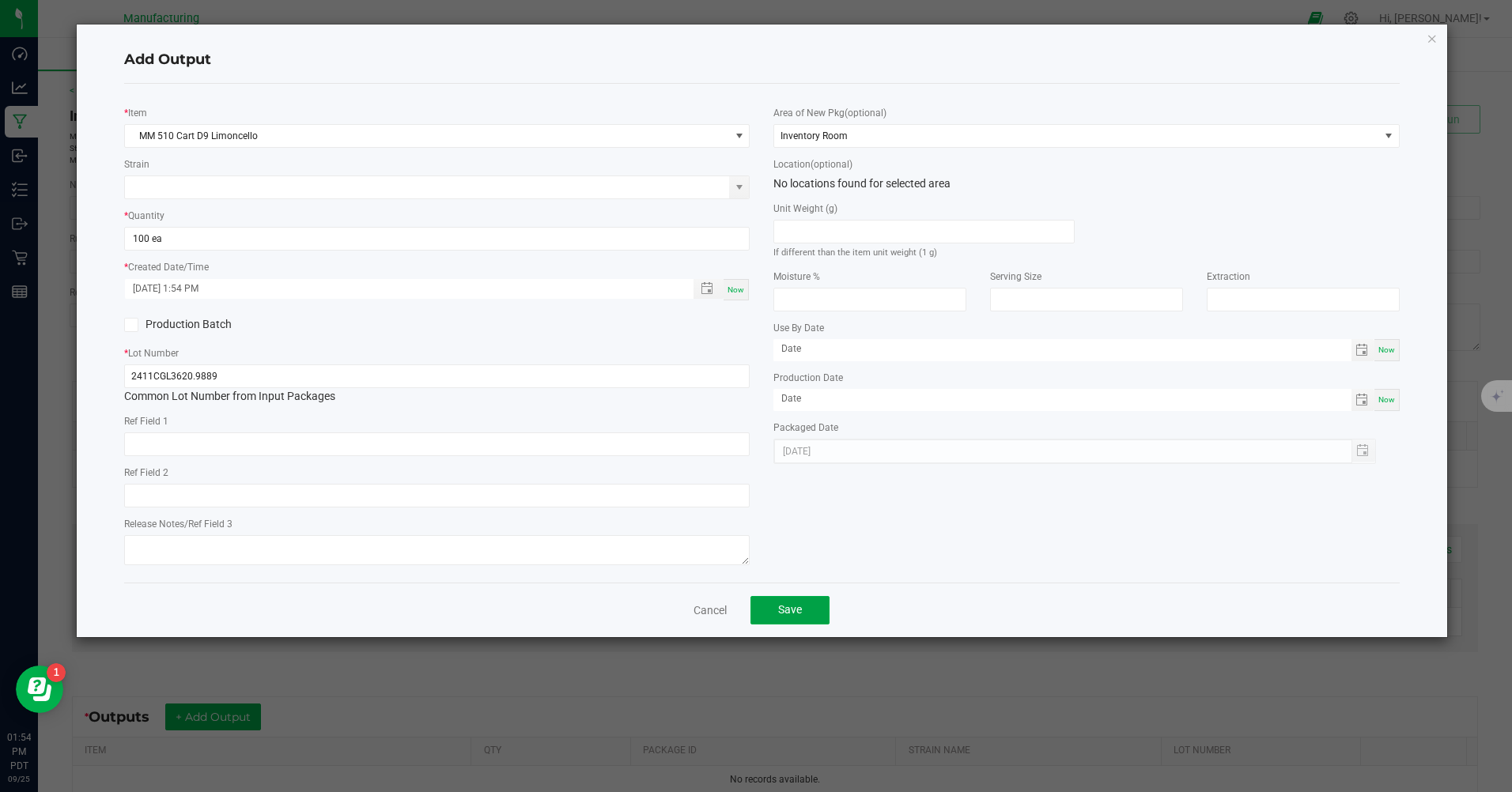
click at [794, 616] on span "Save" at bounding box center [790, 608] width 24 height 12
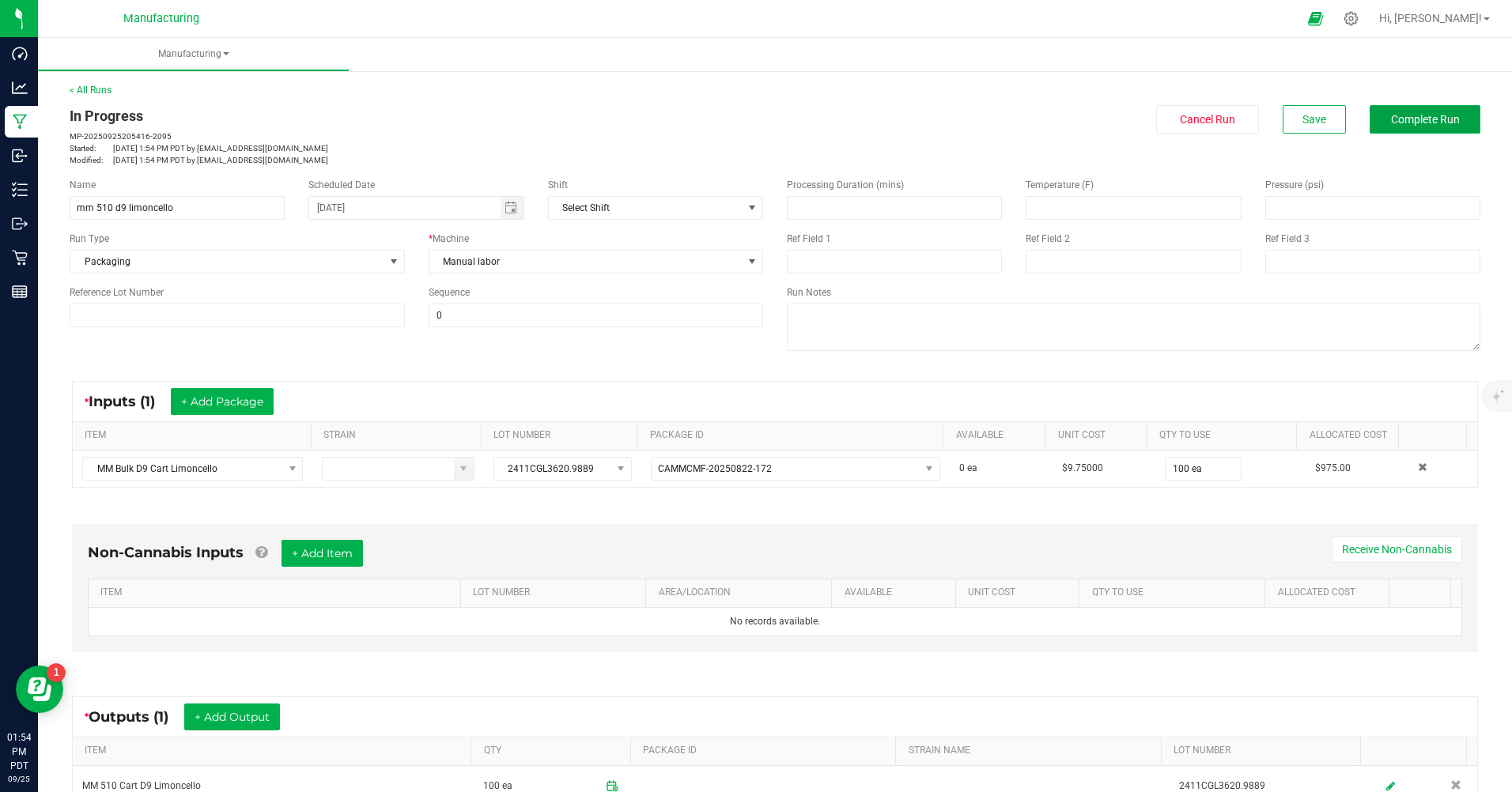
click at [1413, 123] on span "Complete Run" at bounding box center [1425, 118] width 69 height 12
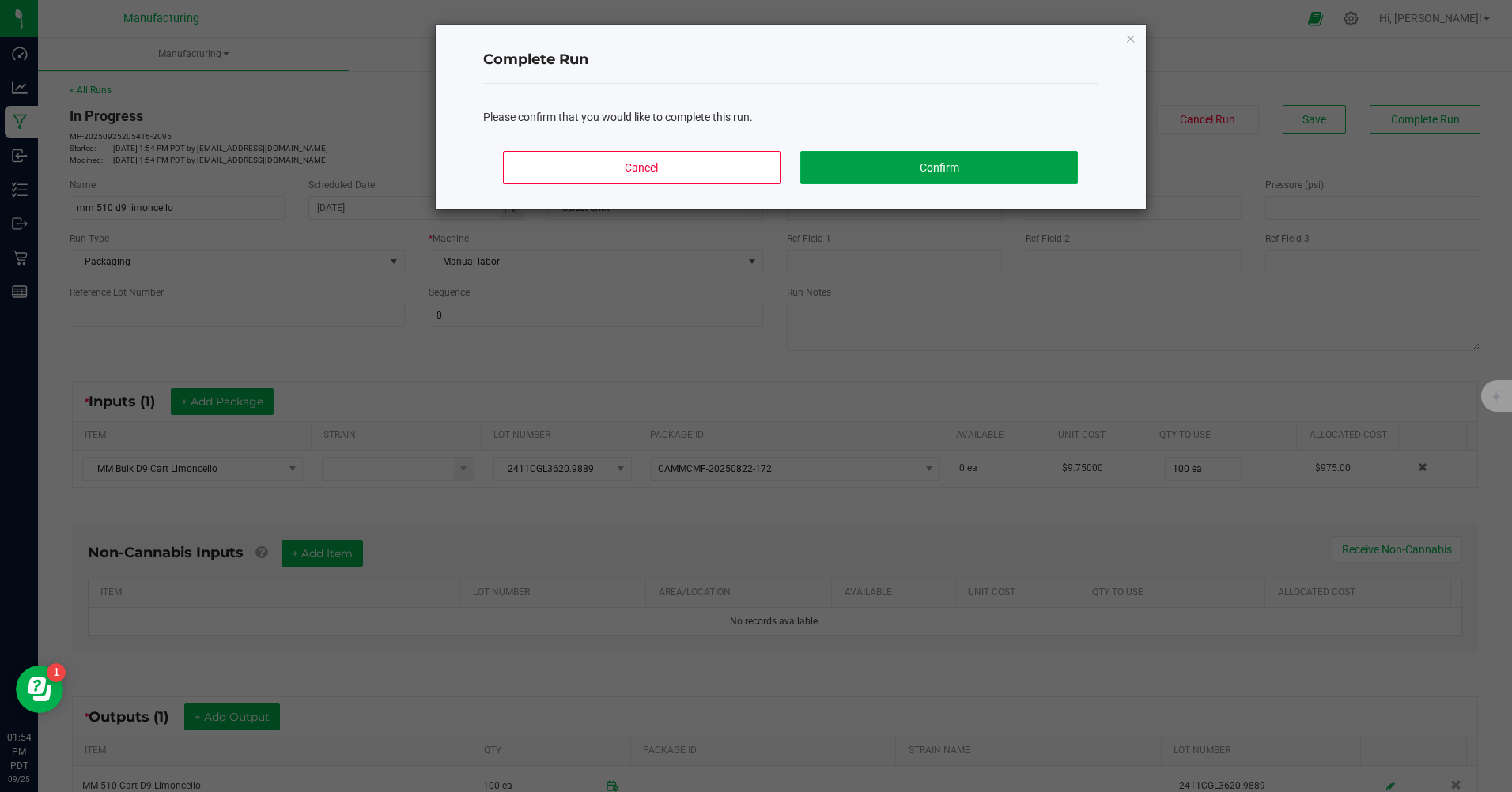
click at [926, 166] on button "Confirm" at bounding box center [938, 167] width 276 height 33
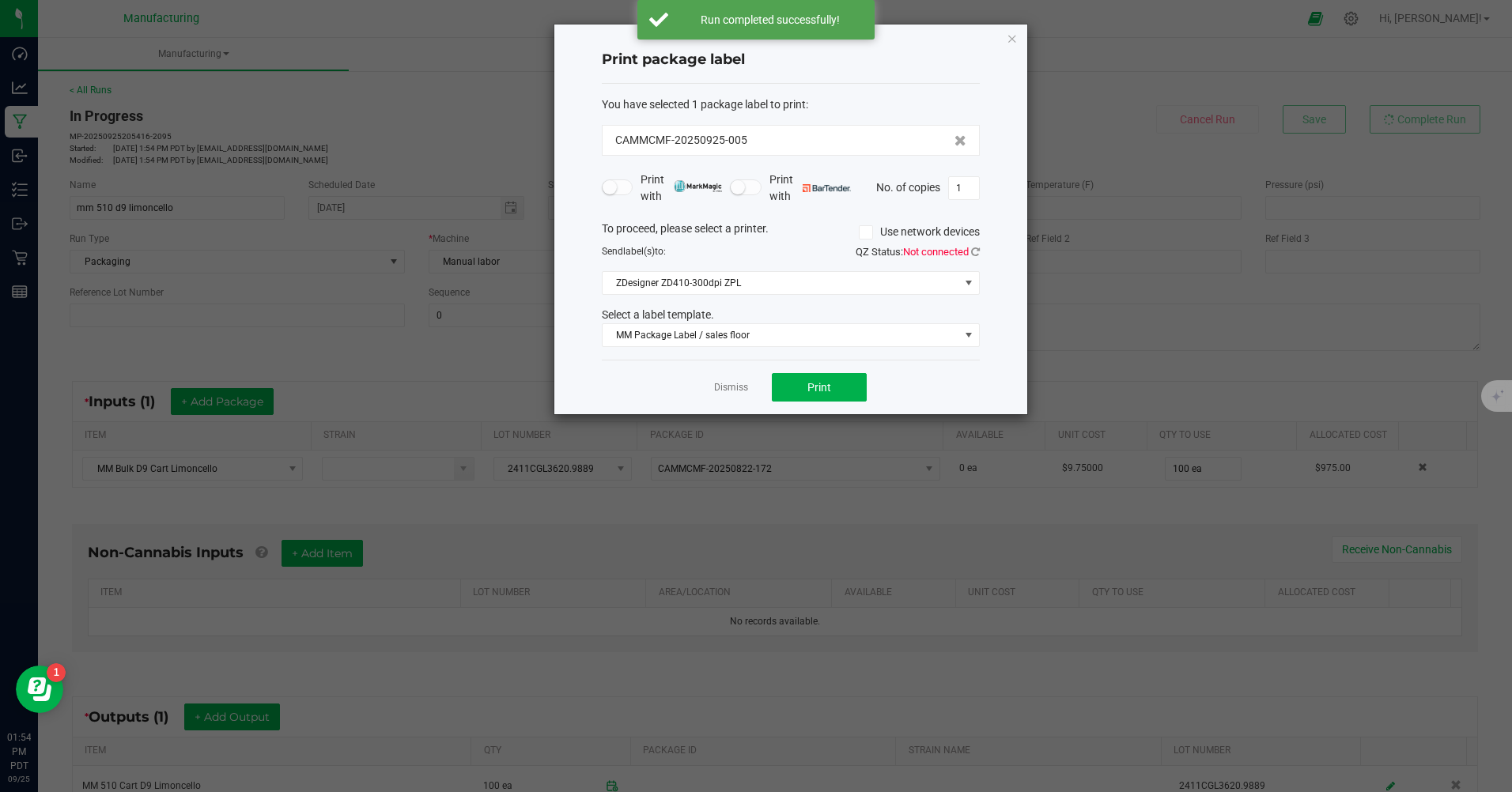
click at [967, 185] on input "1" at bounding box center [964, 187] width 30 height 22
type input "100"
click at [827, 386] on span "Print" at bounding box center [819, 387] width 24 height 12
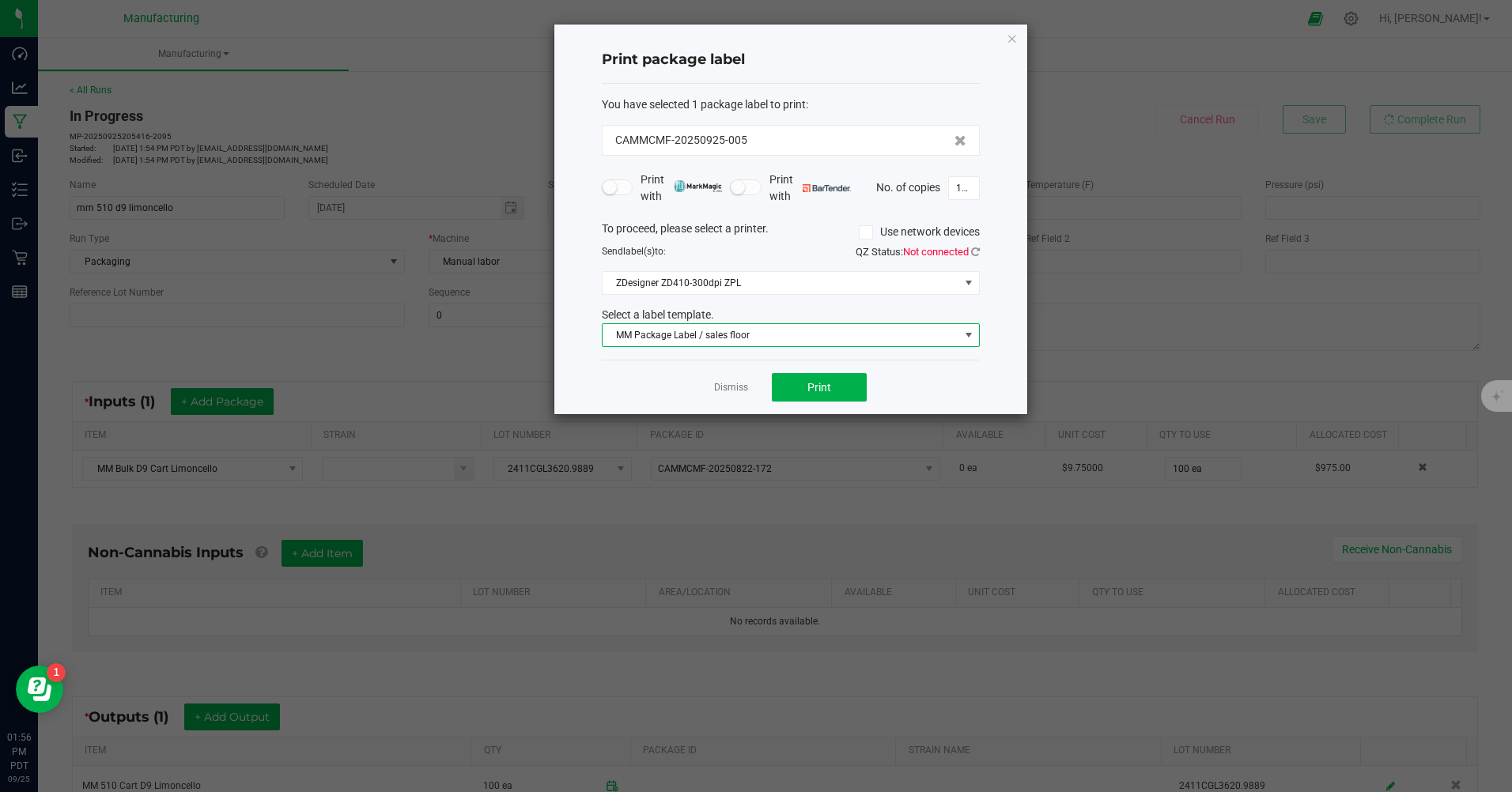
click at [686, 332] on span "MM Package Label / sales floor" at bounding box center [780, 334] width 357 height 22
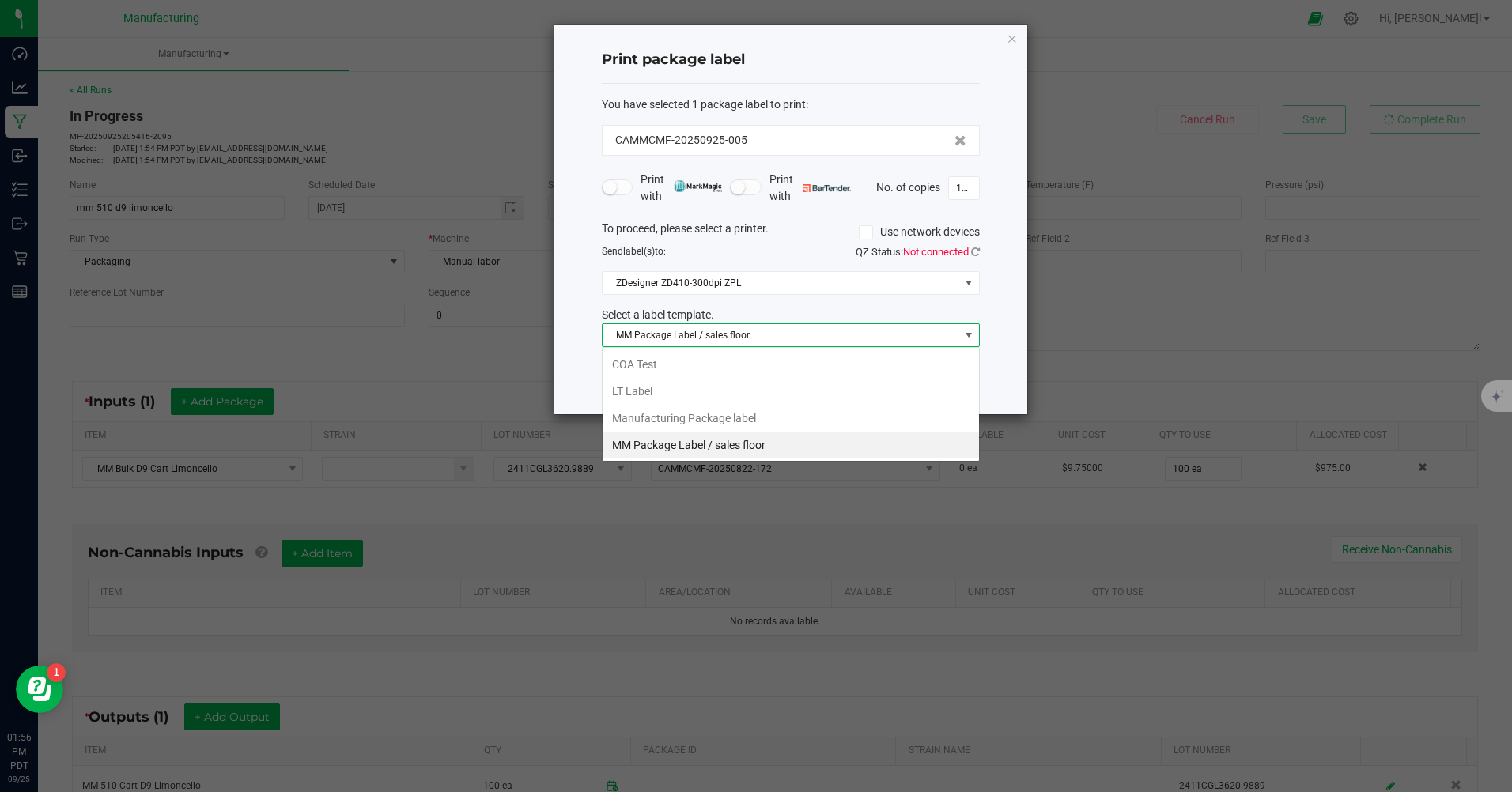
scroll to position [24, 378]
click at [703, 415] on li "Manufacturing Package label" at bounding box center [791, 418] width 377 height 26
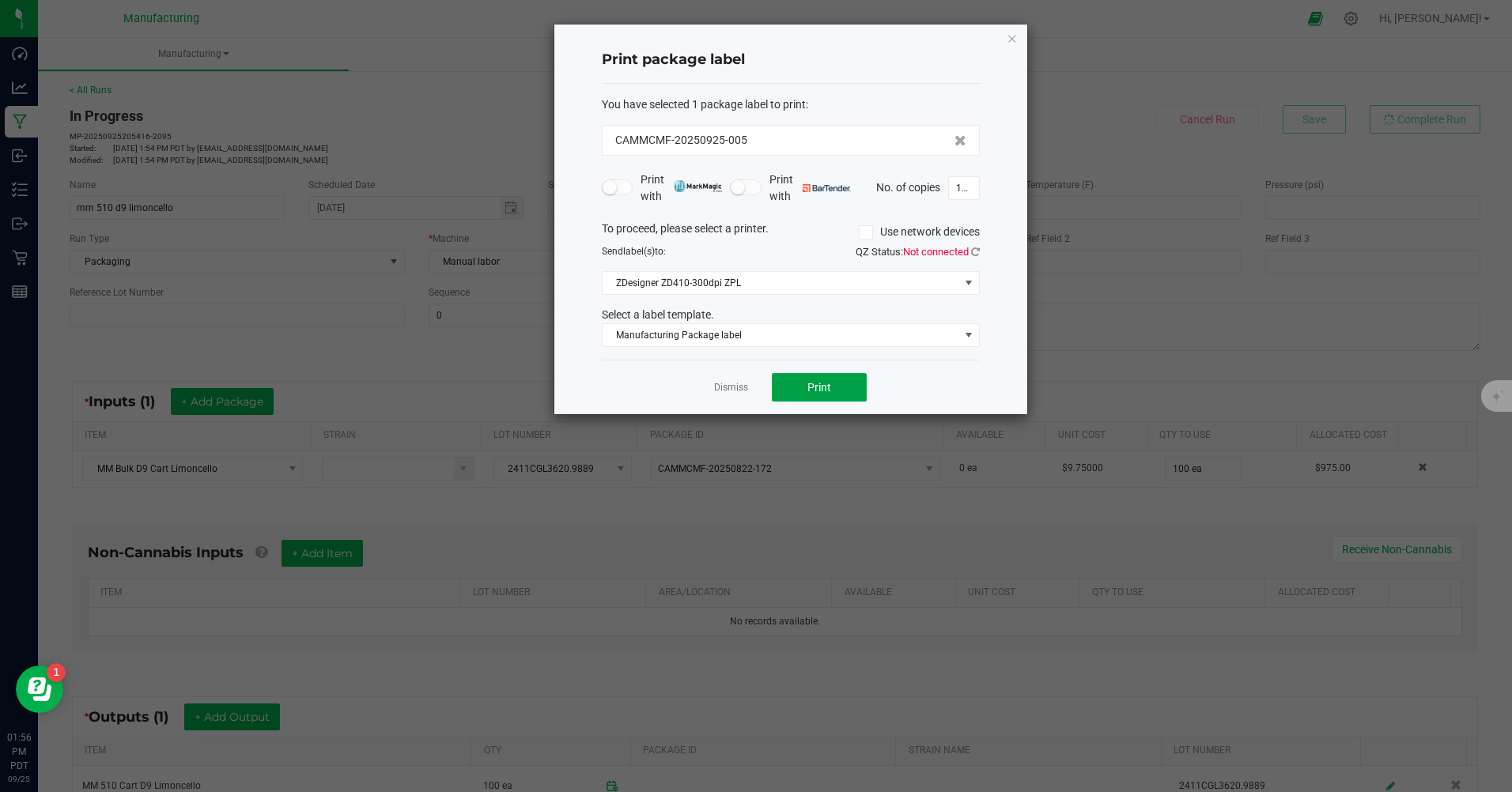
click at [815, 396] on button "Print" at bounding box center [819, 387] width 95 height 28
click at [730, 387] on link "Dismiss" at bounding box center [731, 388] width 34 height 13
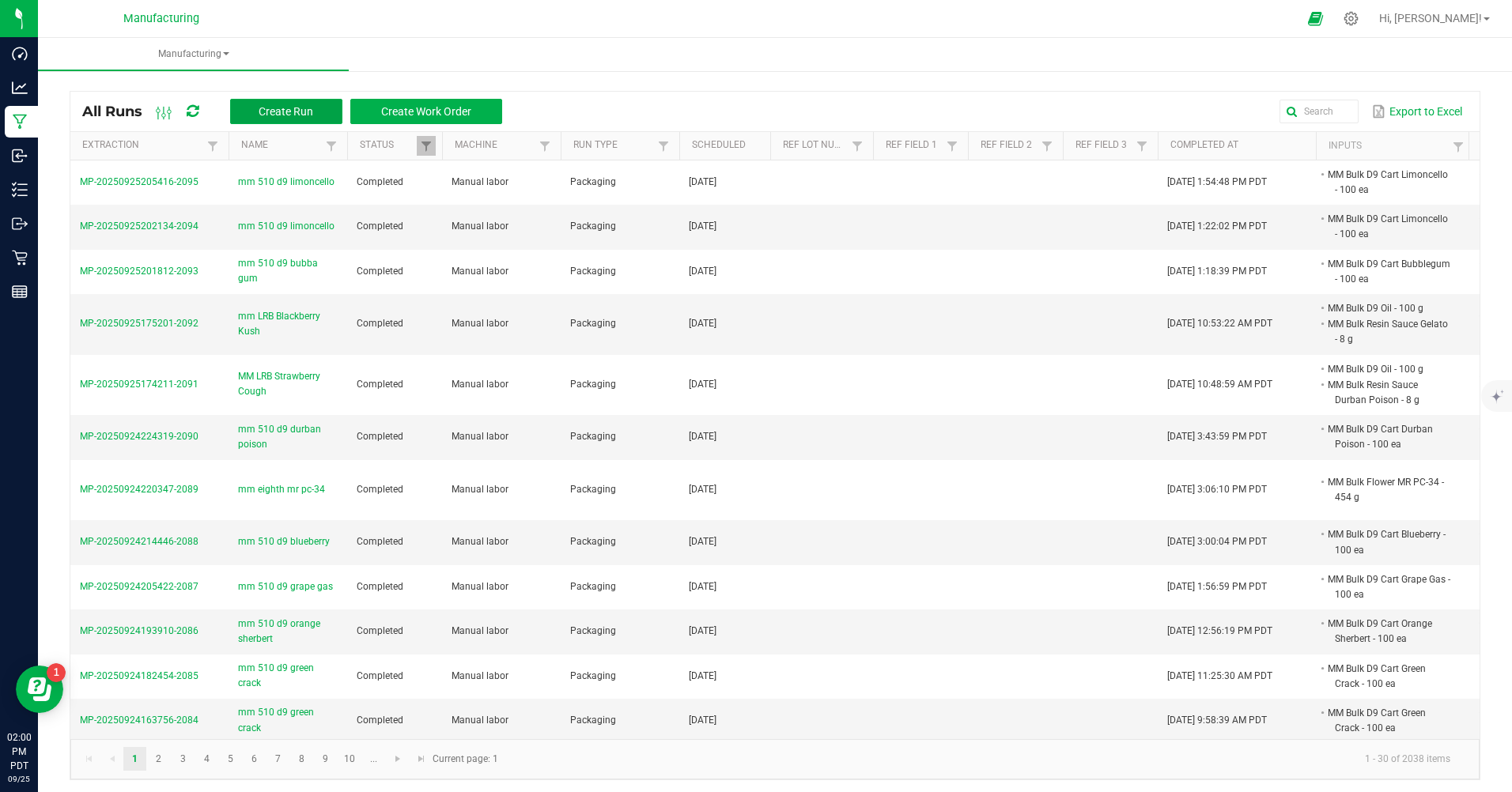
click at [310, 117] on span "Create Run" at bounding box center [286, 111] width 55 height 12
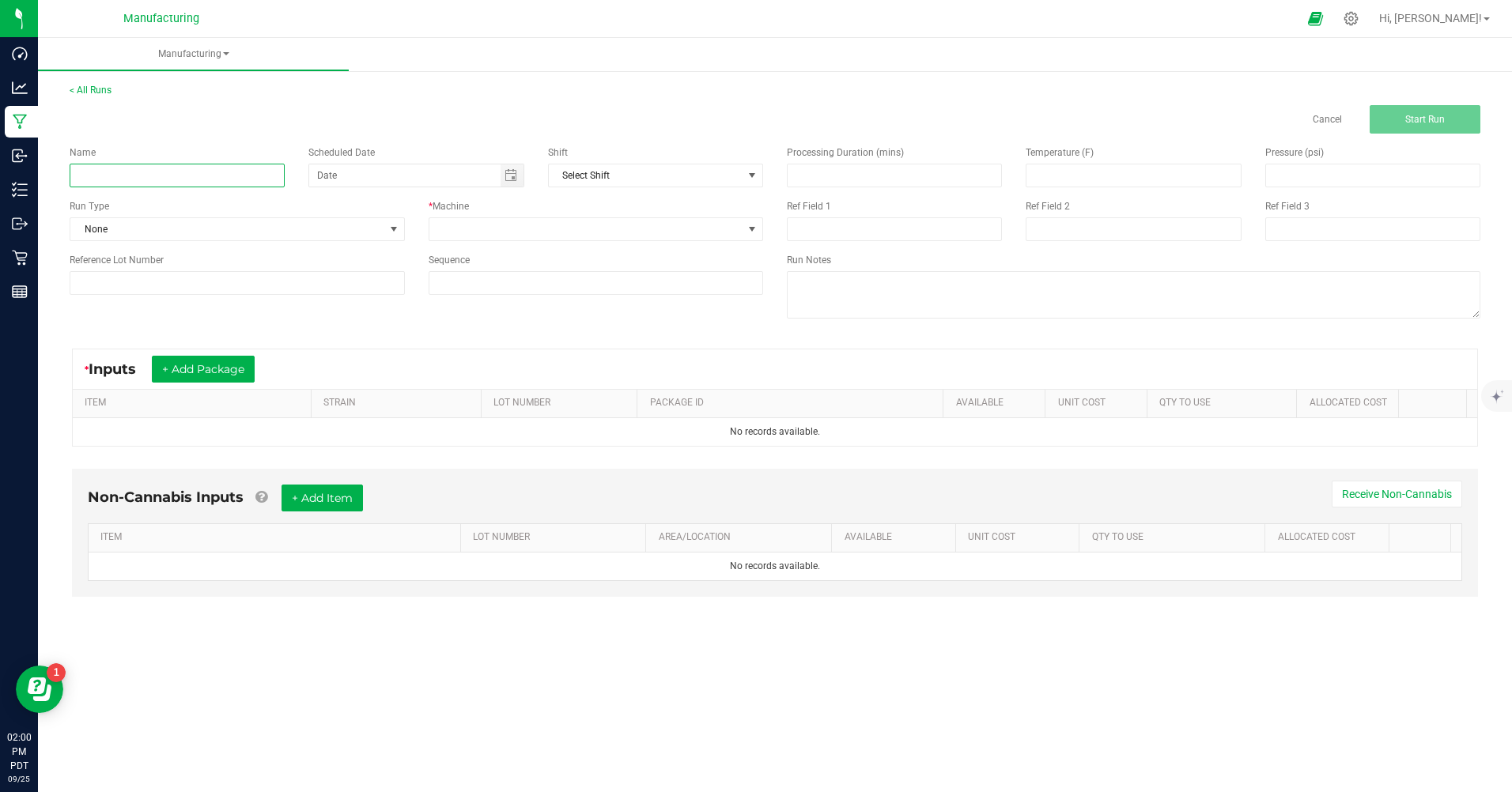
click at [258, 176] on input at bounding box center [176, 175] width 215 height 24
click at [100, 90] on link "< All Runs" at bounding box center [90, 90] width 42 height 11
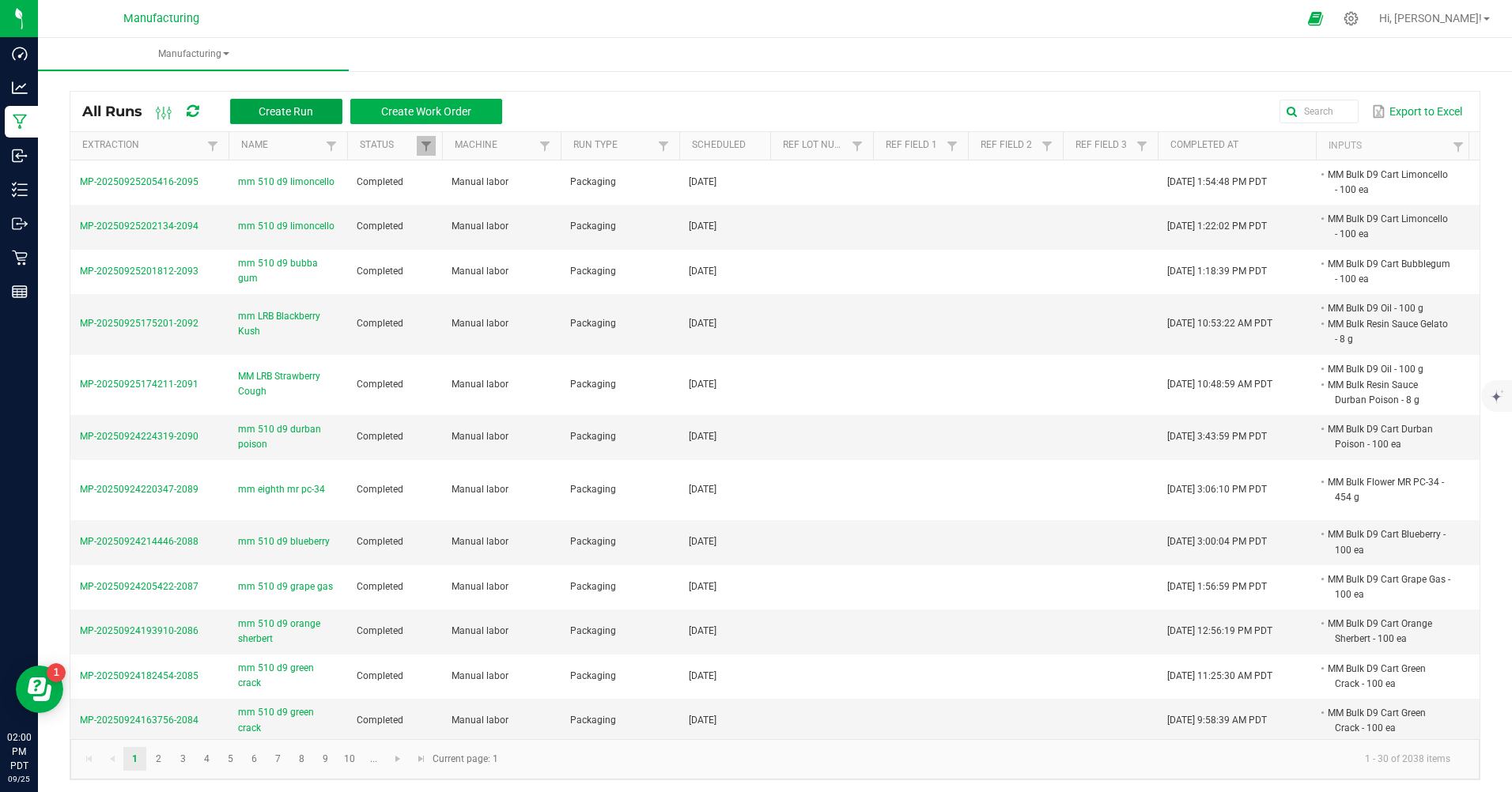
click at [276, 114] on span "Create Run" at bounding box center [286, 111] width 55 height 12
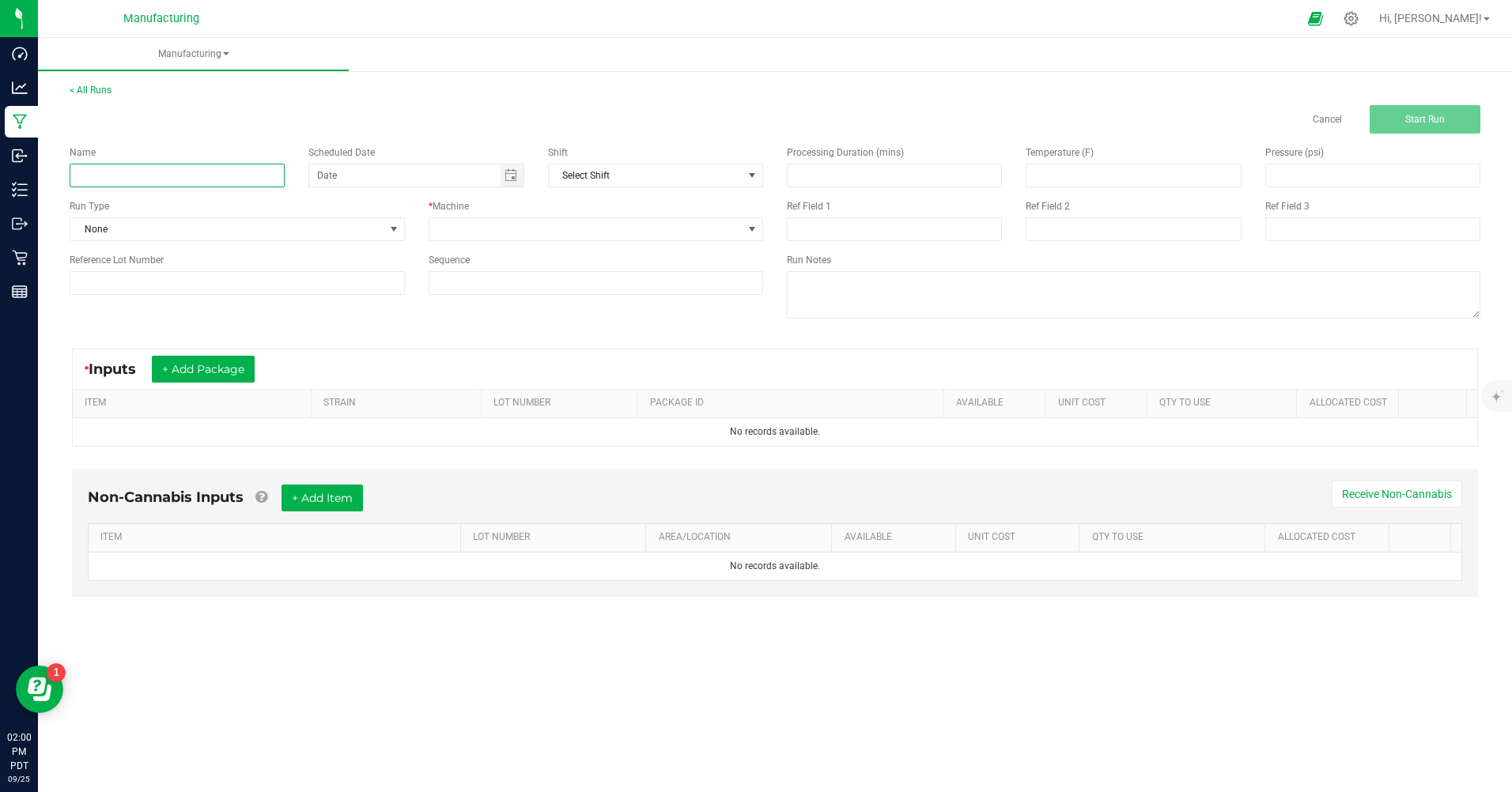
click at [238, 175] on input at bounding box center [176, 175] width 215 height 24
click at [519, 174] on span "Toggle calendar" at bounding box center [512, 175] width 23 height 22
type input "mm 510 d9 Blueberry"
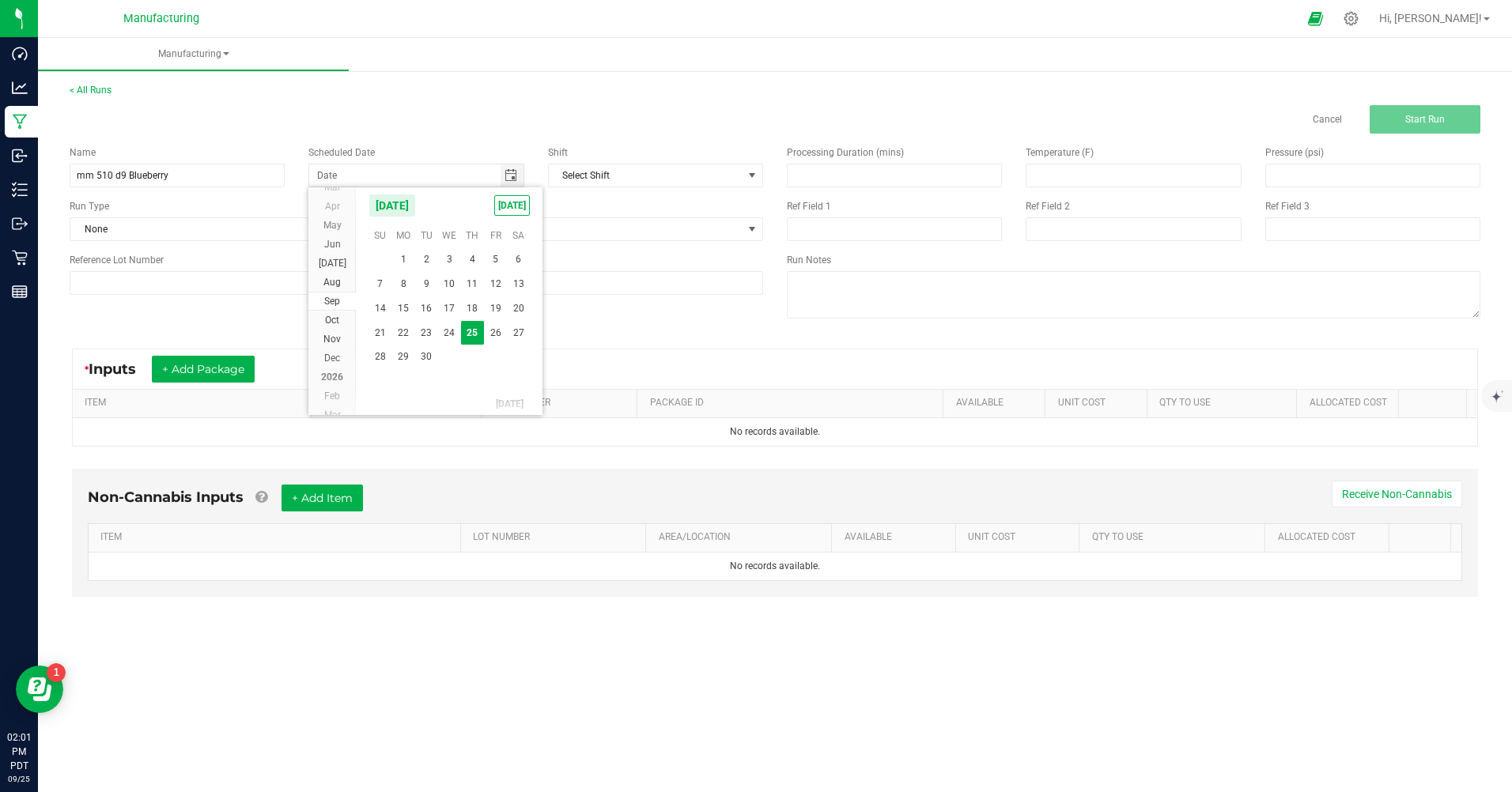
click at [511, 209] on span "[DATE]" at bounding box center [512, 205] width 36 height 21
type input "[DATE]"
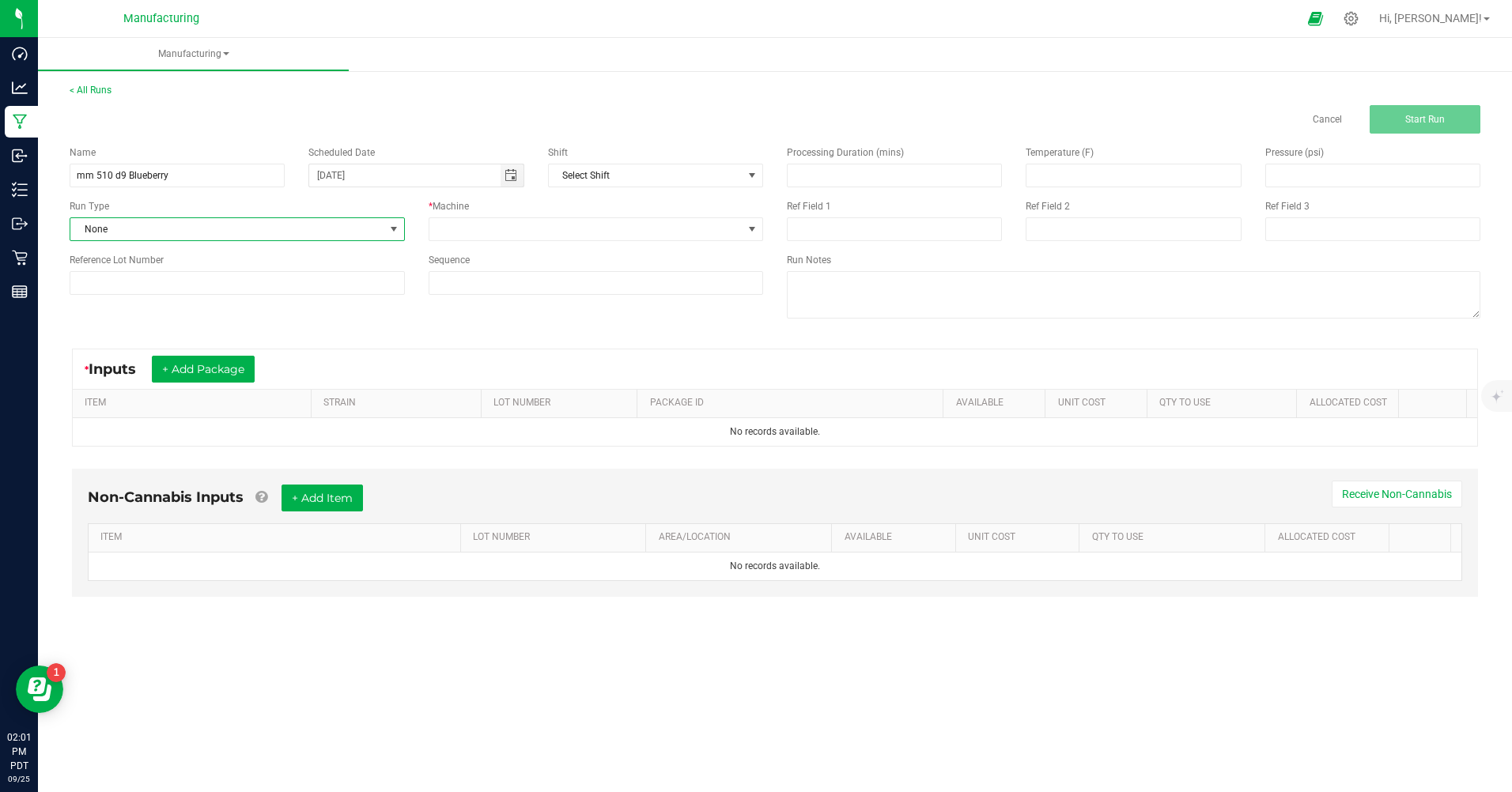
click at [205, 228] on span "None" at bounding box center [227, 229] width 314 height 22
click at [101, 373] on span "Packaging" at bounding box center [102, 366] width 45 height 16
click at [756, 233] on span at bounding box center [752, 229] width 12 height 12
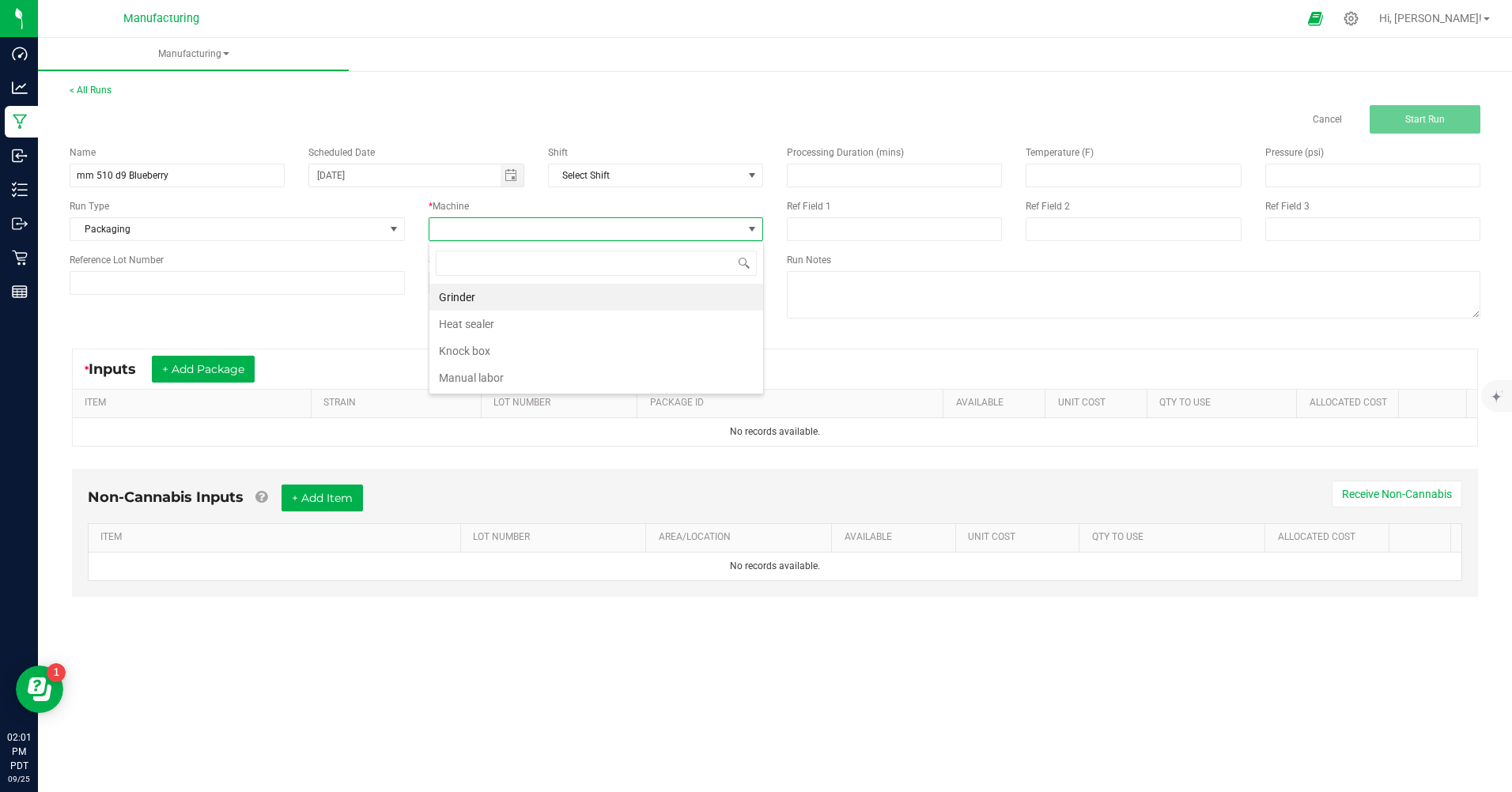
click at [455, 373] on li "Manual labor" at bounding box center [596, 378] width 333 height 26
click at [215, 371] on button "+ Add Package" at bounding box center [203, 369] width 103 height 26
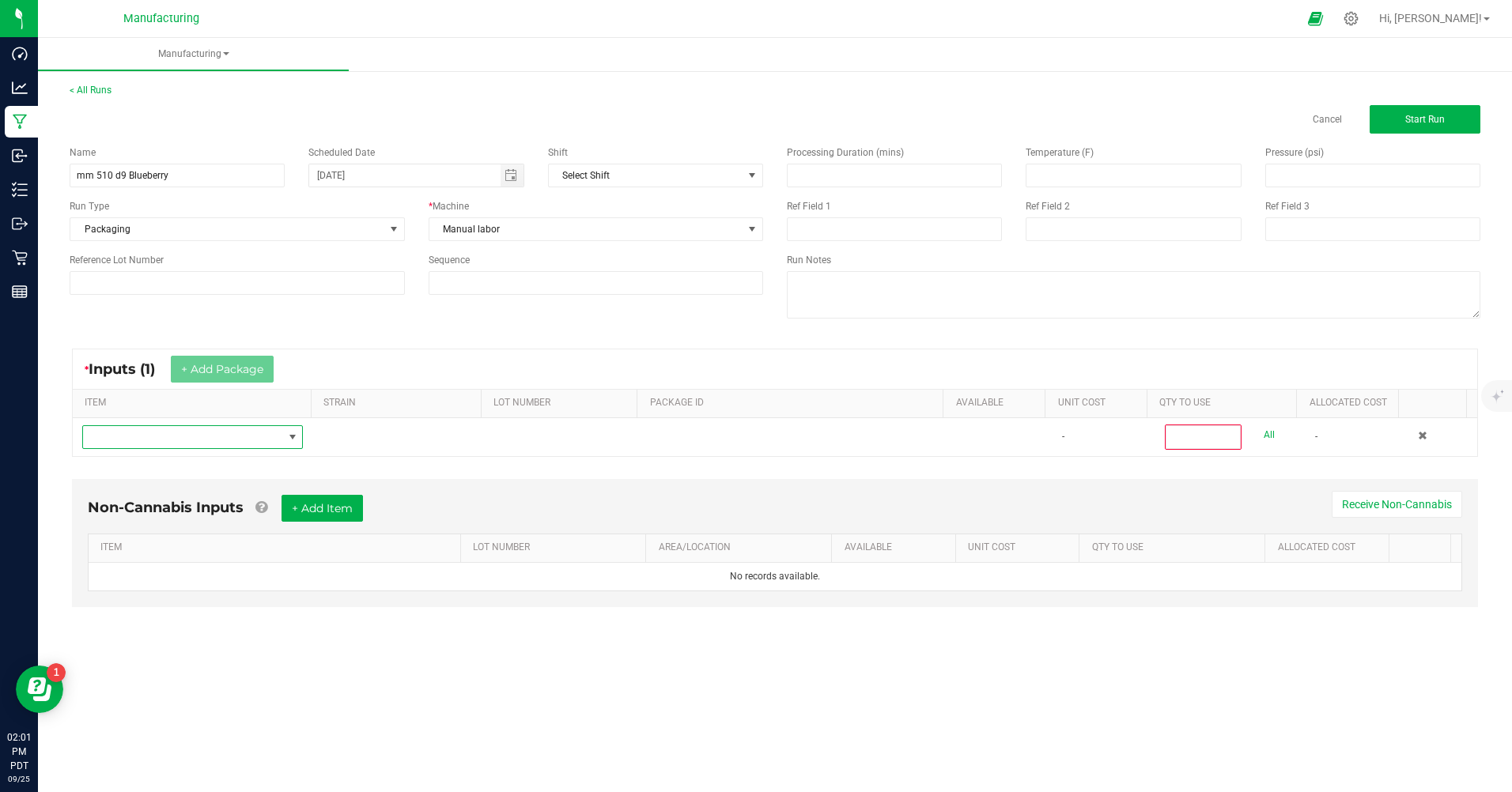
click at [219, 435] on span "NO DATA FOUND" at bounding box center [183, 436] width 199 height 22
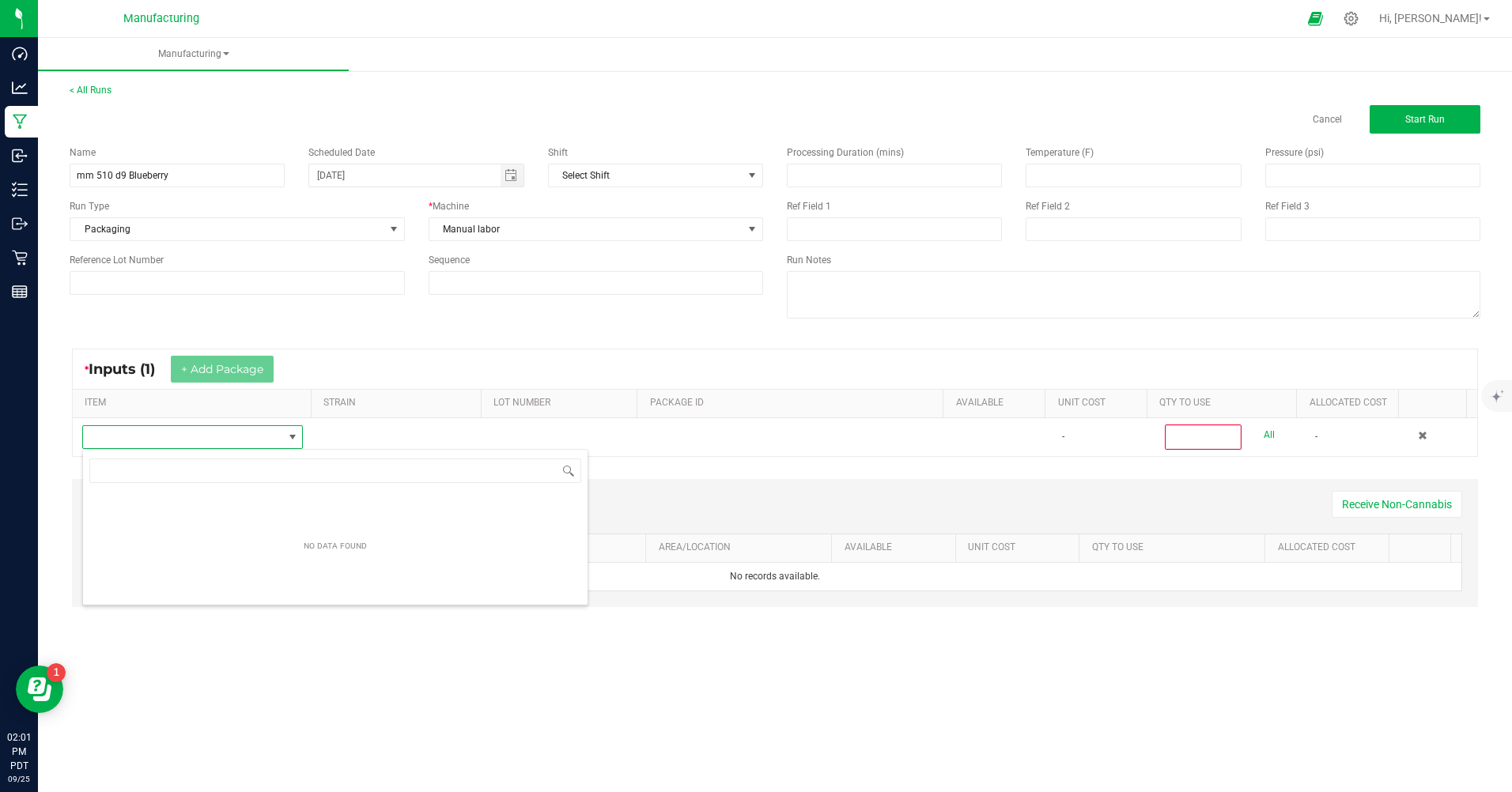
scroll to position [24, 219]
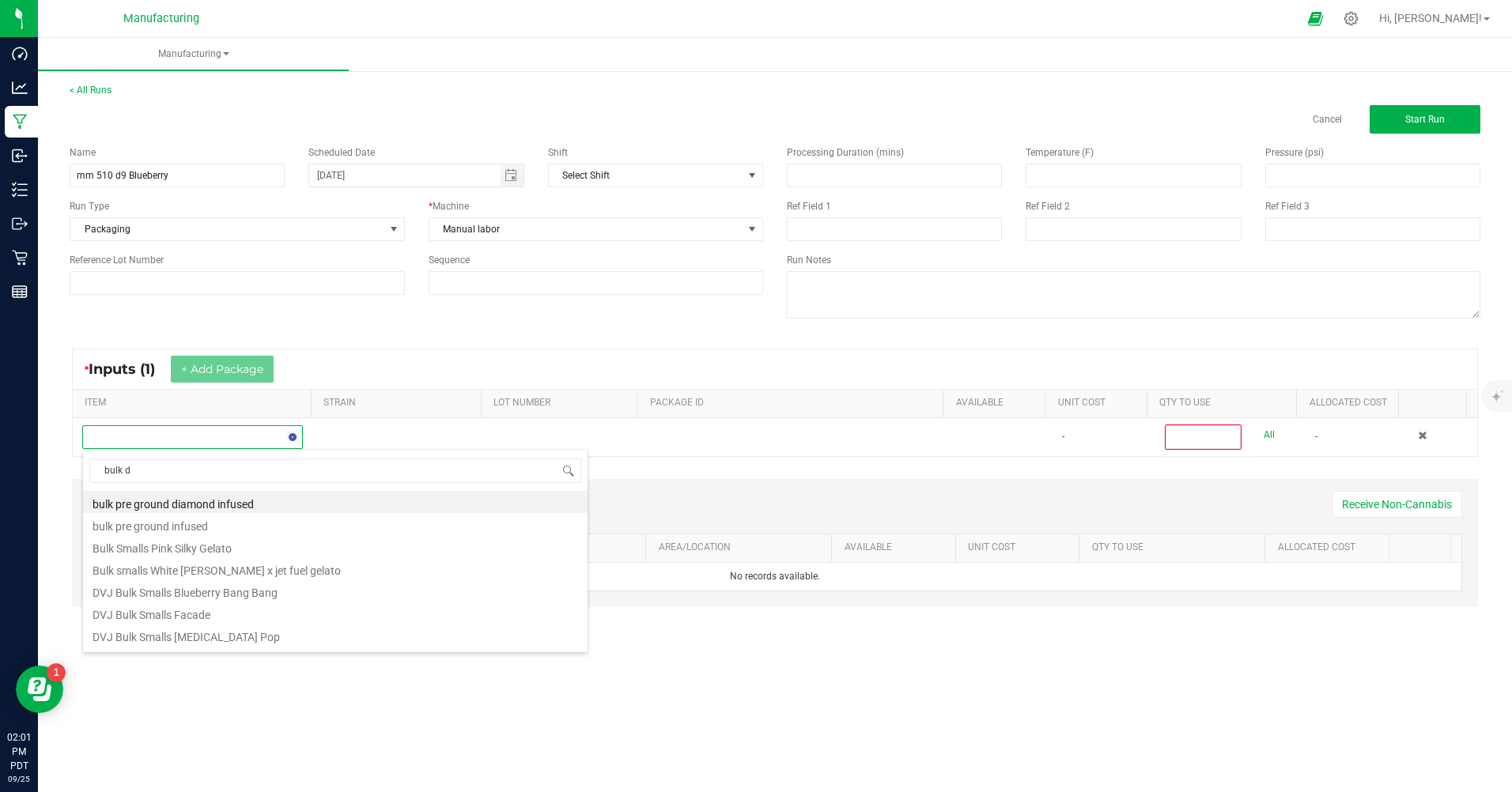
type input "bulk d9"
click at [238, 504] on li "MM Bulk D9 Cart Blueberry" at bounding box center [335, 502] width 505 height 22
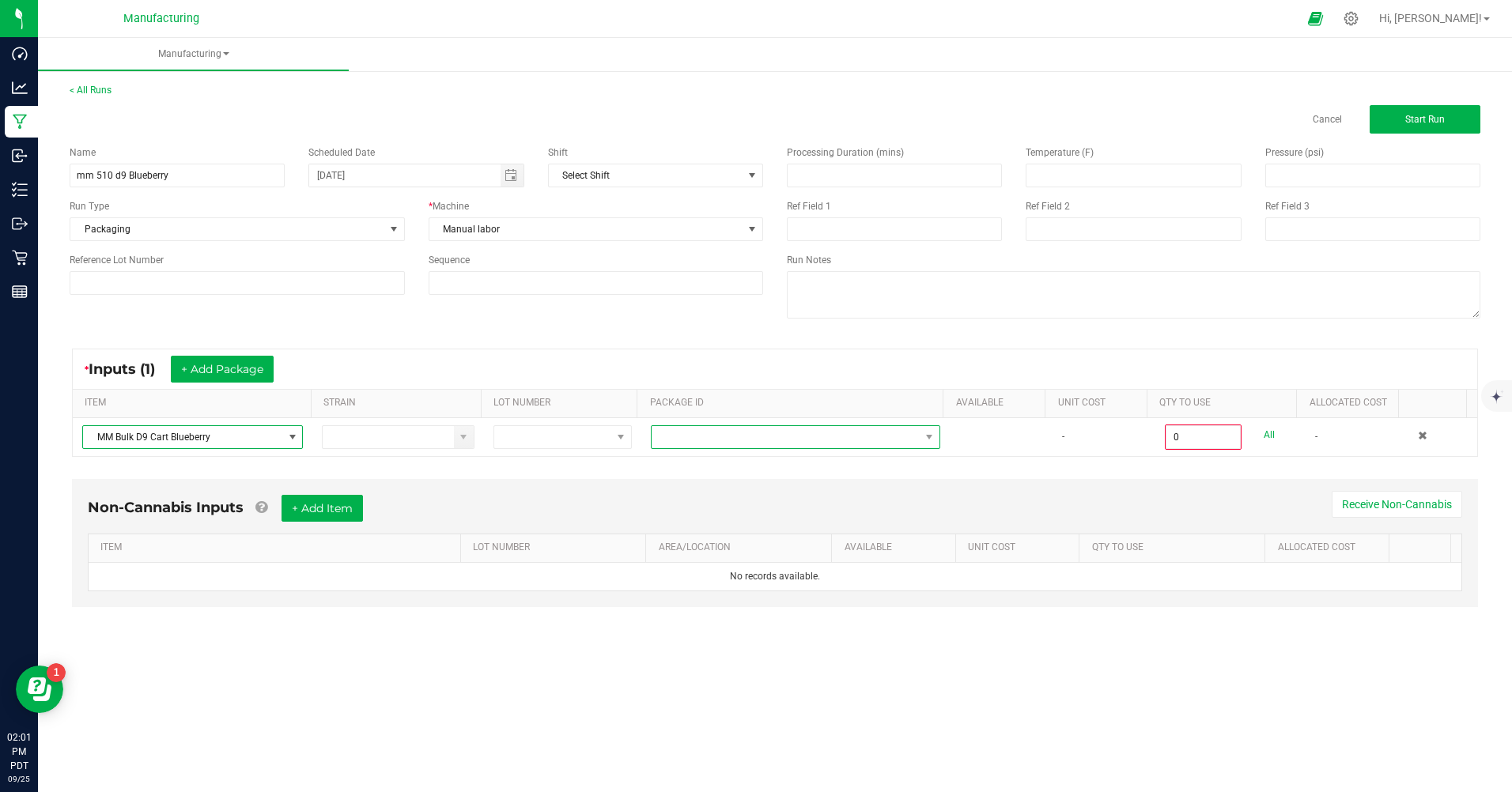
click at [701, 439] on span at bounding box center [785, 436] width 268 height 22
click at [780, 530] on li "CAMMCMF-20250822-136" at bounding box center [790, 531] width 286 height 26
click at [1264, 437] on link "All" at bounding box center [1270, 434] width 11 height 22
type input "100 ea"
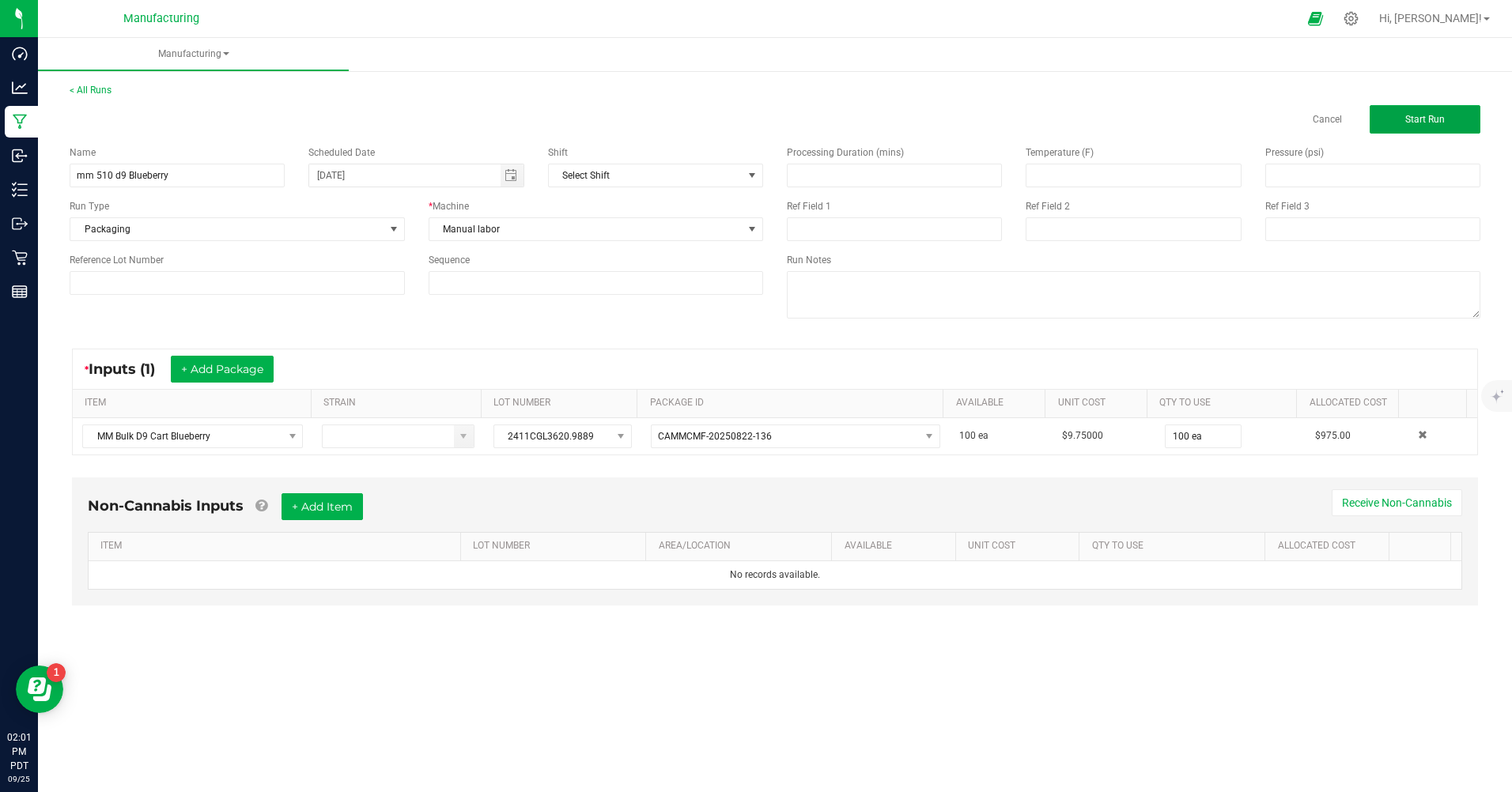
click at [1418, 115] on span "Start Run" at bounding box center [1425, 119] width 40 height 11
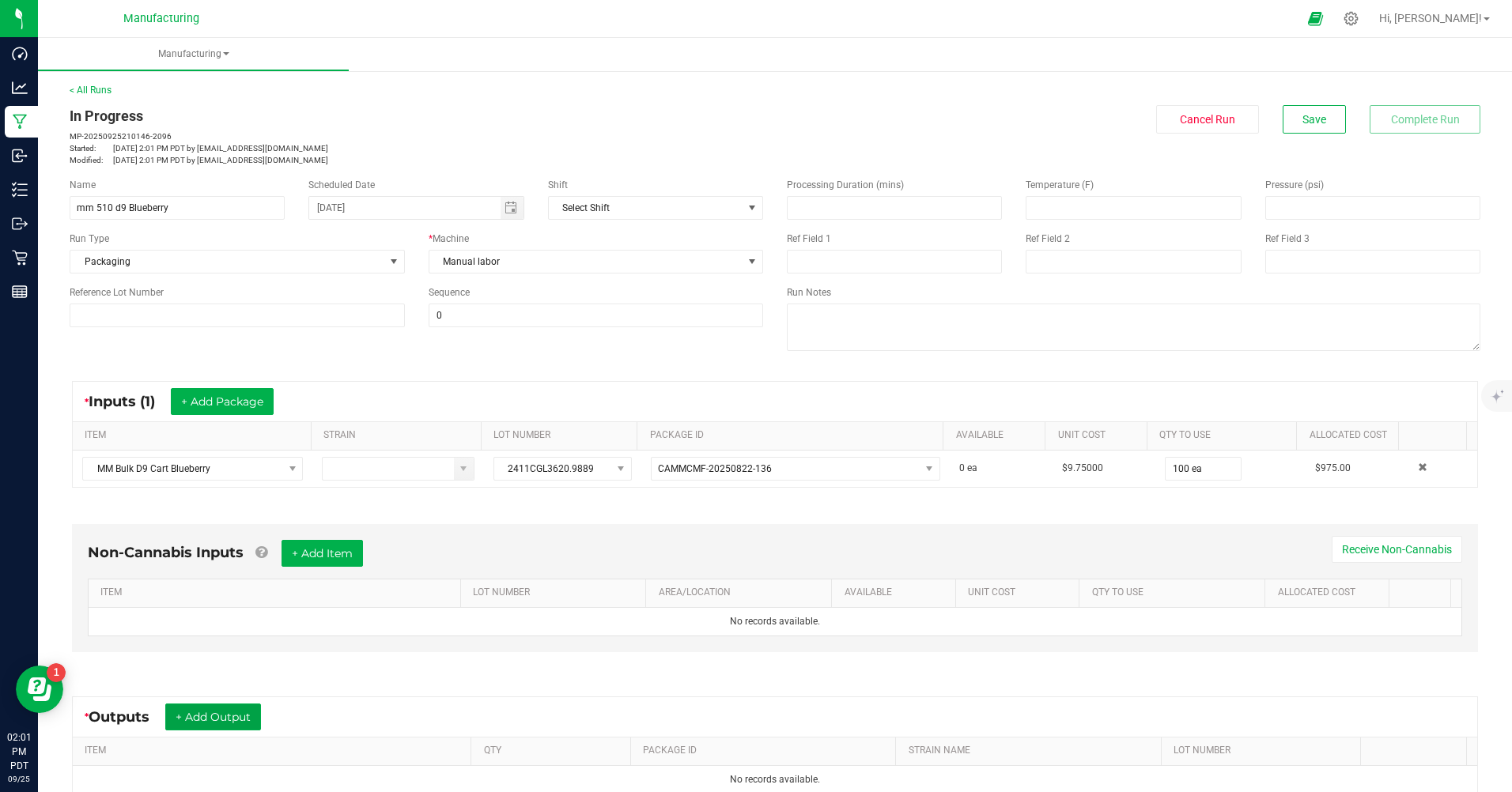
click at [250, 723] on button "+ Add Output" at bounding box center [213, 716] width 96 height 26
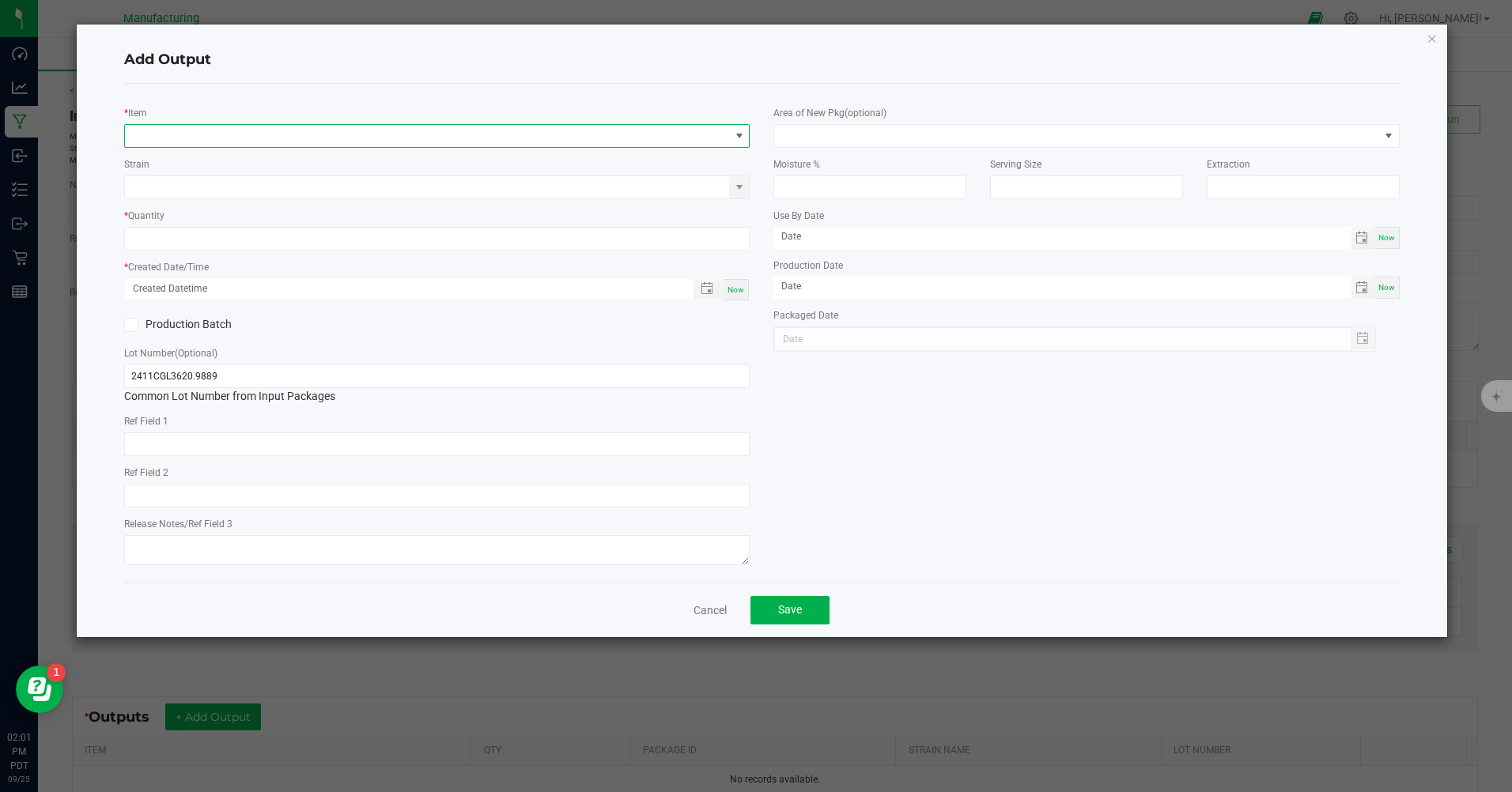
click at [683, 144] on span "NO DATA FOUND" at bounding box center [427, 135] width 604 height 22
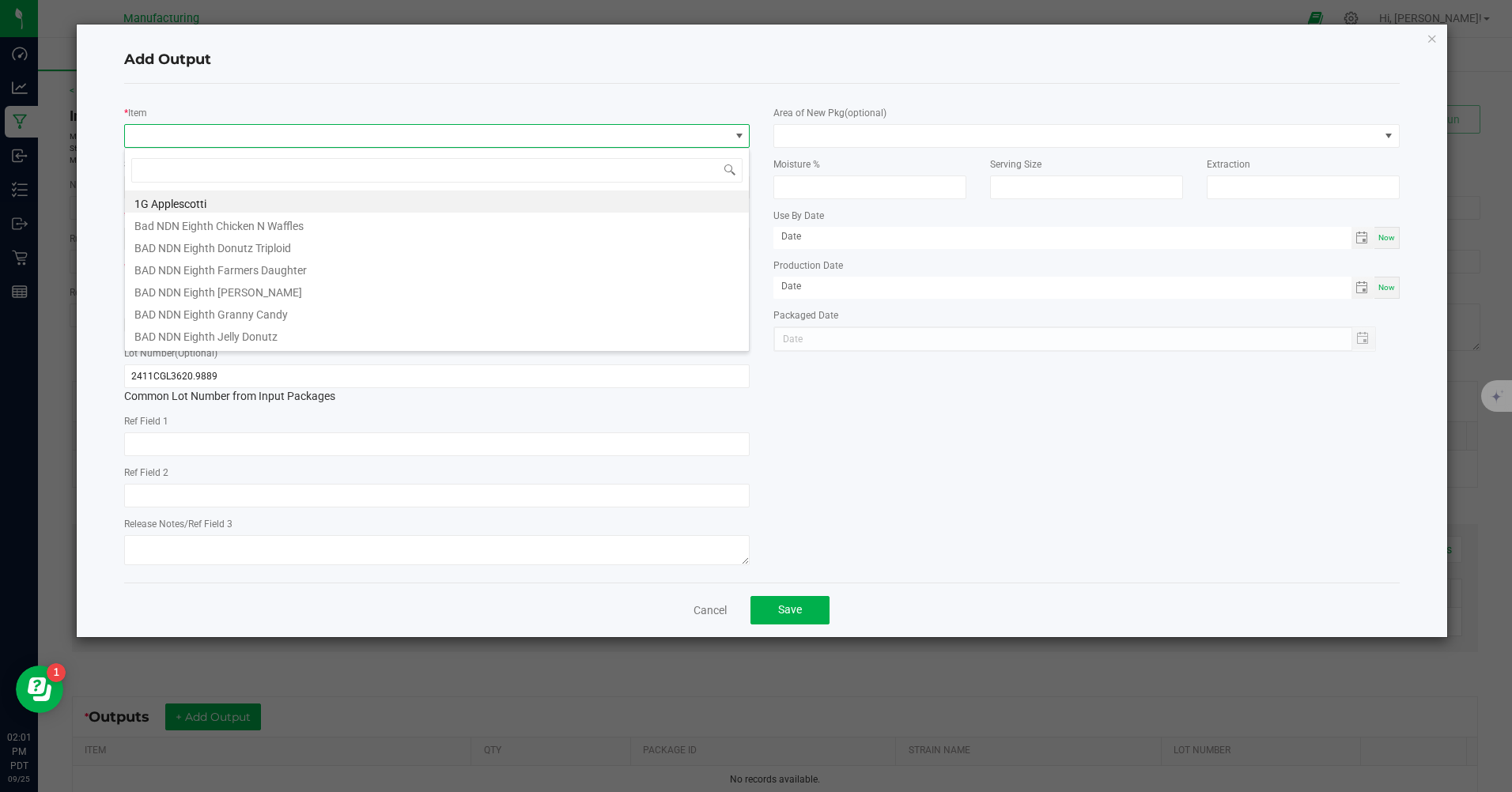
scroll to position [24, 626]
type input "mm 510"
click at [234, 204] on li "MM 510 Cart D9 Blueberry" at bounding box center [436, 201] width 624 height 22
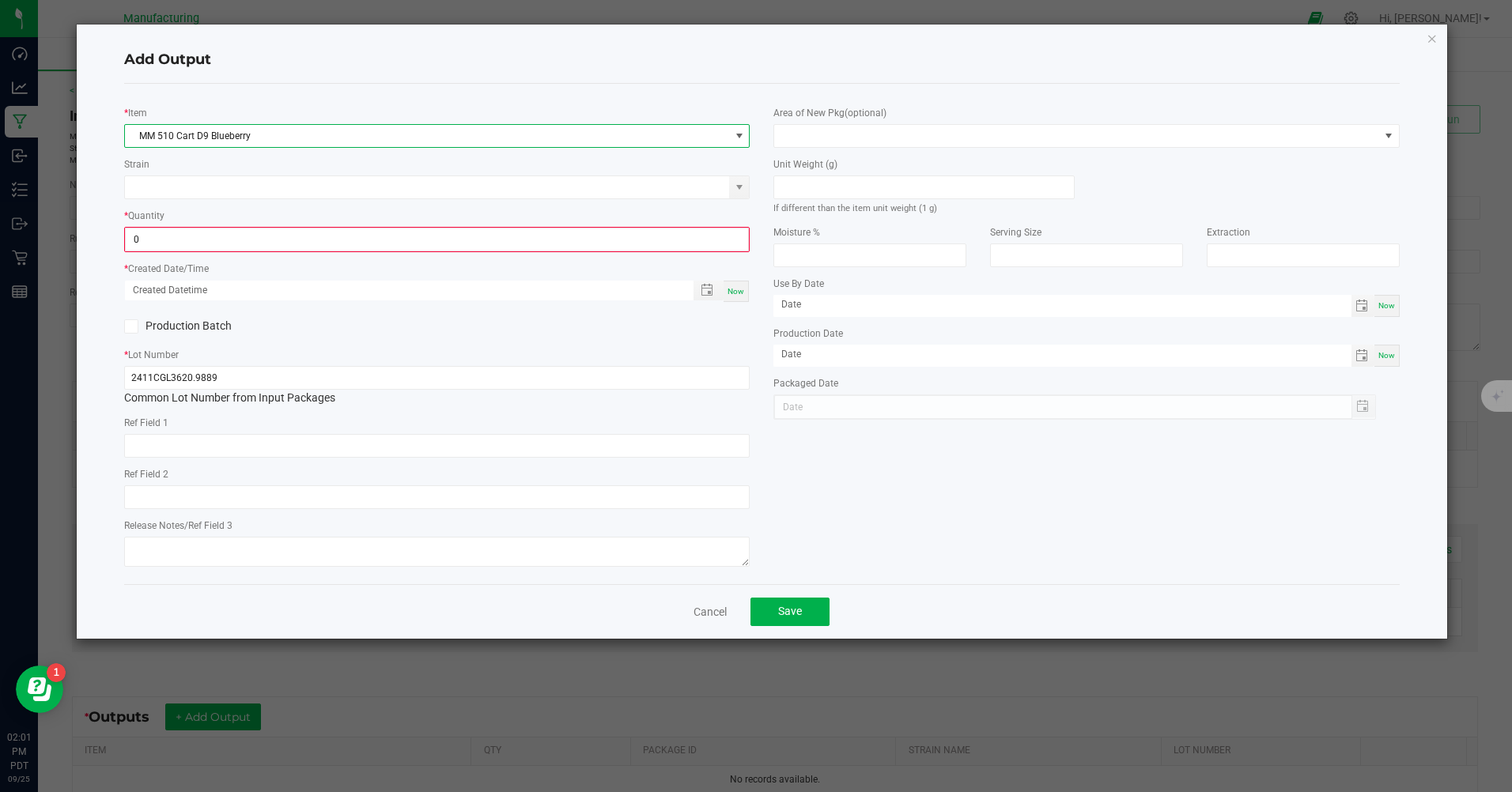
click at [206, 239] on input "0" at bounding box center [436, 238] width 622 height 22
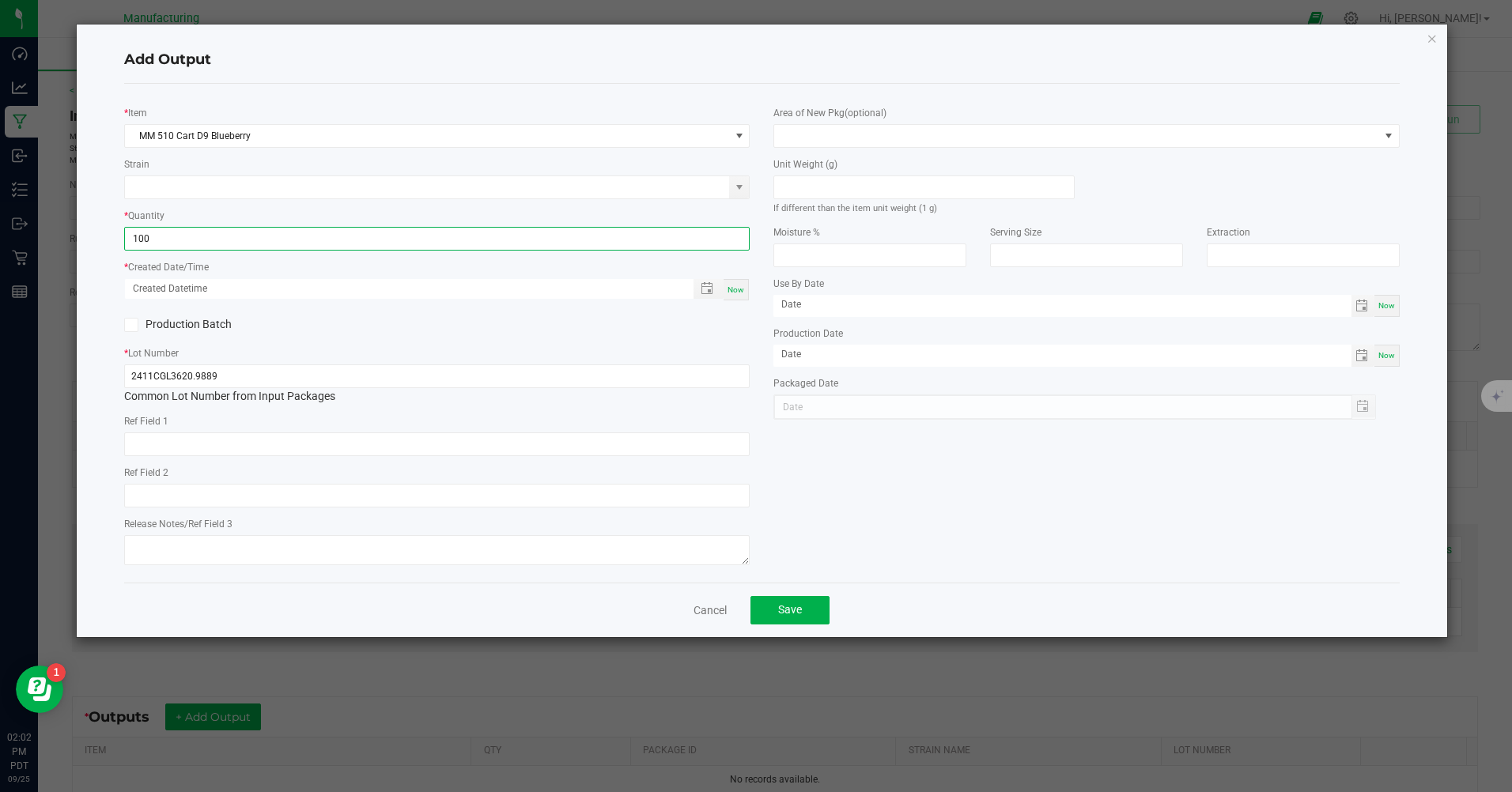
type input "100 ea"
click at [483, 267] on div "* Created Date/Time Now" at bounding box center [436, 279] width 626 height 43
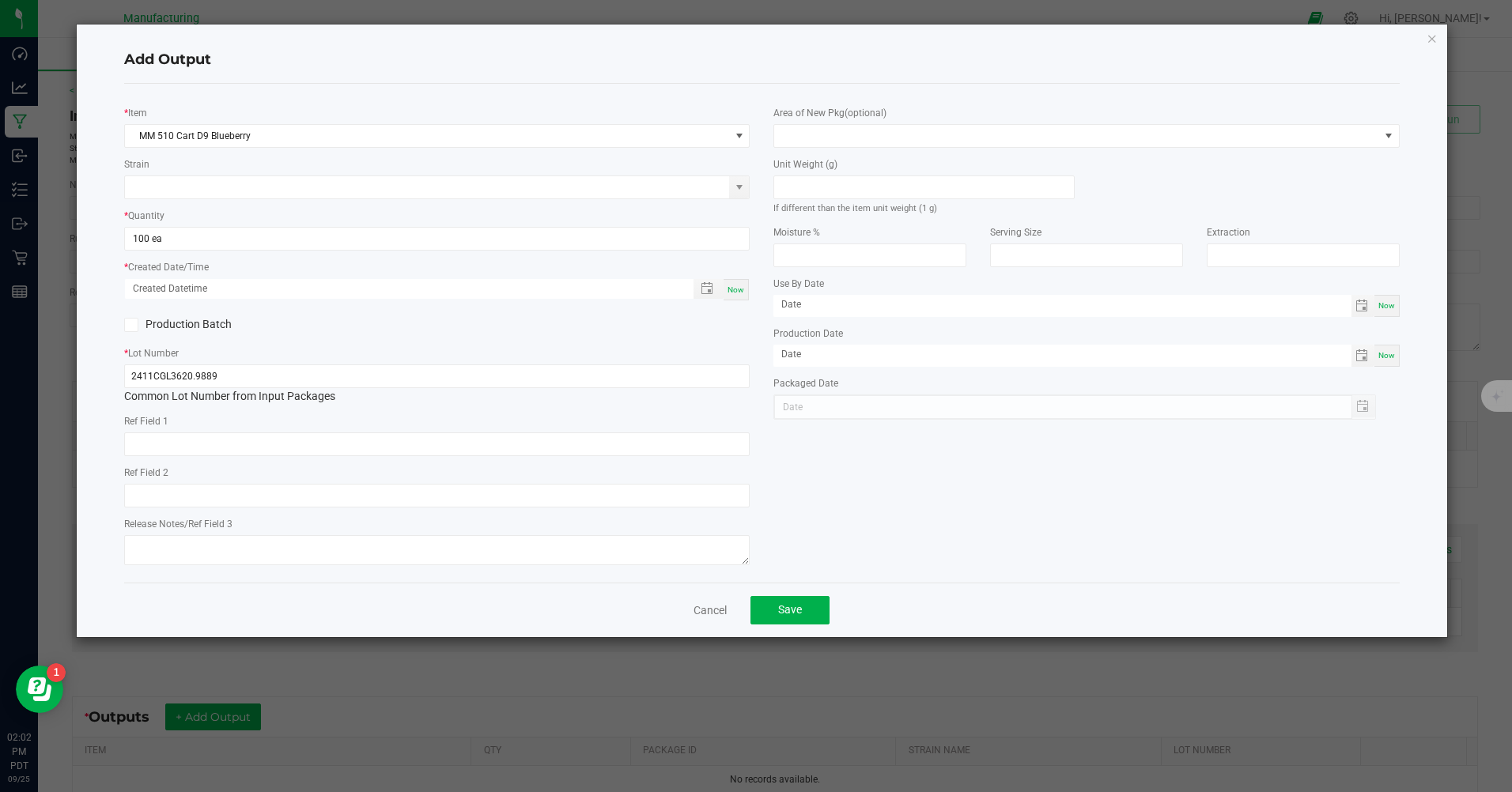
click at [738, 293] on span "Now" at bounding box center [736, 290] width 17 height 9
type input "[DATE] 2:02 PM"
type input "[DATE]"
click at [849, 123] on div "Area of New Pkg (optional)" at bounding box center [1086, 126] width 626 height 44
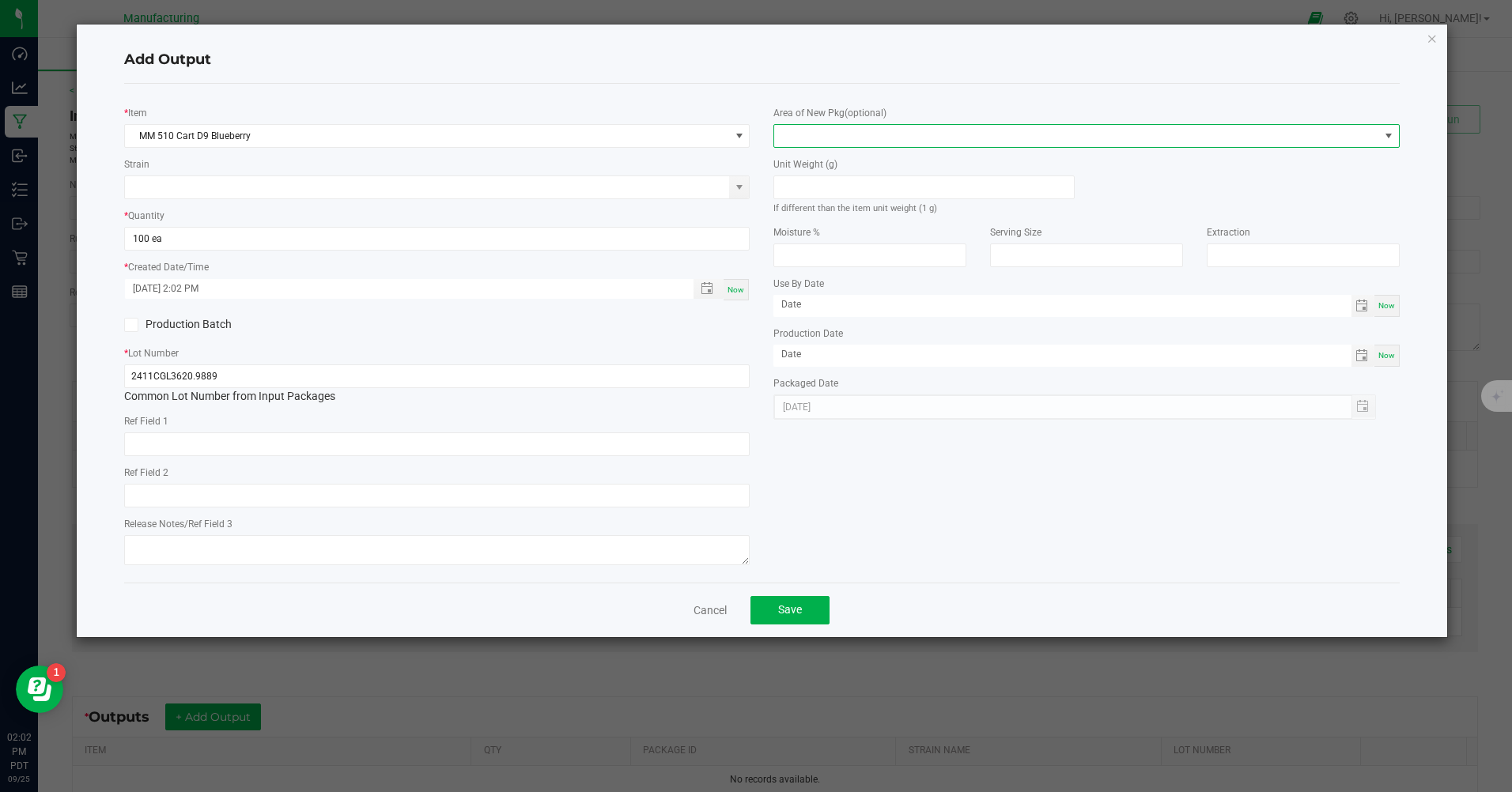
click at [841, 141] on span at bounding box center [1076, 135] width 604 height 22
click at [803, 338] on li "Inventory Room" at bounding box center [1086, 338] width 624 height 26
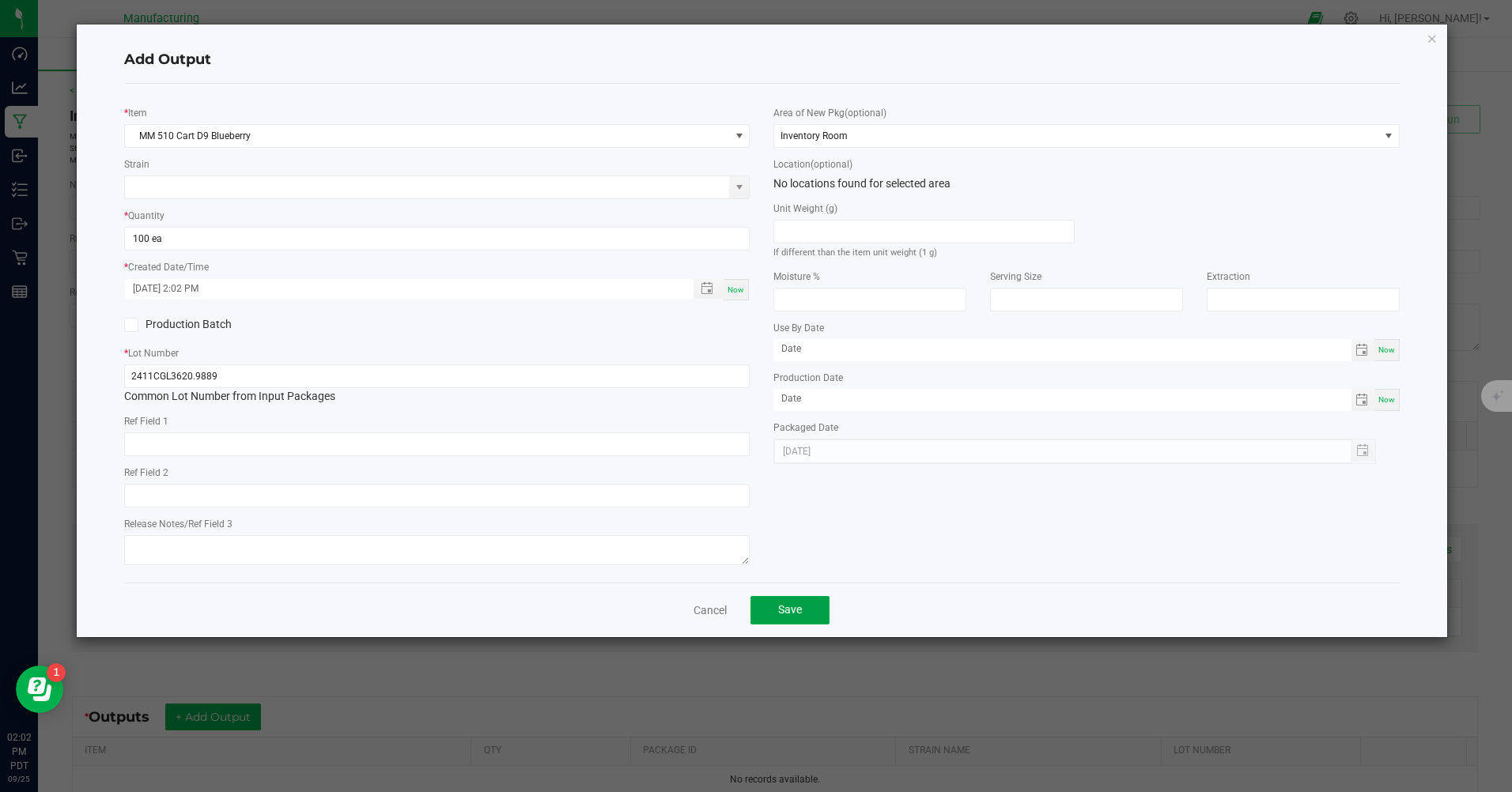
click at [803, 607] on button "Save" at bounding box center [791, 610] width 80 height 28
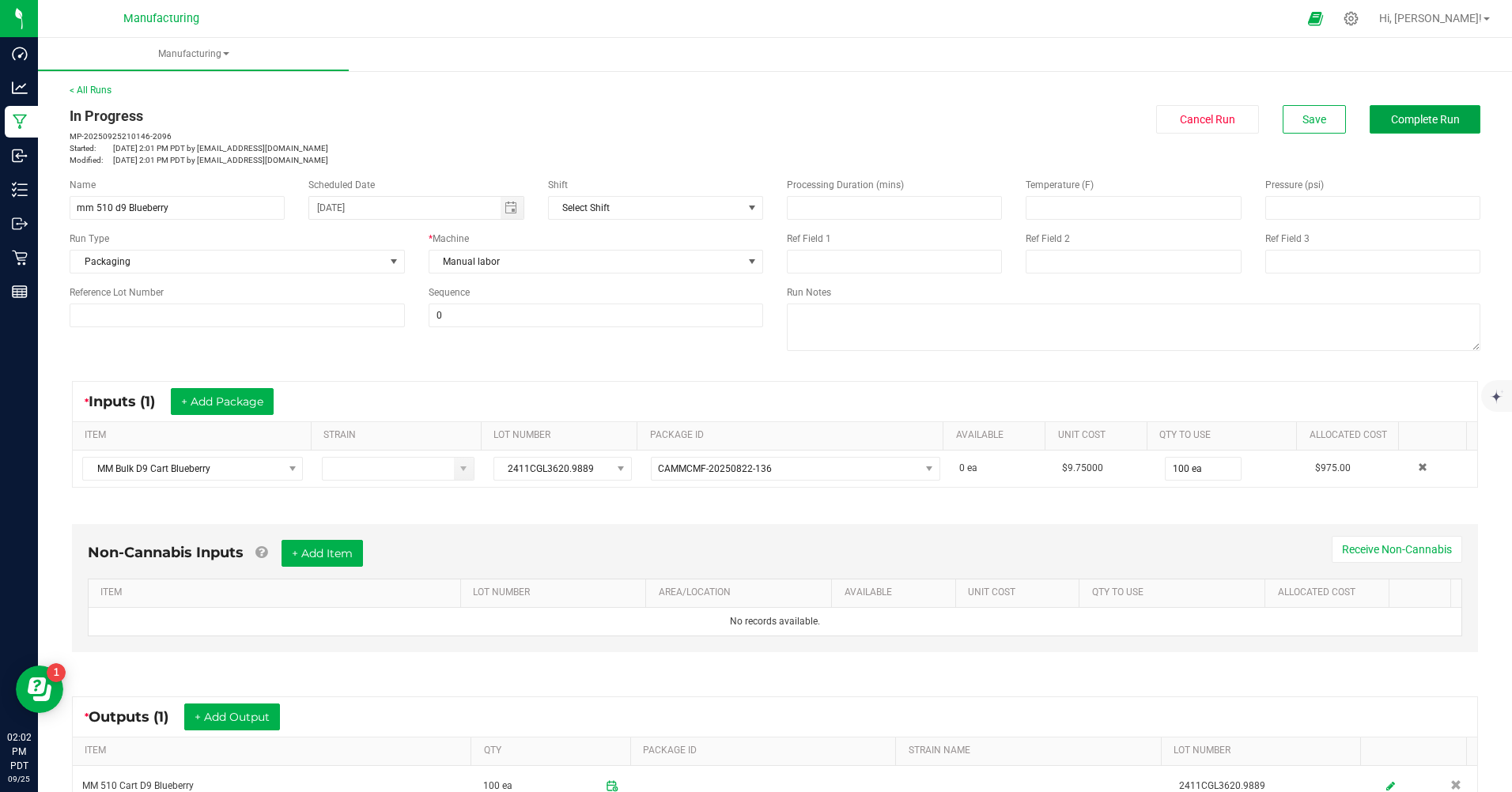
click at [1403, 126] on button "Complete Run" at bounding box center [1425, 119] width 111 height 28
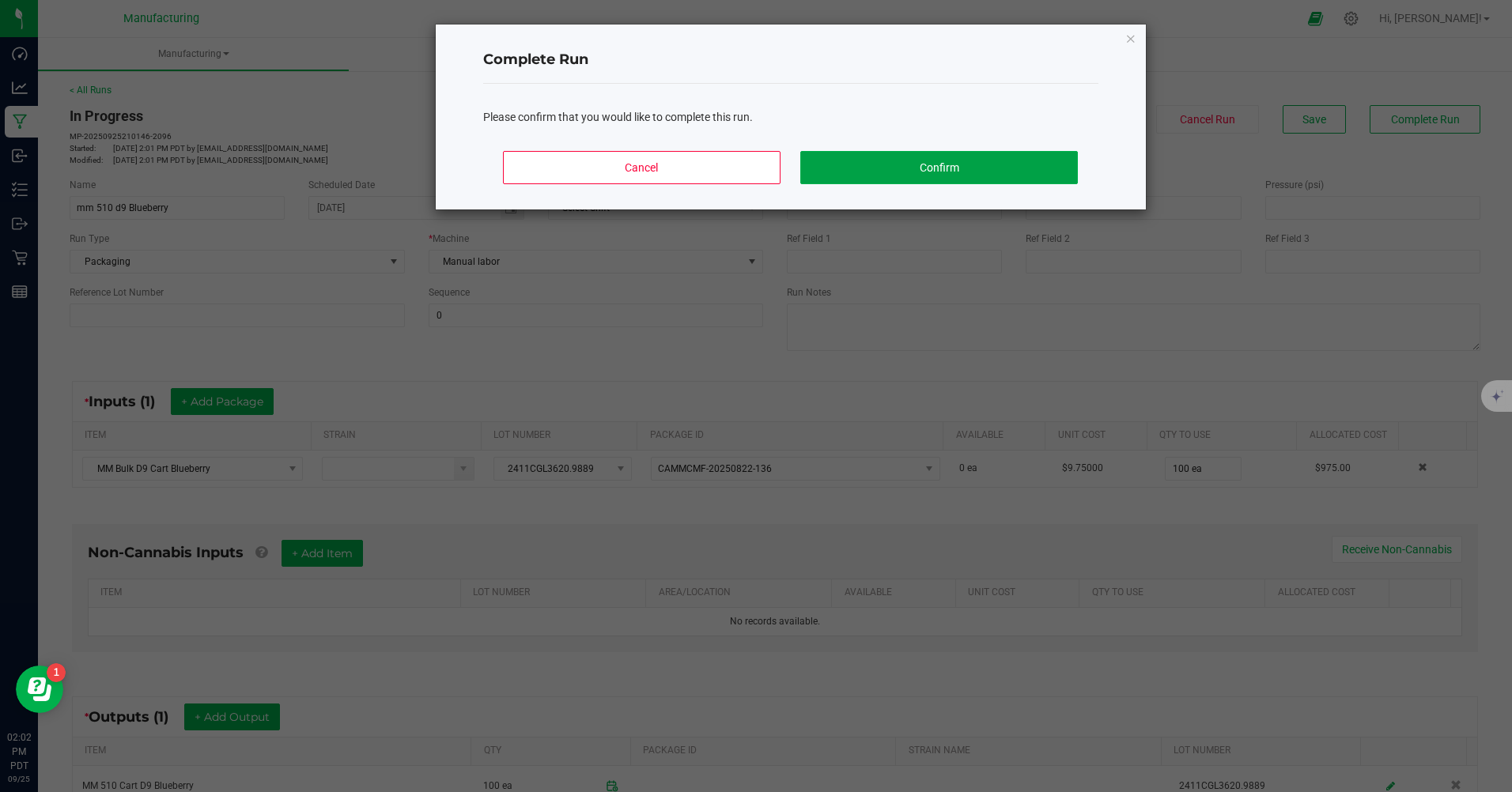
click at [1052, 170] on button "Confirm" at bounding box center [938, 167] width 276 height 33
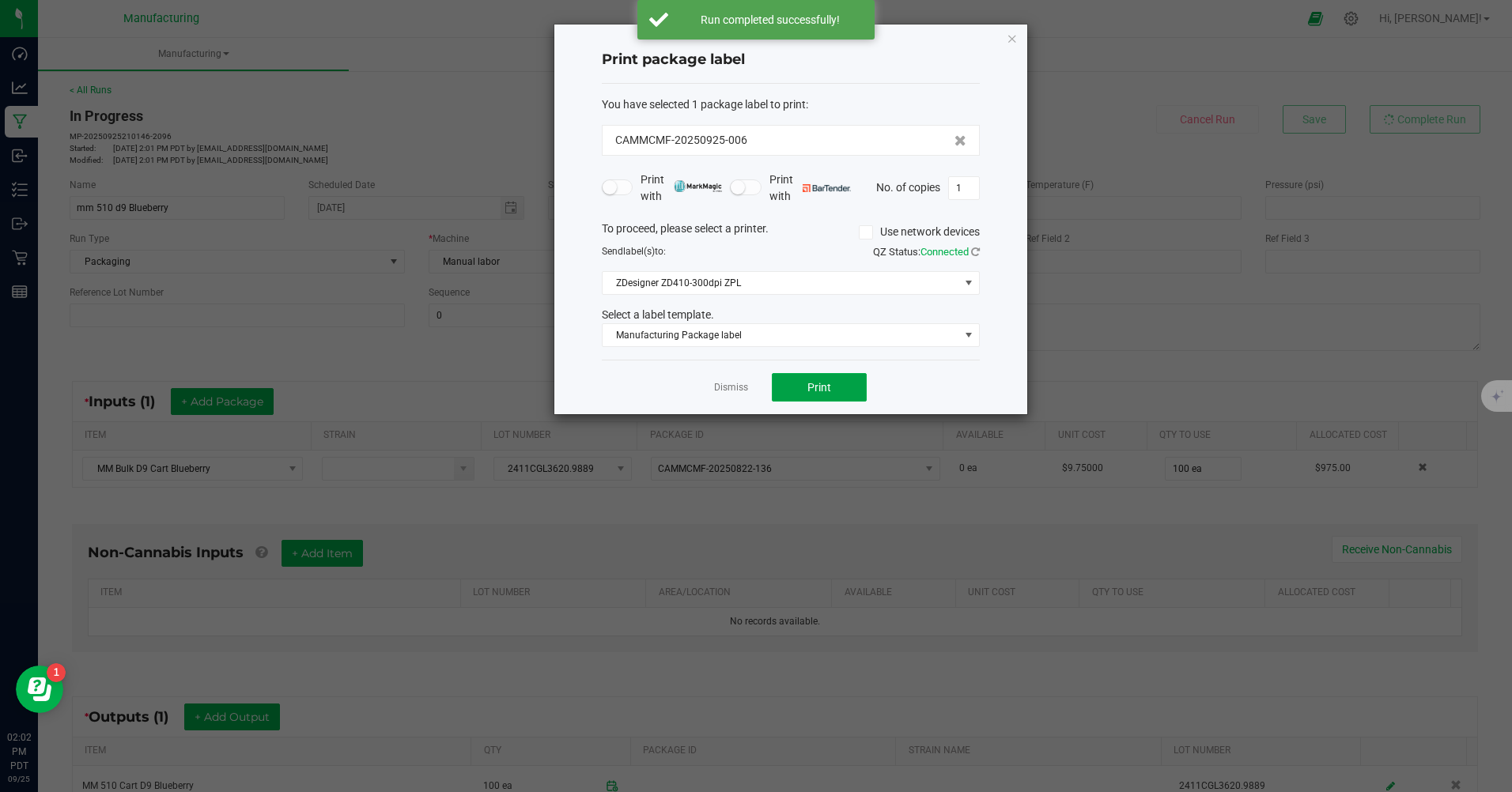
click at [827, 381] on span "Print" at bounding box center [819, 387] width 24 height 12
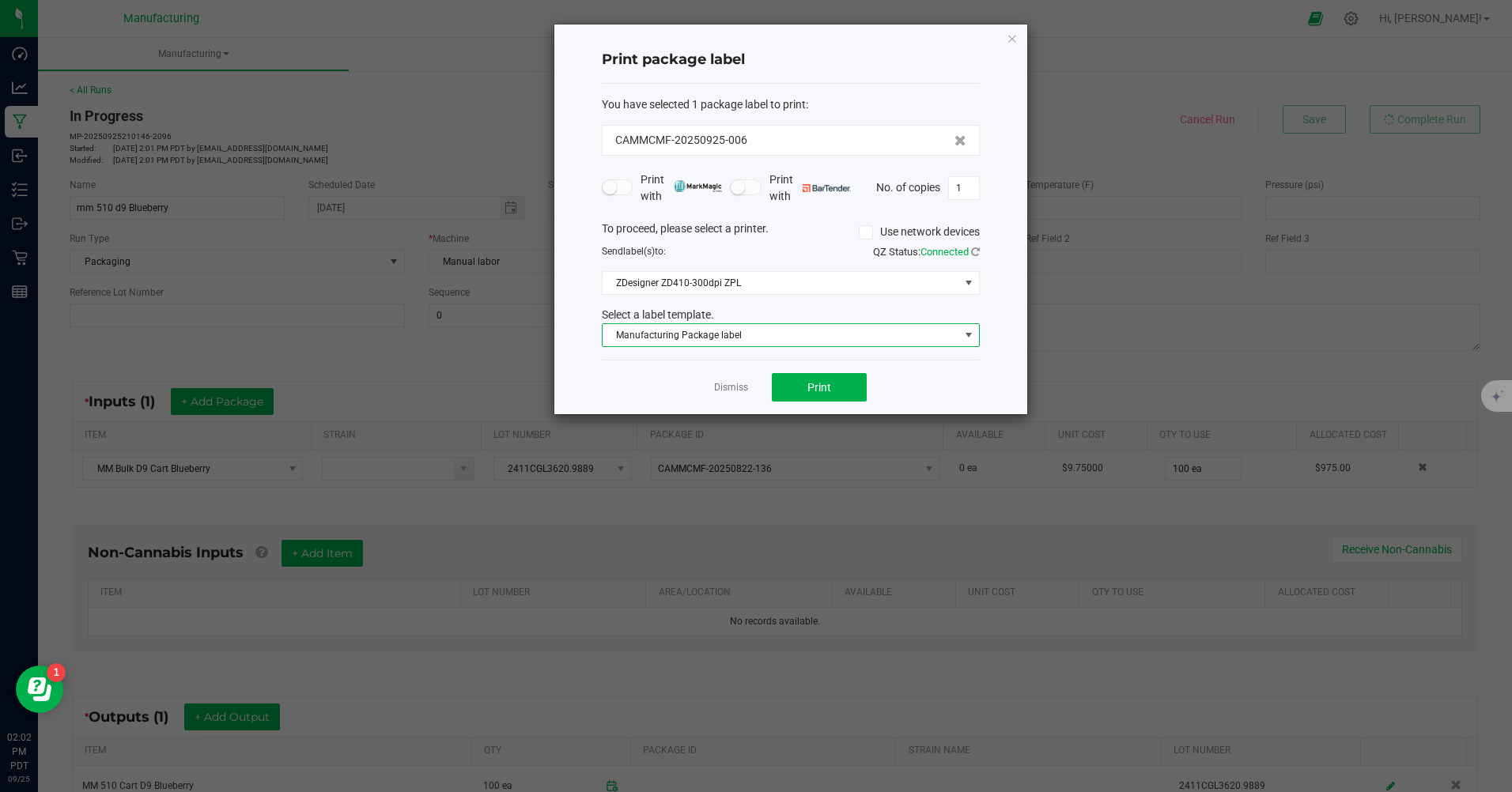
click at [970, 343] on span at bounding box center [968, 334] width 20 height 22
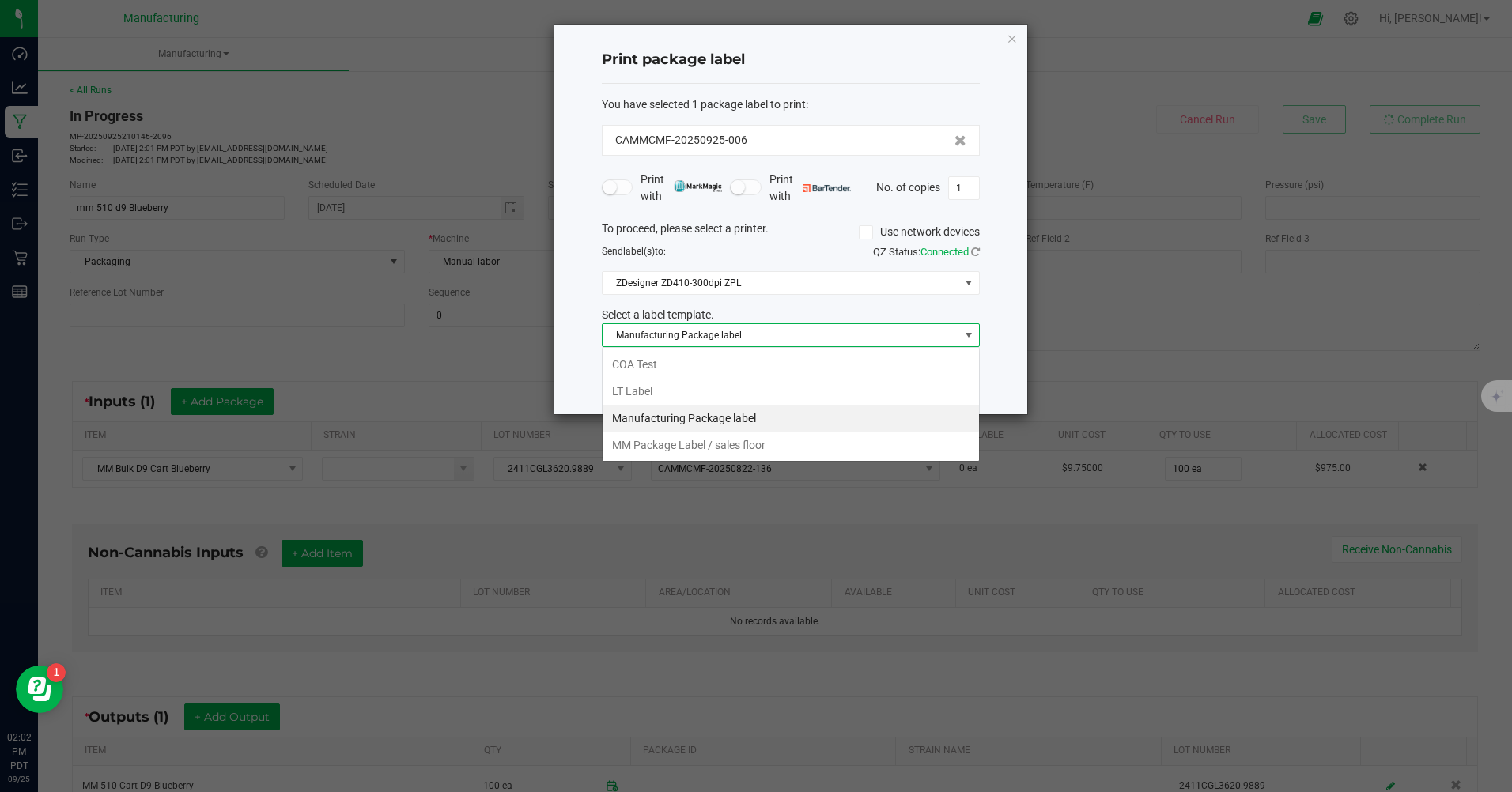
scroll to position [24, 378]
click at [712, 444] on li "MM Package Label / sales floor" at bounding box center [791, 445] width 377 height 26
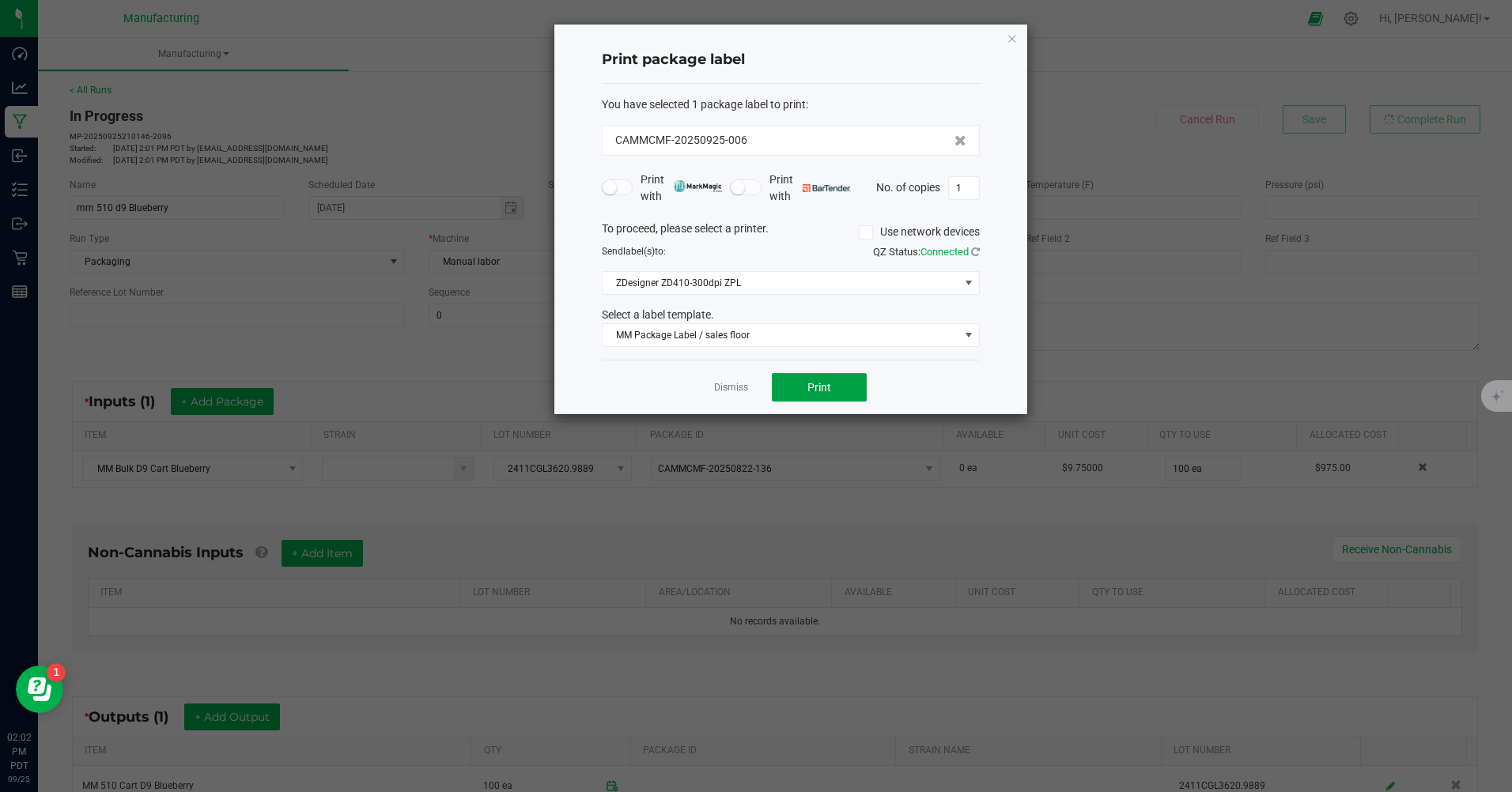
click at [832, 383] on button "Print" at bounding box center [819, 387] width 95 height 28
type input "100"
click at [997, 333] on div "Print package label You have selected 1 package label to print : CAMMCMF-202509…" at bounding box center [790, 220] width 472 height 390
click at [793, 395] on button "Print" at bounding box center [819, 387] width 95 height 28
click at [735, 397] on div "Dismiss Print" at bounding box center [791, 387] width 378 height 55
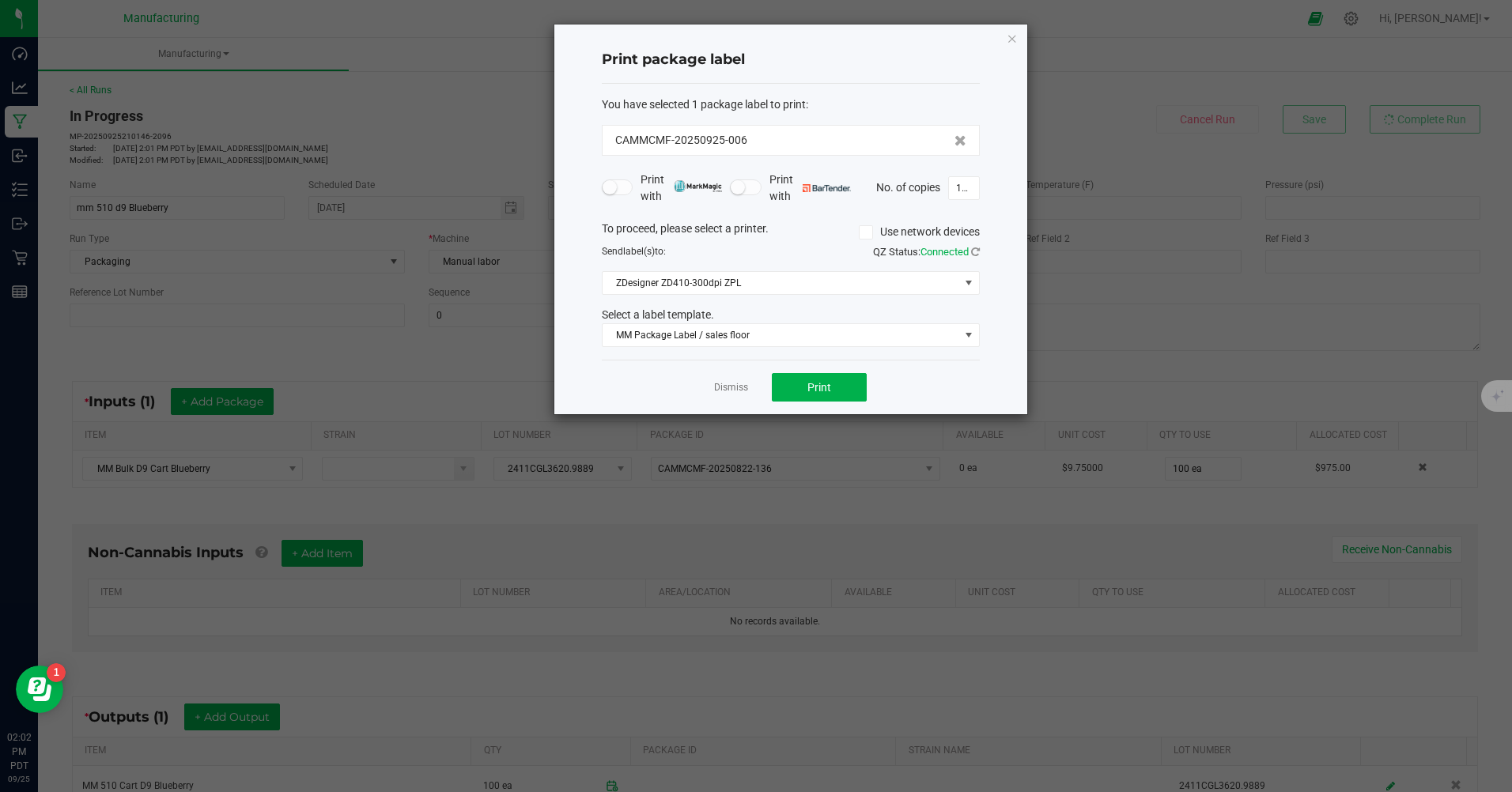
click at [737, 386] on link "Dismiss" at bounding box center [731, 388] width 34 height 13
